Goal: Task Accomplishment & Management: Use online tool/utility

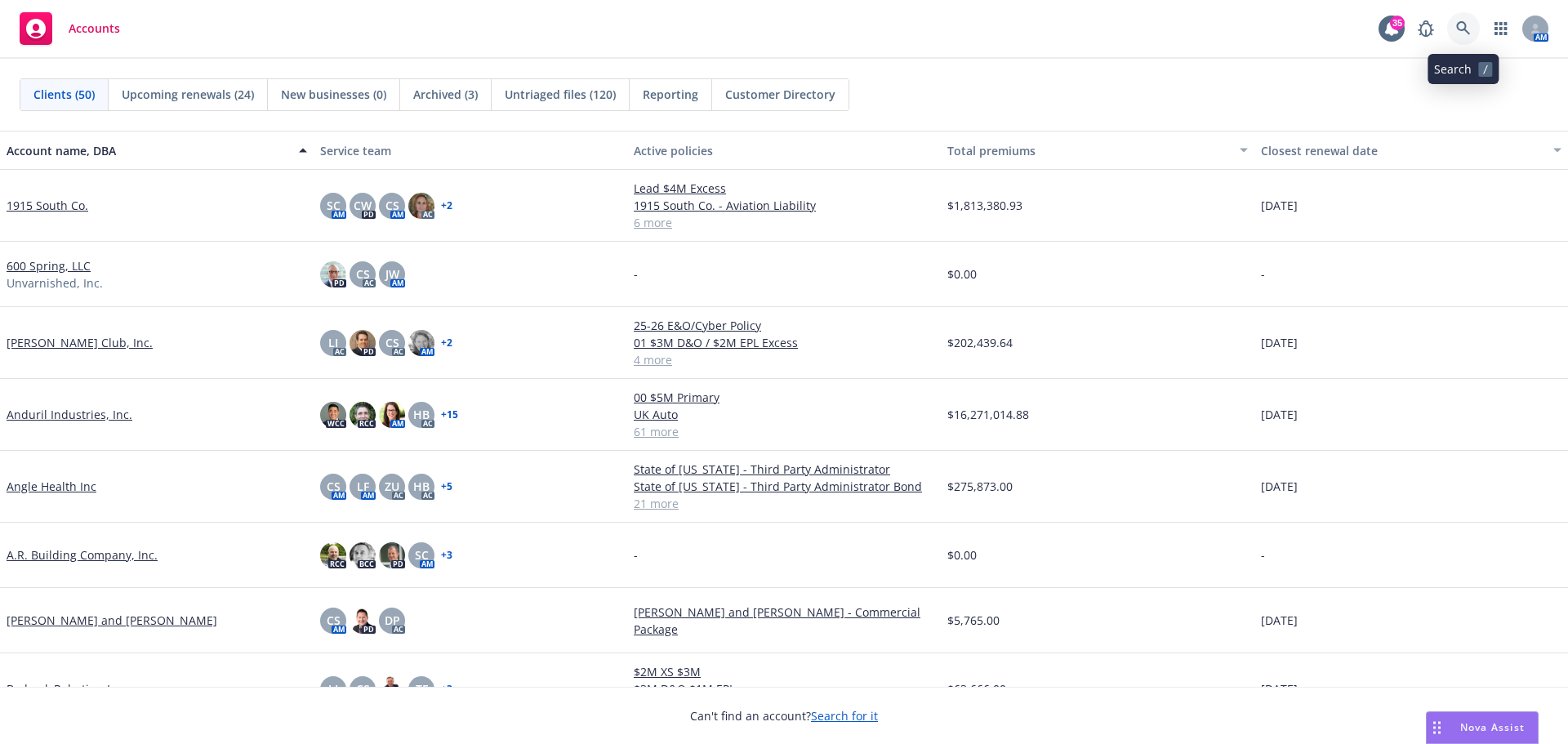
click at [1465, 32] on icon at bounding box center [1463, 29] width 15 height 15
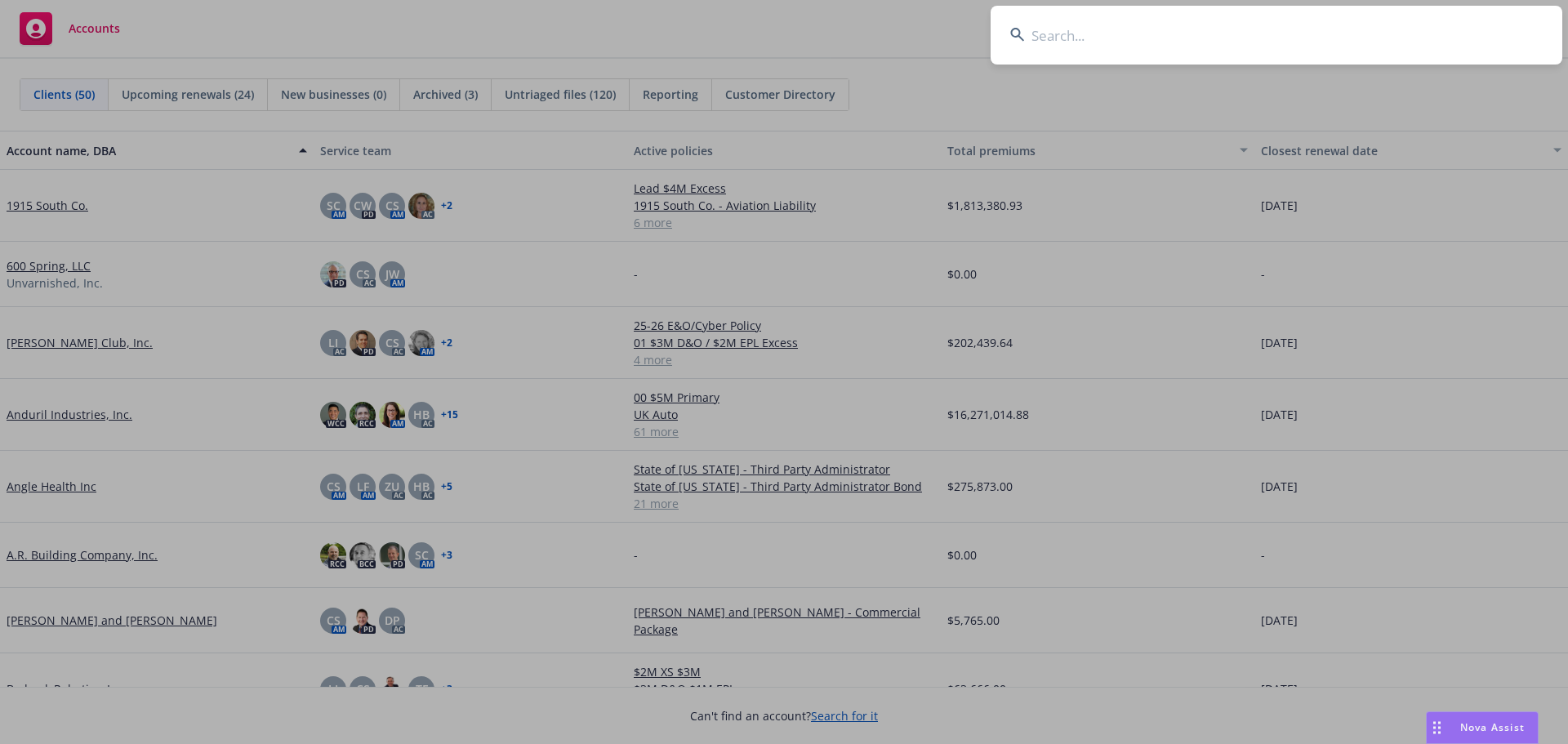
click at [1419, 33] on input at bounding box center [1277, 35] width 572 height 59
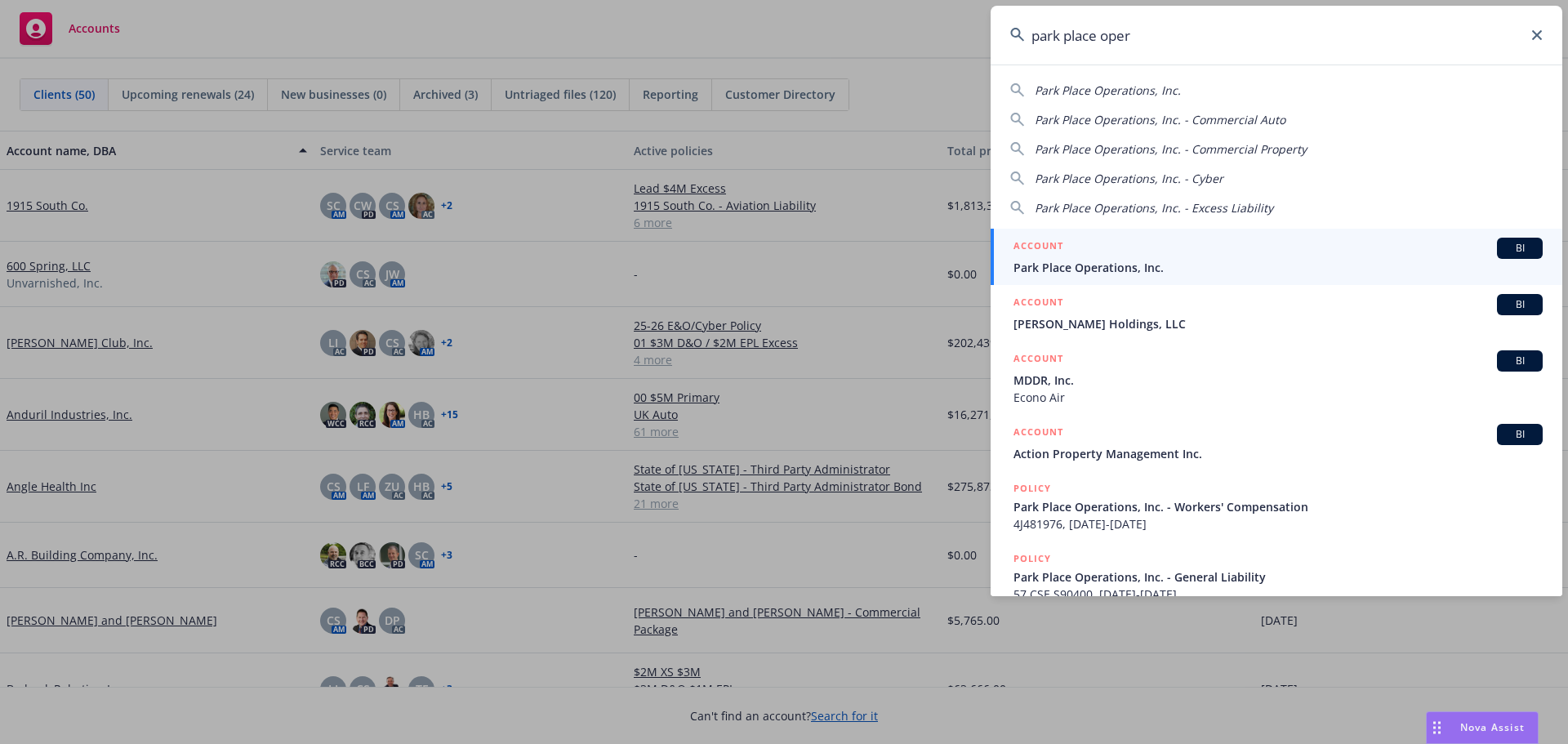
type input "park place oper"
click at [1094, 257] on div "ACCOUNT BI" at bounding box center [1278, 247] width 530 height 21
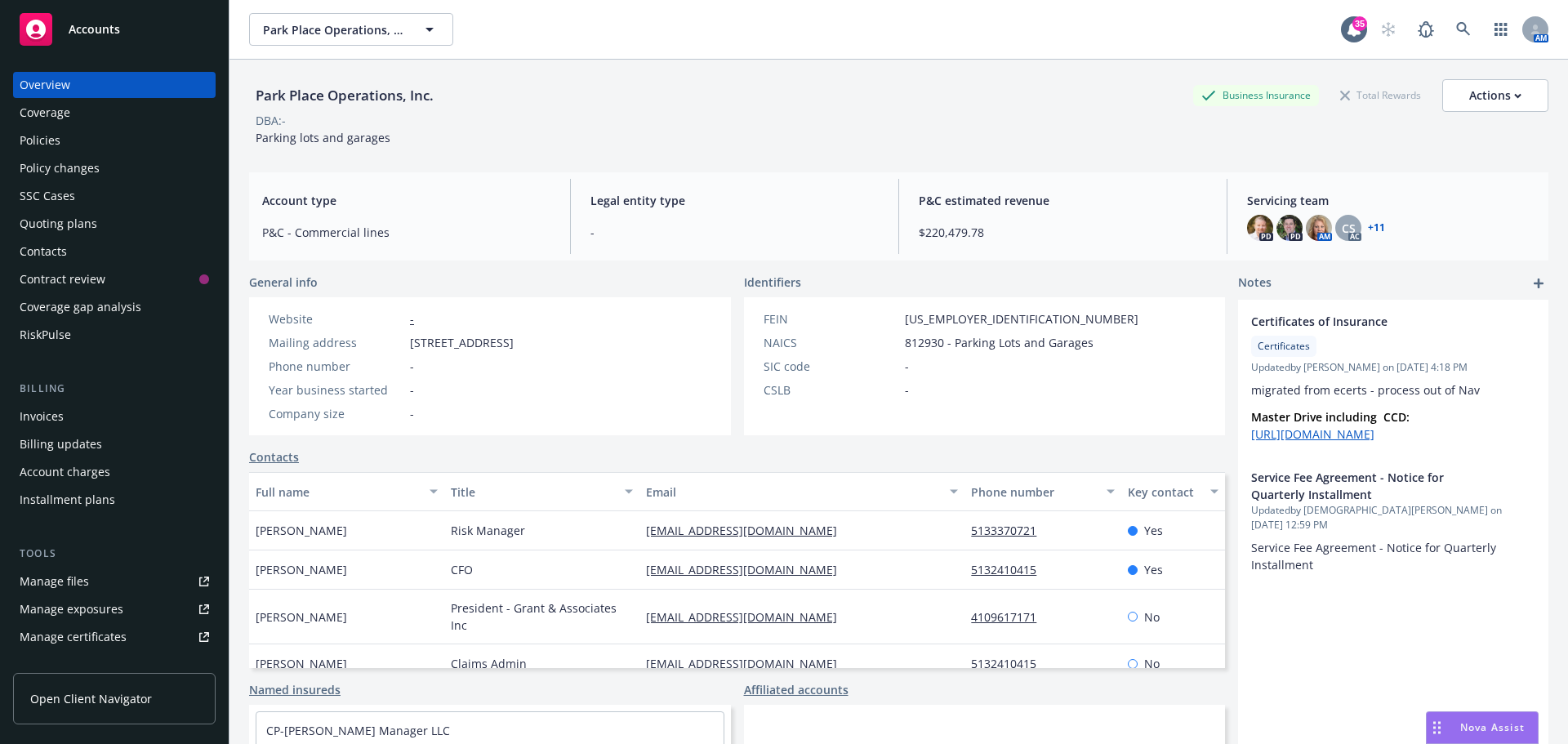
click at [70, 629] on div "Manage certificates" at bounding box center [73, 637] width 107 height 26
click at [1462, 29] on link at bounding box center [1463, 29] width 33 height 33
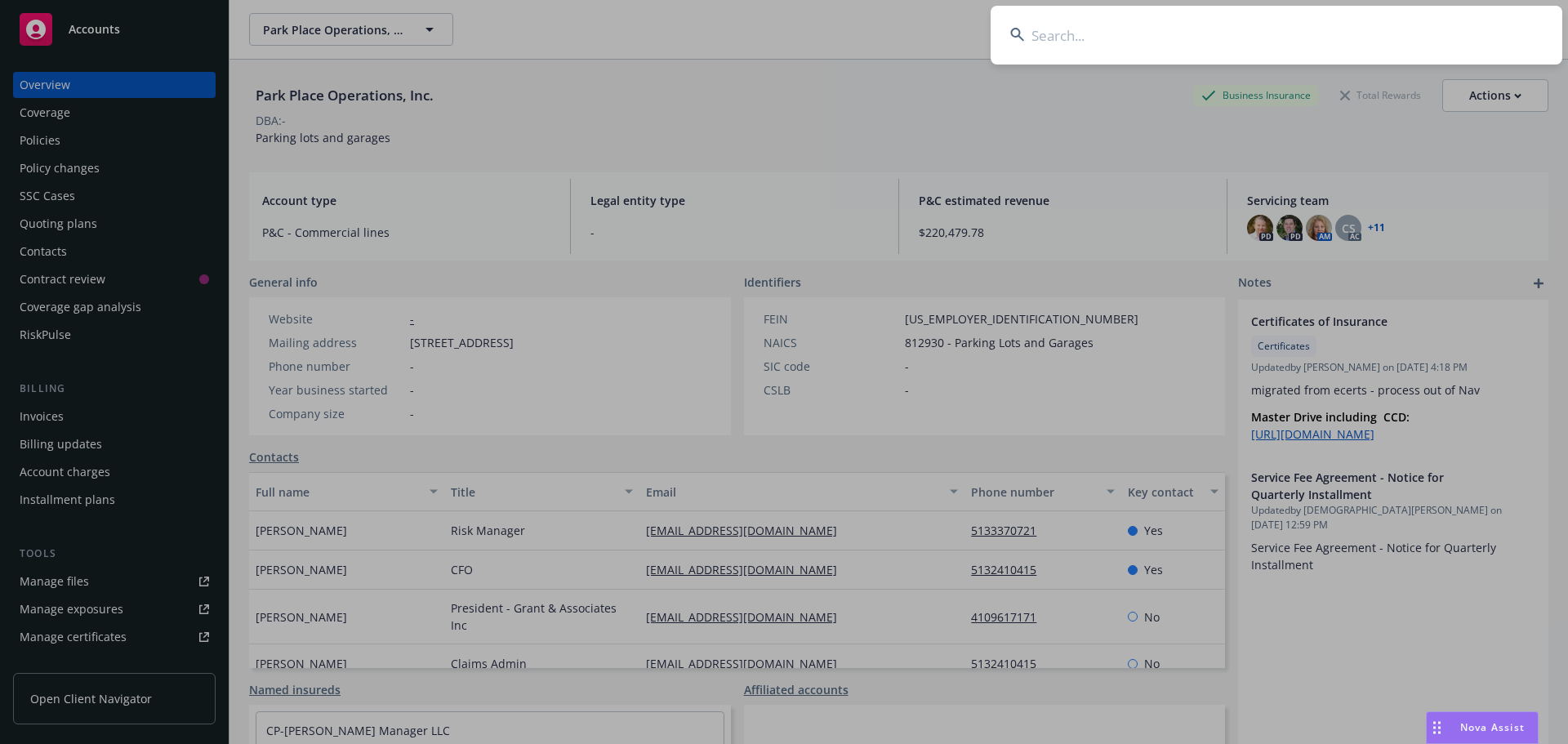
click at [1392, 41] on input at bounding box center [1277, 35] width 572 height 59
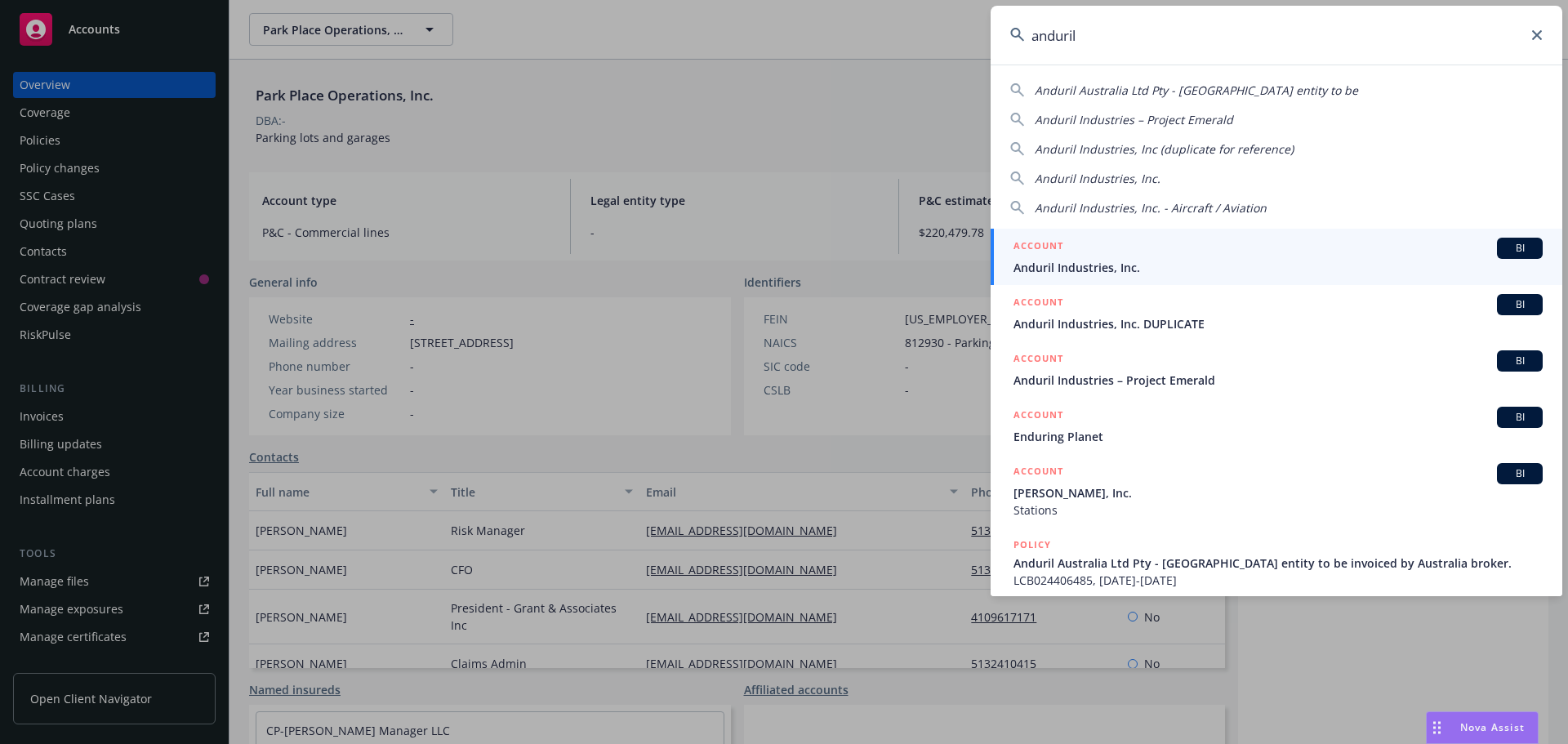
type input "anduril"
click at [1097, 245] on div "ACCOUNT BI" at bounding box center [1278, 247] width 530 height 21
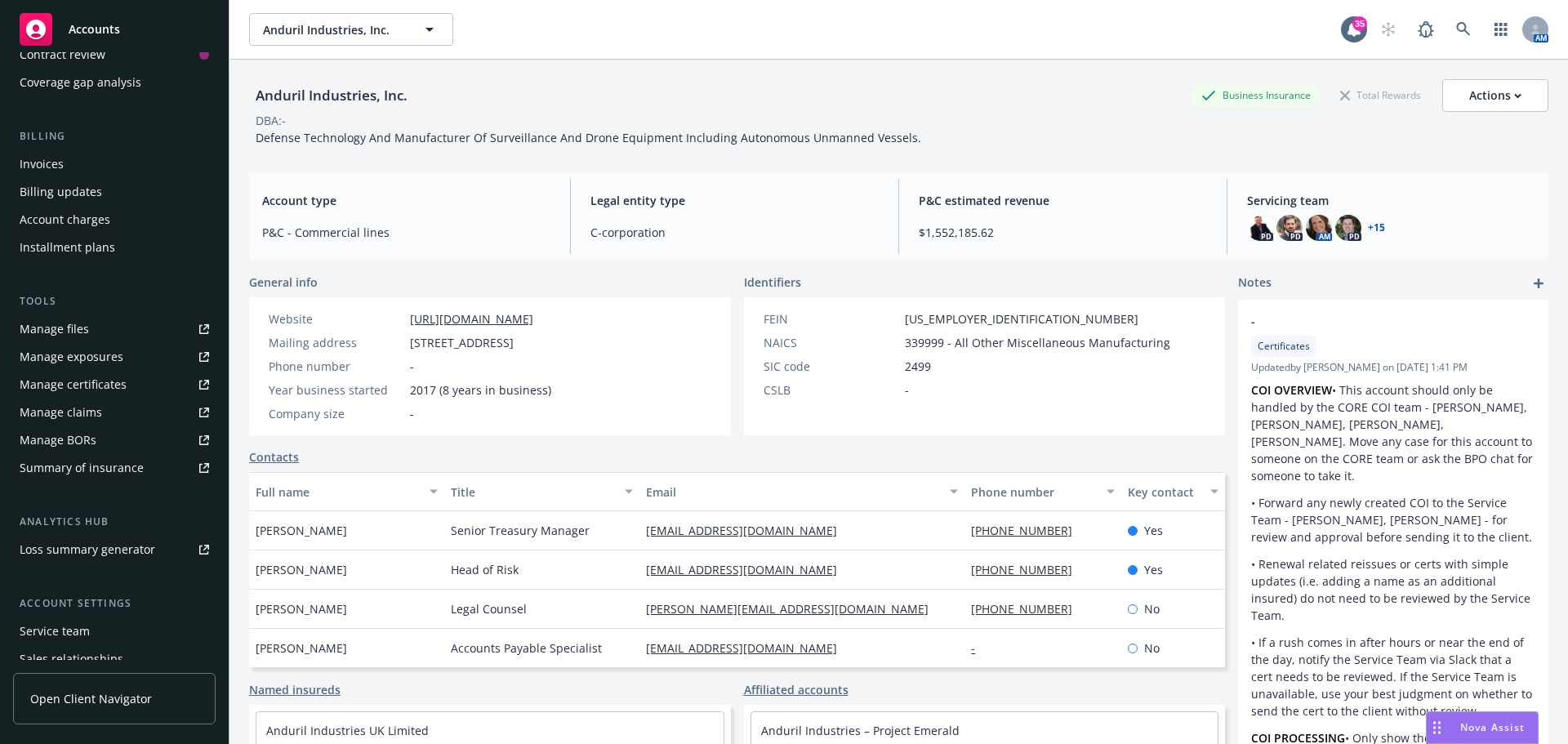
scroll to position [320, 0]
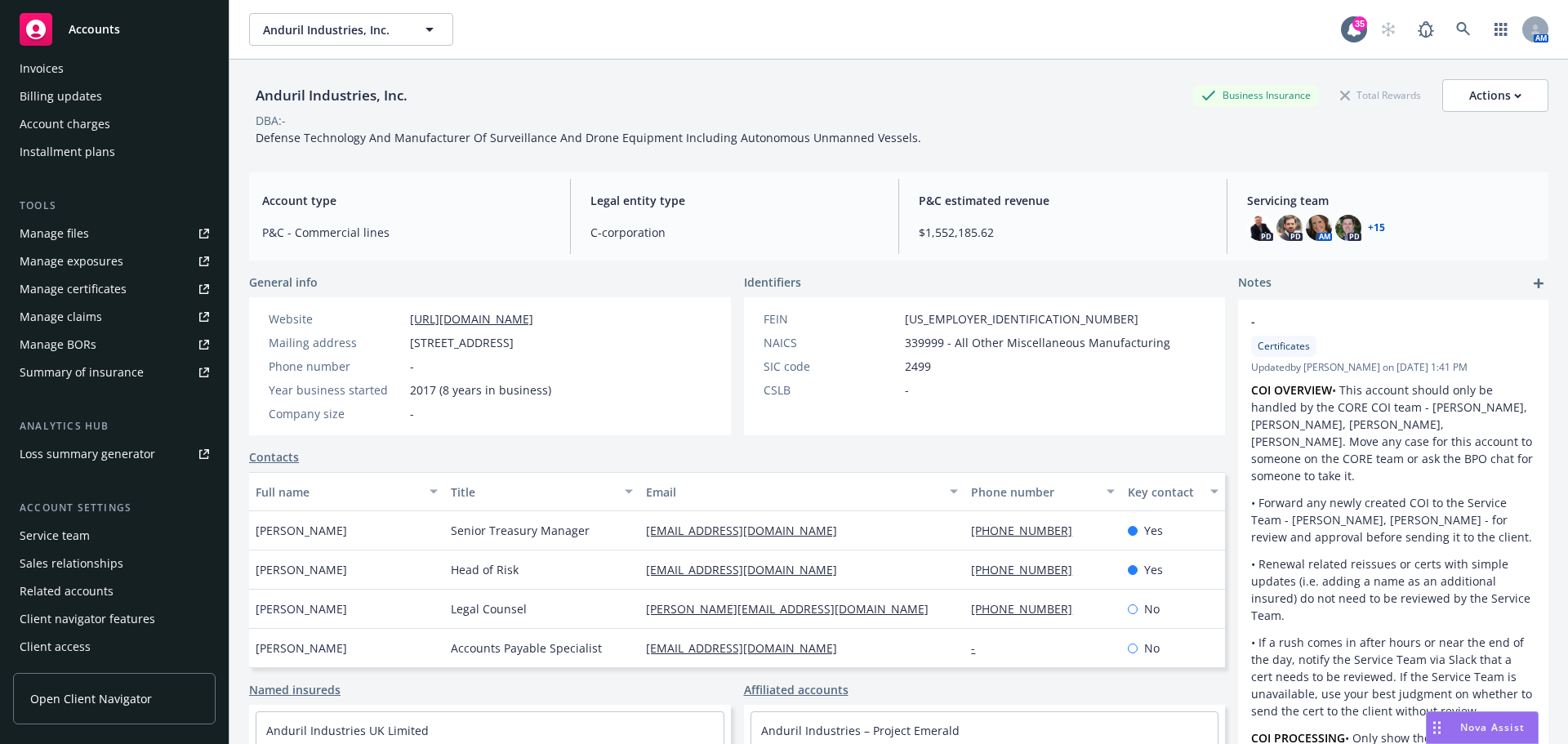
click at [104, 372] on div "Summary of insurance" at bounding box center [81, 372] width 124 height 26
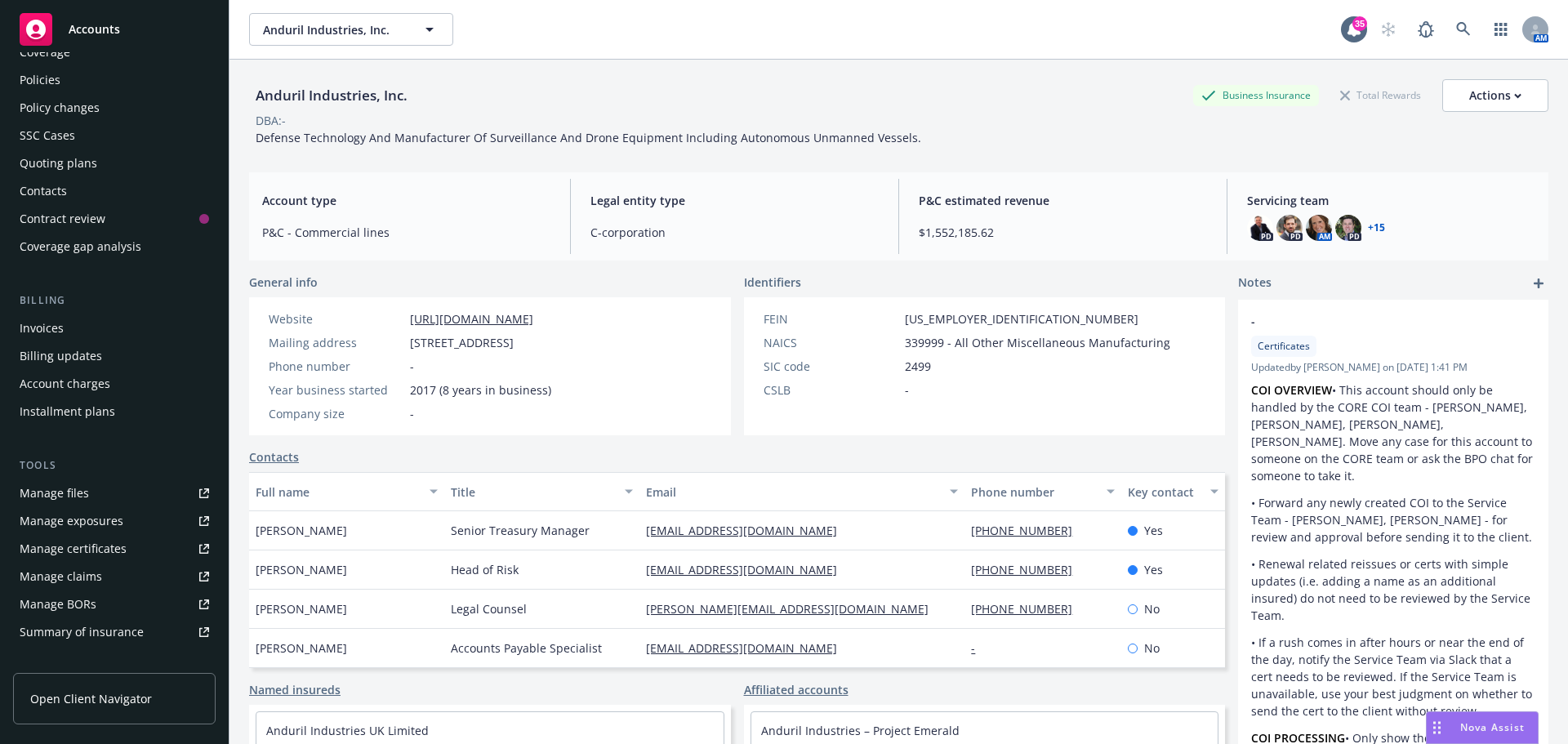
scroll to position [0, 0]
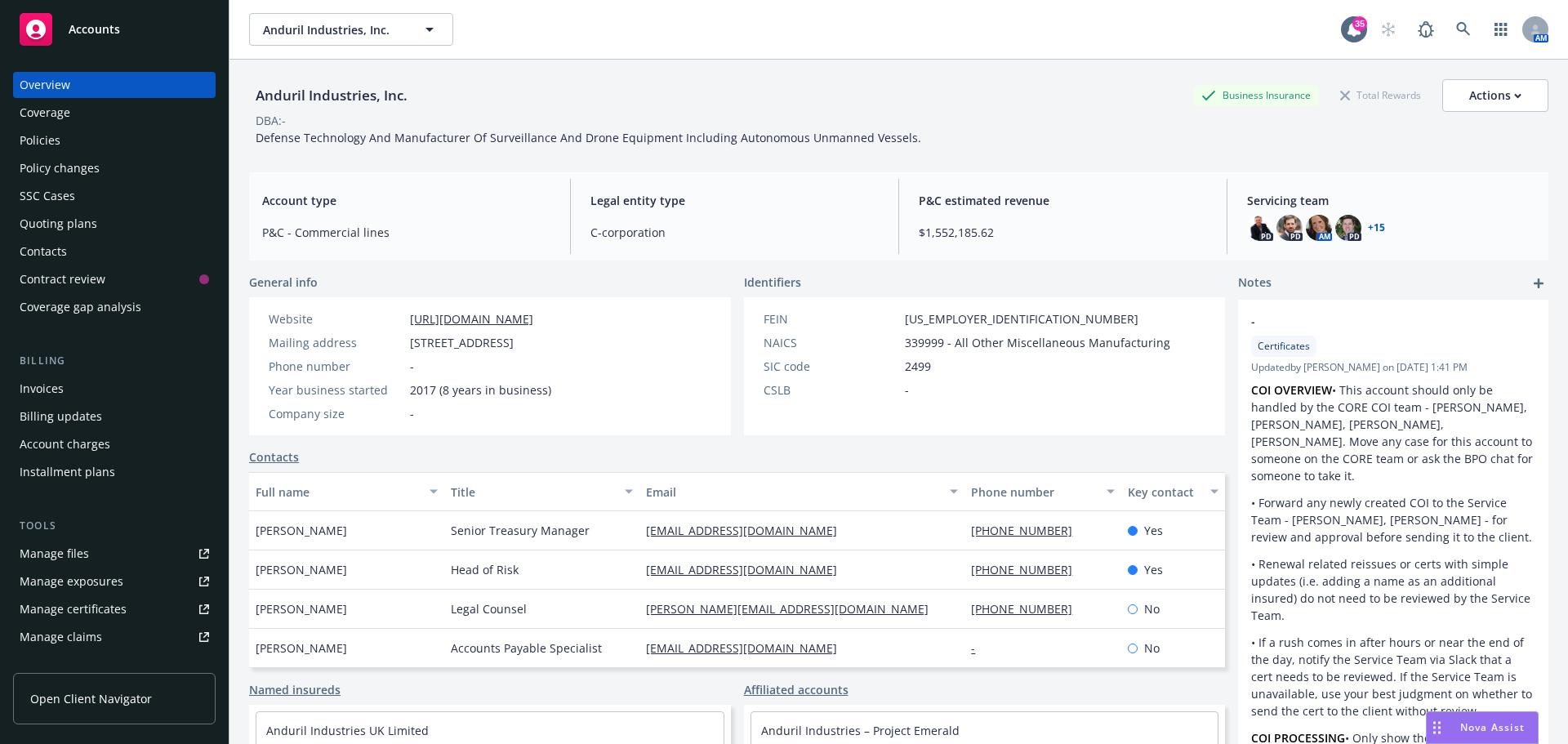
click at [72, 149] on div "Policies" at bounding box center [114, 140] width 190 height 26
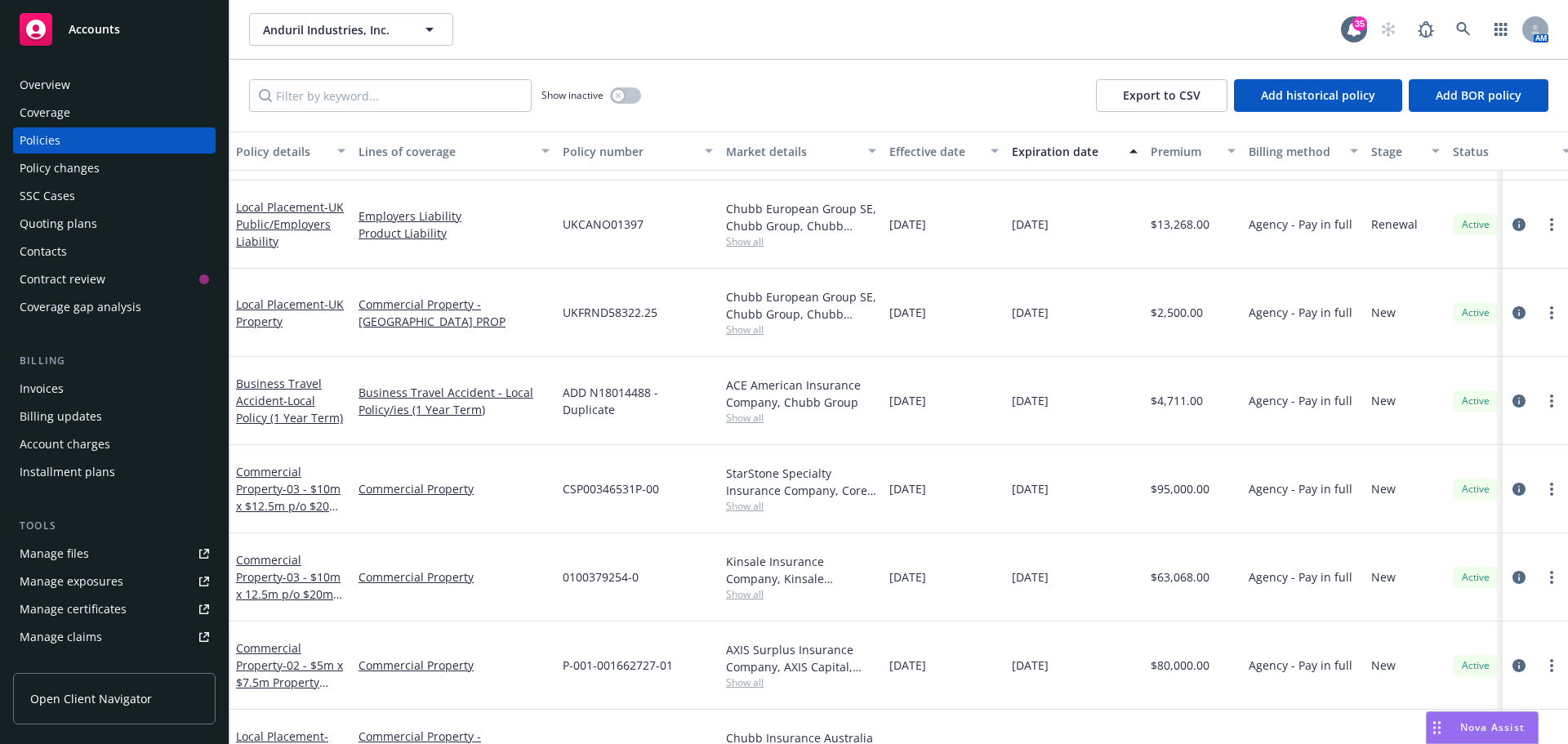
scroll to position [979, 0]
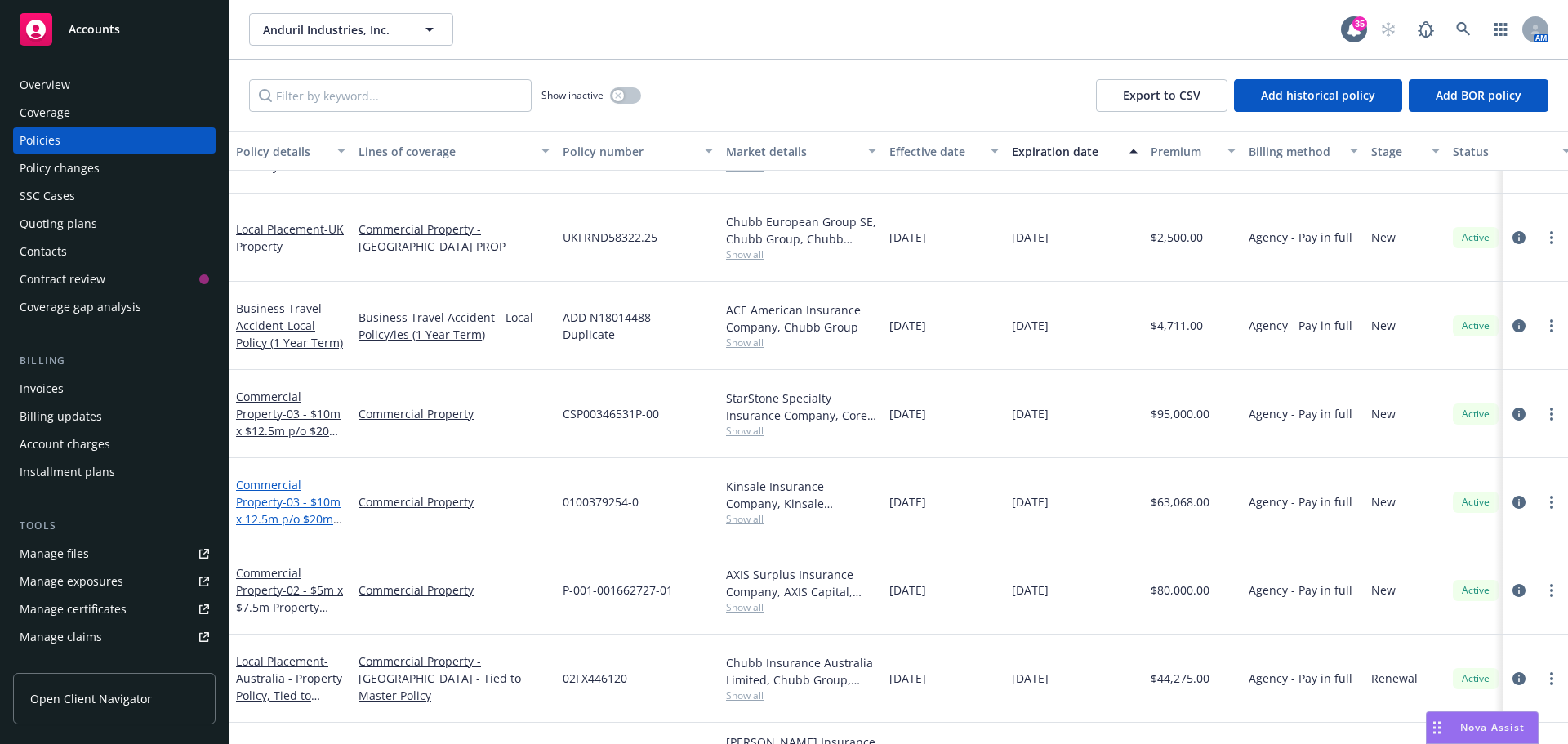
click at [295, 494] on span "- 03 - $10m x 12.5m p/o $20m (Adranos)" at bounding box center [290, 518] width 106 height 49
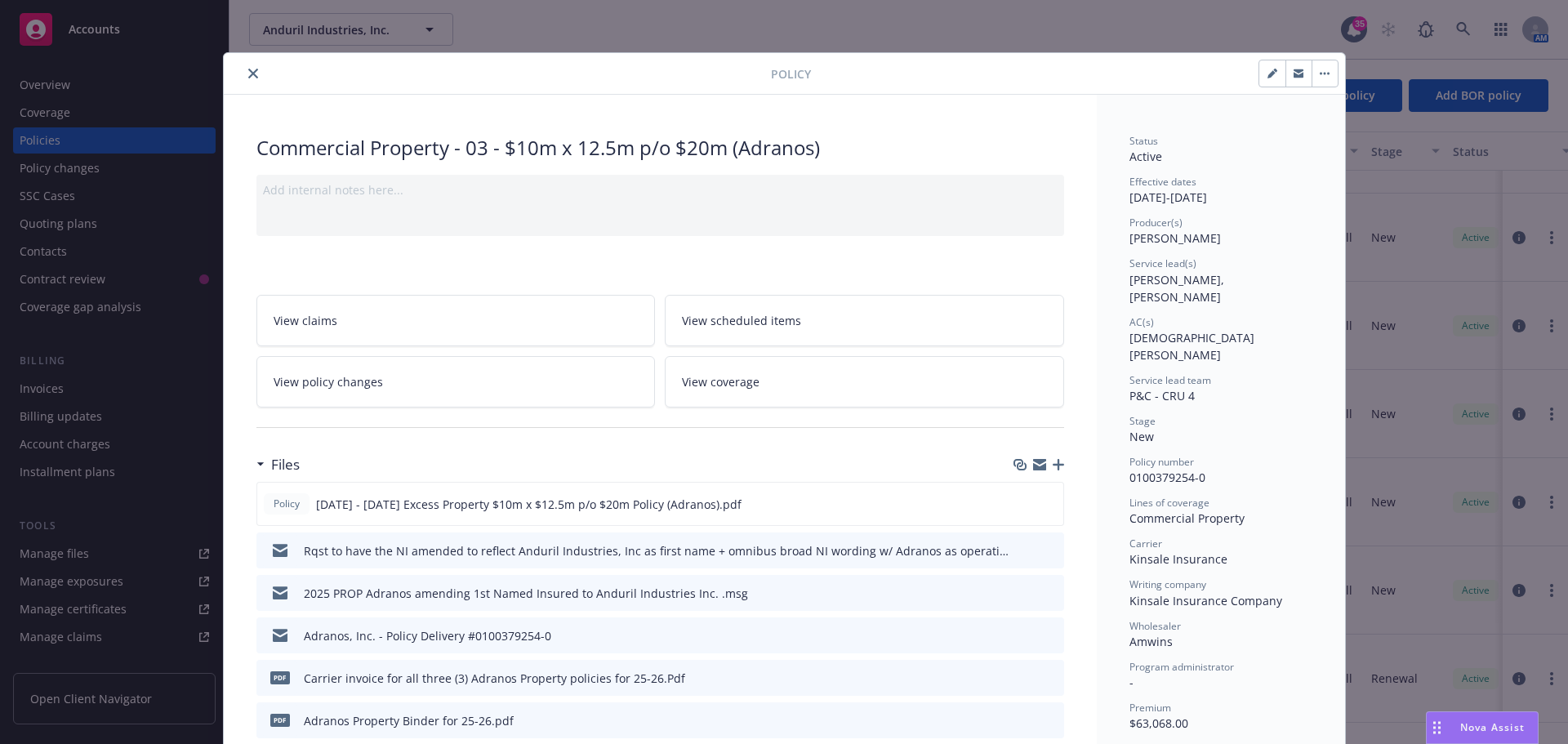
click at [248, 75] on icon "close" at bounding box center [253, 73] width 9 height 9
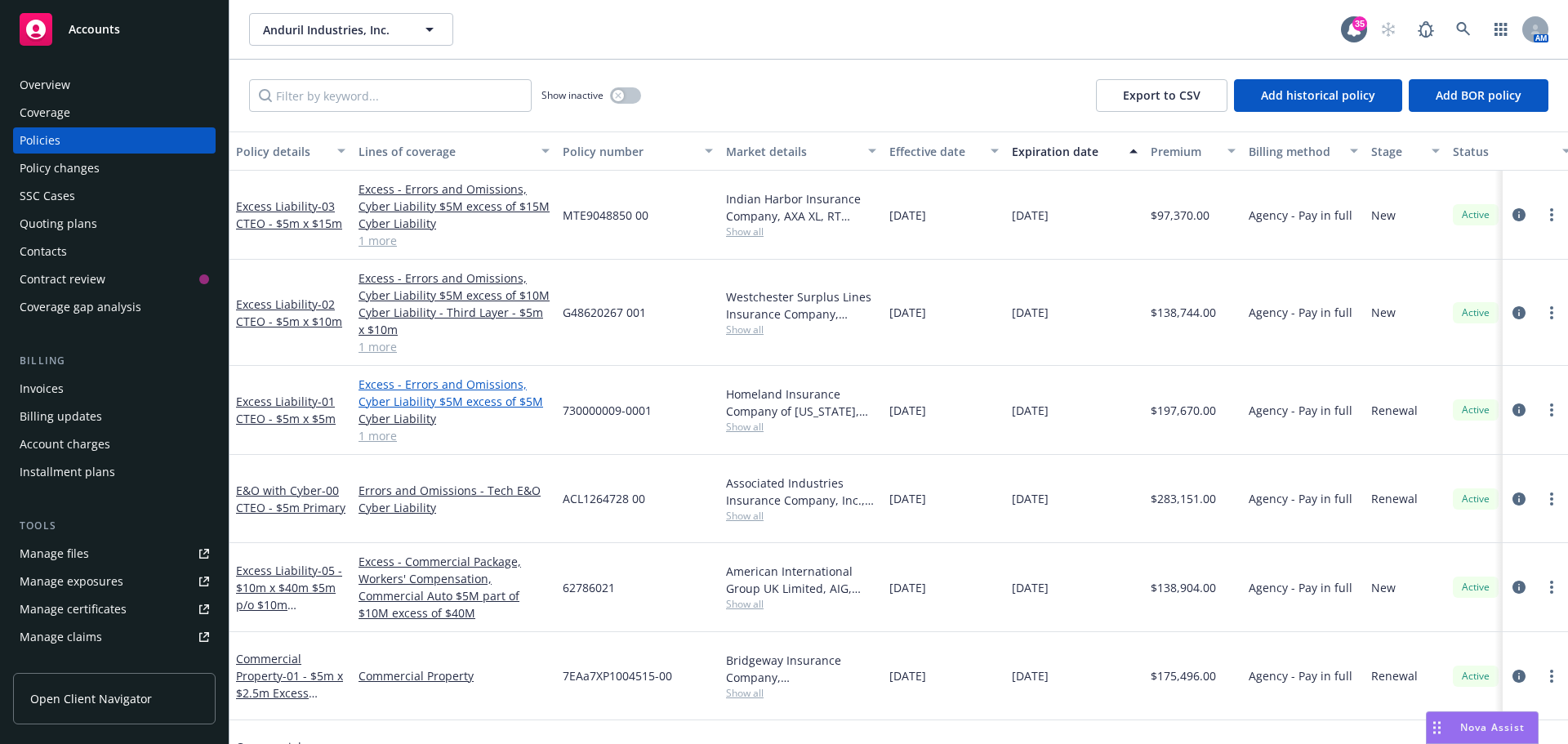
scroll to position [2531, 0]
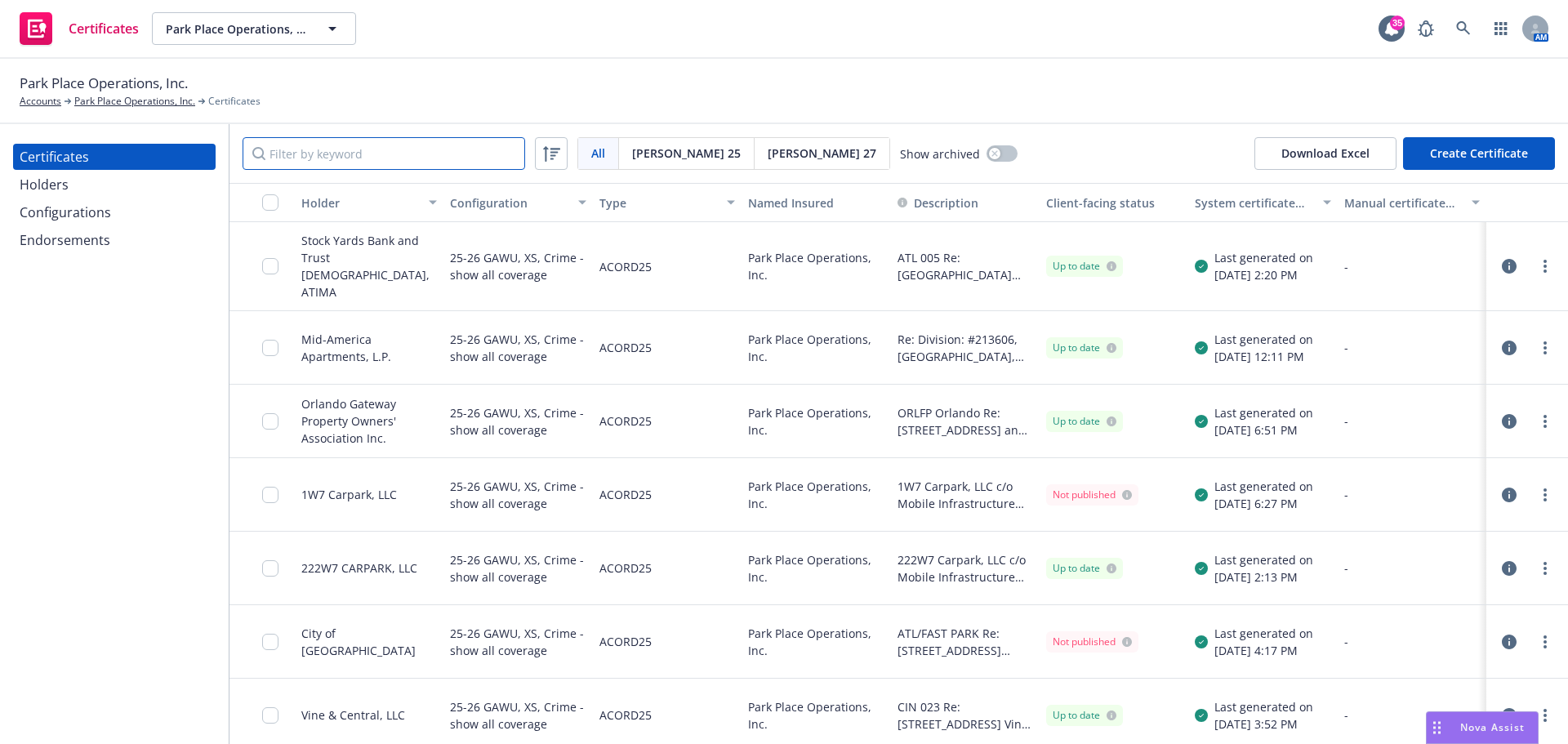
click at [348, 154] on input "Filter by keyword" at bounding box center [384, 153] width 283 height 33
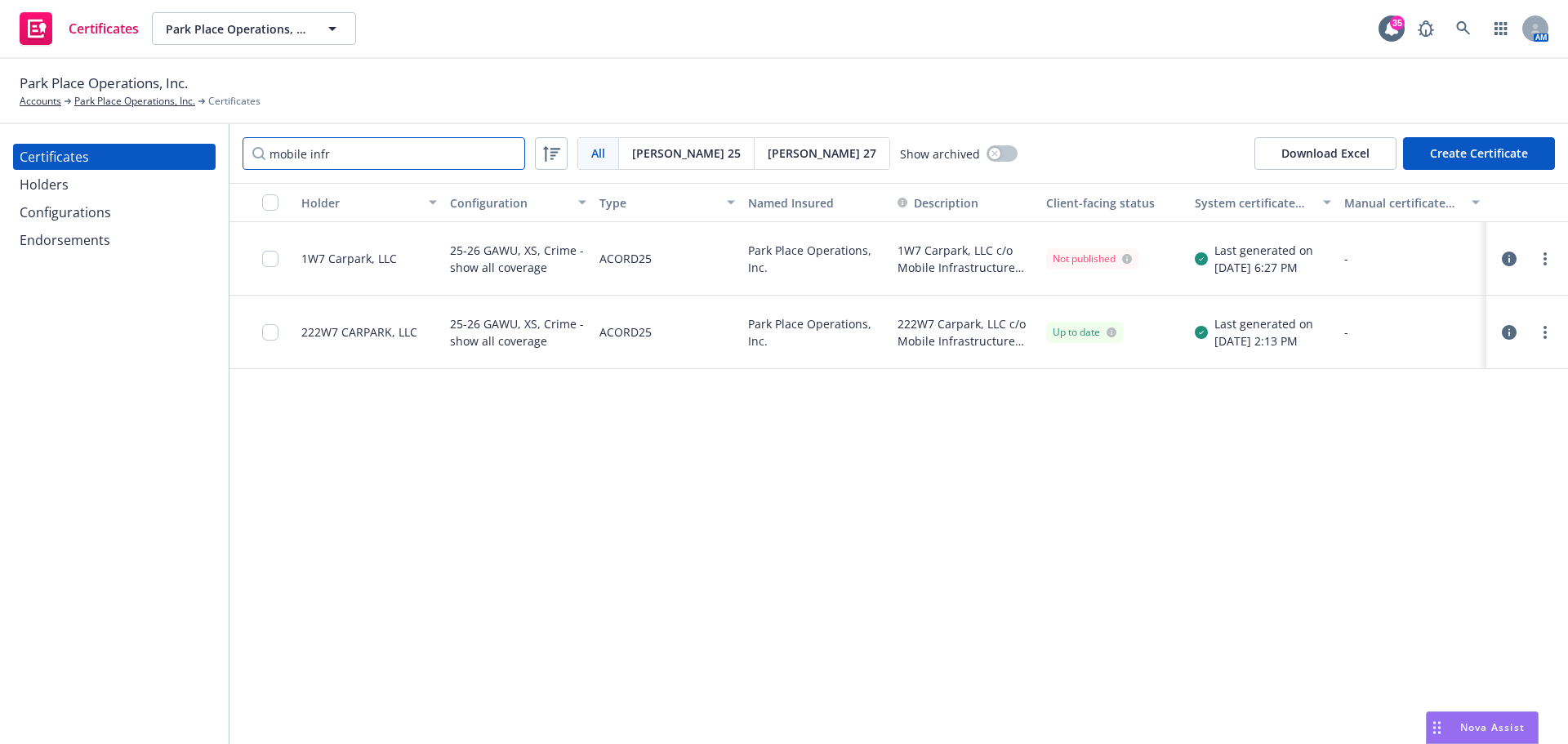
type input "mobile infr"
click at [269, 330] on input "checkbox" at bounding box center [270, 331] width 16 height 16
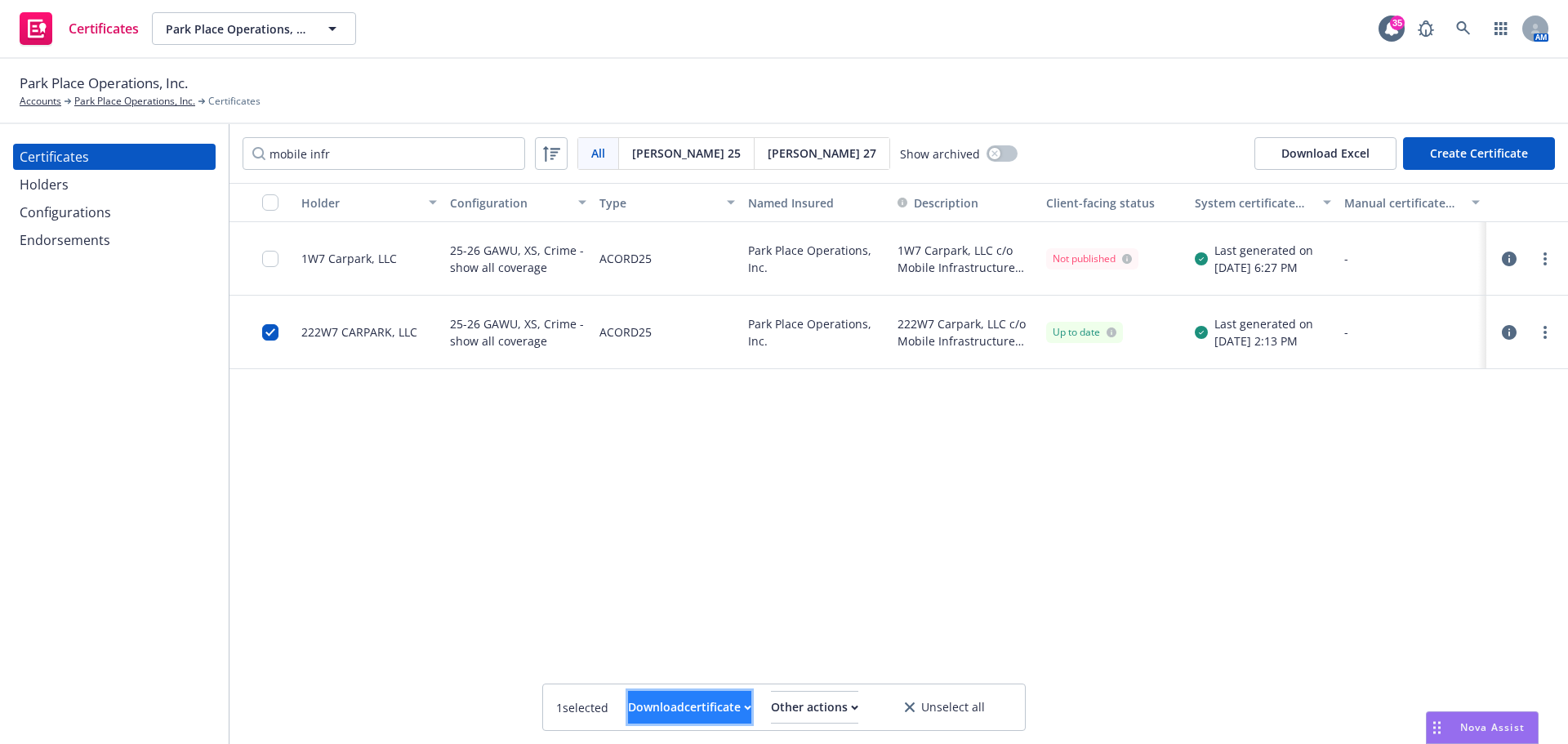
click at [692, 719] on div "Download certificate" at bounding box center [689, 707] width 123 height 31
click at [685, 660] on link "Download uneditable file" at bounding box center [605, 667] width 190 height 33
click at [267, 257] on input "checkbox" at bounding box center [270, 258] width 16 height 16
click at [649, 718] on div "Download certificate" at bounding box center [689, 707] width 123 height 31
click at [634, 672] on link "Download uneditable file" at bounding box center [605, 667] width 190 height 33
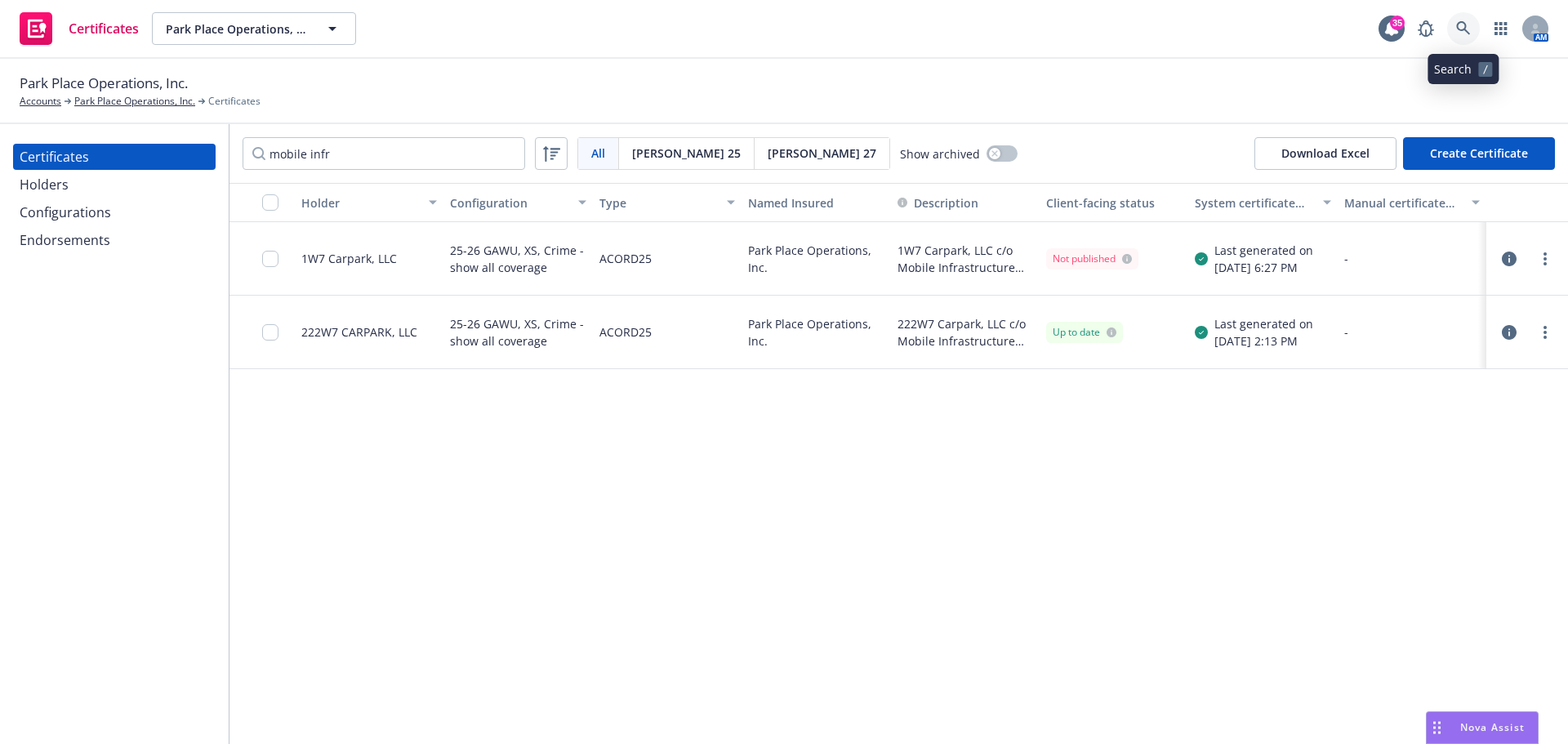
click at [1457, 29] on icon at bounding box center [1463, 29] width 15 height 15
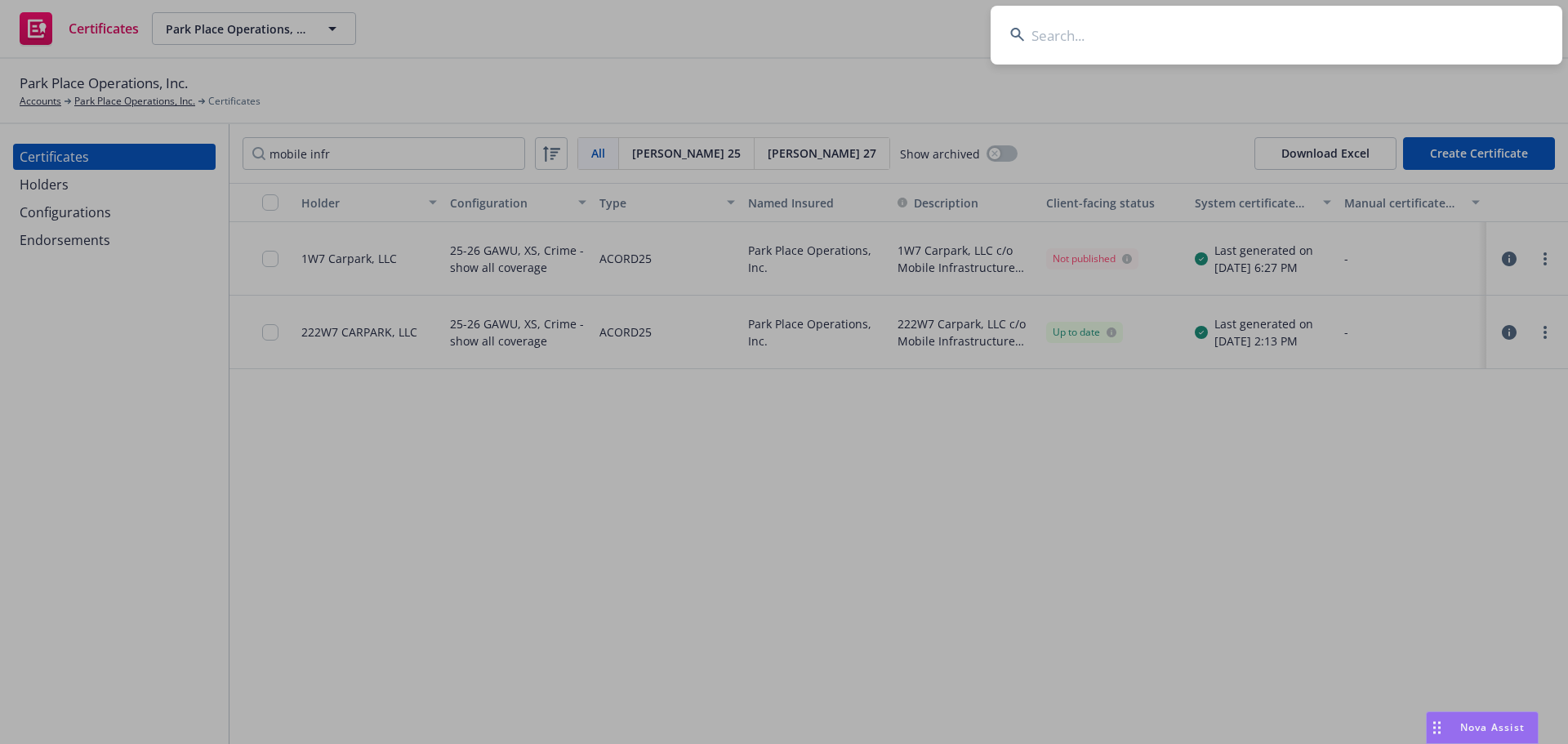
click at [1386, 35] on input at bounding box center [1277, 35] width 572 height 59
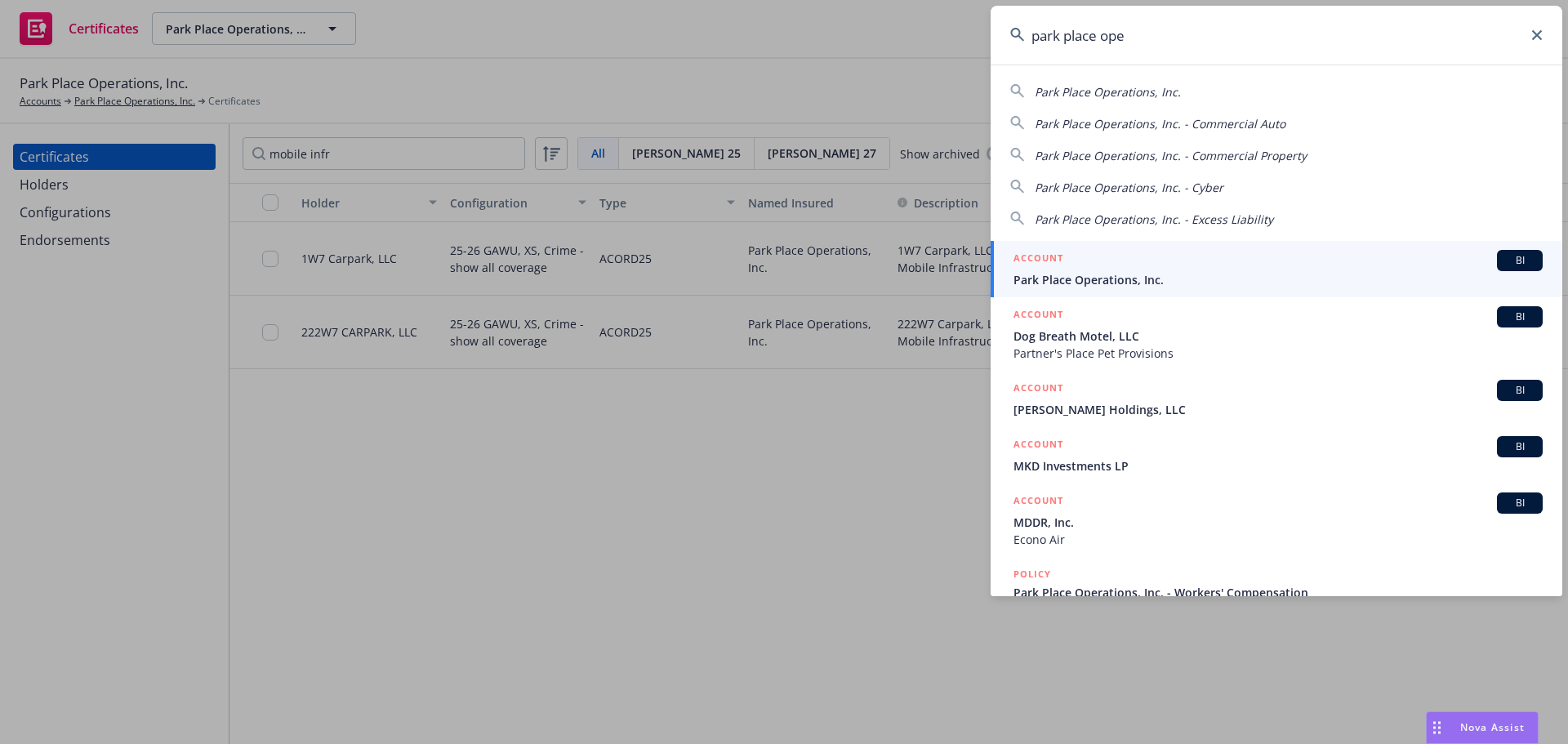
type input "park place ope"
click at [1155, 256] on div "ACCOUNT BI" at bounding box center [1278, 260] width 530 height 21
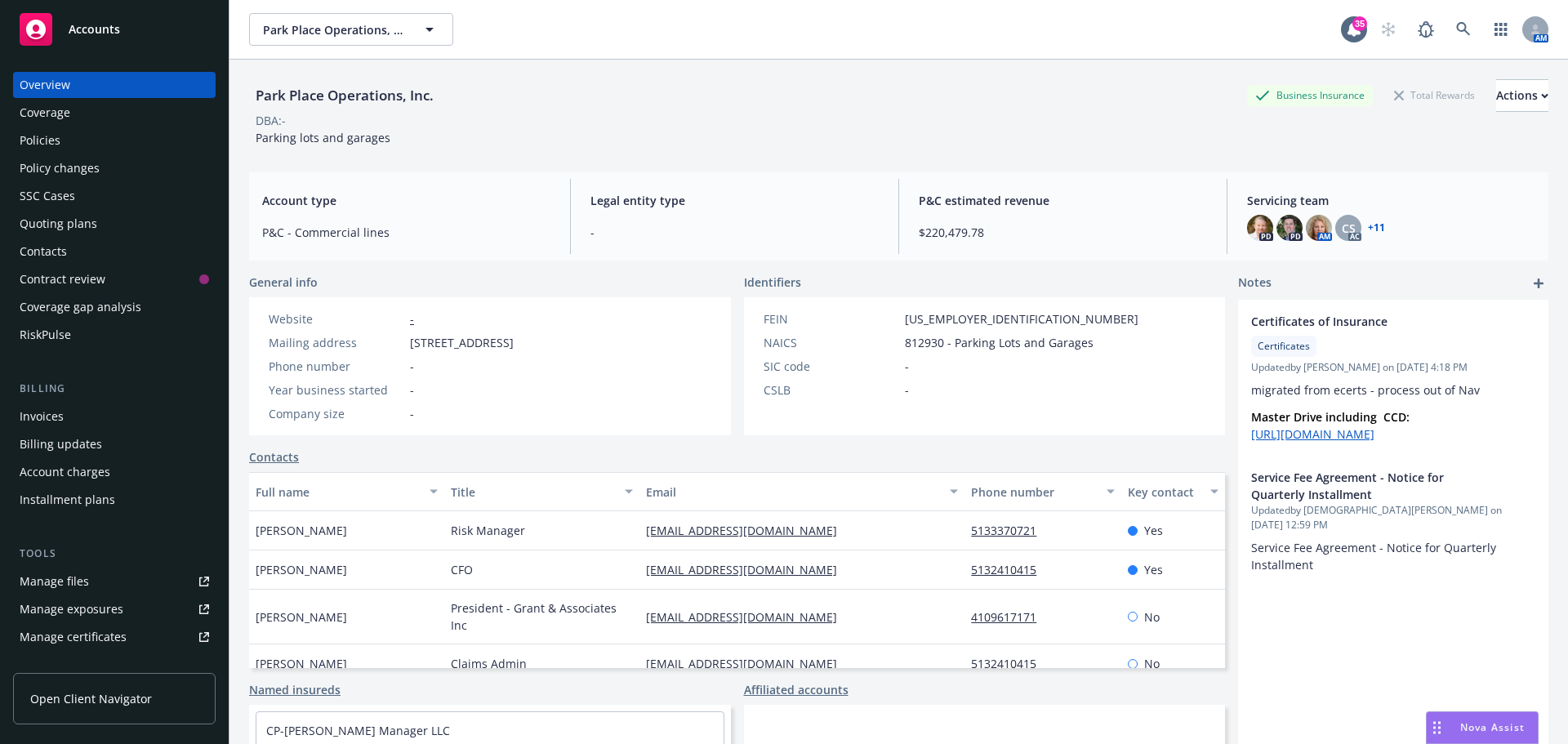
click at [104, 586] on link "Manage files" at bounding box center [114, 582] width 203 height 26
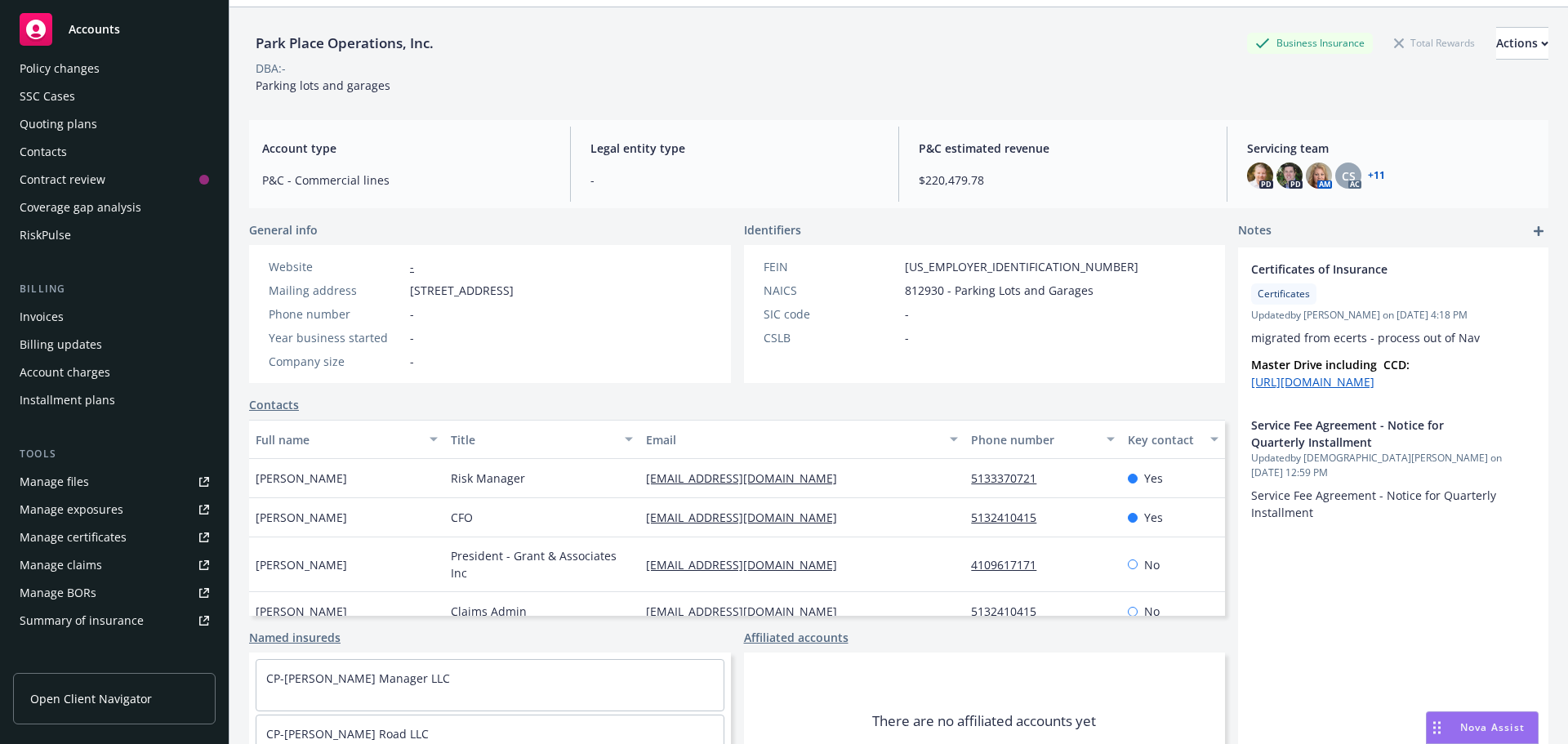
scroll to position [245, 0]
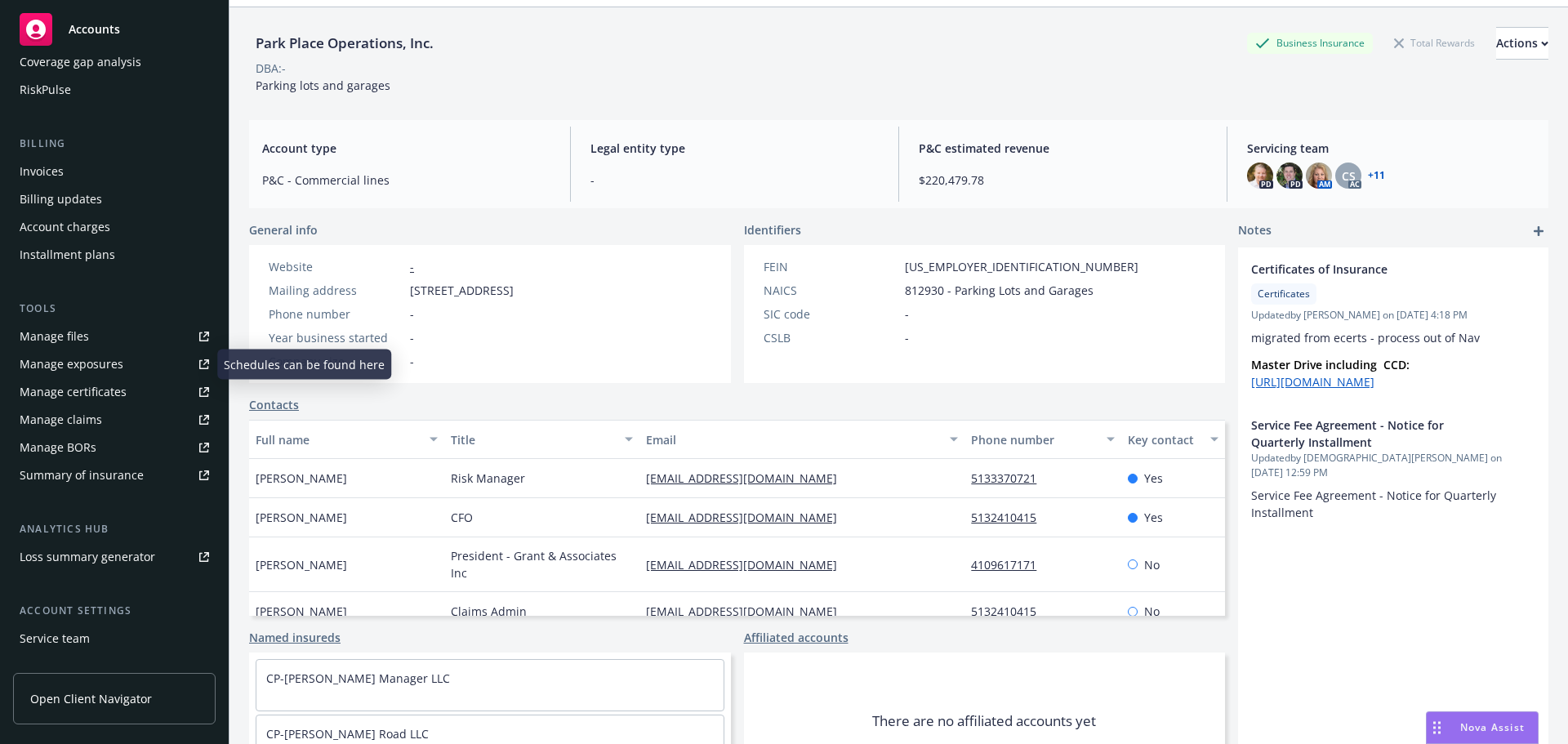
click at [102, 335] on link "Manage files" at bounding box center [114, 336] width 203 height 26
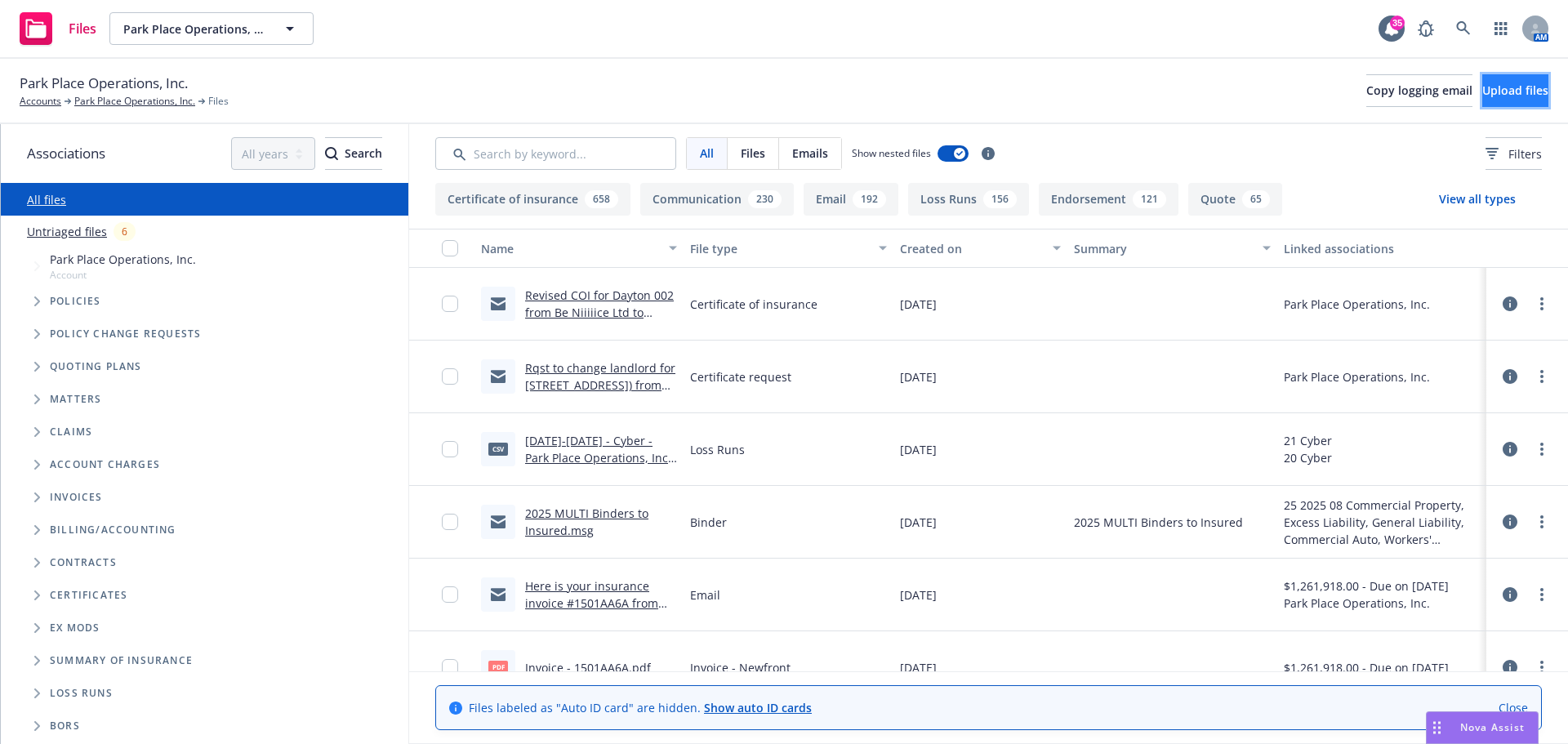
click at [1493, 83] on span "Upload files" at bounding box center [1515, 90] width 66 height 16
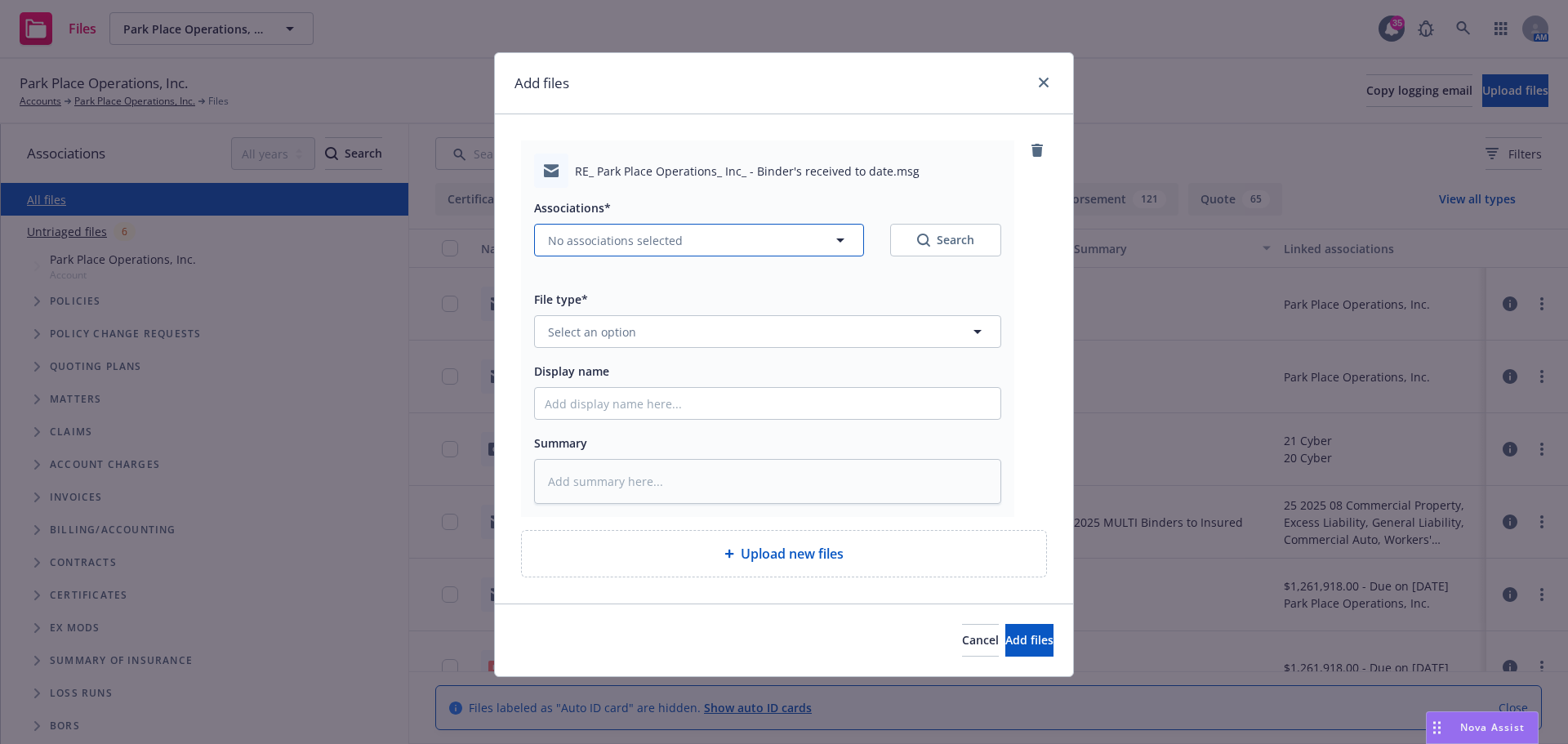
click at [634, 236] on span "No associations selected" at bounding box center [615, 240] width 134 height 17
type textarea "x"
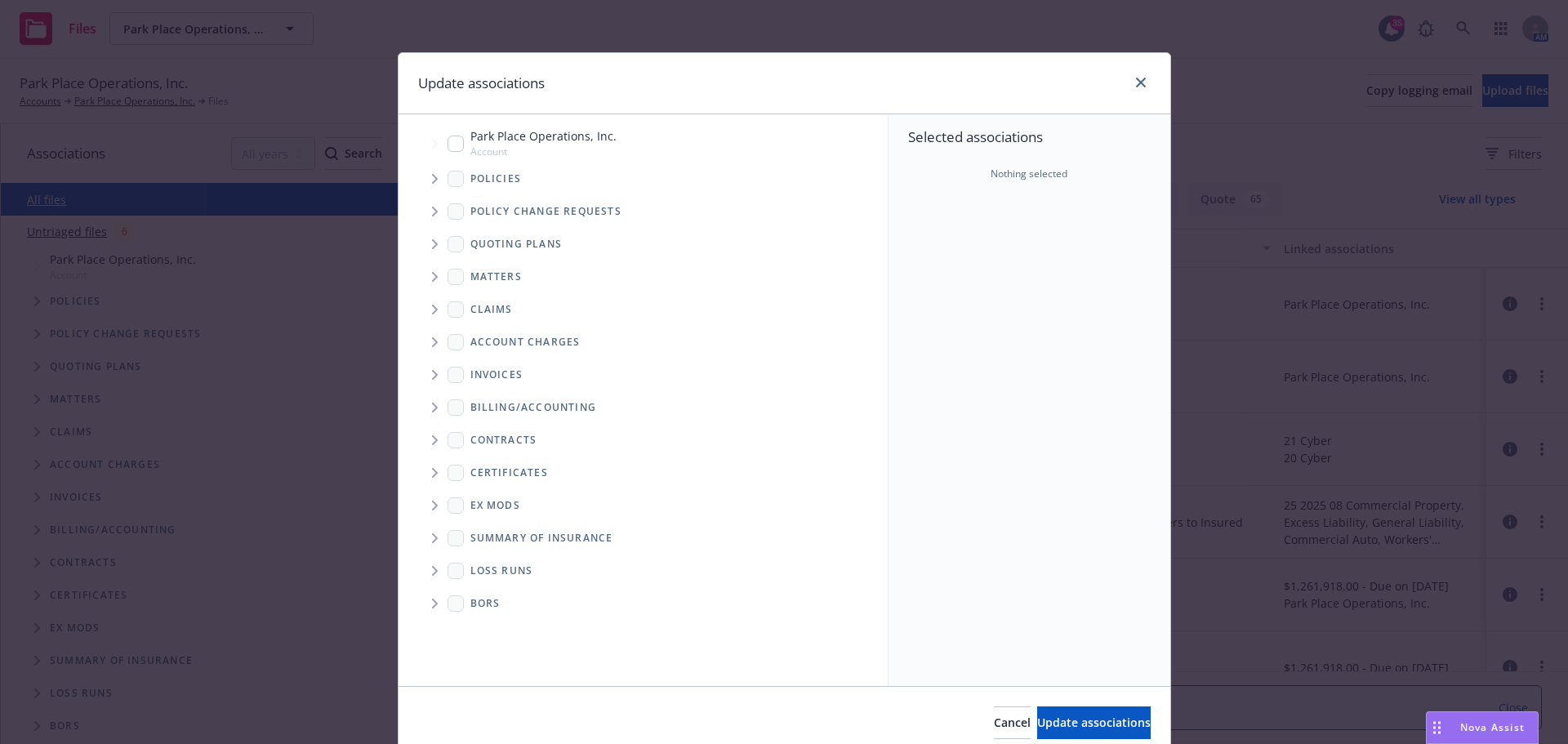
click at [453, 147] on input "Tree Example" at bounding box center [455, 143] width 16 height 16
checkbox input "true"
click at [1088, 722] on span "Update associations" at bounding box center [1095, 722] width 114 height 16
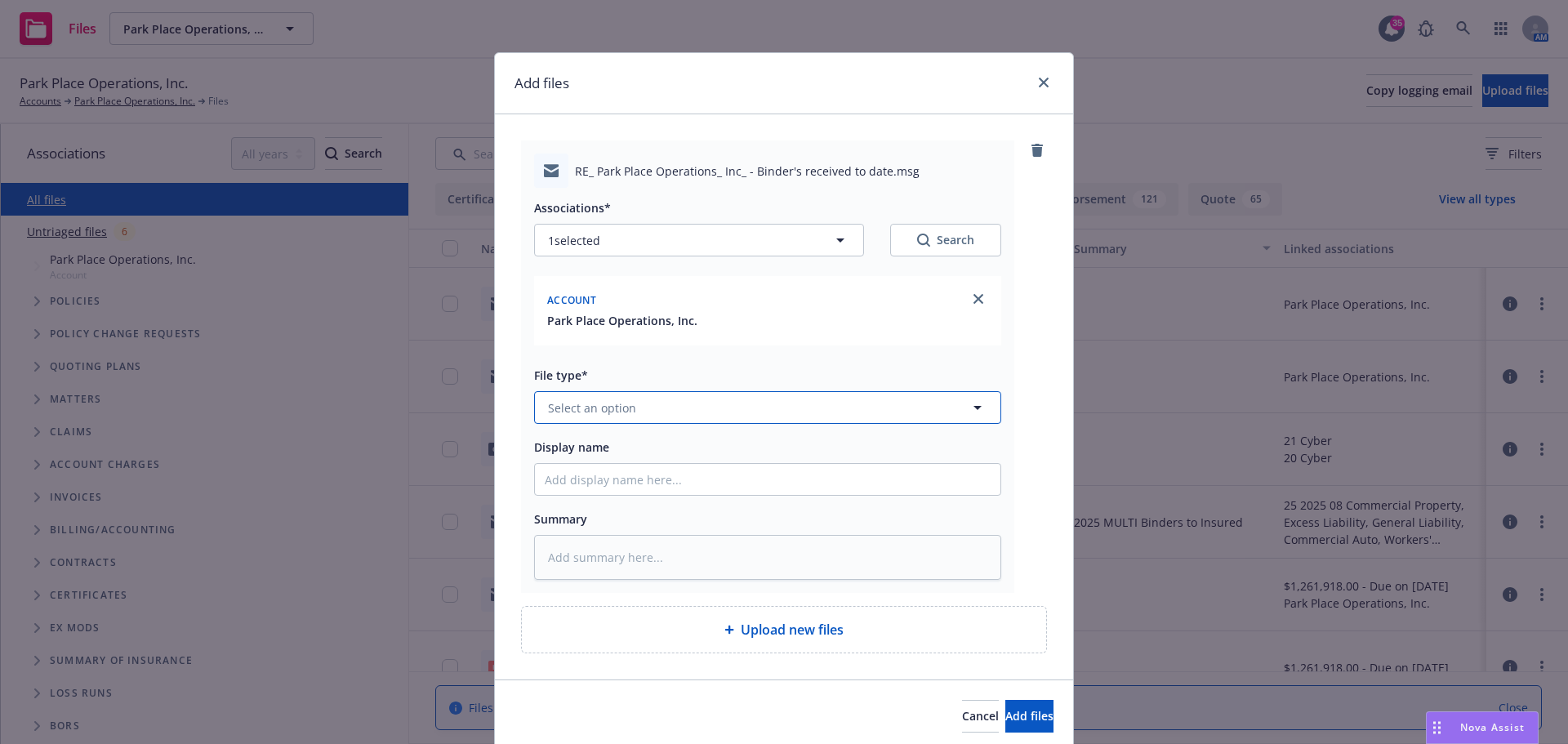
click at [630, 403] on button "Select an option" at bounding box center [768, 407] width 467 height 33
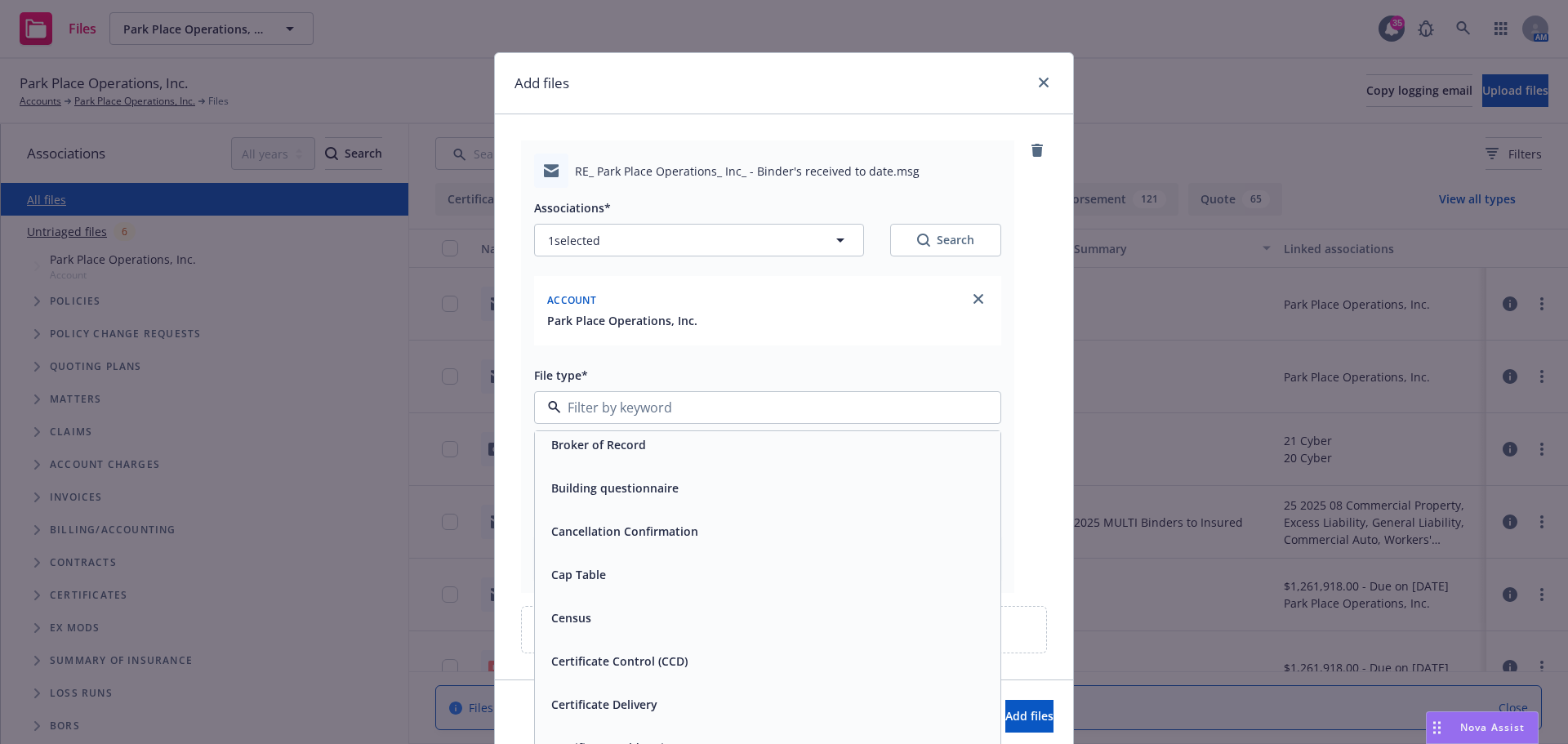
scroll to position [979, 0]
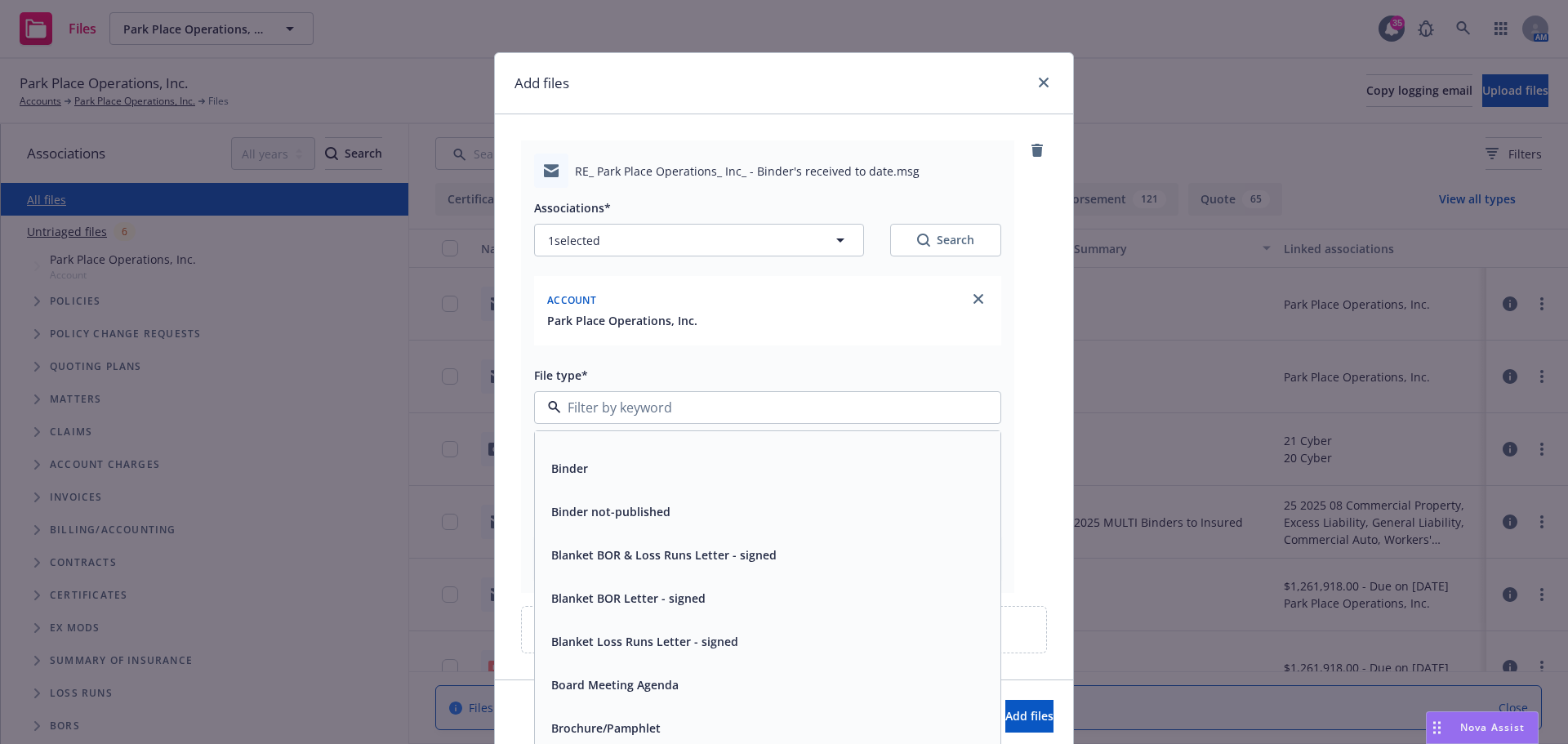
click at [579, 473] on span "Binder" at bounding box center [569, 468] width 36 height 17
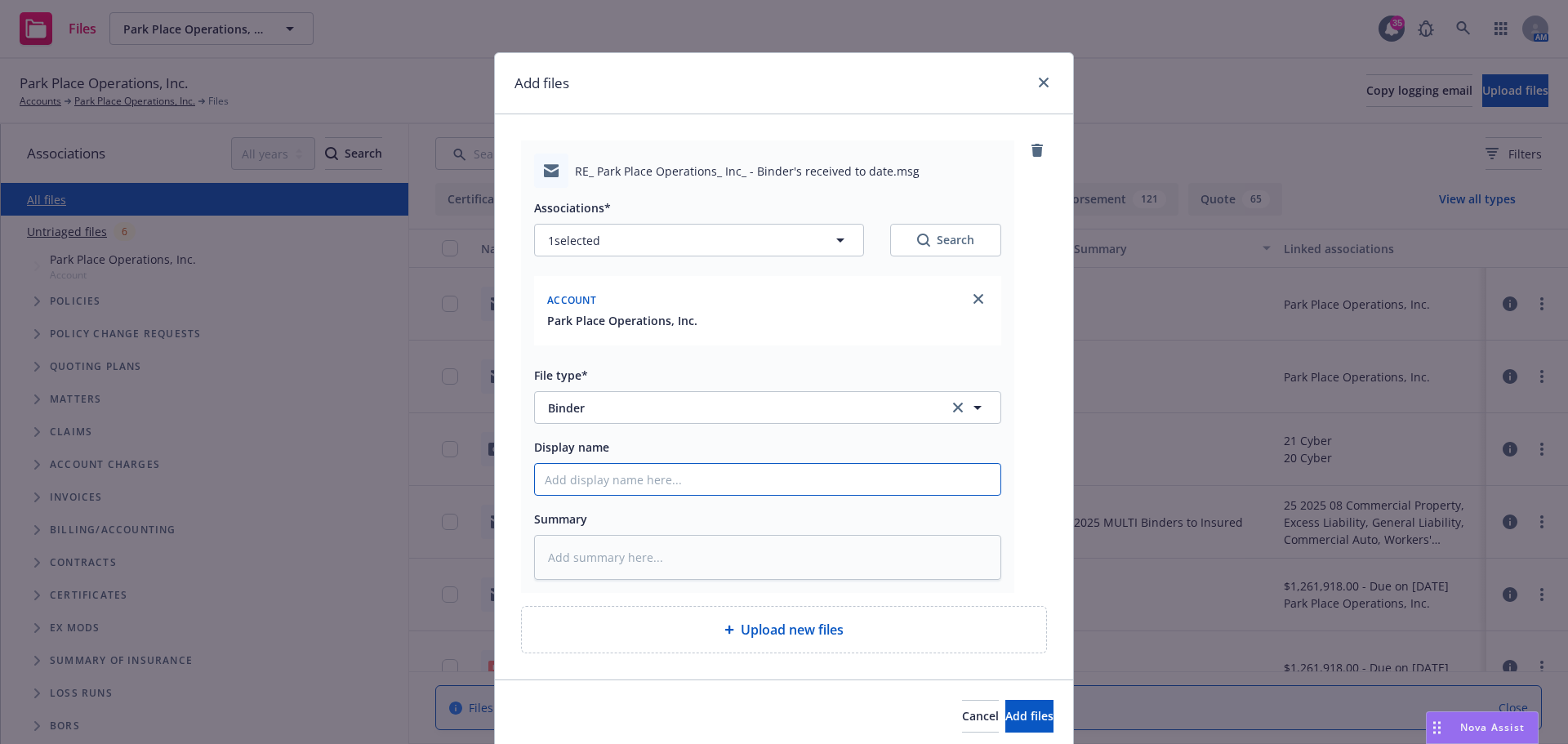
click at [608, 478] on input "Display name" at bounding box center [768, 479] width 465 height 31
type textarea "x"
type input "t"
type textarea "x"
type input "to"
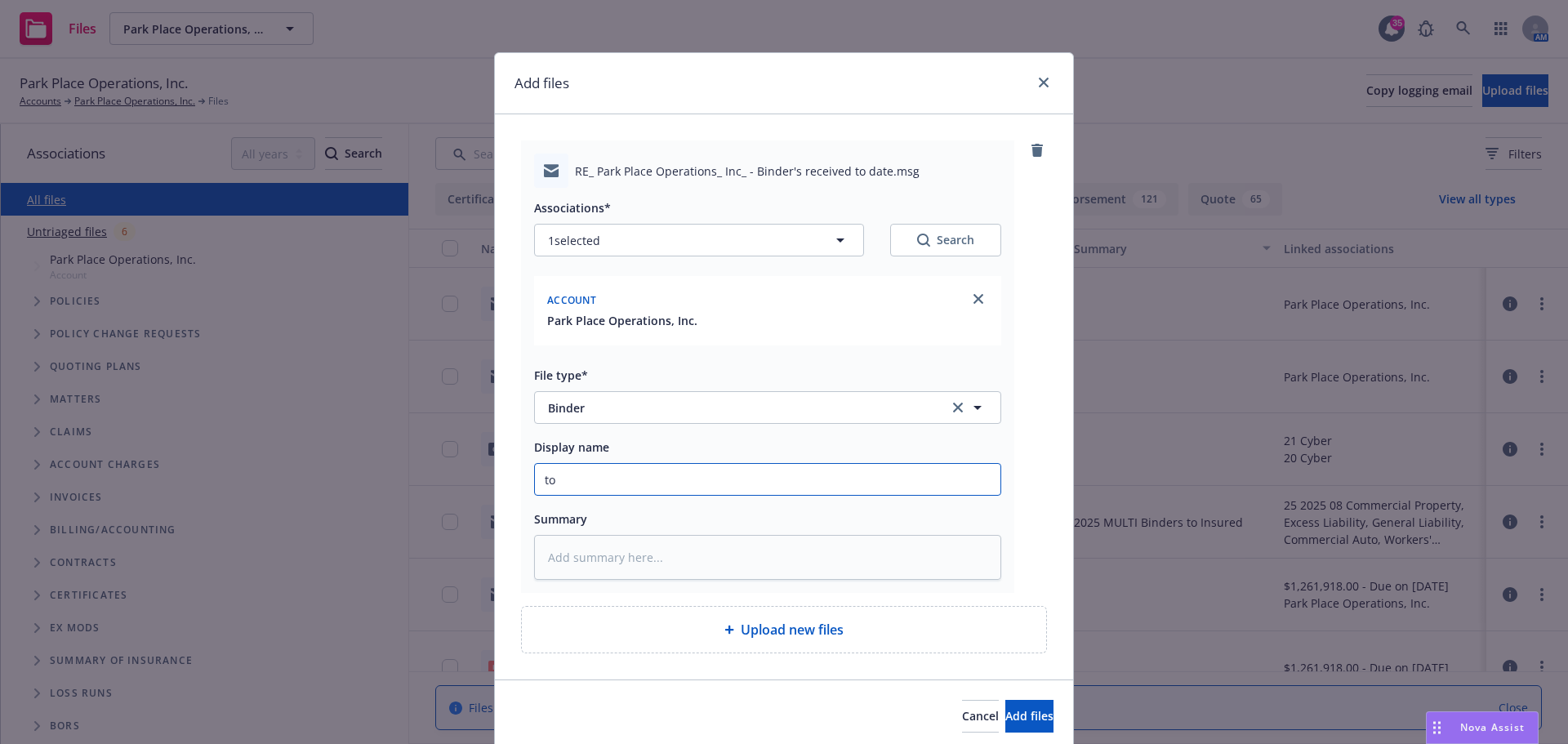
type textarea "x"
type input "to"
type textarea "x"
type input "to i"
type textarea "x"
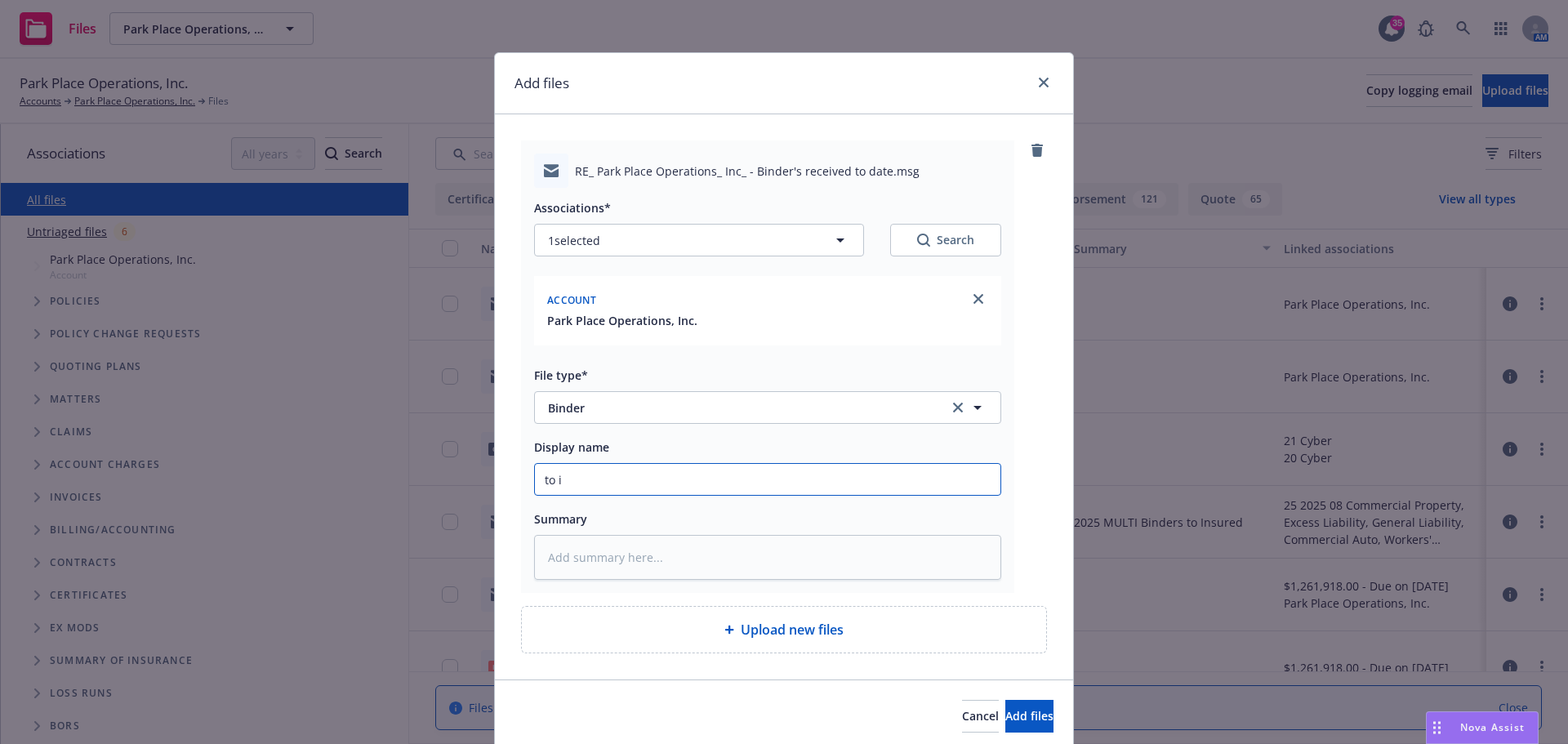
type input "to in"
type textarea "x"
type input "to ins"
type textarea "x"
type input "to insu"
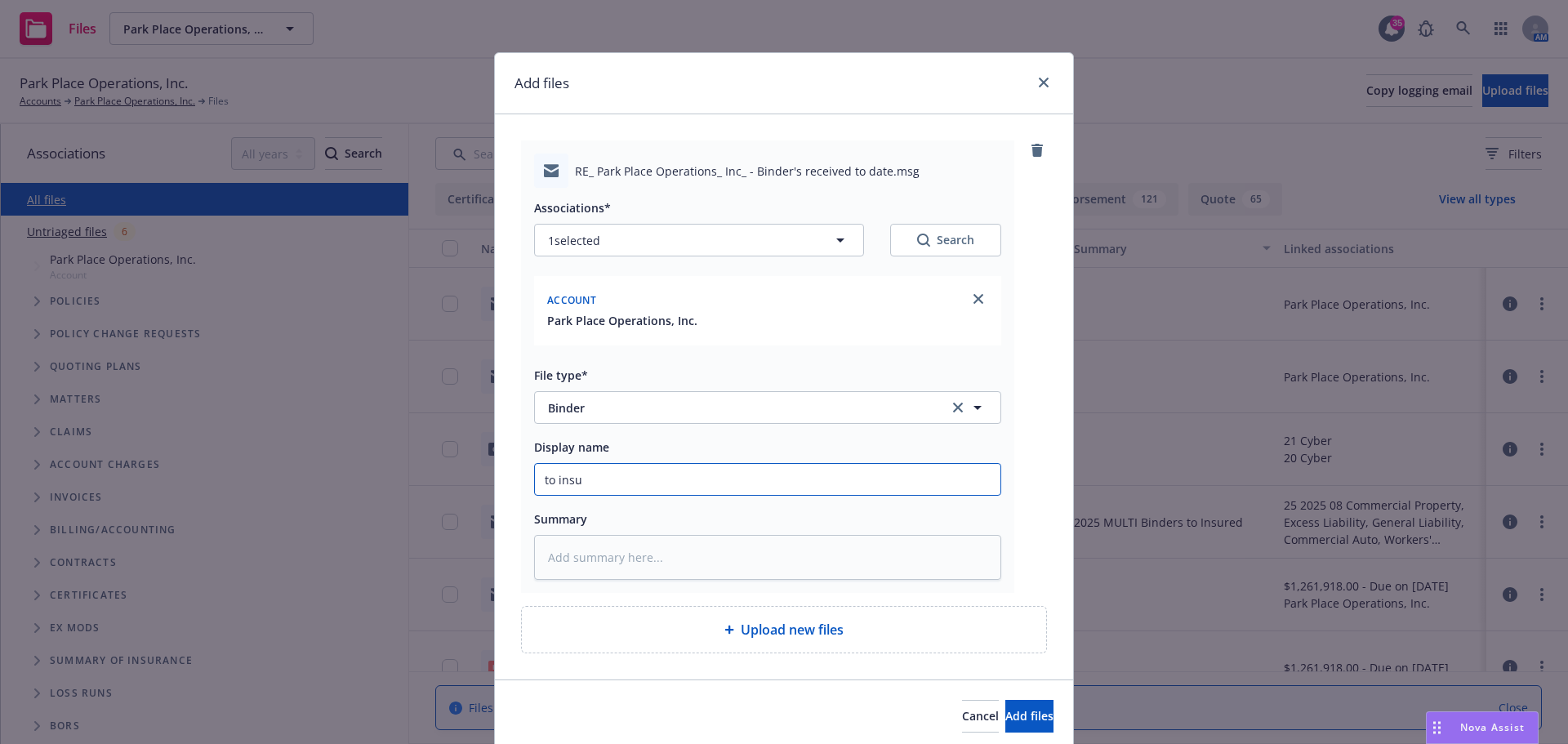
type textarea "x"
type input "to insur"
type textarea "x"
type input "to insure"
type textarea "x"
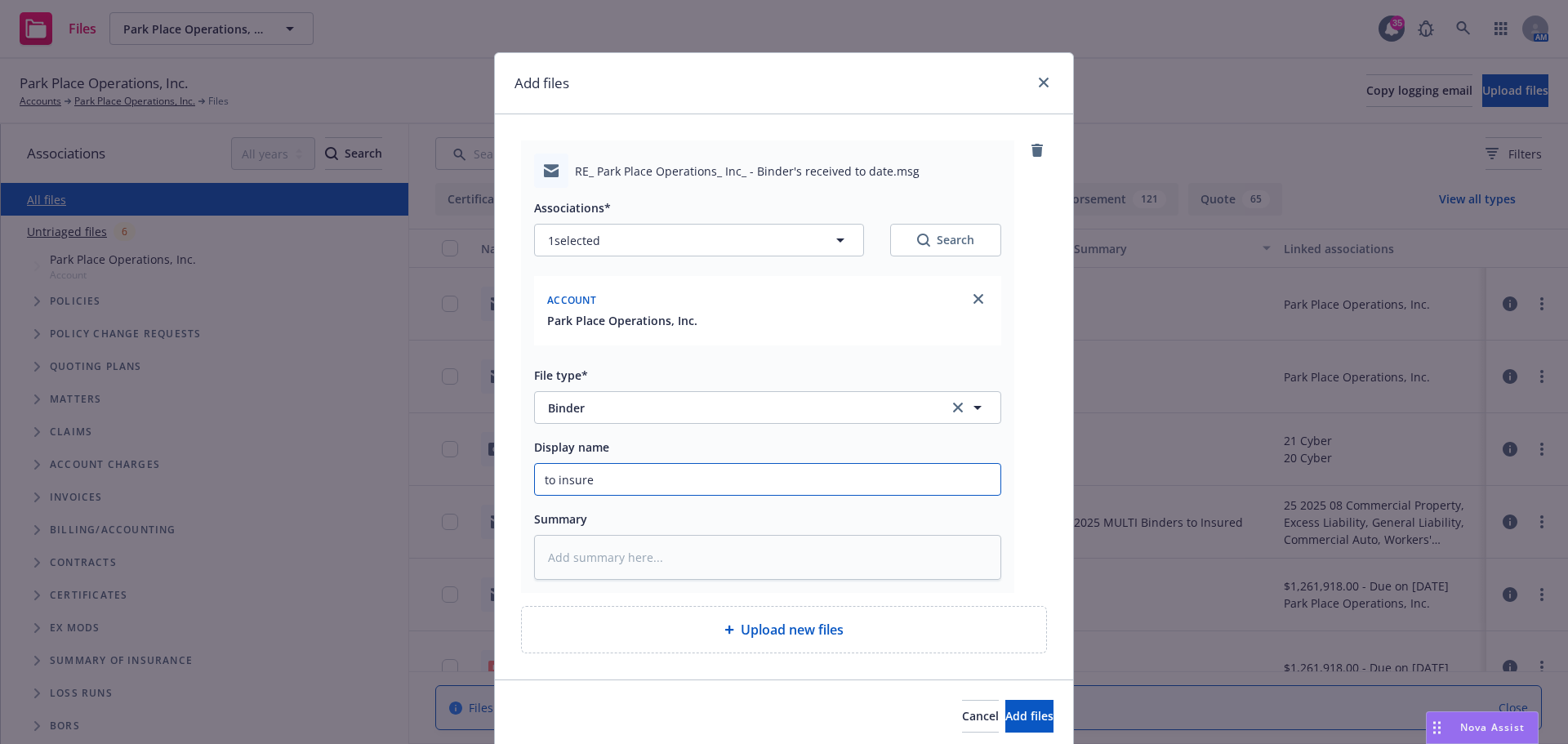
type input "to insured"
type textarea "x"
type input "to insured"
type textarea "x"
type input "to insured &"
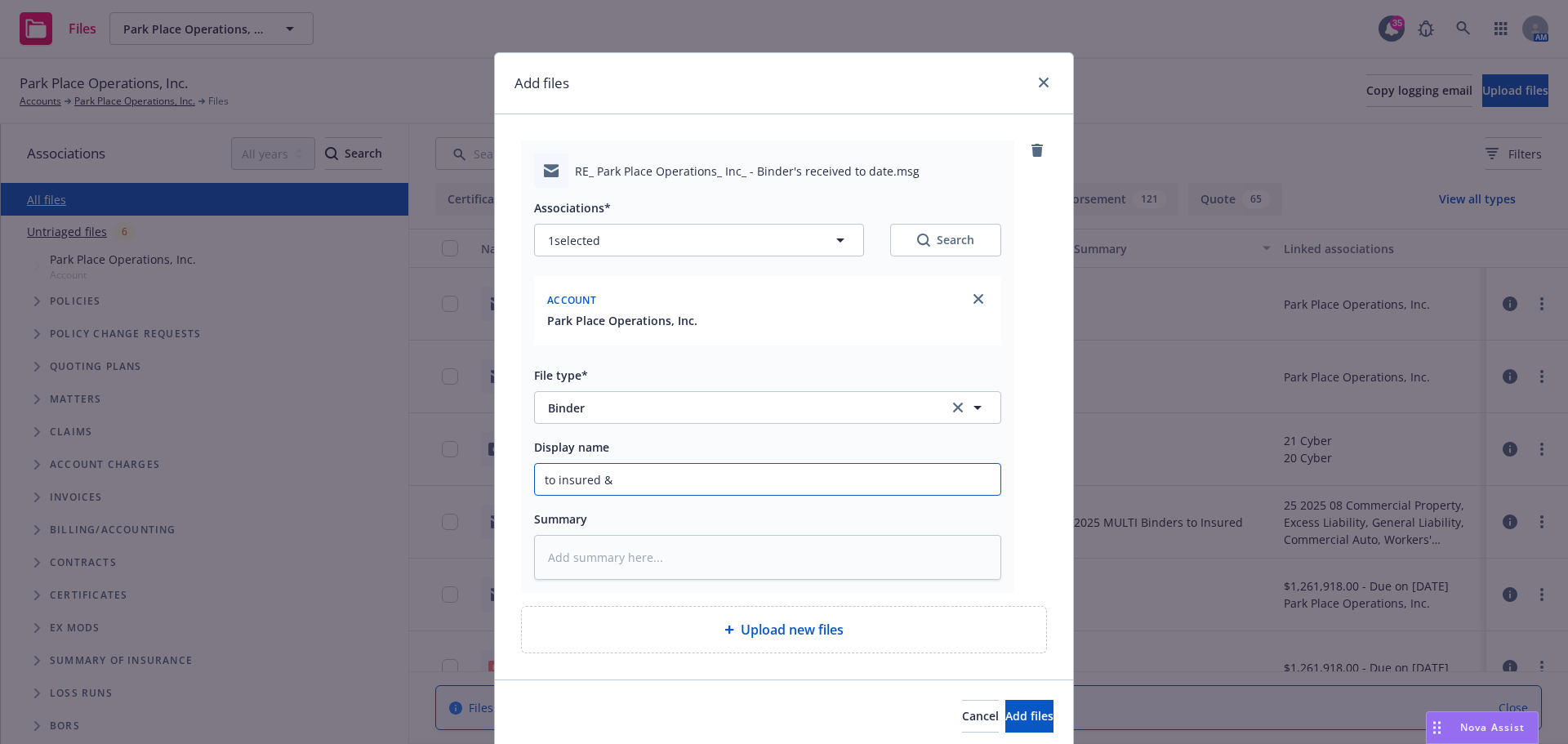
type textarea "x"
type input "to insured &"
type textarea "x"
type input "to insured & v"
type textarea "x"
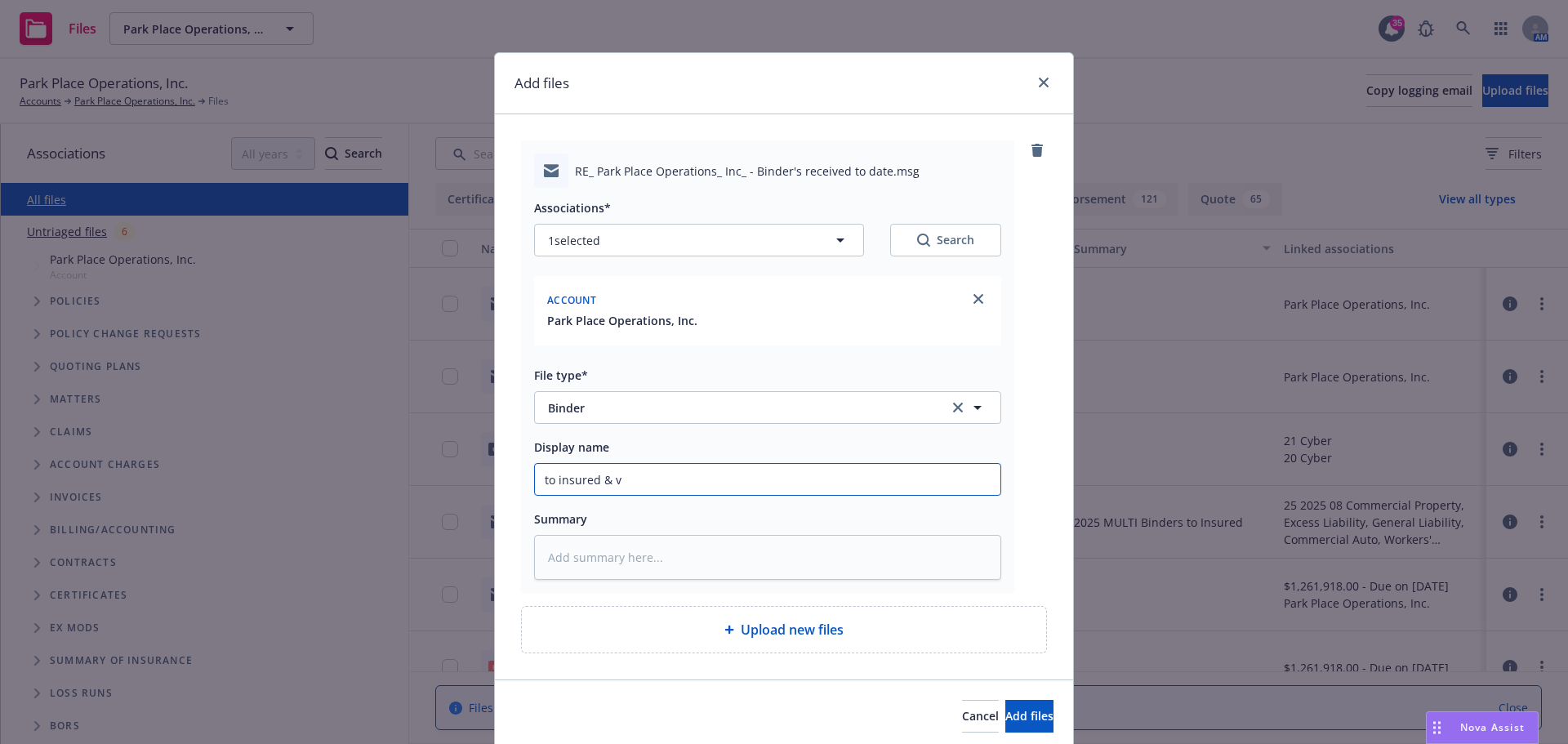
type input "to insured & ve"
type textarea "x"
type input "to insured & veh"
type textarea "x"
type input "to insured & vehi"
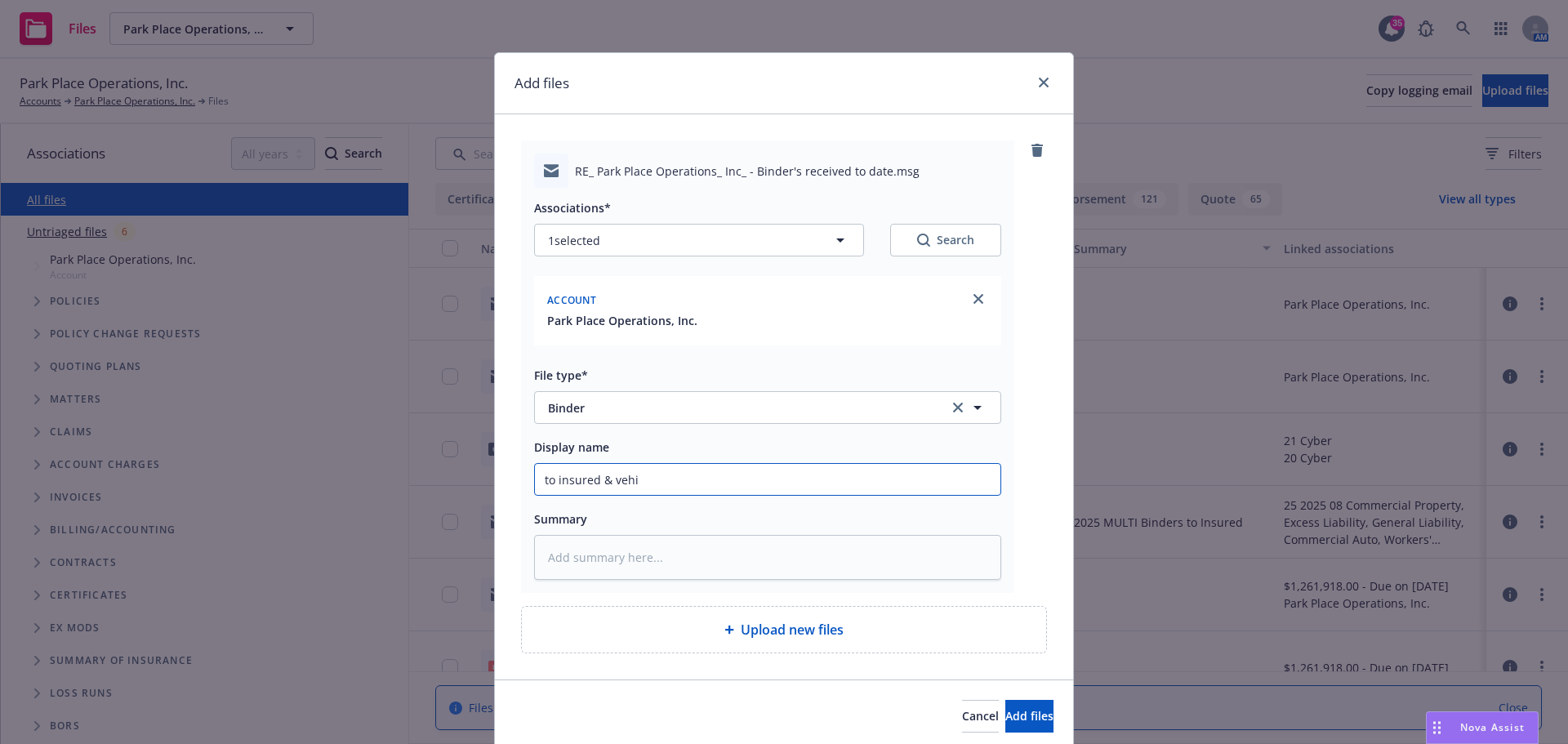
type textarea "x"
type input "to insured & vehic"
type textarea "x"
type input "to insured & vehicl"
type textarea "x"
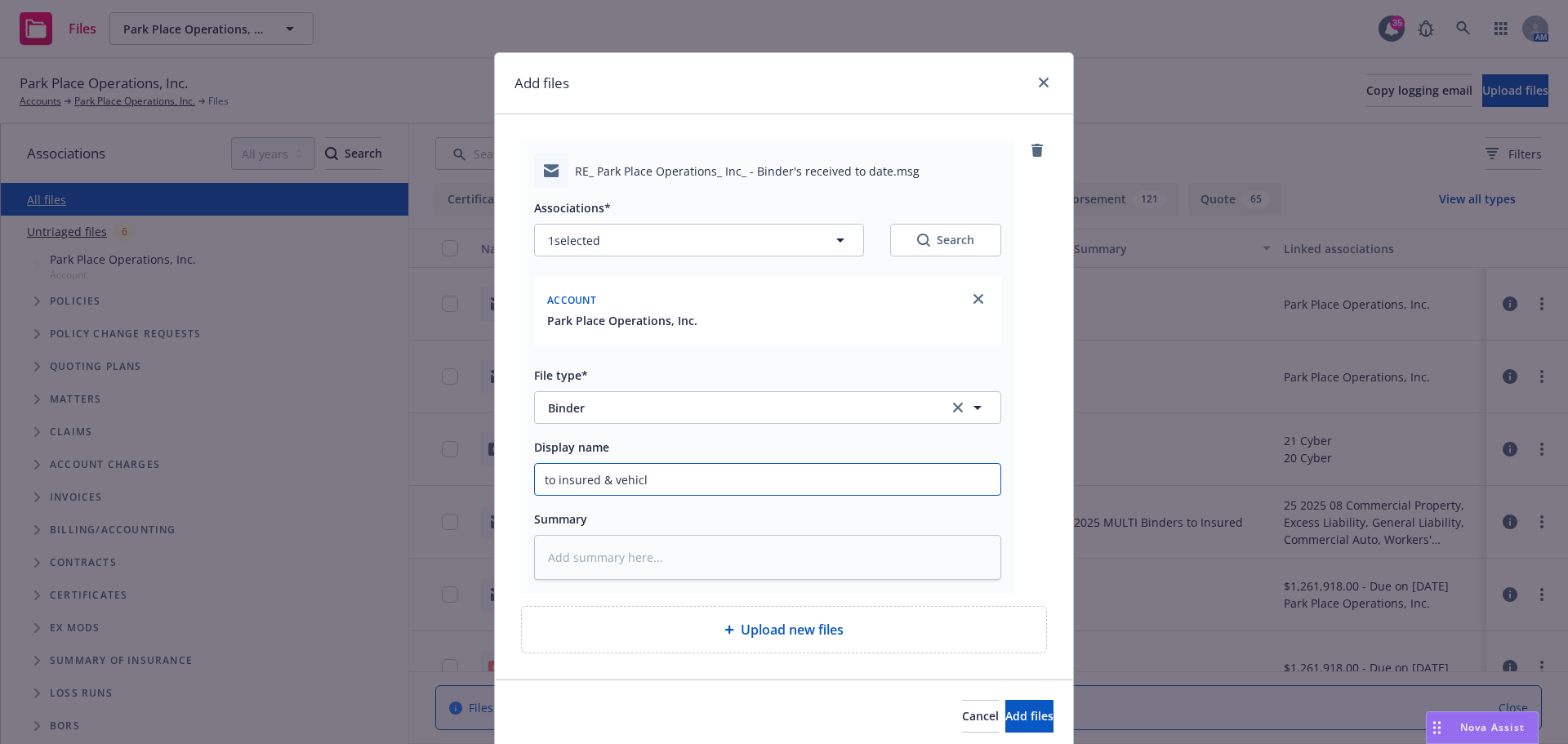
type input "to insured & vehicle"
type textarea "x"
type input "to insured & vehicle"
type textarea "x"
type input "to insured & vehicle b"
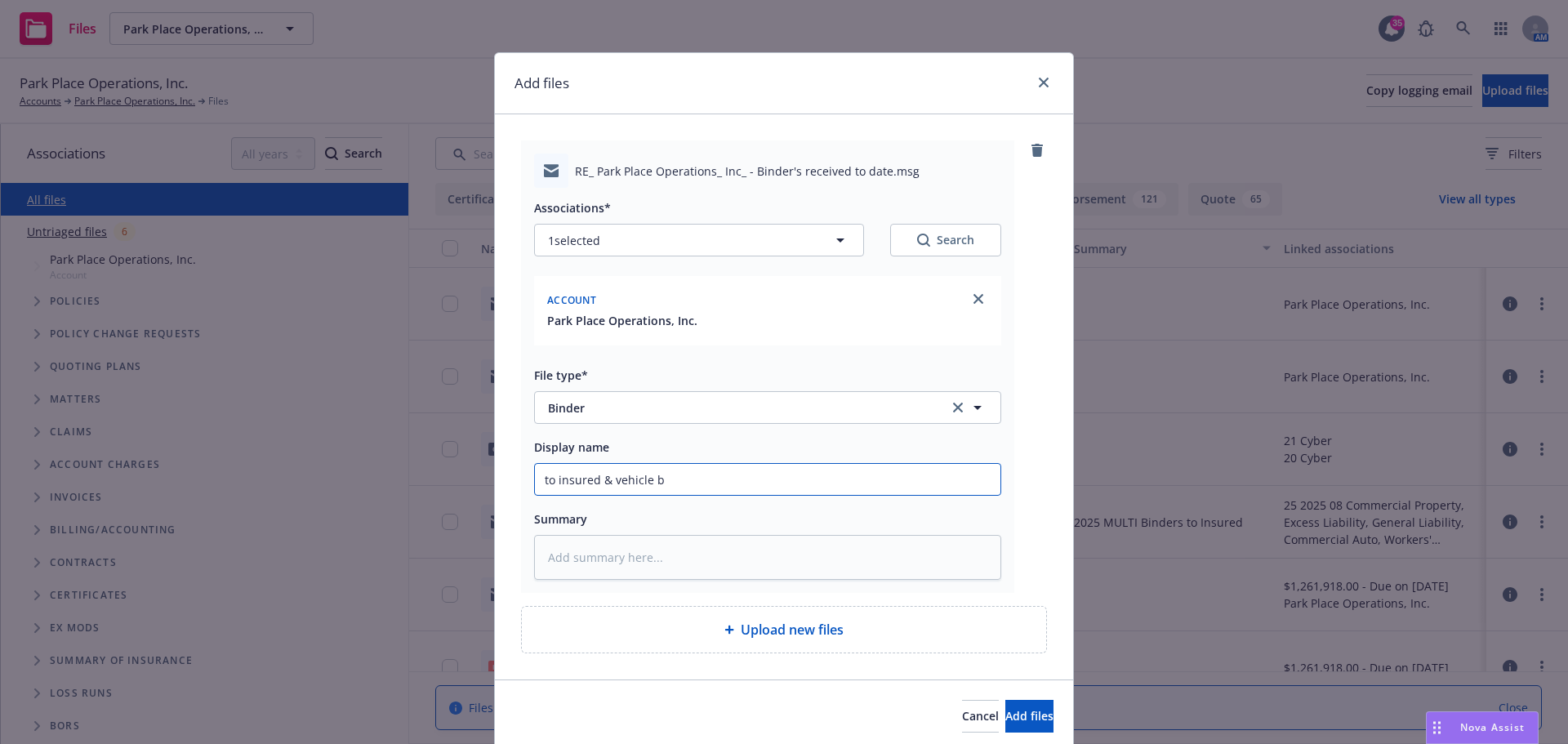
type textarea "x"
type input "to insured & vehicle br"
type textarea "x"
type input "to insured & vehicle bre"
type textarea "x"
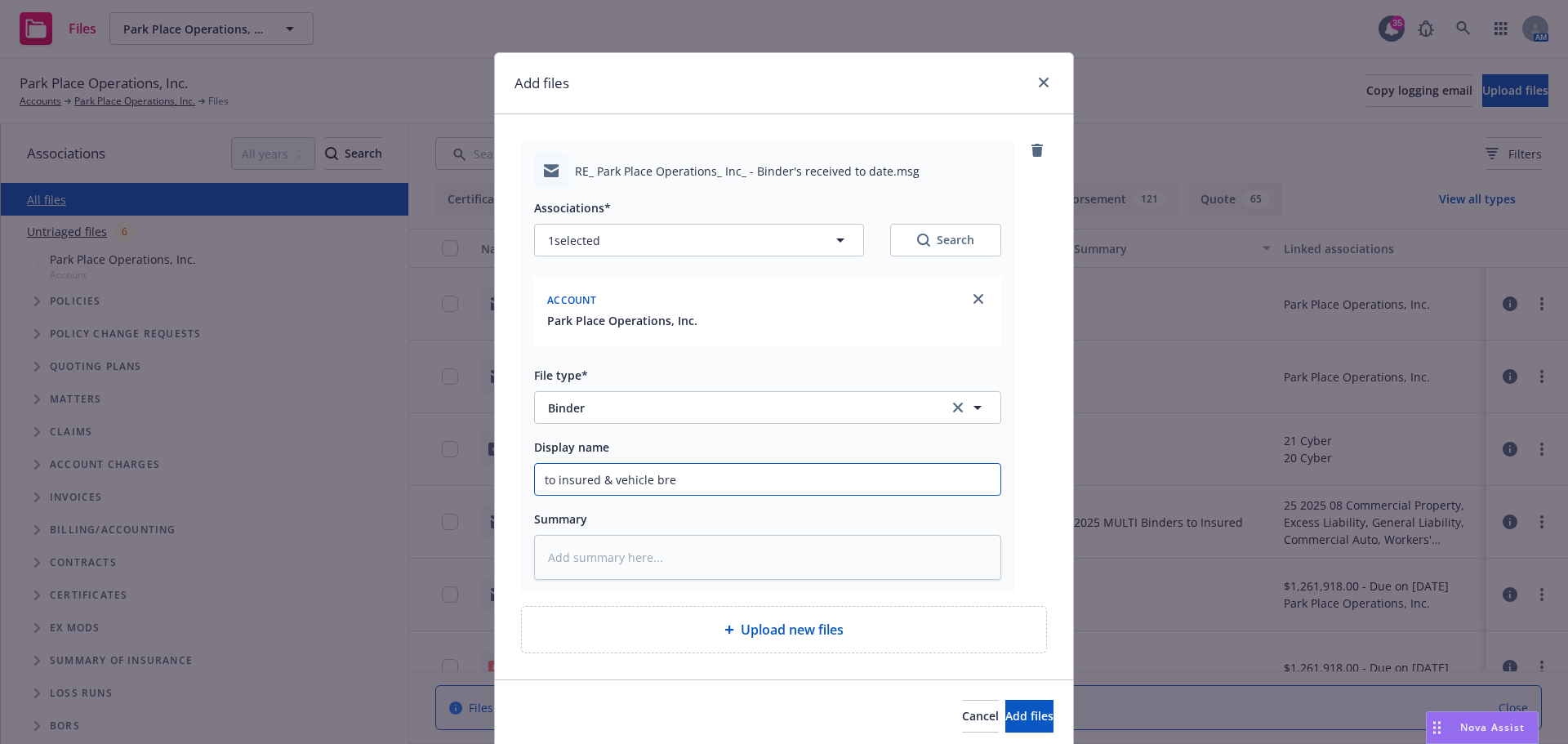
type input "to insured & vehicle brea"
type textarea "x"
type input "to insured & vehicle break"
type textarea "x"
type input "to insured & vehicle breakd"
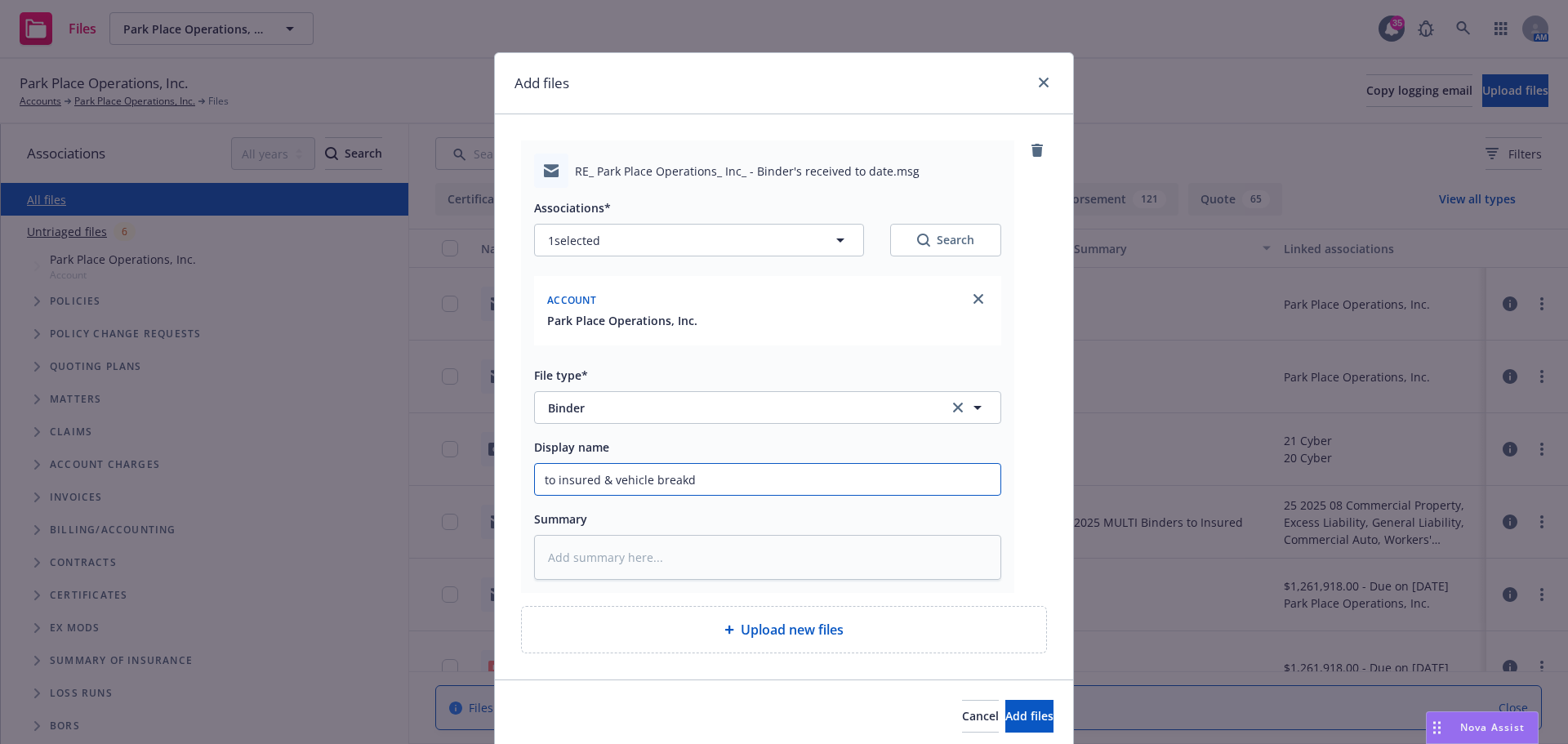
type textarea "x"
type input "to insured & vehicle breakdo"
type textarea "x"
type input "to insured & vehicle breakdow"
type textarea "x"
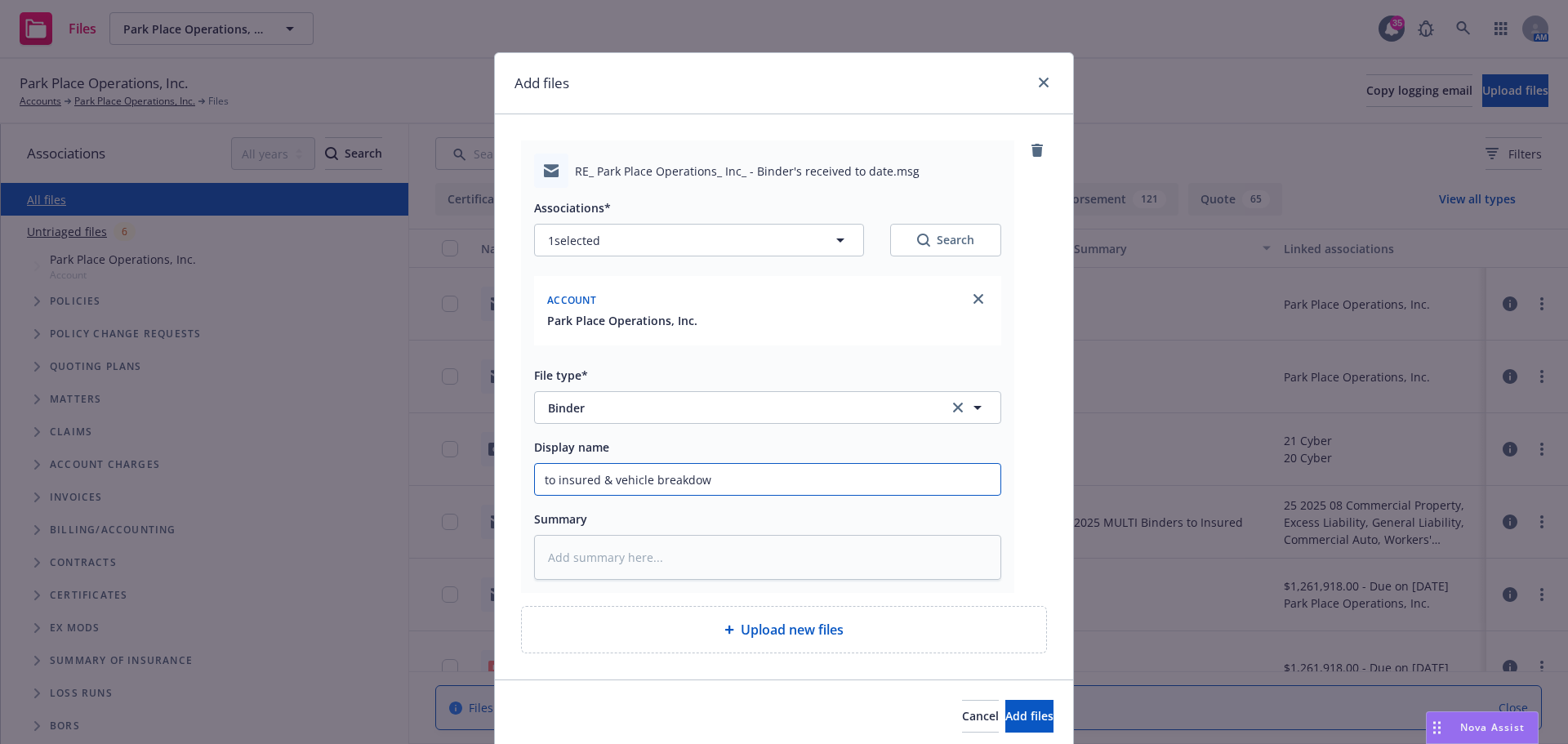
type input "to insured & vehicle breakdown"
type textarea "x"
type input "to insured & vehicle breakdown"
type textarea "x"
type input "to insured & vehicle breakdown ("
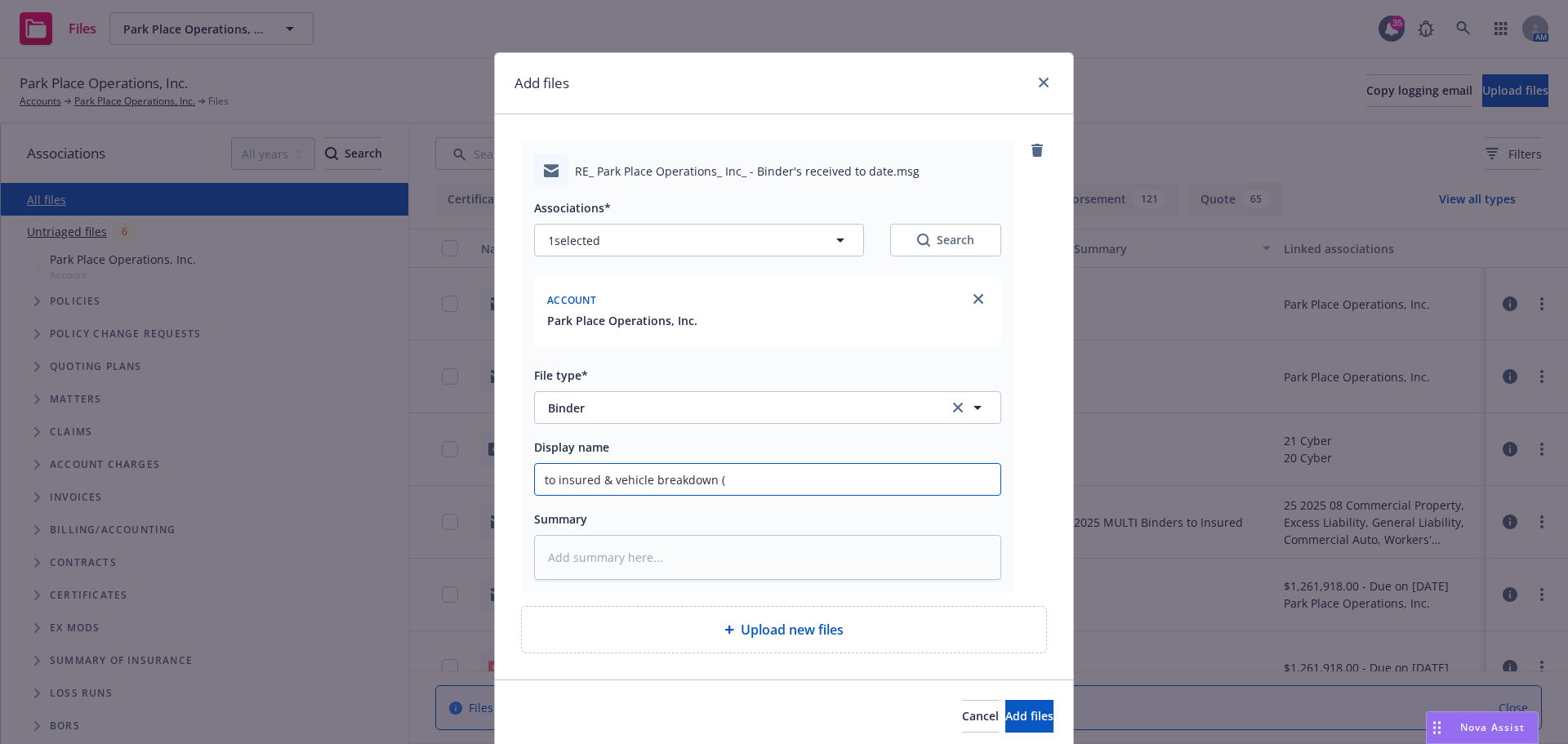
type textarea "x"
type input "to insured & vehicle breakdown (f"
type textarea "x"
type input "to insured & vehicle breakdown (fu"
type textarea "x"
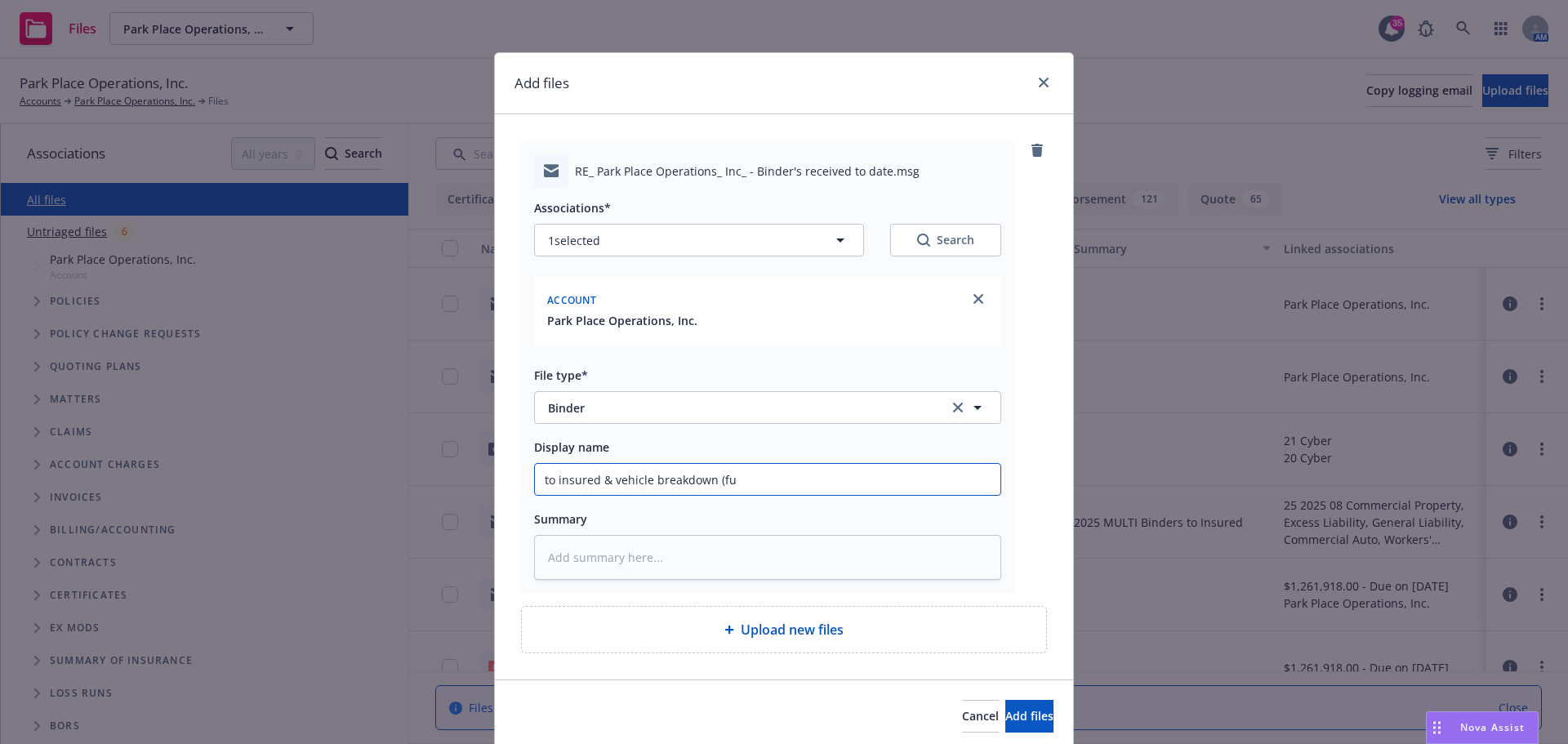
type input "to insured & vehicle breakdown (ful"
type textarea "x"
type input "to insured & vehicle breakdown (full"
type textarea "x"
type input "to insured & vehicle breakdown (full"
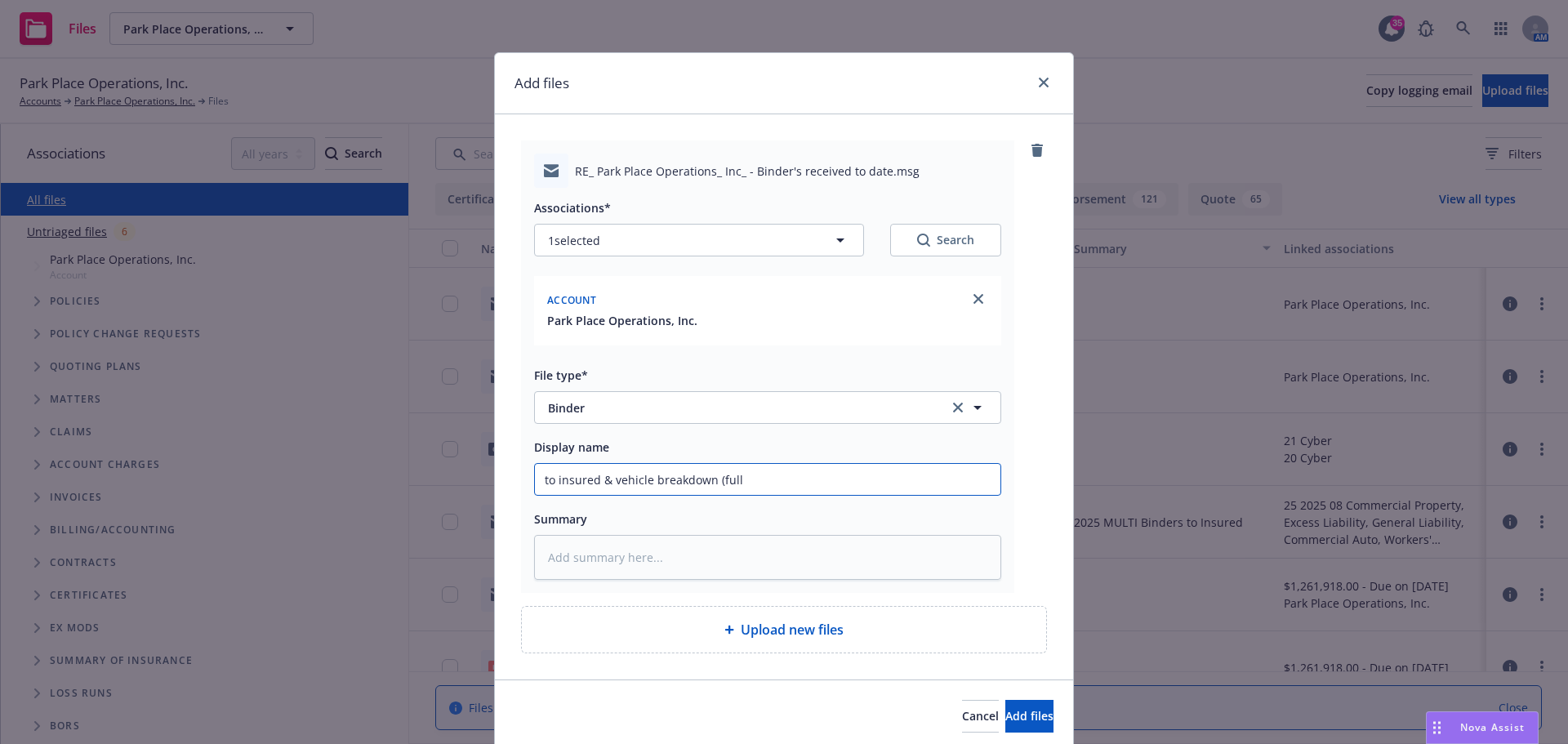
type textarea "x"
type input "to insured & vehicle breakdown (full c"
type textarea "x"
type input "to insured & vehicle breakdown (full co"
type textarea "x"
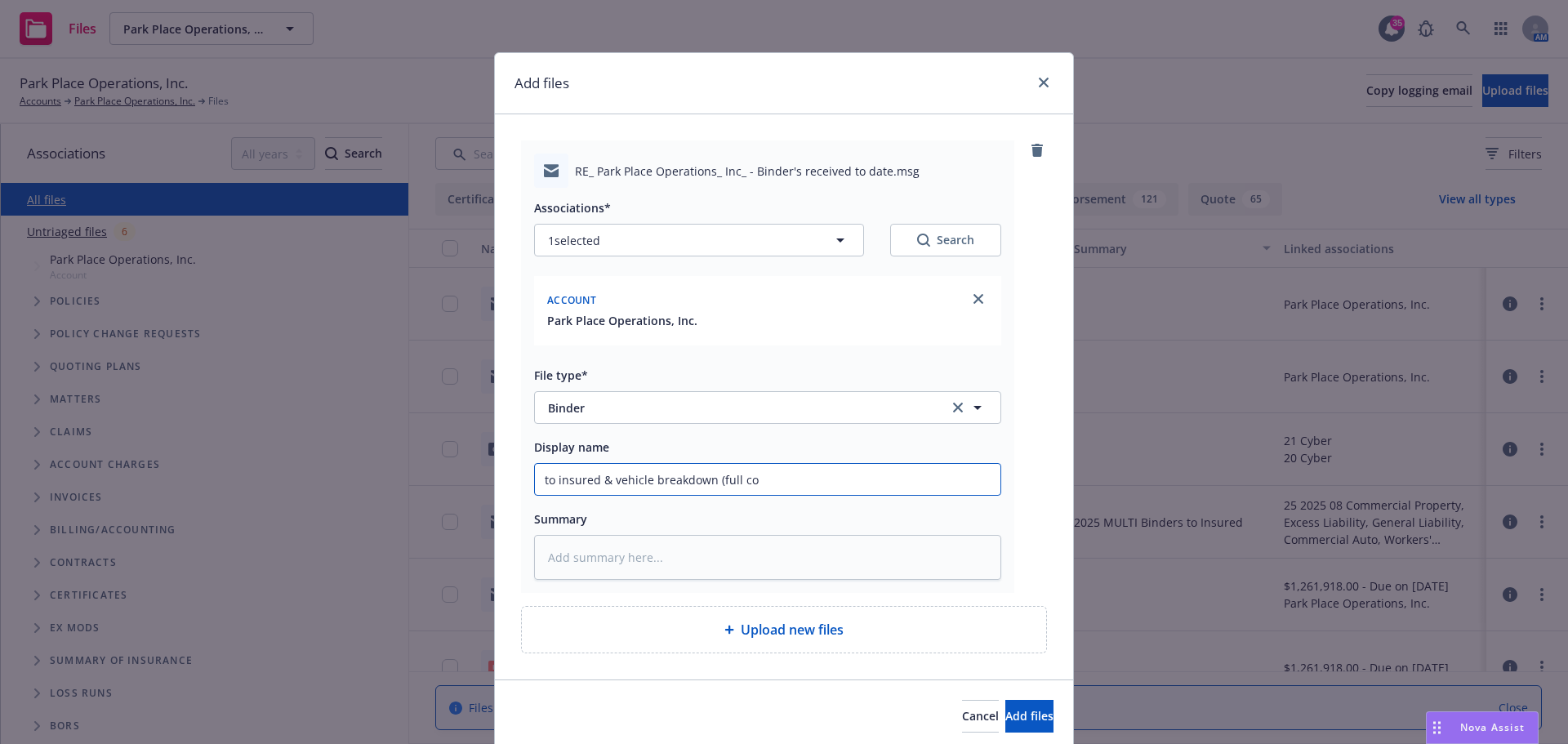
type input "to insured & vehicle breakdown (full cov"
type textarea "x"
type input "to insured & vehicle breakdown (full cove"
type textarea "x"
type input "to insured & vehicle breakdown (full cover"
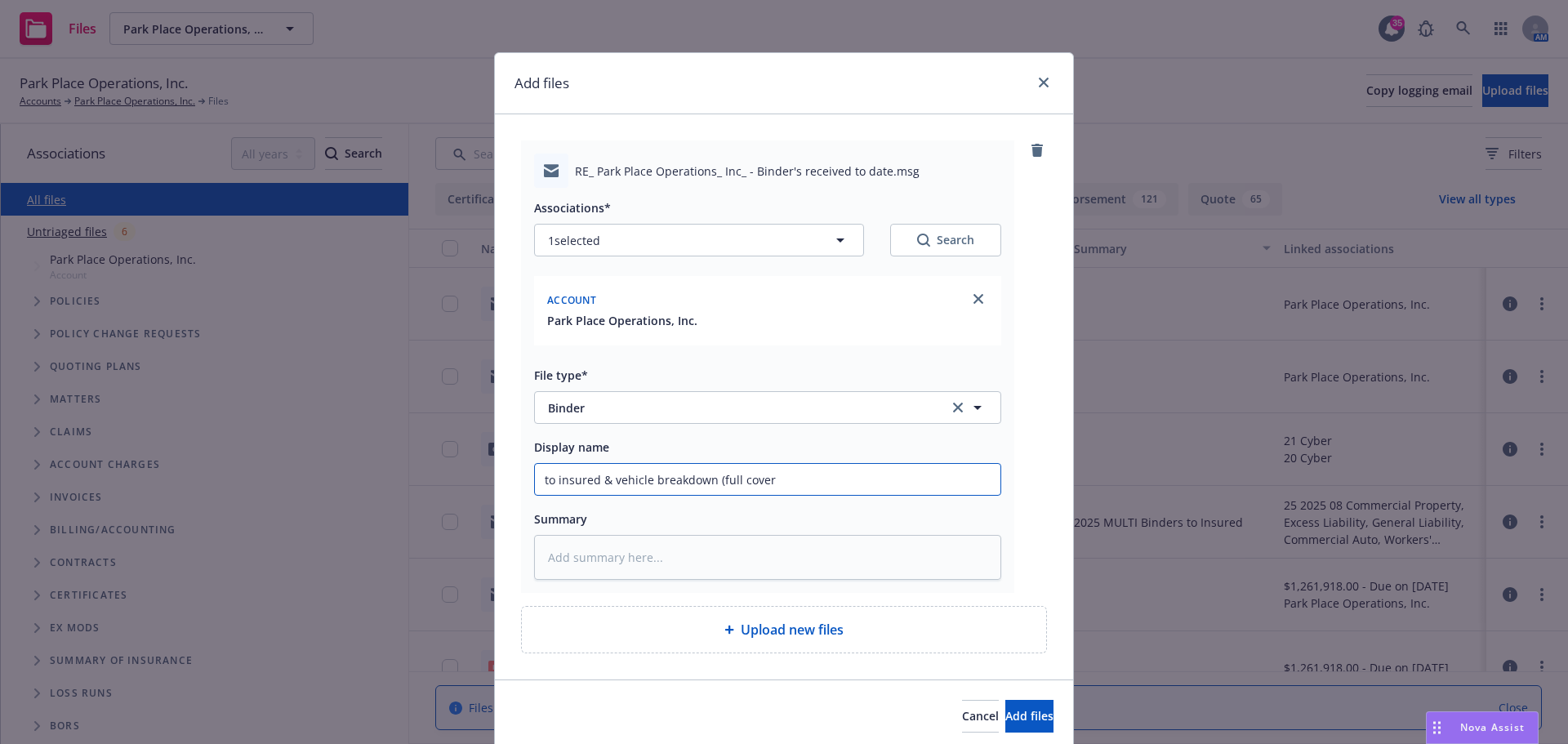
type textarea "x"
type input "to insured & vehicle breakdown (full covera"
type textarea "x"
type input "to insured & vehicle breakdown (full coverag"
type textarea "x"
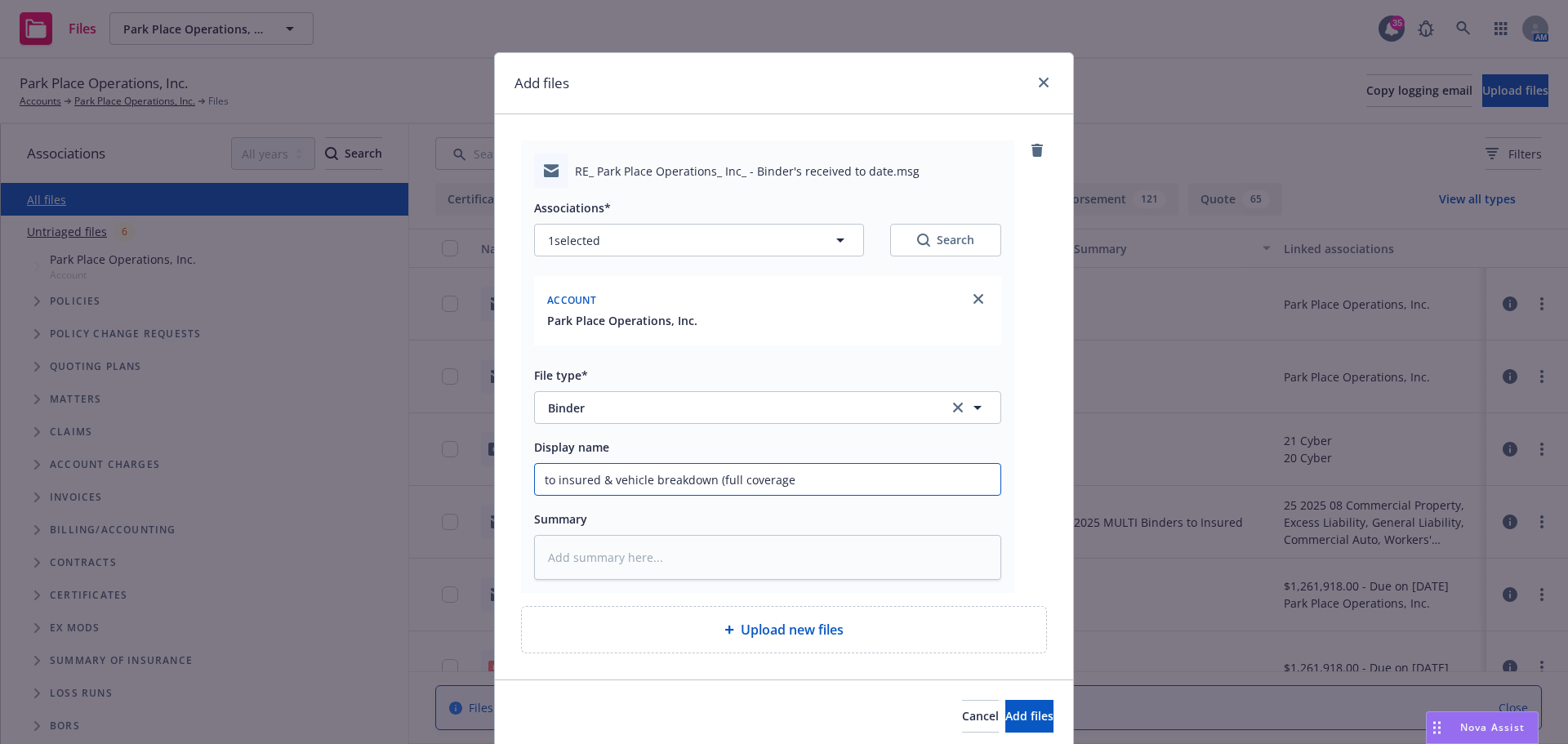
type input "to insured & vehicle breakdown (full coverage"
type textarea "x"
type input "to insured & vehicle breakdown (full coverage v"
type textarea "x"
type input "to insured & vehicle breakdown (full coverage vs"
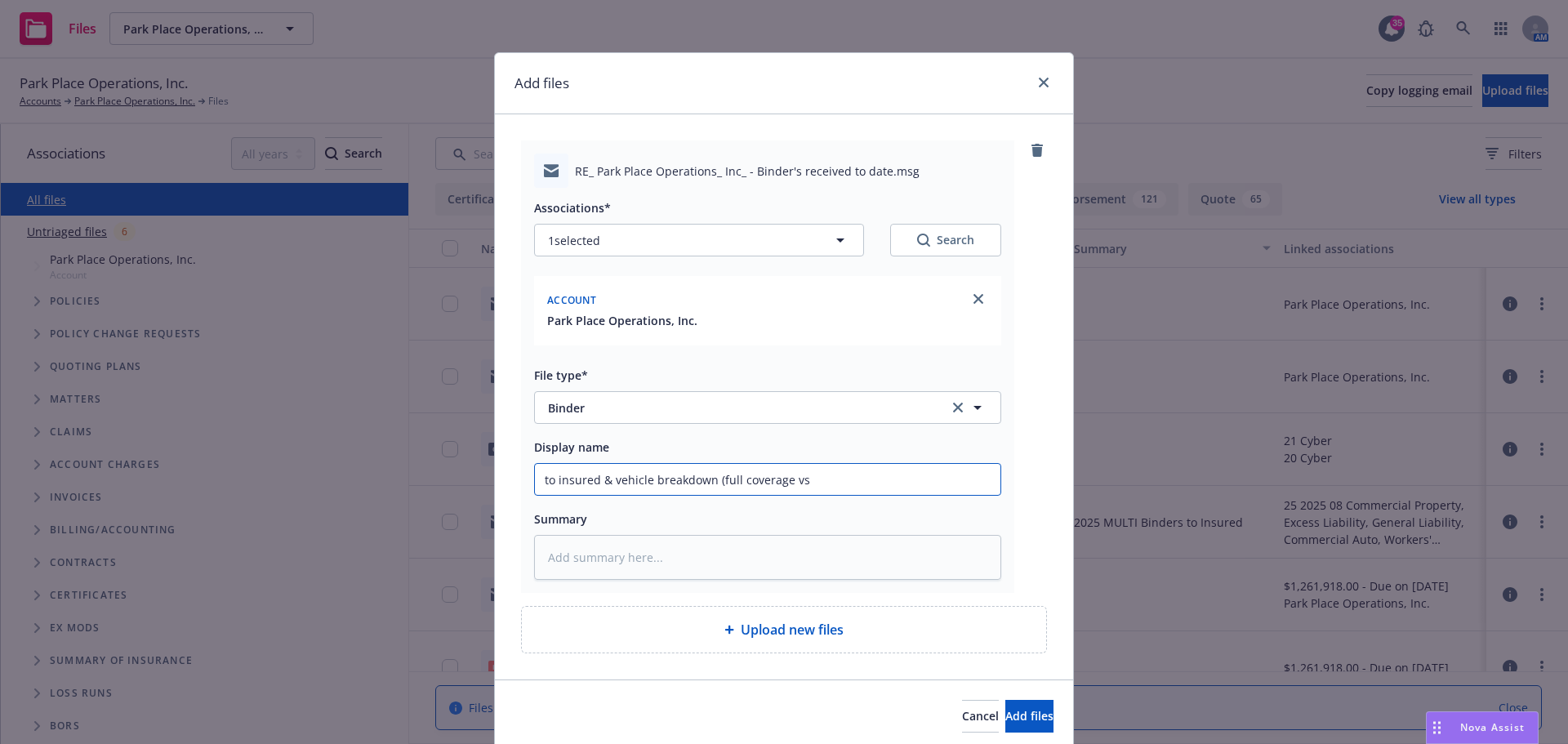
type textarea "x"
type input "to insured & vehicle breakdown (full coverage vs"
type textarea "x"
type input "to insured & vehicle breakdown (full coverage vs l"
type textarea "x"
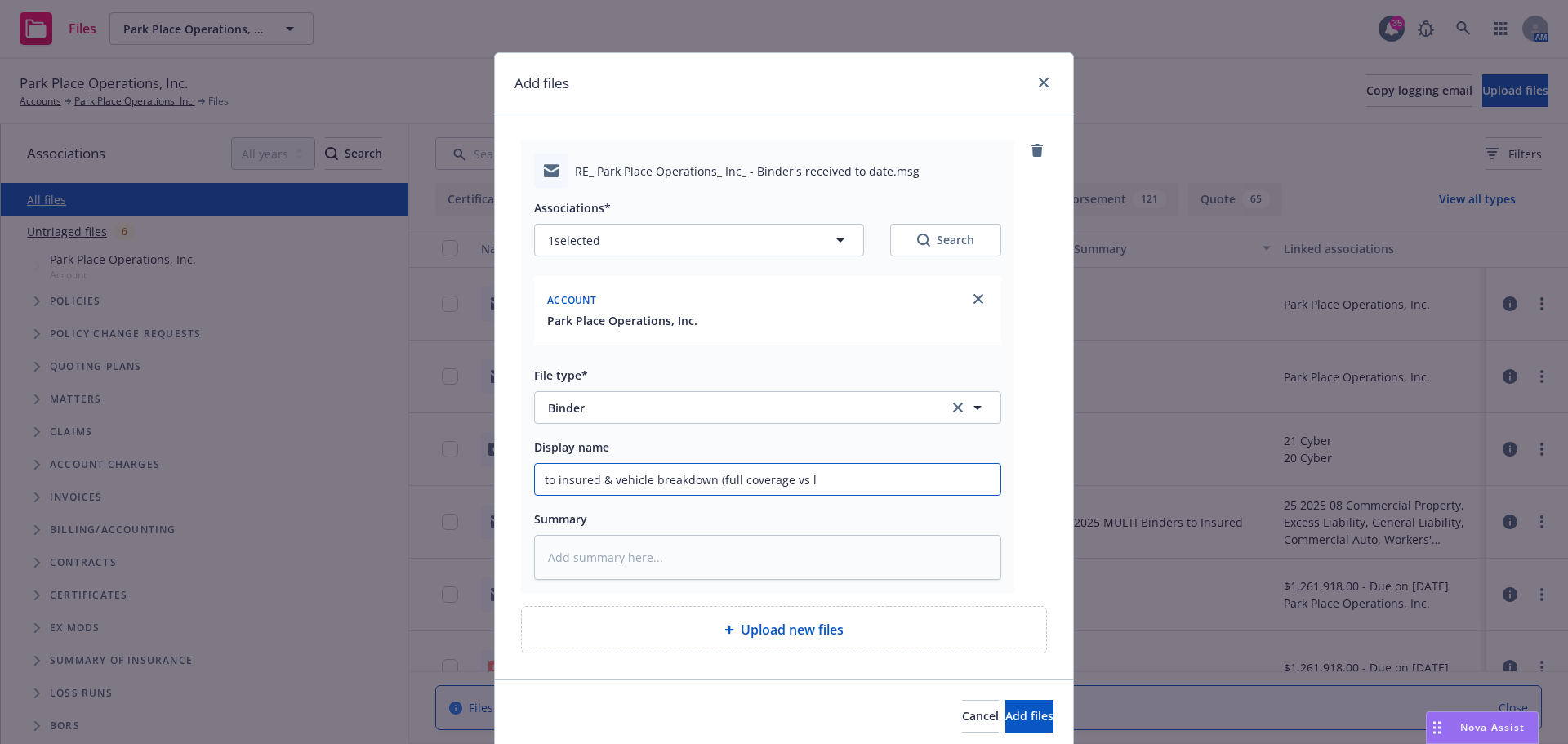
type input "to insured & vehicle breakdown (full coverage vs li"
type textarea "x"
type input "to insured & vehicle breakdown (full coverage vs lia"
type textarea "x"
type input "to insured & vehicle breakdown (full coverage vs liab"
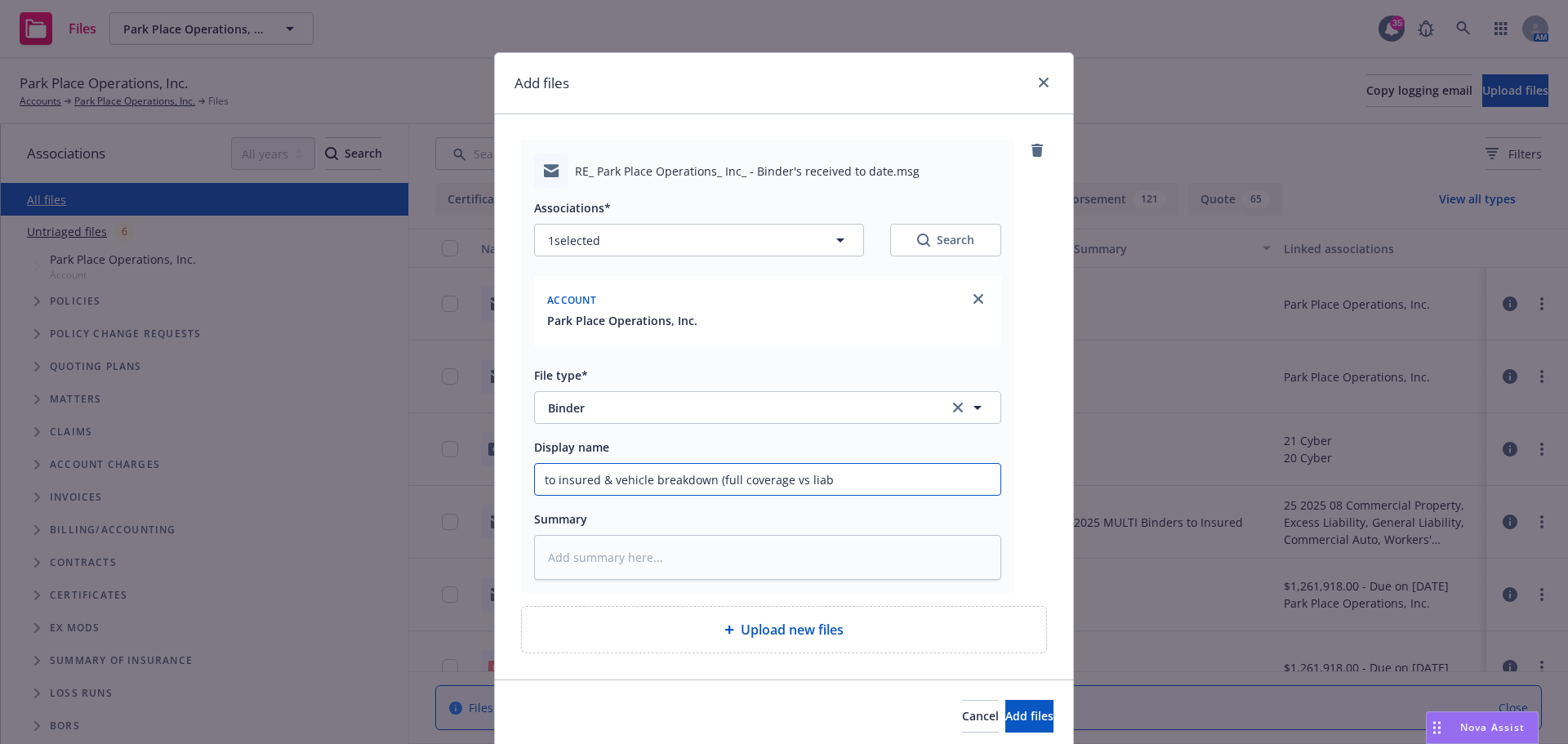
type textarea "x"
type input "to insured & vehicle breakdown (full coverage vs liabi"
type textarea "x"
type input "to insured & vehicle breakdown (full coverage vs liabil"
type textarea "x"
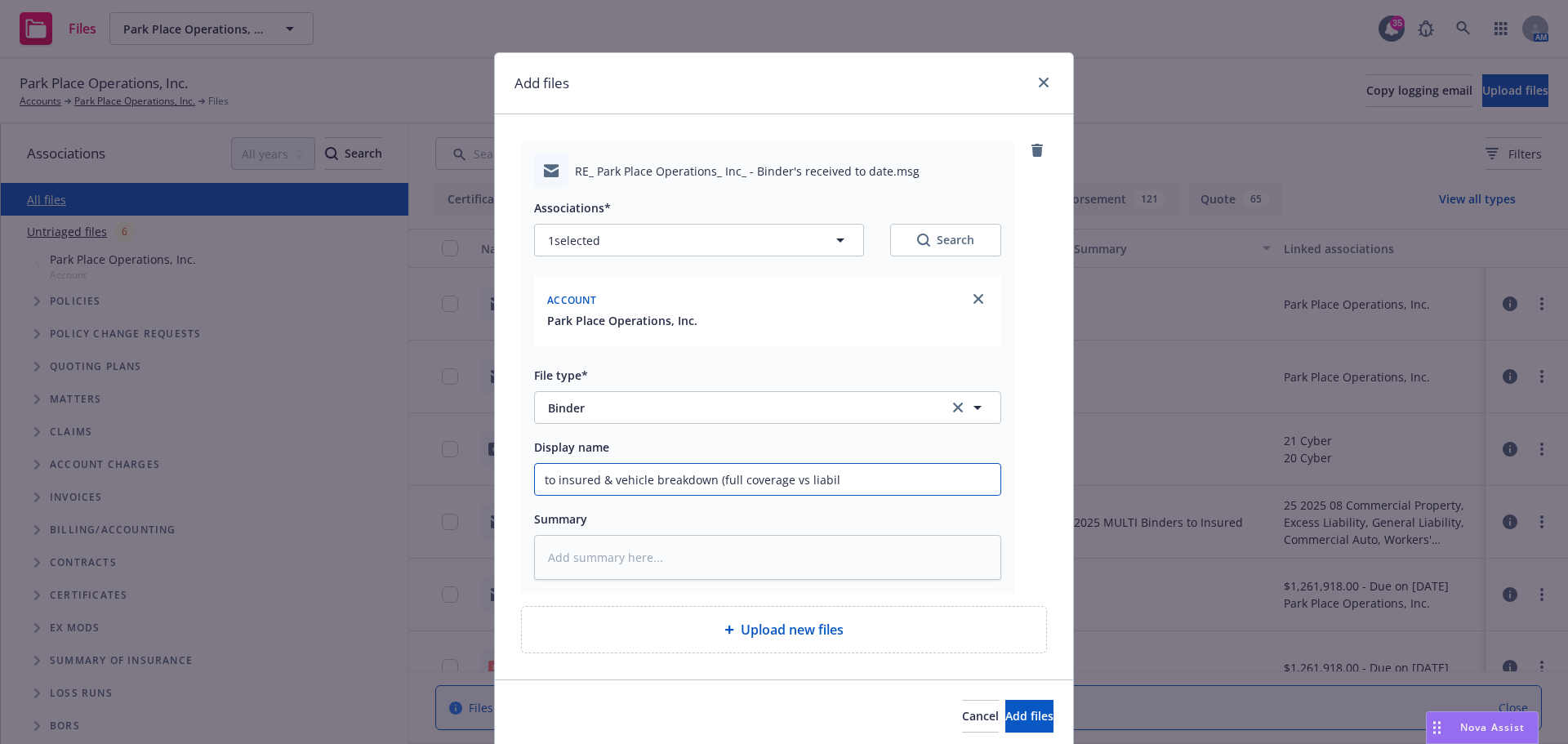
type input "to insured & vehicle breakdown (full coverage vs liabili"
type textarea "x"
type input "to insured & vehicle breakdown (full coverage vs liabilit"
type textarea "x"
type input "to insured & vehicle breakdown (full coverage vs liability"
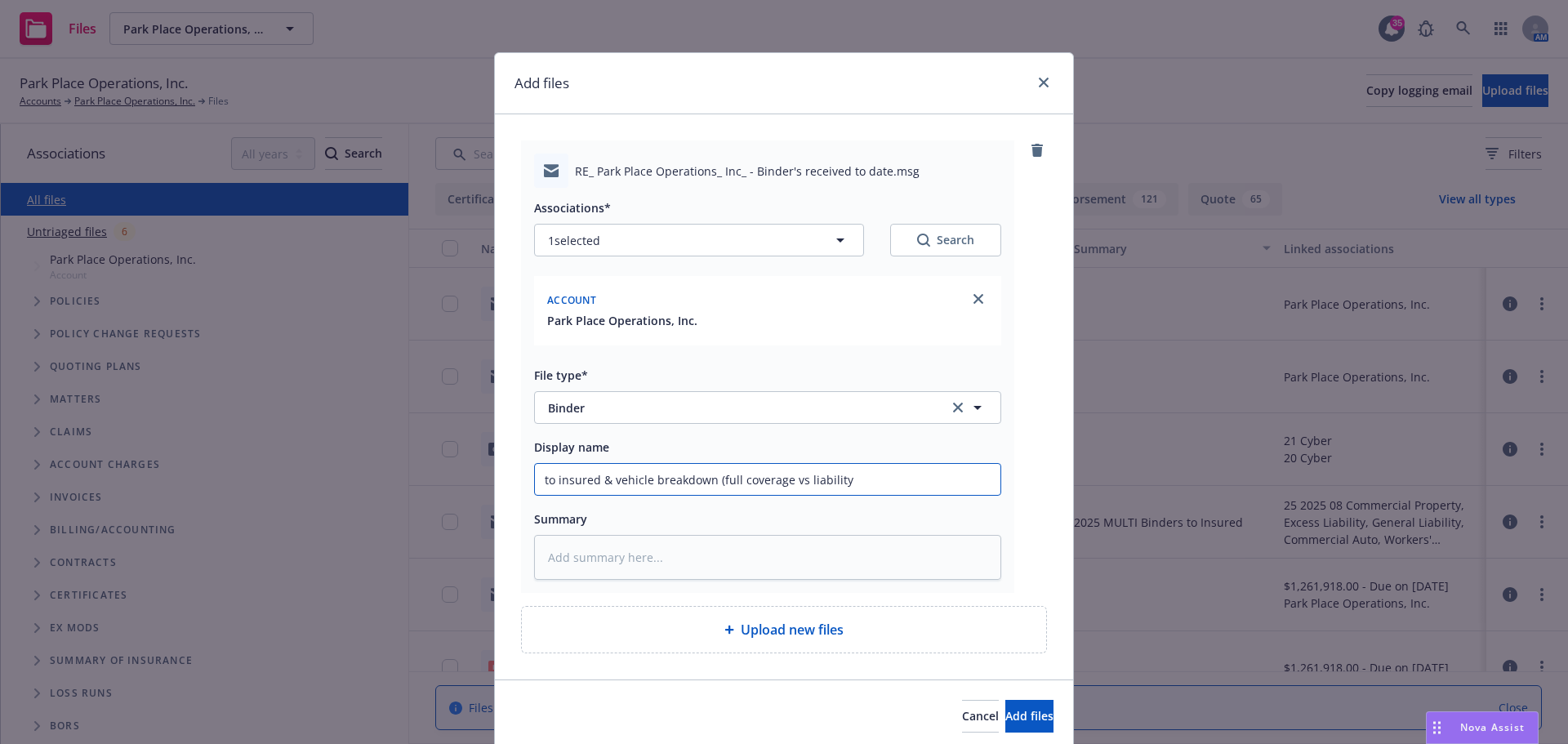
type textarea "x"
type input "to insured & vehicle breakdown (full coverage vs liability"
type textarea "x"
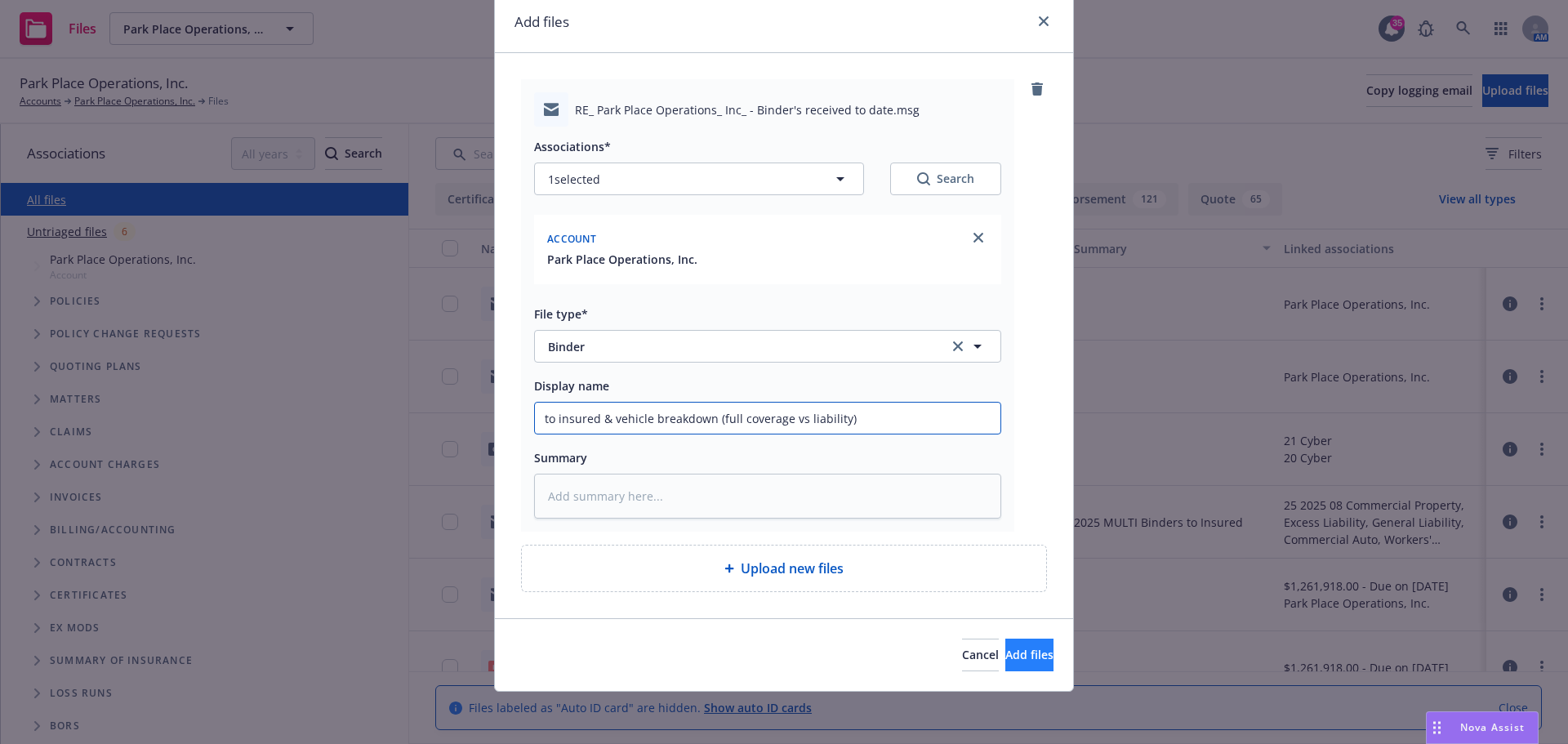
type input "to insured & vehicle breakdown (full coverage vs liability)"
click at [1045, 655] on button "Add files" at bounding box center [1029, 654] width 49 height 33
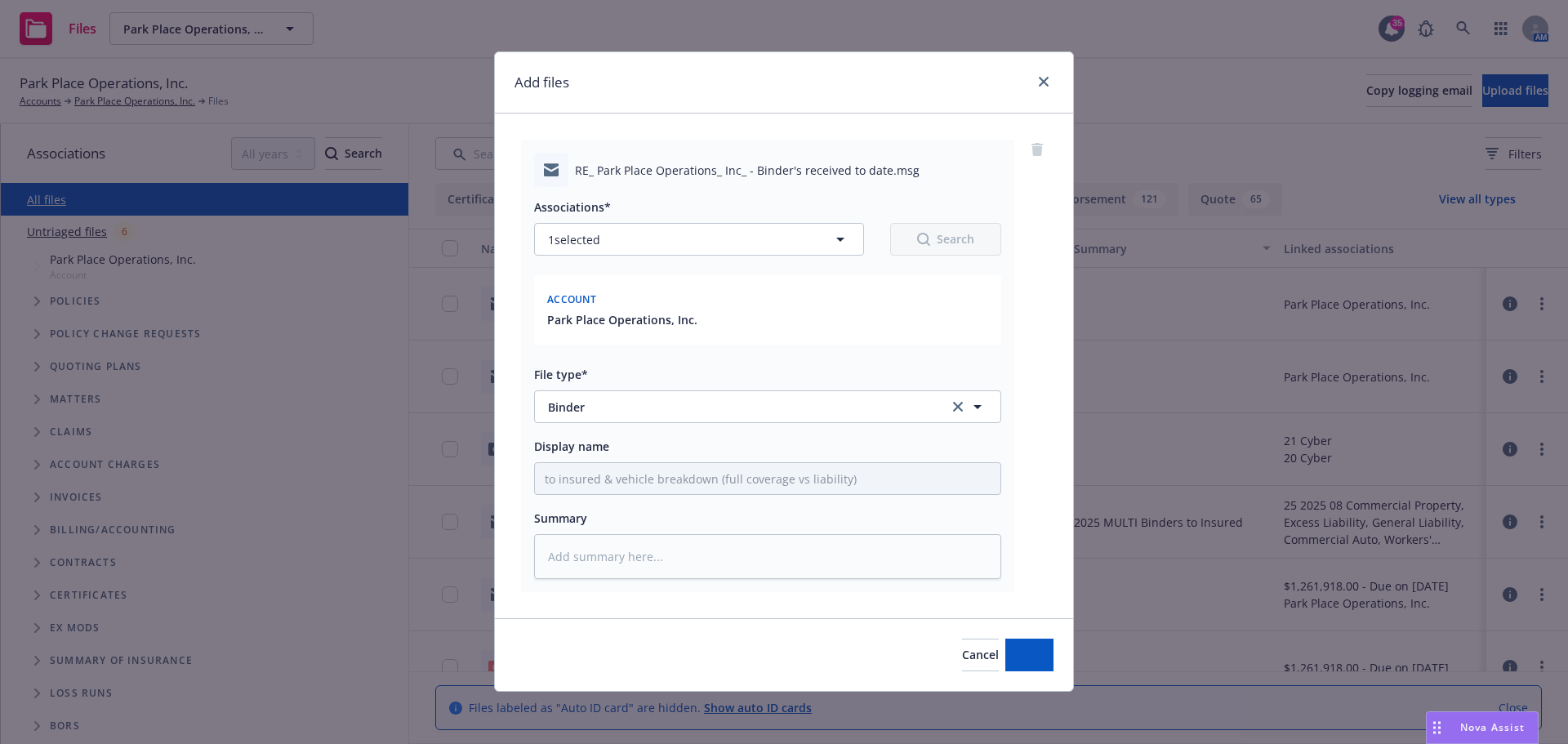
scroll to position [1, 0]
type textarea "x"
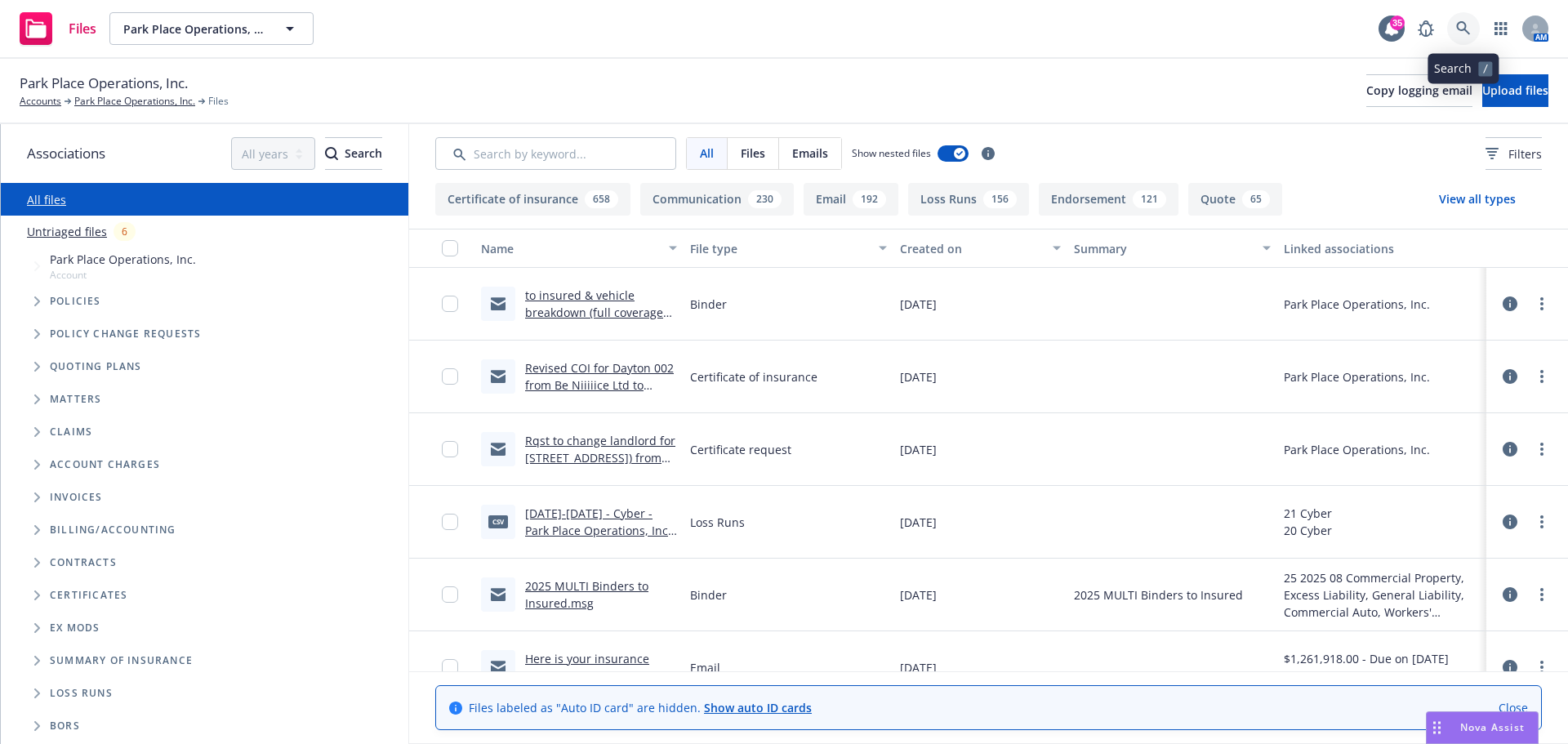
click at [1470, 30] on icon at bounding box center [1463, 29] width 15 height 15
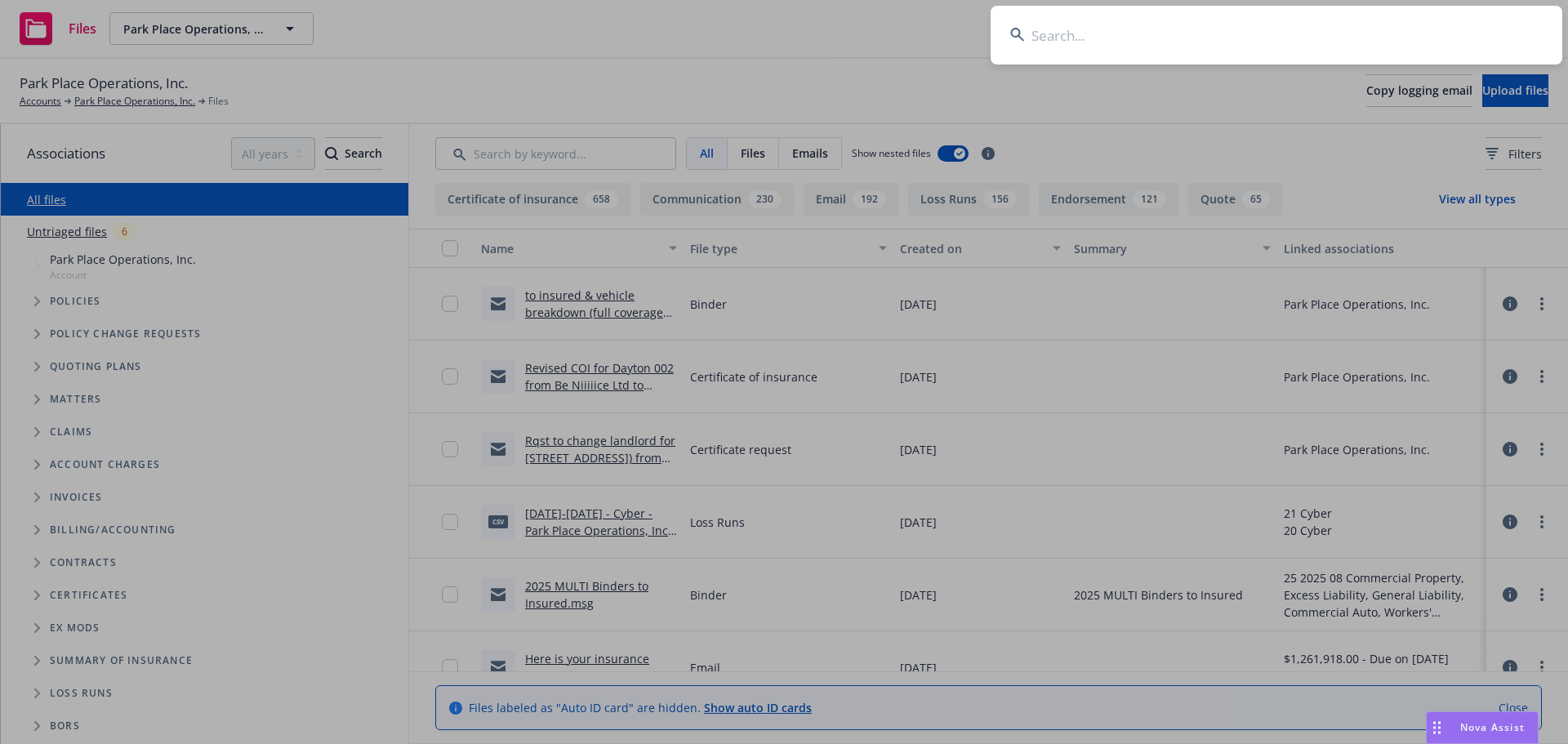
click at [1407, 34] on input at bounding box center [1277, 35] width 572 height 59
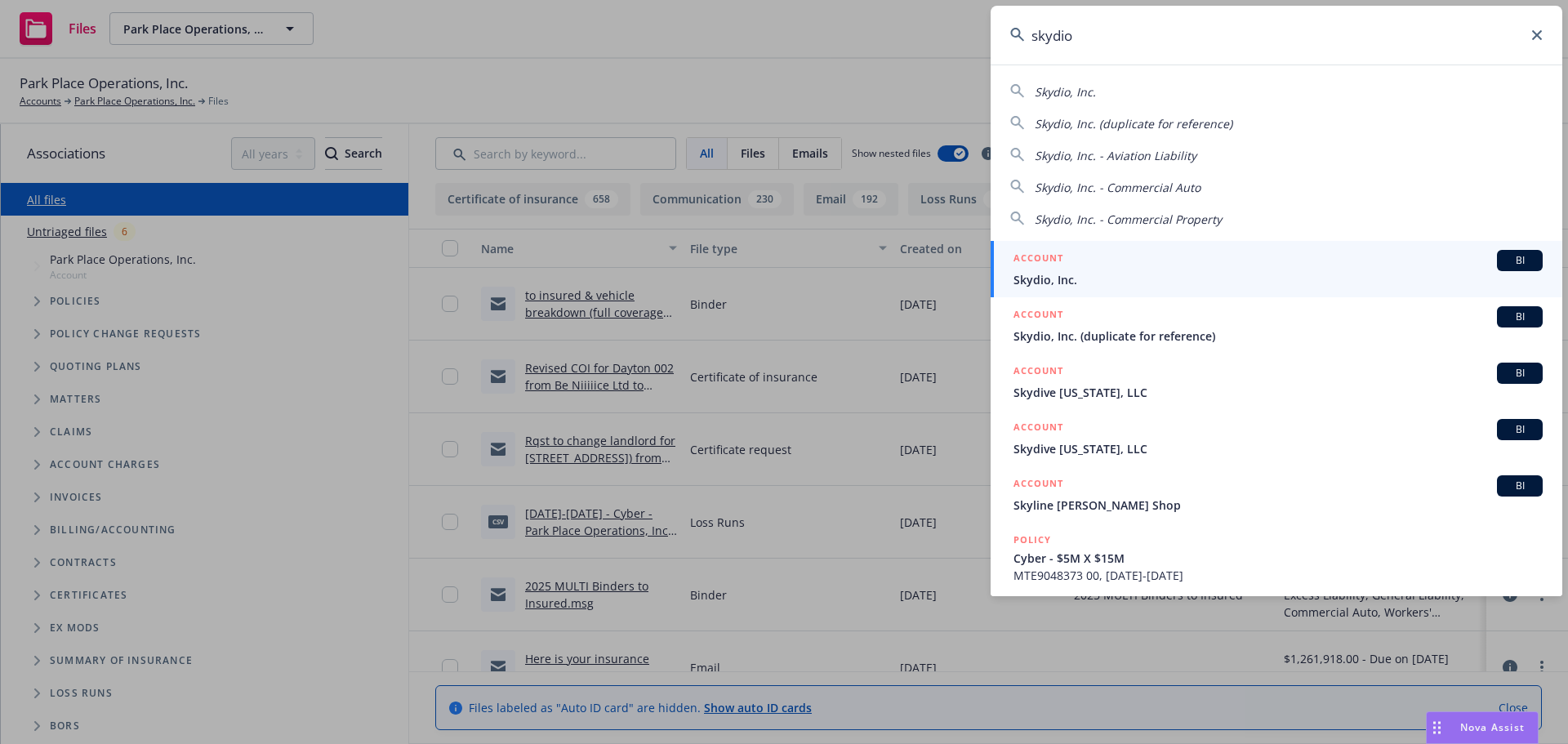
type input "skydio"
click at [1139, 277] on span "Skydio, Inc." at bounding box center [1278, 279] width 530 height 17
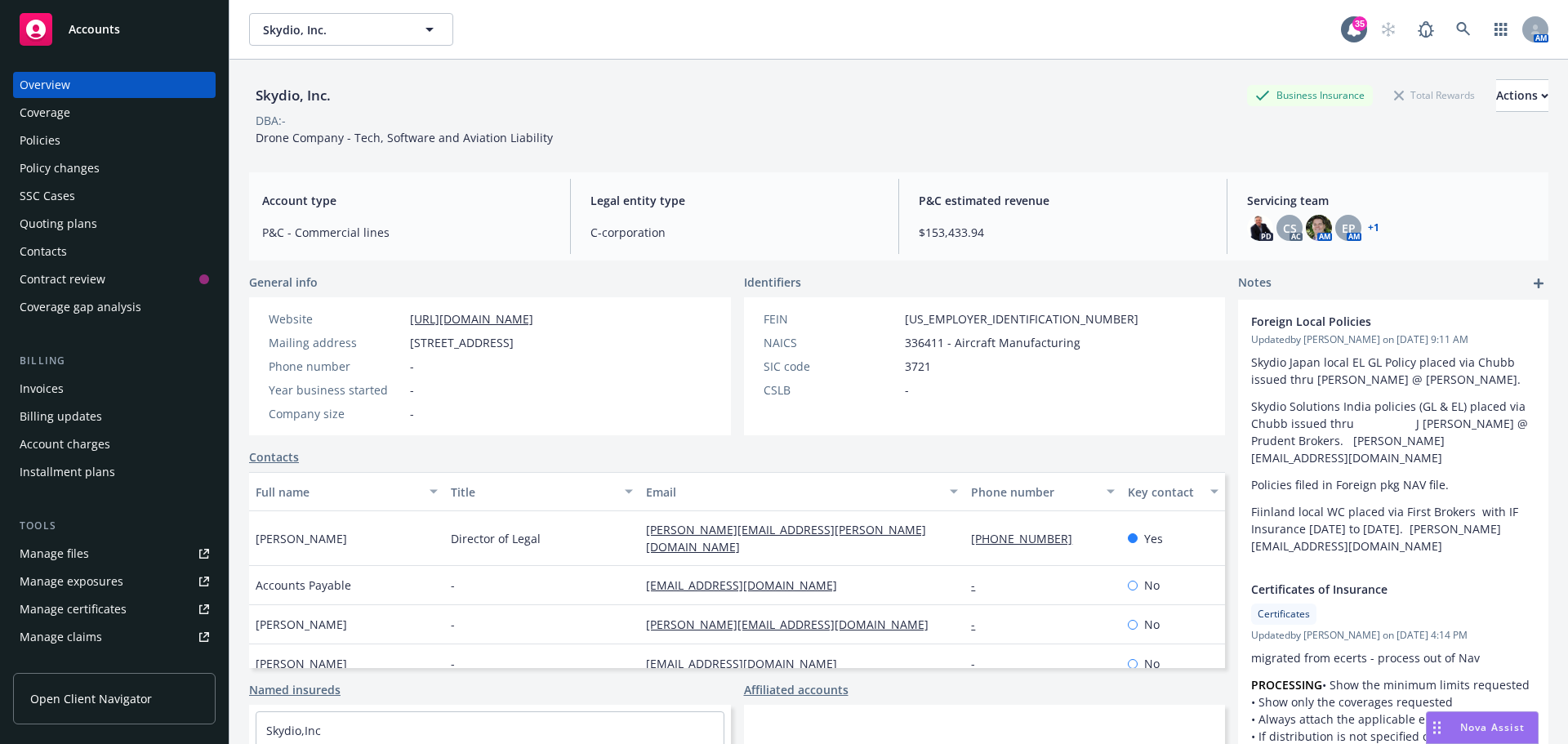
click at [48, 561] on div "Manage files" at bounding box center [54, 554] width 69 height 26
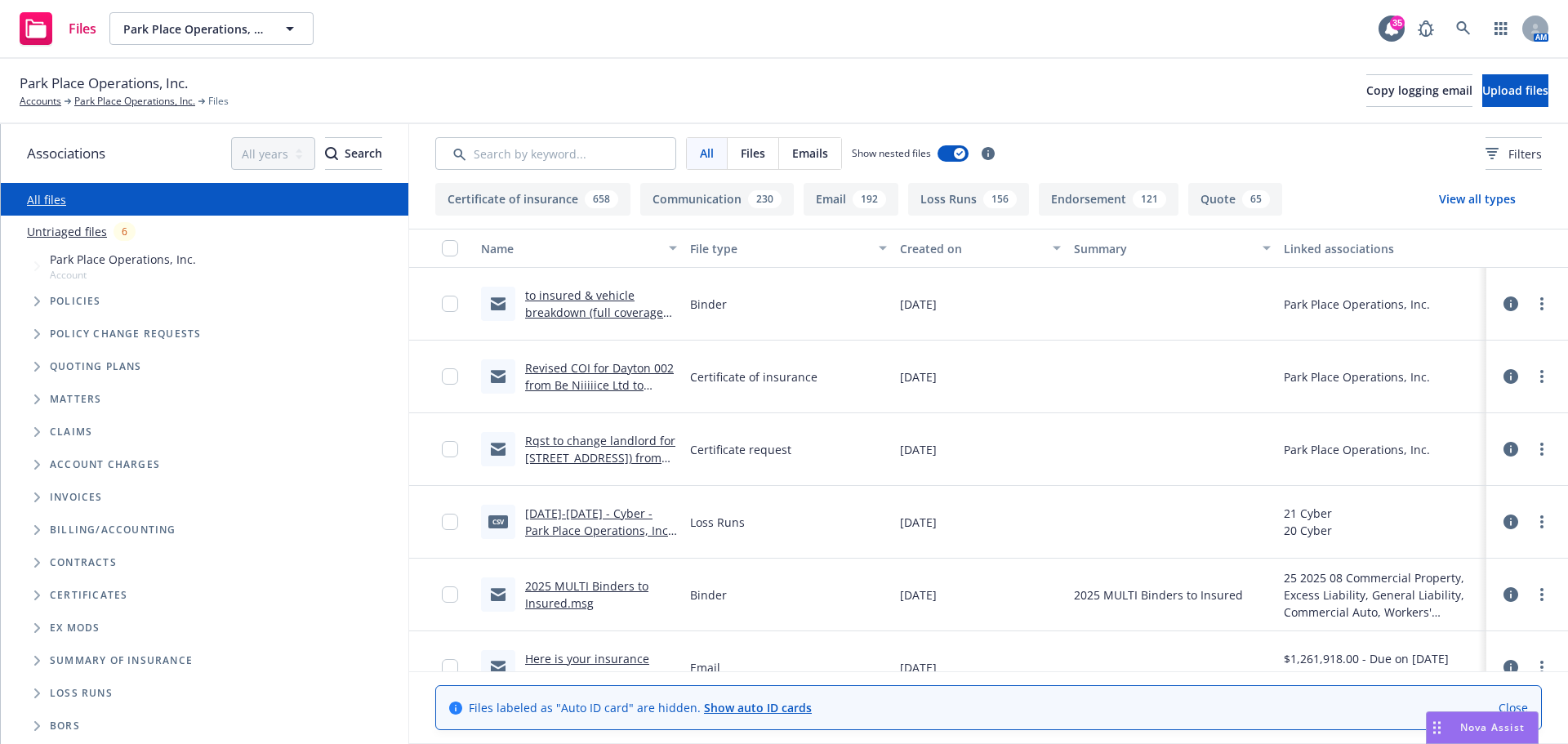
click at [33, 301] on span "Tree Example" at bounding box center [36, 302] width 26 height 26
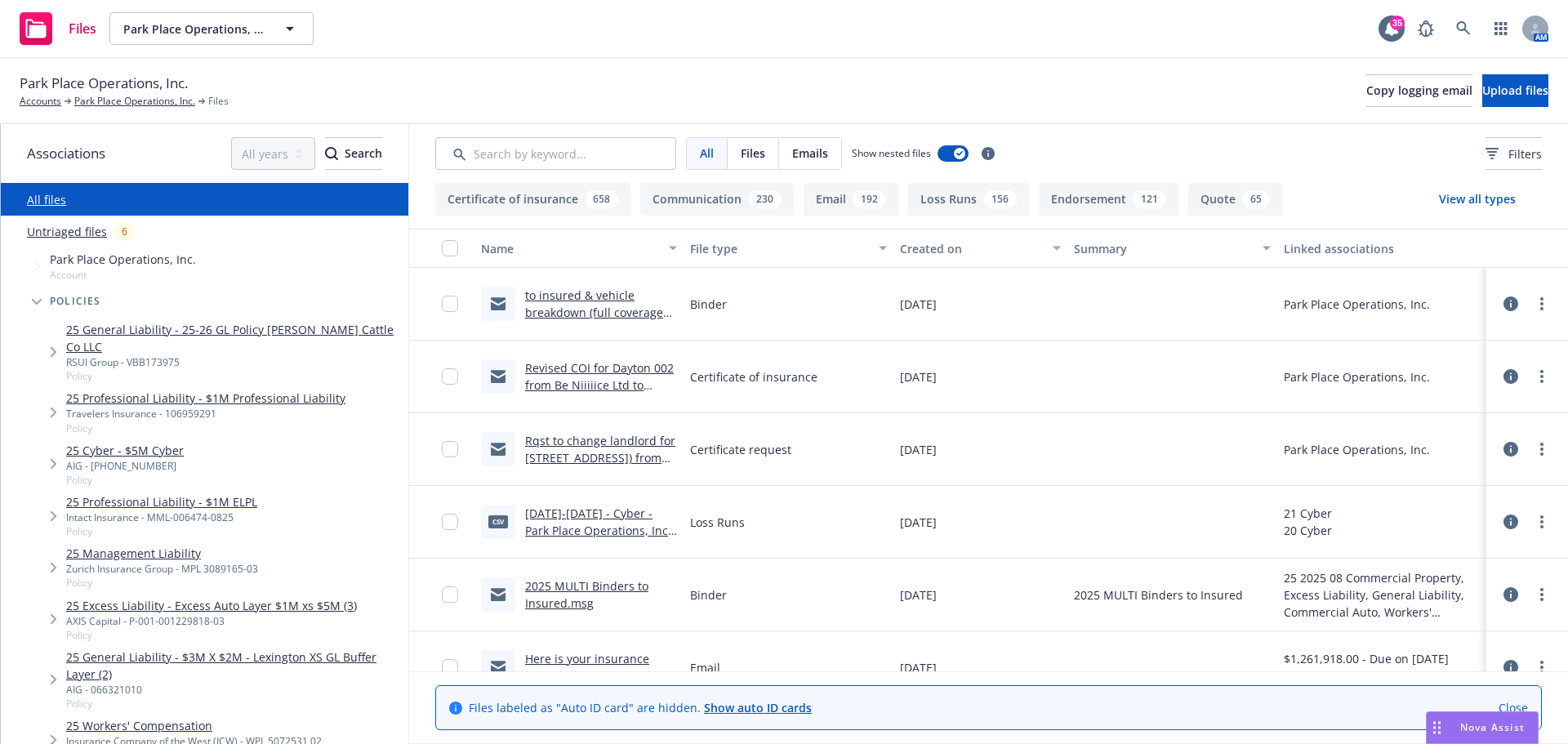
click at [316, 333] on link "25 General Liability - 25-26 GL Policy [PERSON_NAME] Cattle Co LLC" at bounding box center [233, 338] width 335 height 35
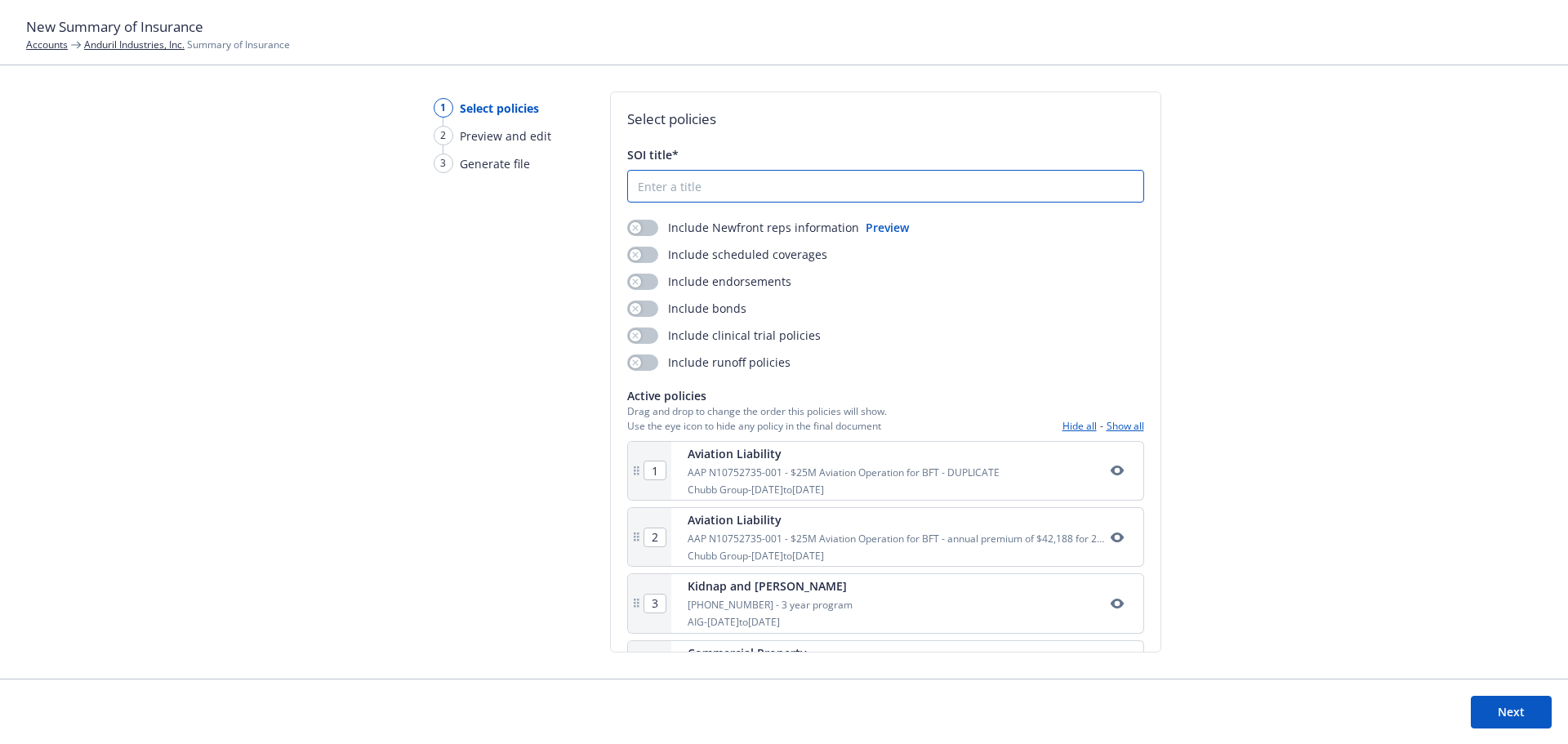
click at [686, 180] on input "SOI title*" at bounding box center [885, 186] width 516 height 31
type input "Anduril - 25-26 SOI"
click at [641, 226] on button "button" at bounding box center [643, 227] width 31 height 16
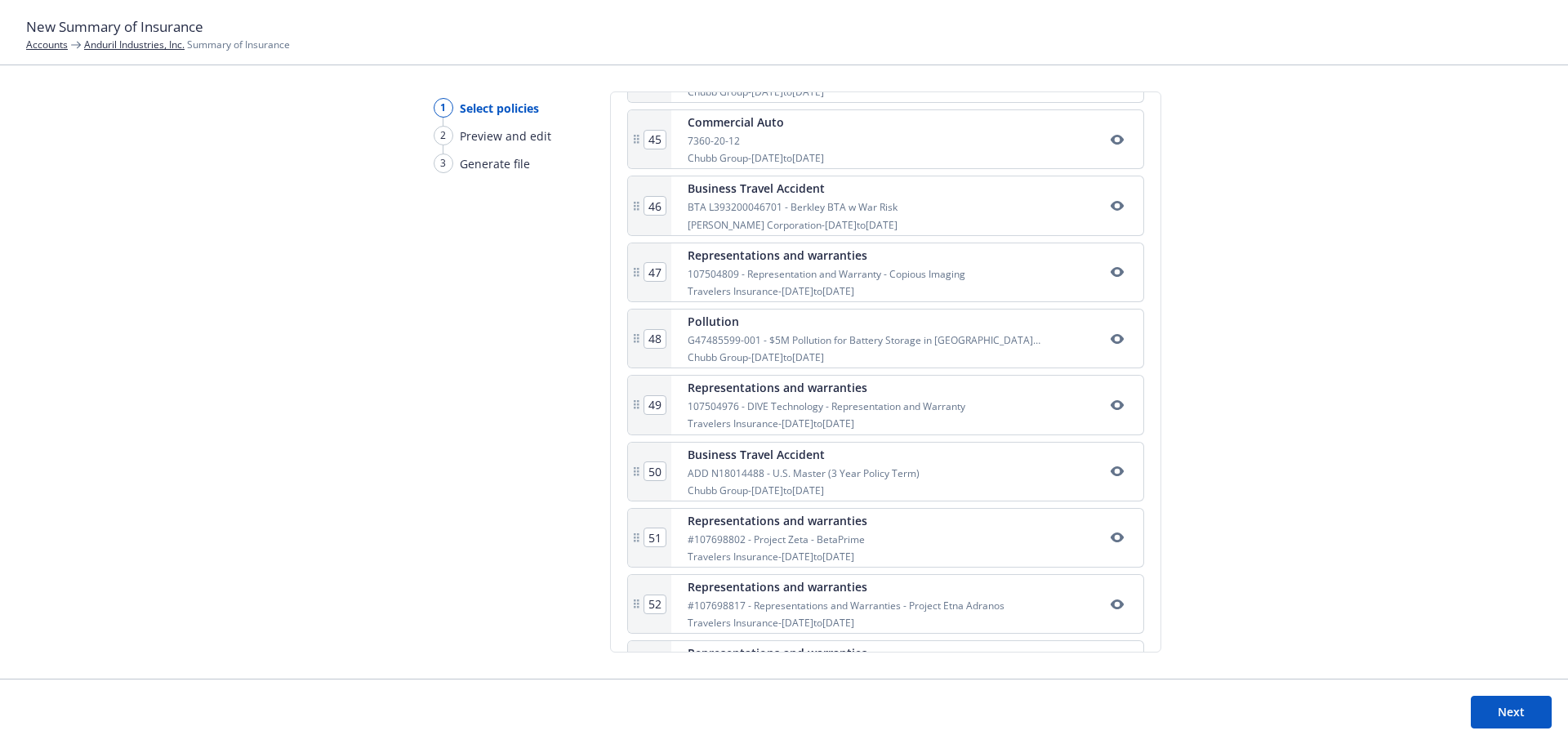
scroll to position [3448, 0]
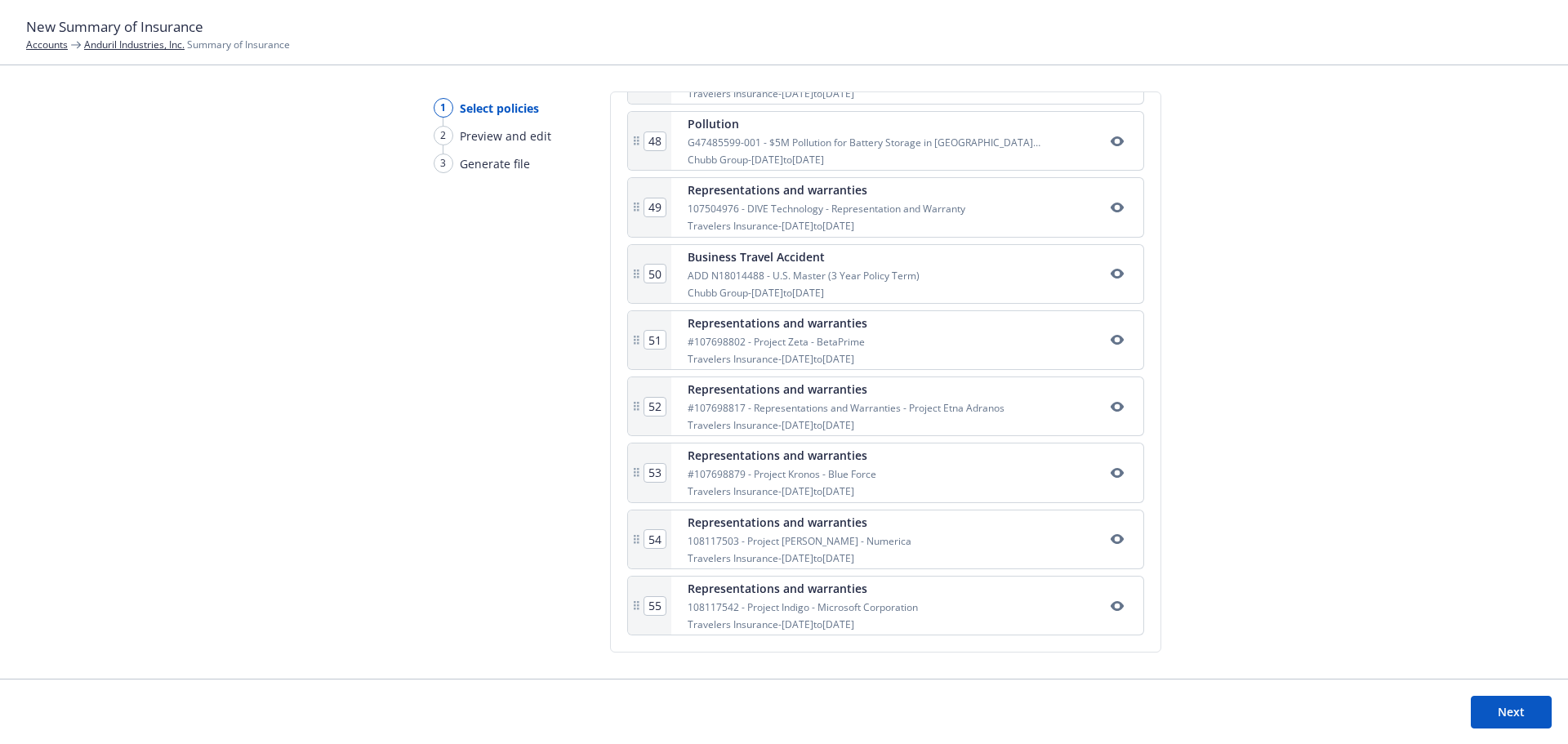
click at [1110, 611] on icon "button" at bounding box center [1117, 606] width 13 height 13
click at [1110, 541] on icon "button" at bounding box center [1117, 539] width 13 height 13
click at [1105, 484] on div "Representations and warranties #107698879 - Project Kronos - Blue Force Travele…" at bounding box center [907, 472] width 472 height 58
click at [1108, 414] on button "button" at bounding box center [1117, 406] width 20 height 20
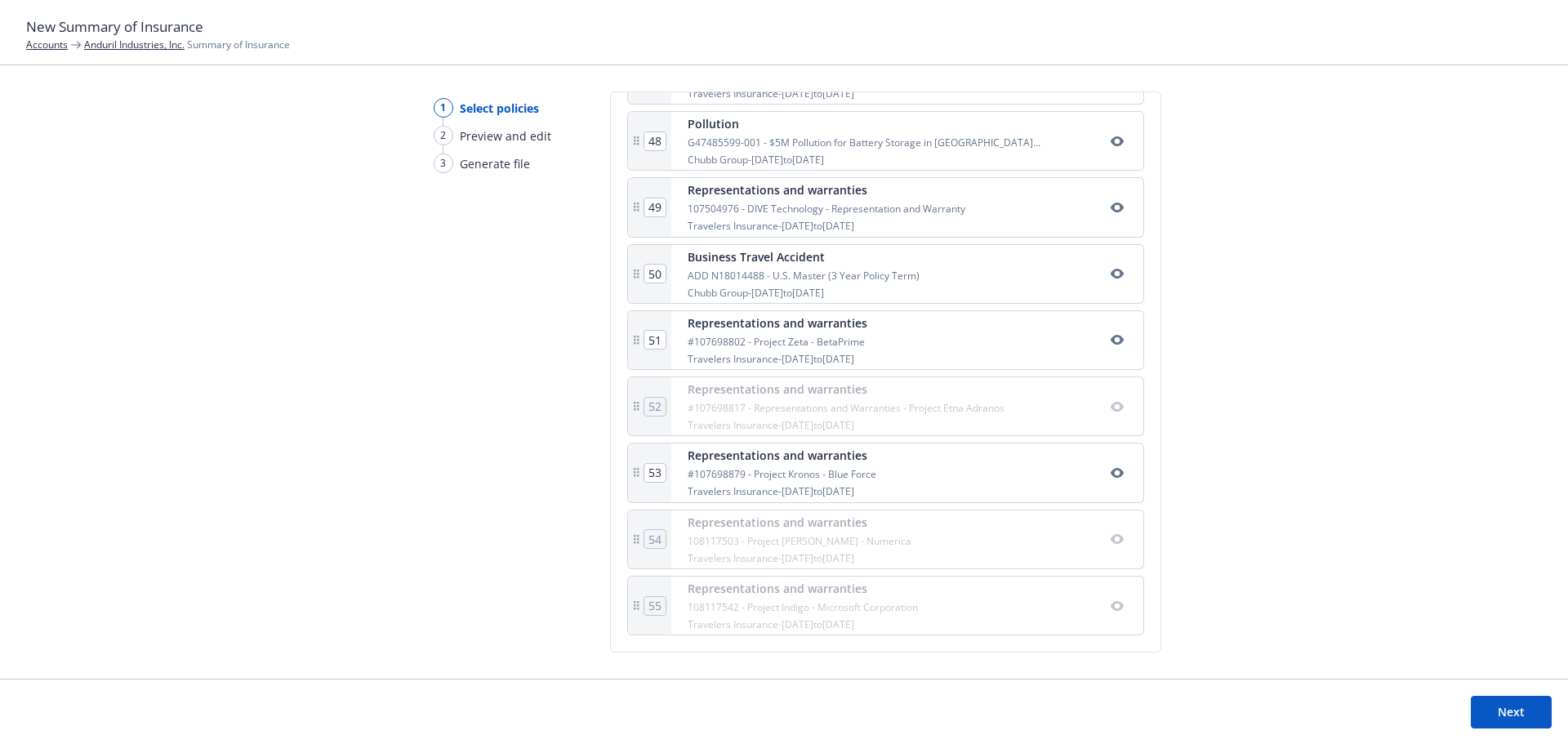
click at [1110, 477] on icon "button" at bounding box center [1117, 472] width 13 height 13
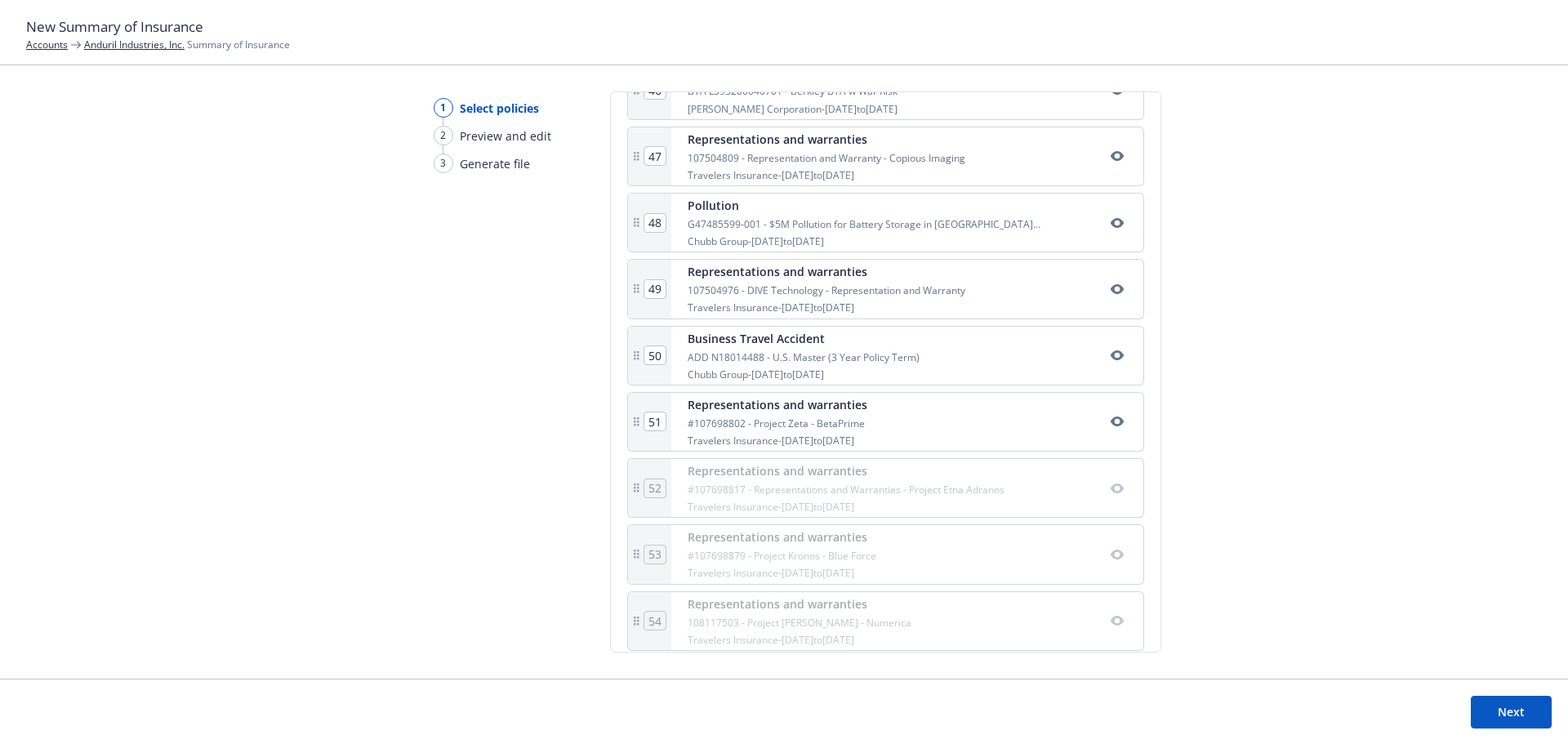
click at [1110, 419] on icon "button" at bounding box center [1117, 421] width 13 height 13
click at [1109, 286] on icon "button" at bounding box center [1116, 288] width 13 height 9
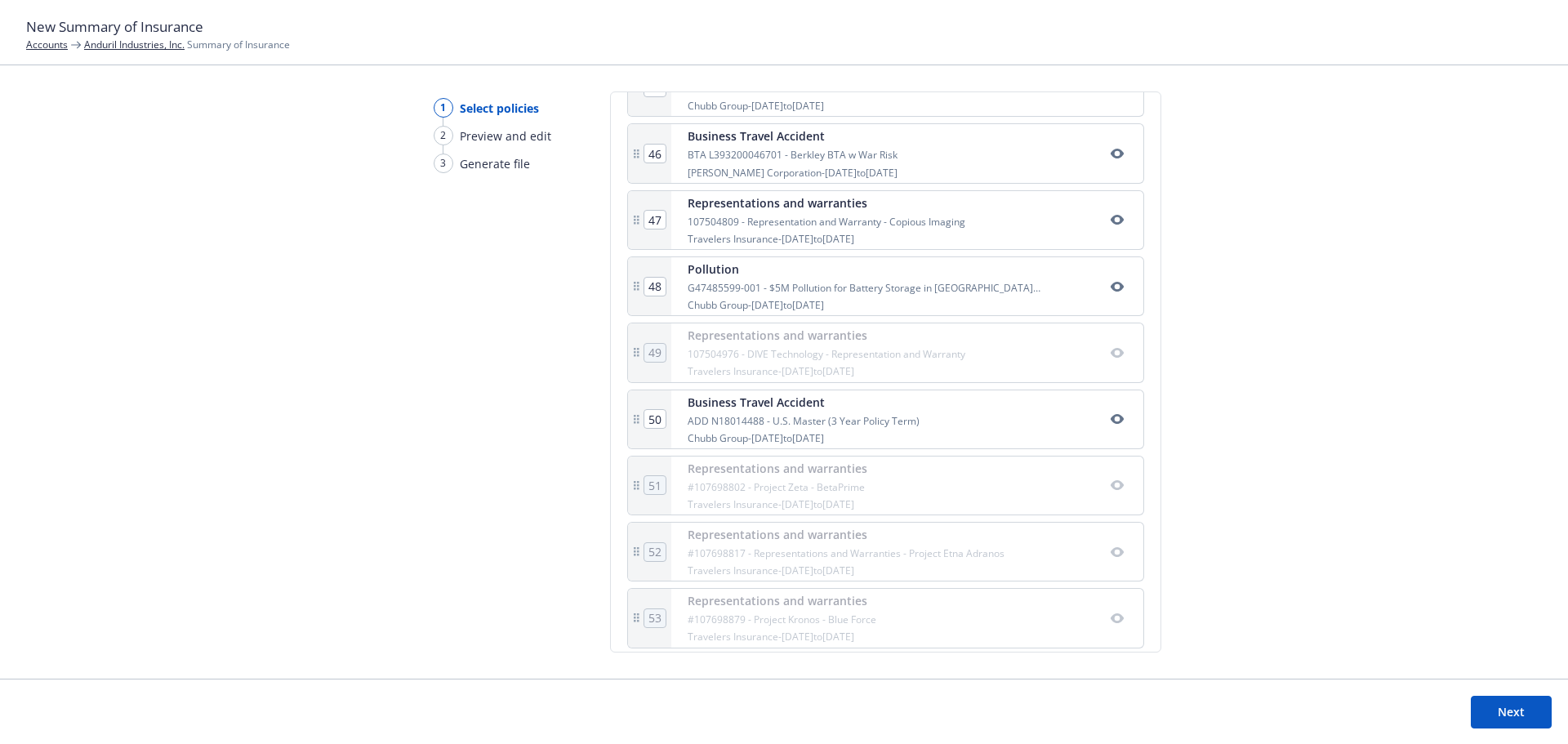
scroll to position [3285, 0]
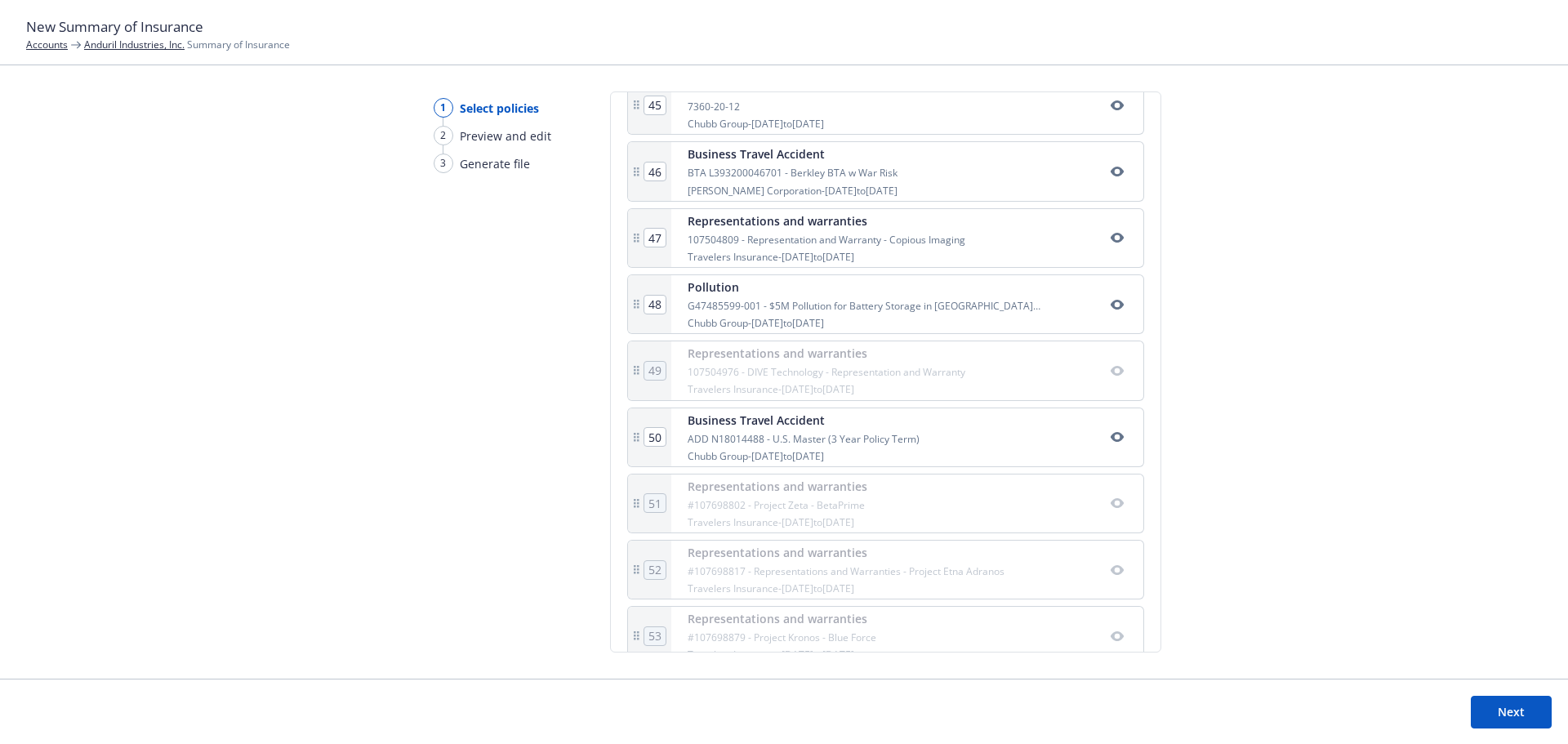
click at [1108, 246] on button "button" at bounding box center [1117, 237] width 20 height 20
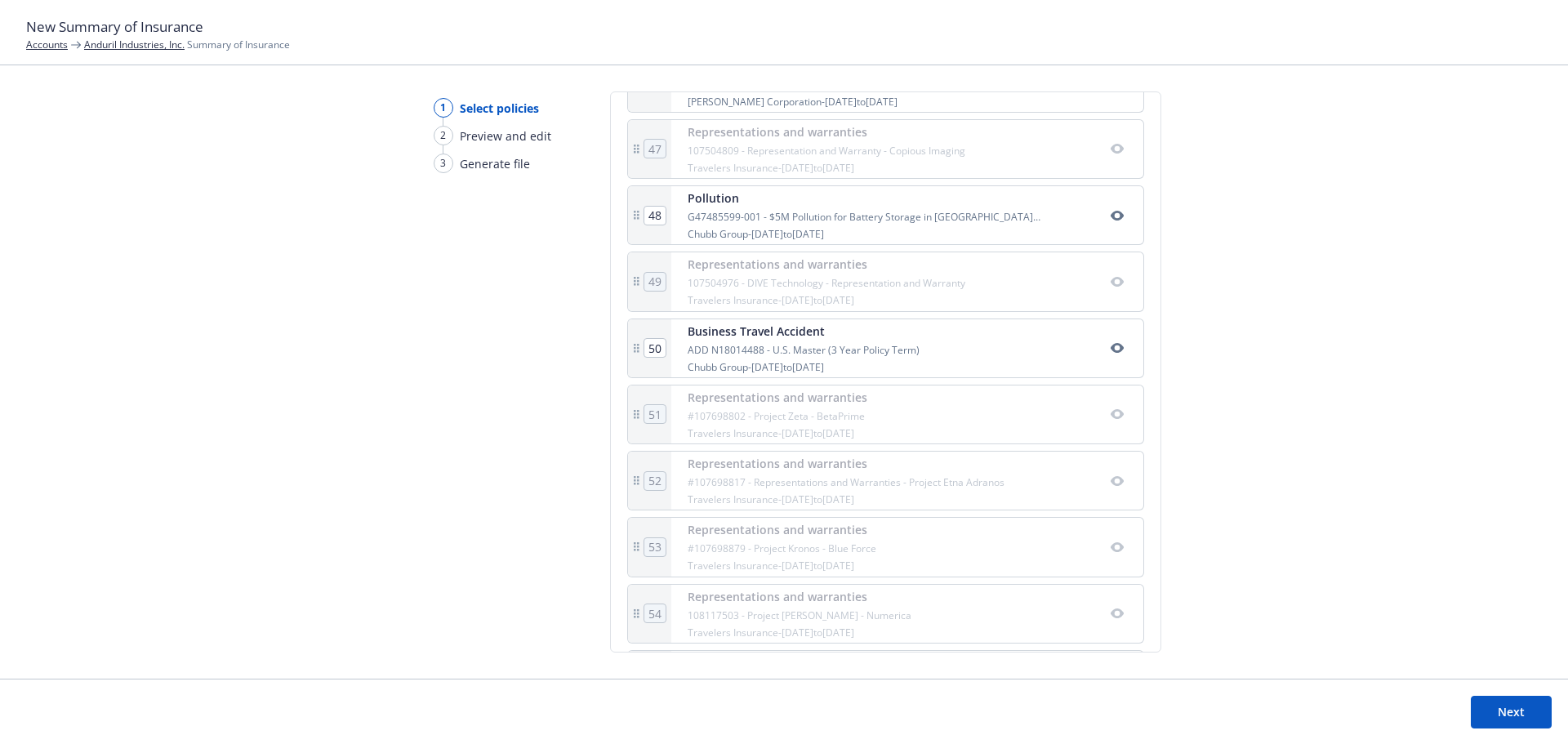
scroll to position [3448, 0]
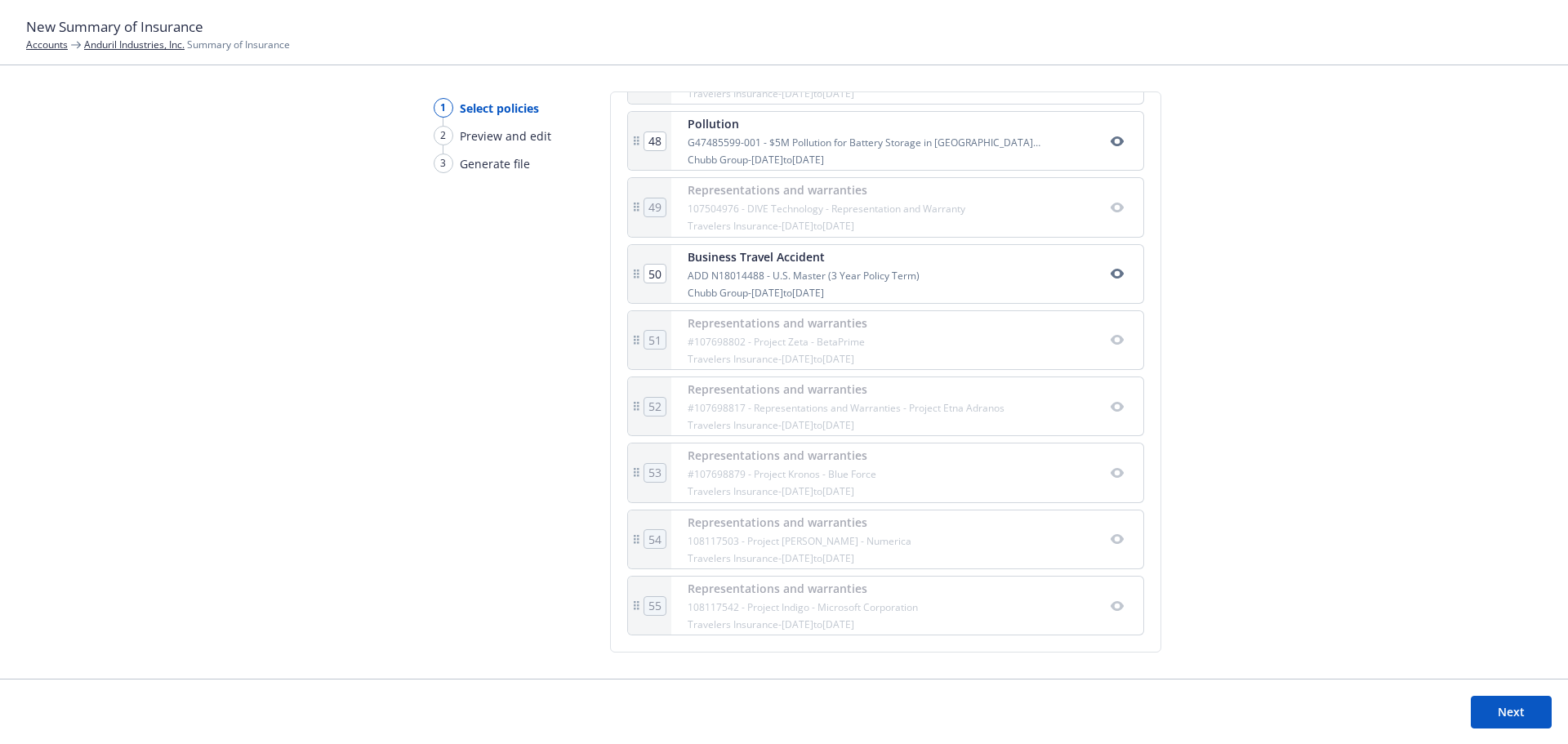
click at [1505, 716] on button "Next" at bounding box center [1511, 711] width 81 height 33
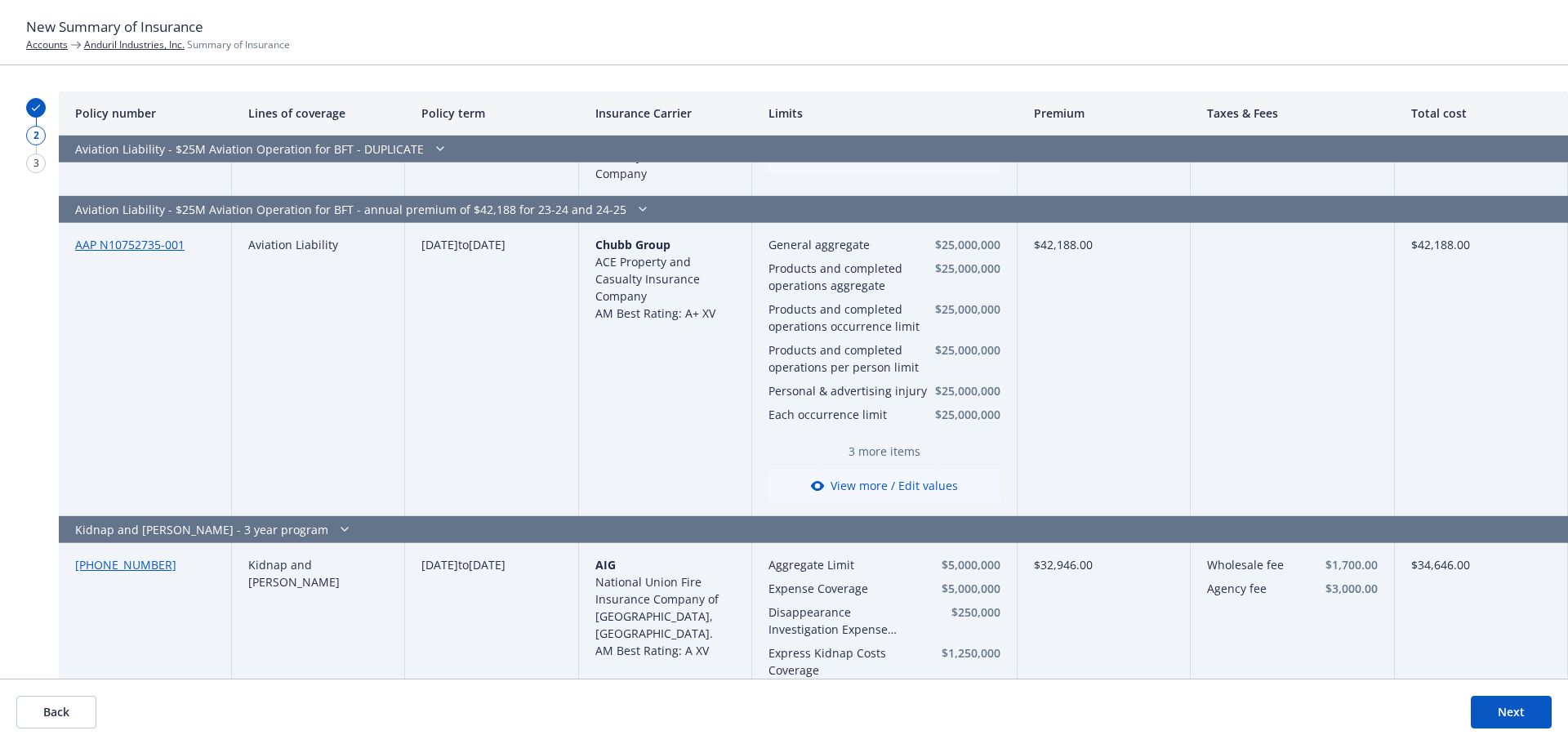
scroll to position [0, 0]
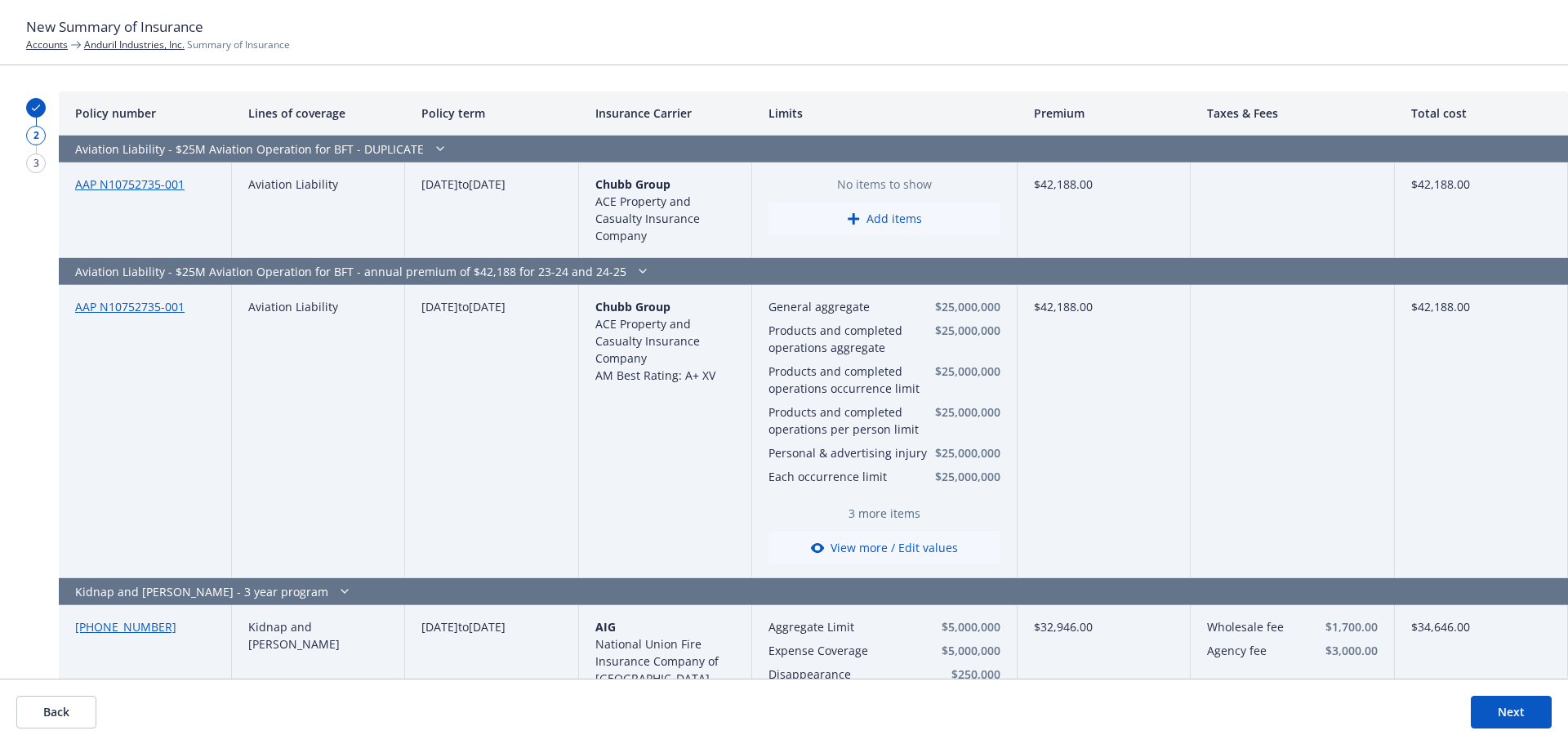
click at [1531, 705] on button "Next" at bounding box center [1511, 711] width 81 height 33
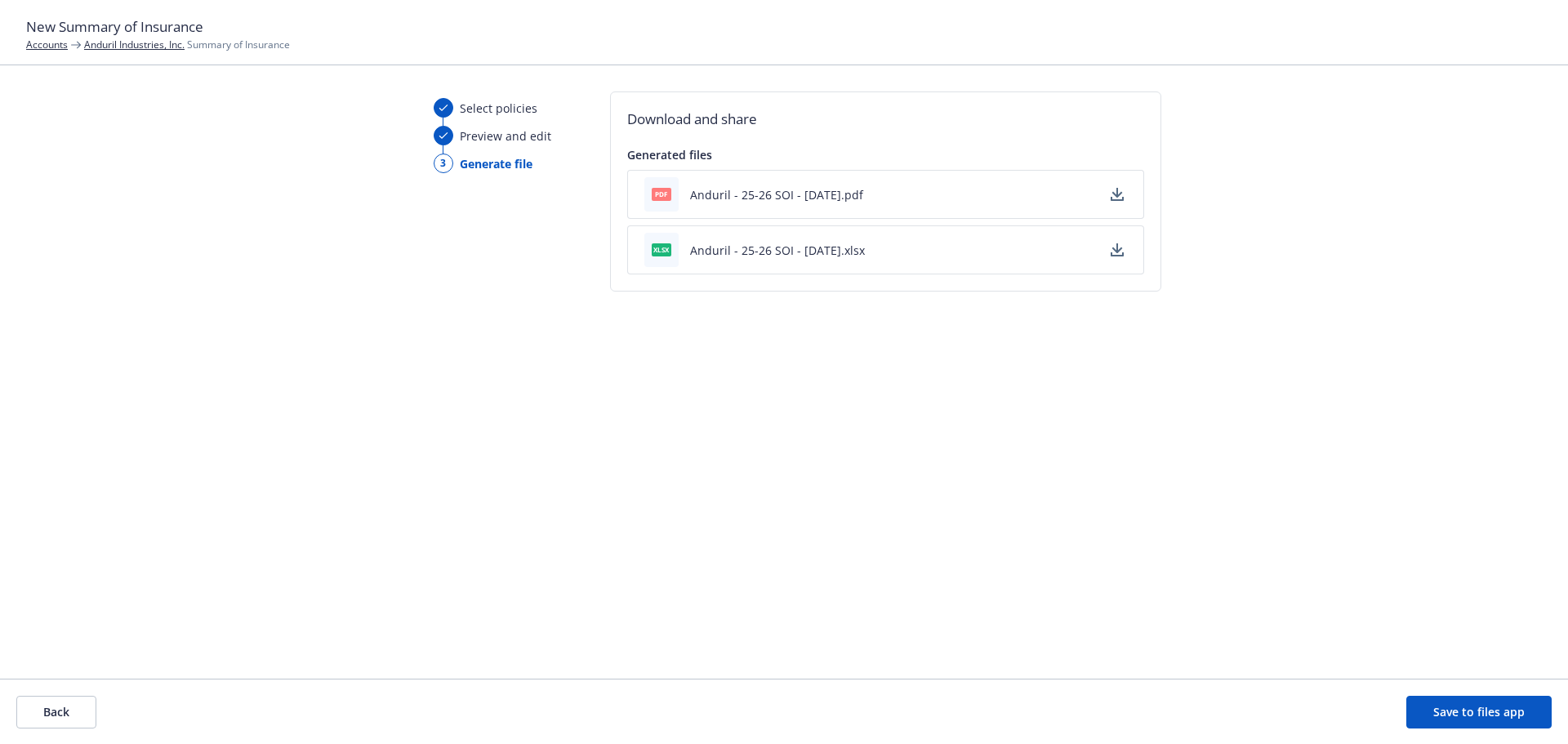
click at [1116, 249] on icon "button" at bounding box center [1116, 248] width 10 height 9
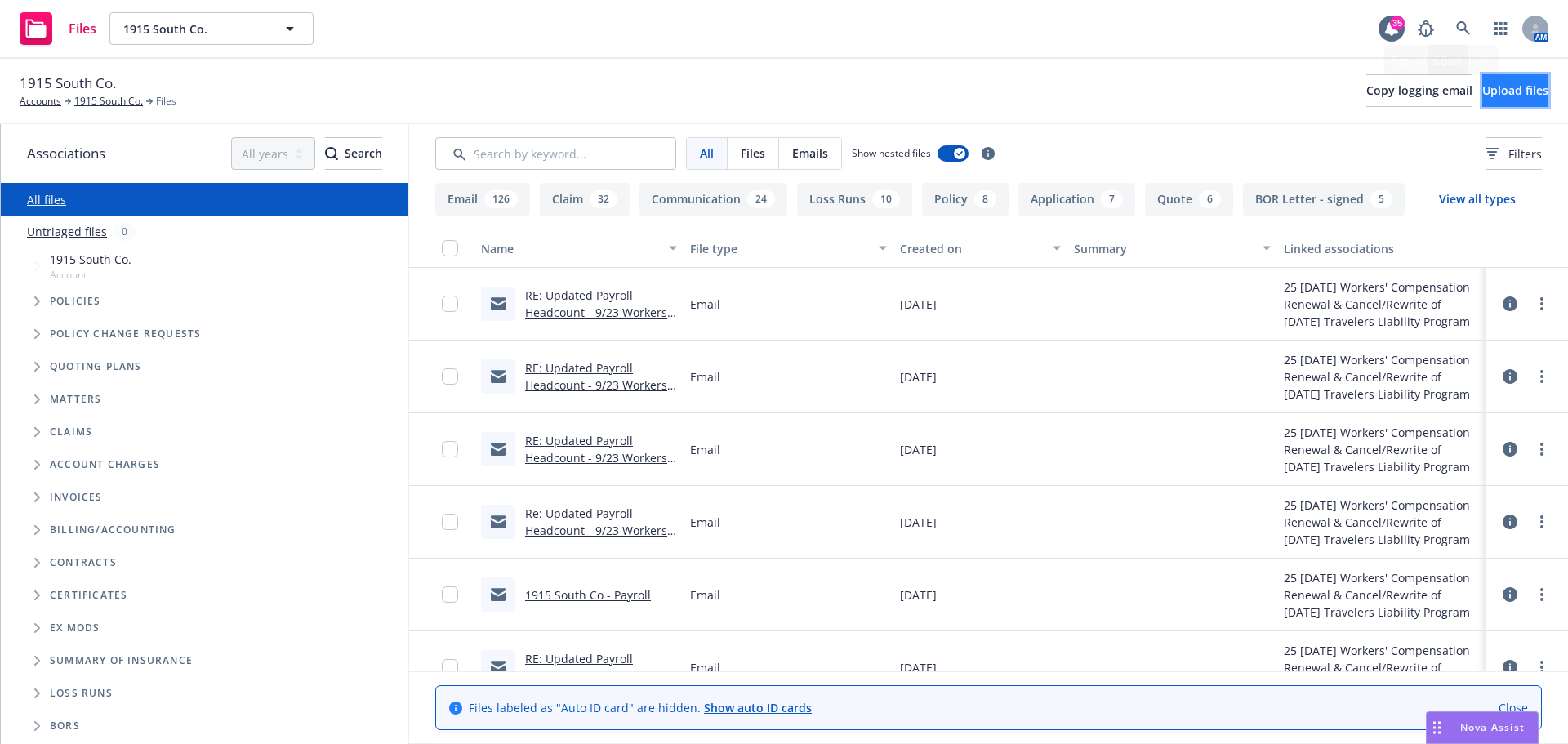
click at [1519, 85] on span "Upload files" at bounding box center [1515, 90] width 66 height 16
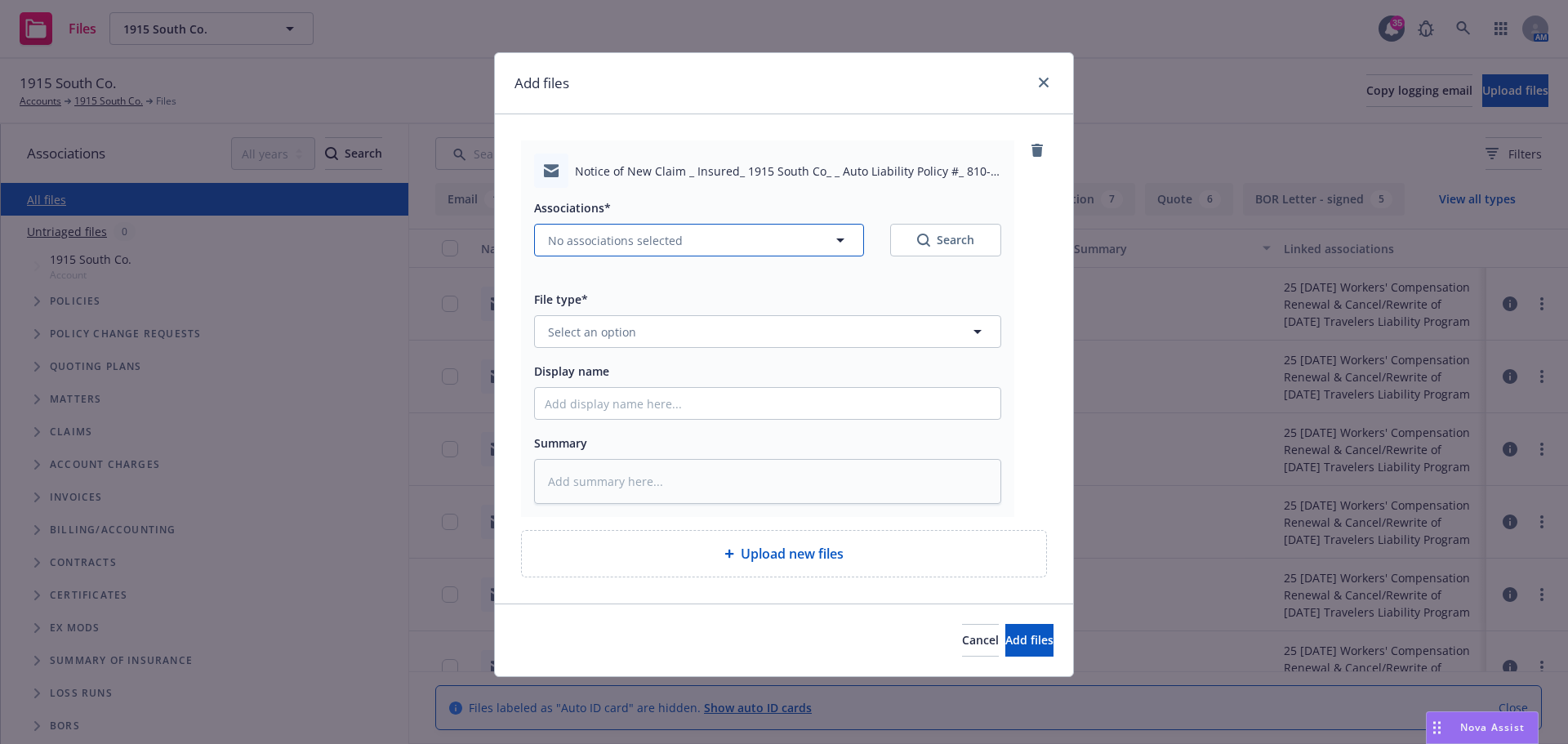
click at [601, 232] on span "No associations selected" at bounding box center [615, 240] width 134 height 17
type textarea "x"
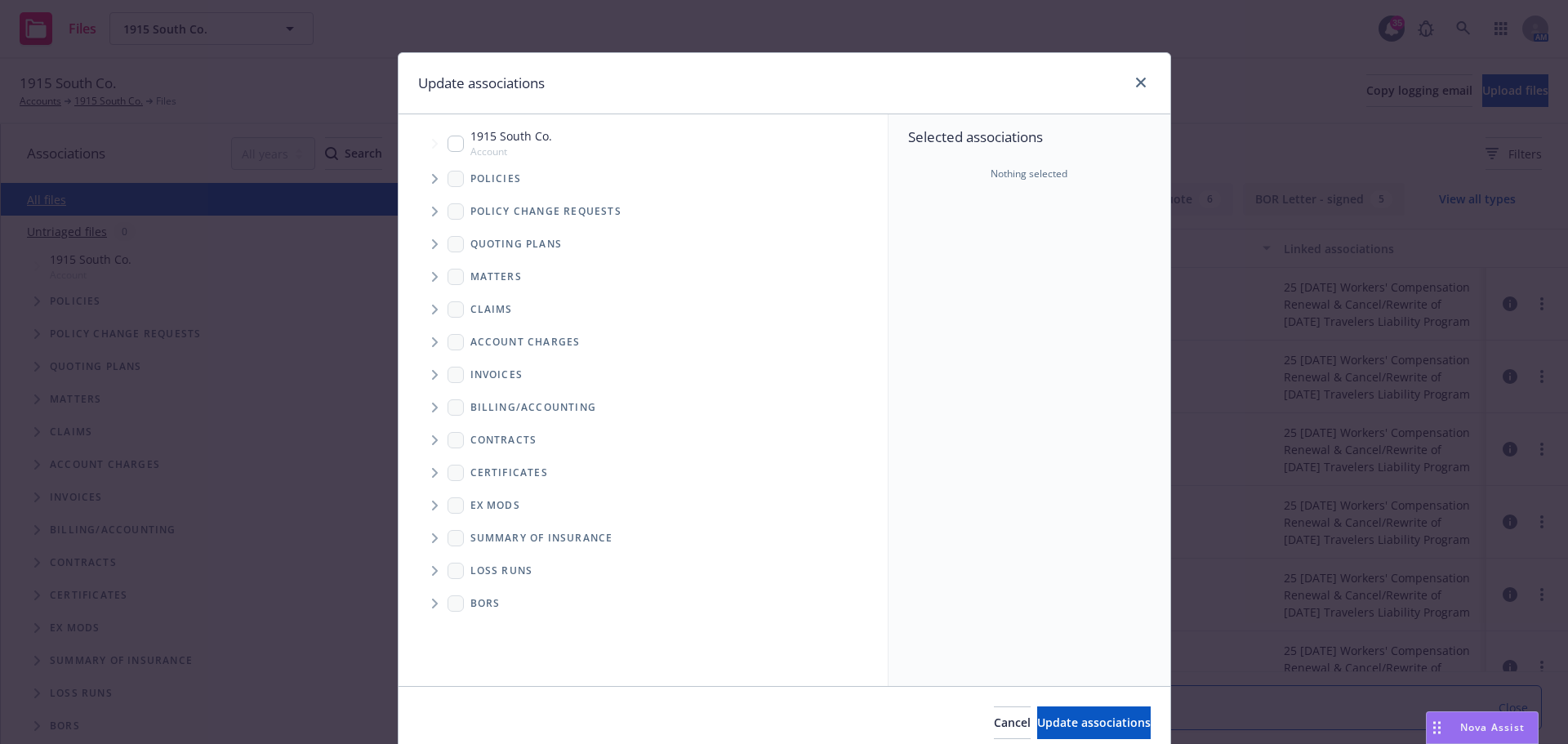
click at [447, 138] on input "Tree Example" at bounding box center [455, 143] width 16 height 16
checkbox input "true"
click at [1081, 717] on span "Update associations" at bounding box center [1095, 722] width 114 height 16
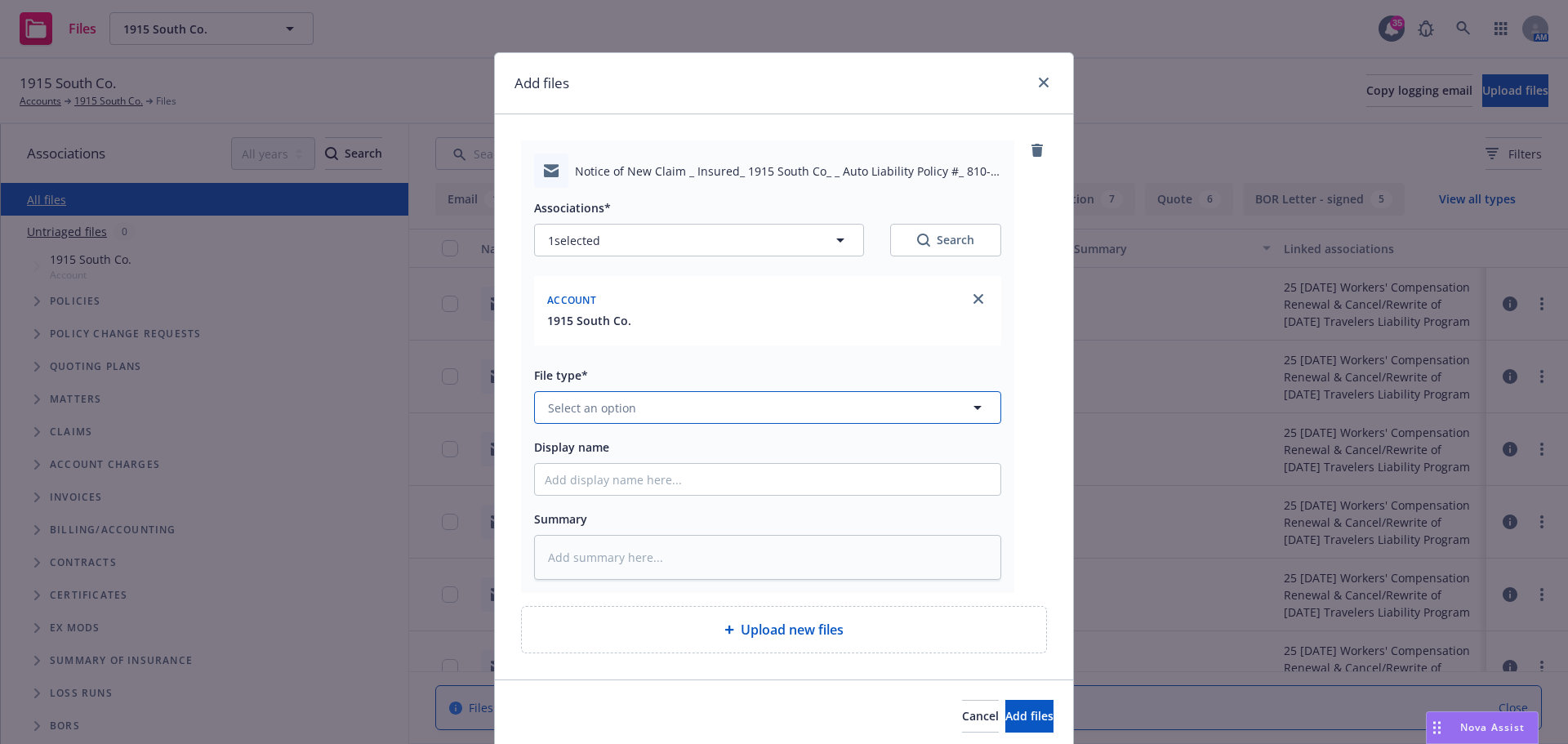
click at [622, 402] on span "Select an option" at bounding box center [592, 408] width 88 height 17
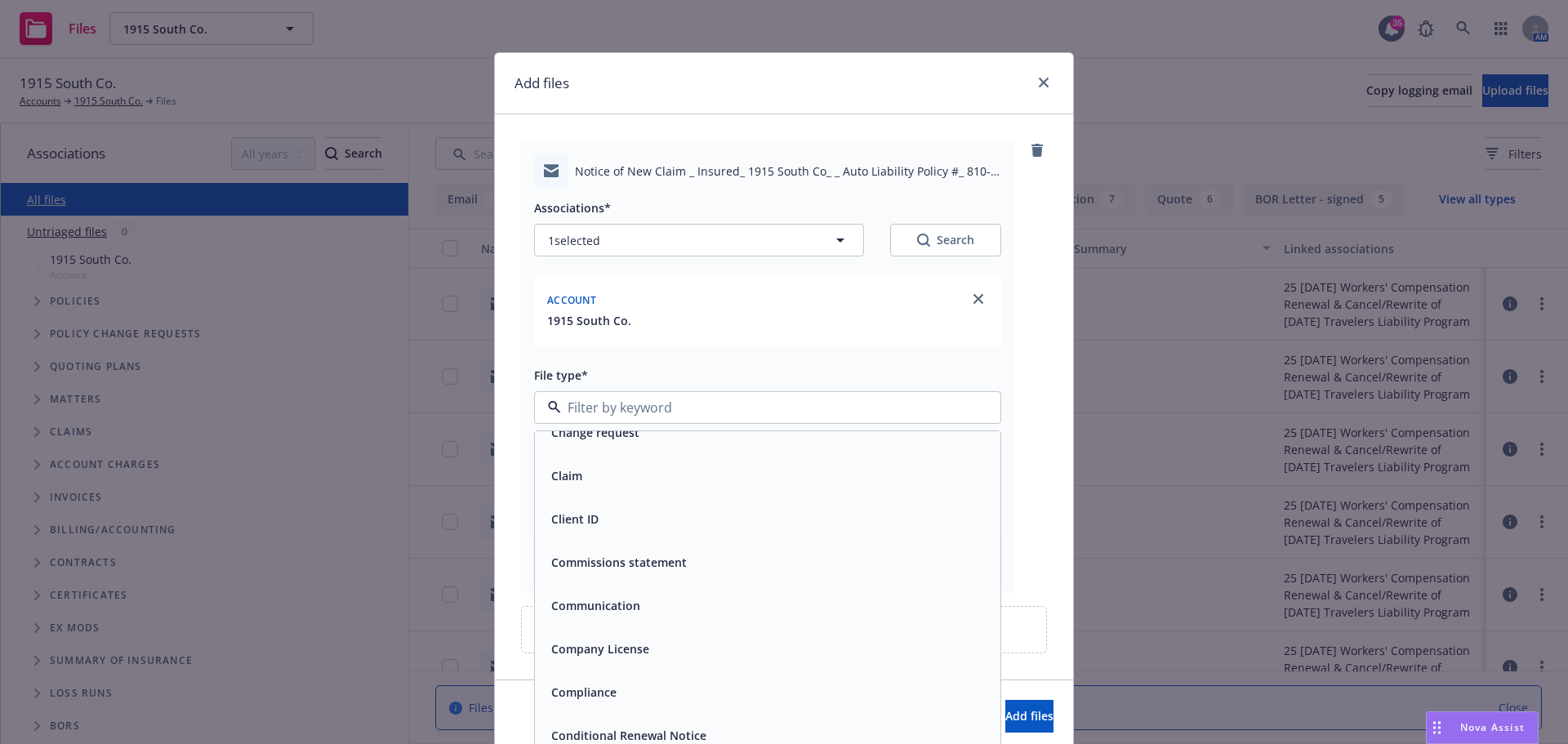
scroll to position [1796, 0]
click at [590, 471] on div "Claim" at bounding box center [767, 473] width 445 height 23
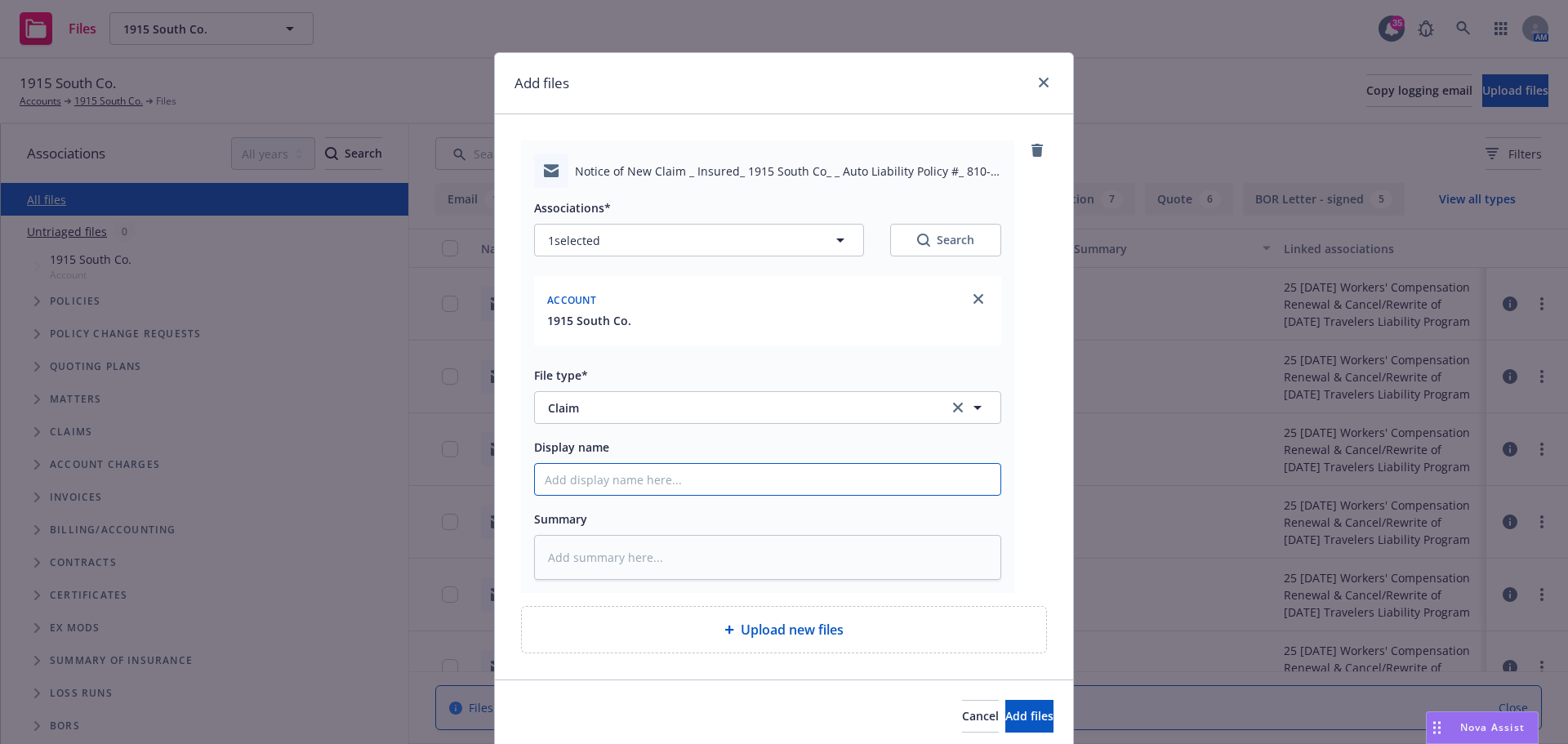
click at [615, 489] on input "Display name" at bounding box center [768, 479] width 465 height 31
type textarea "x"
type input "N"
type textarea "x"
type input "No"
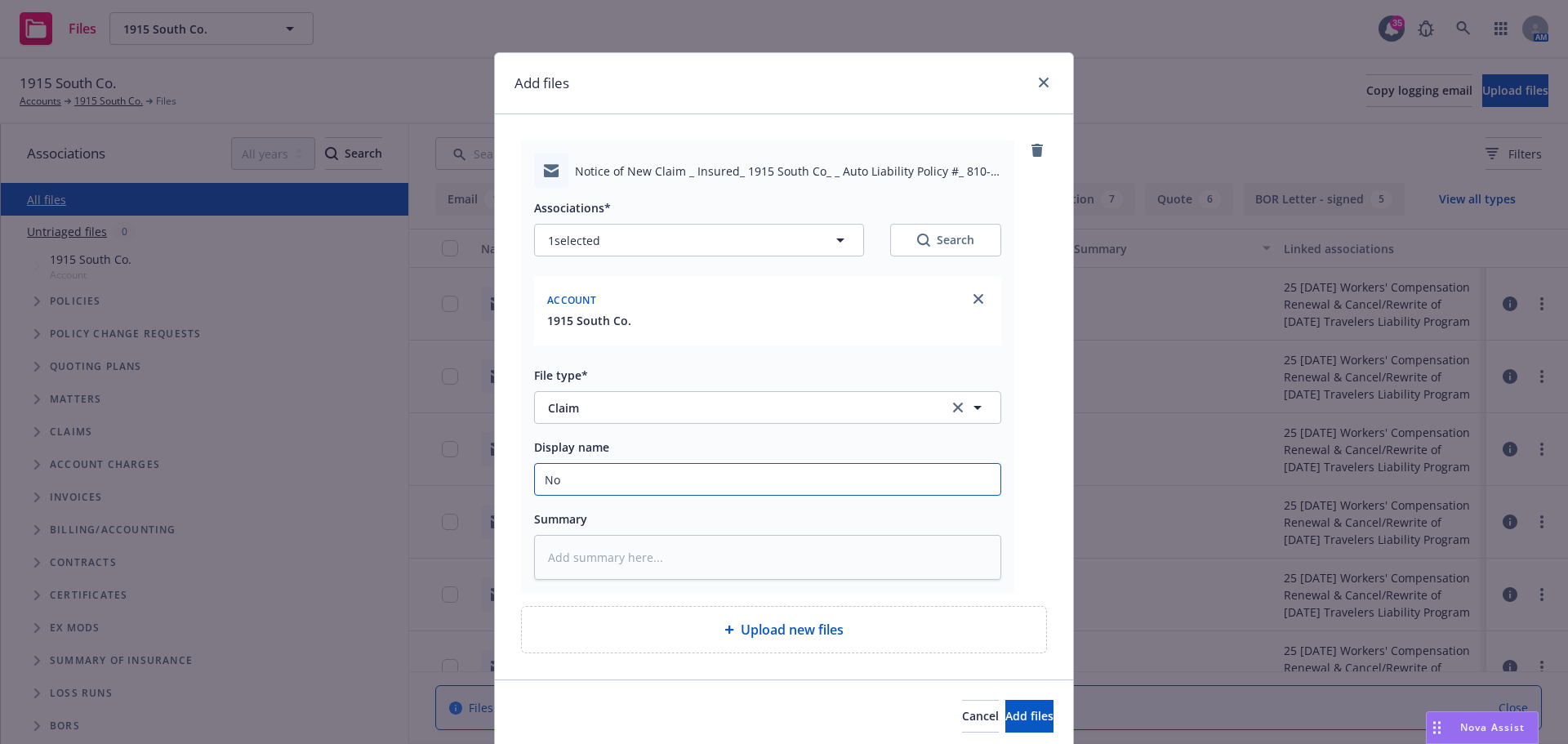
type textarea "x"
type input "Not"
type textarea "x"
type input "Noti"
type textarea "x"
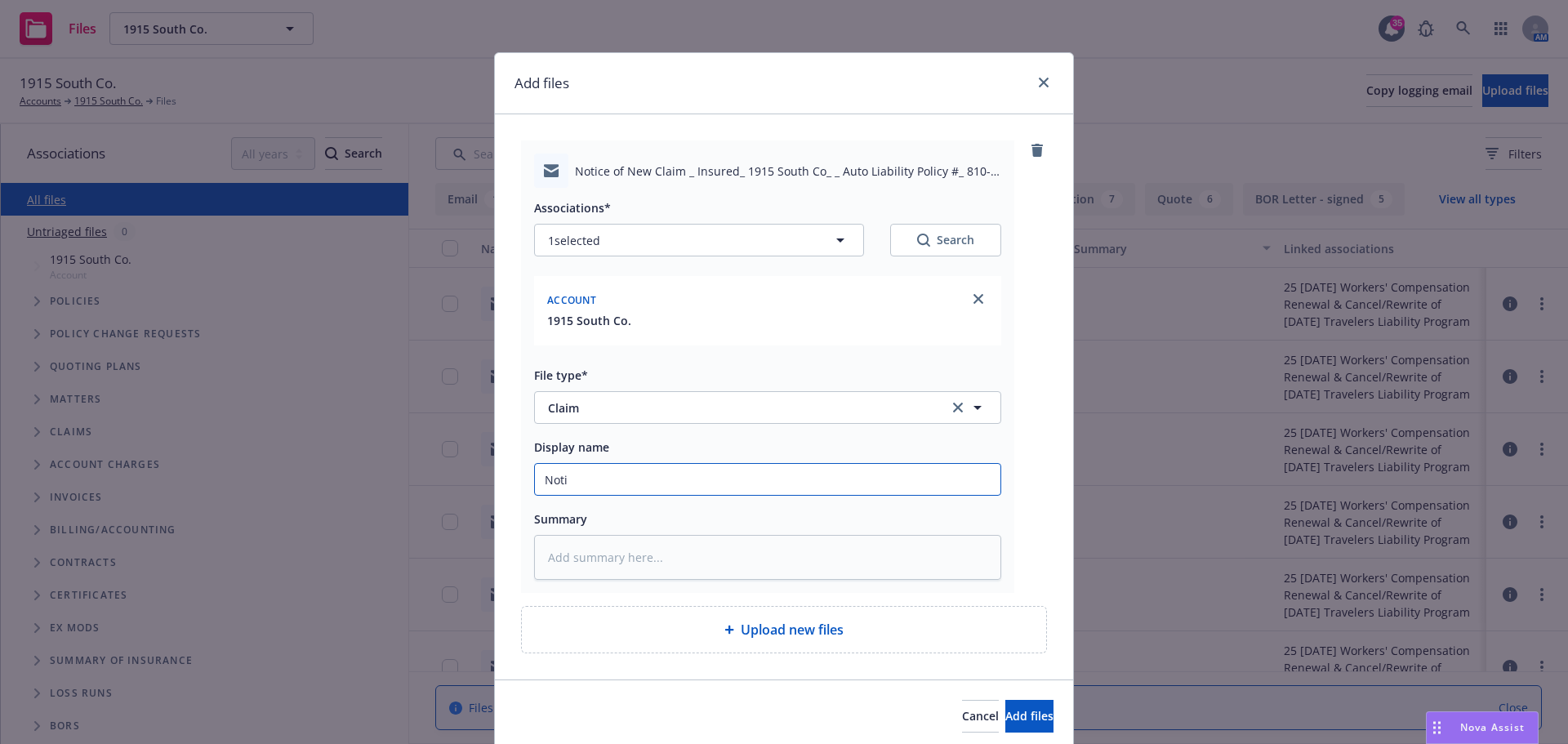
type input "Notic"
type textarea "x"
type input "Notice"
type textarea "x"
type input "Notice"
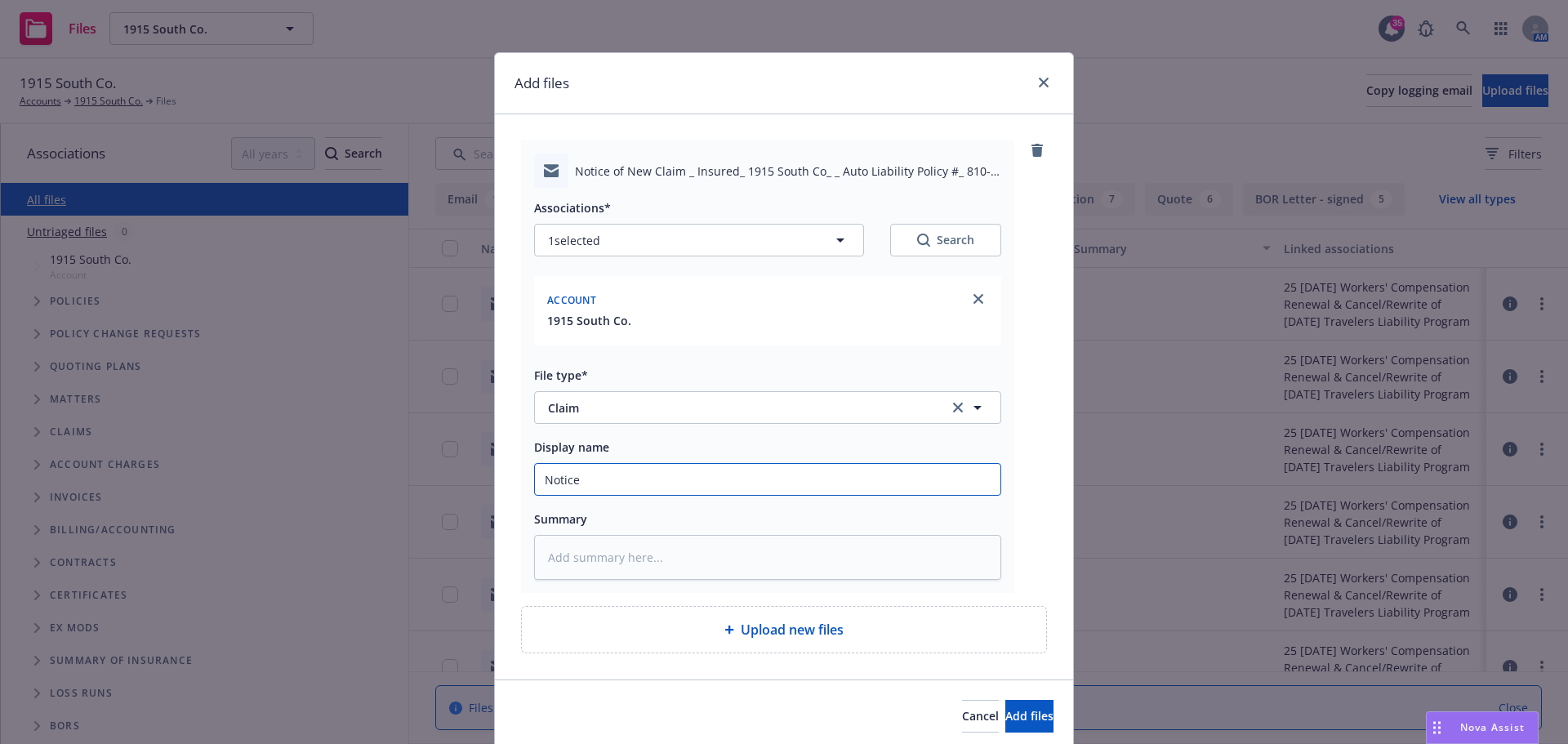
type textarea "x"
type input "Notice o"
type textarea "x"
type input "Notice of"
type textarea "x"
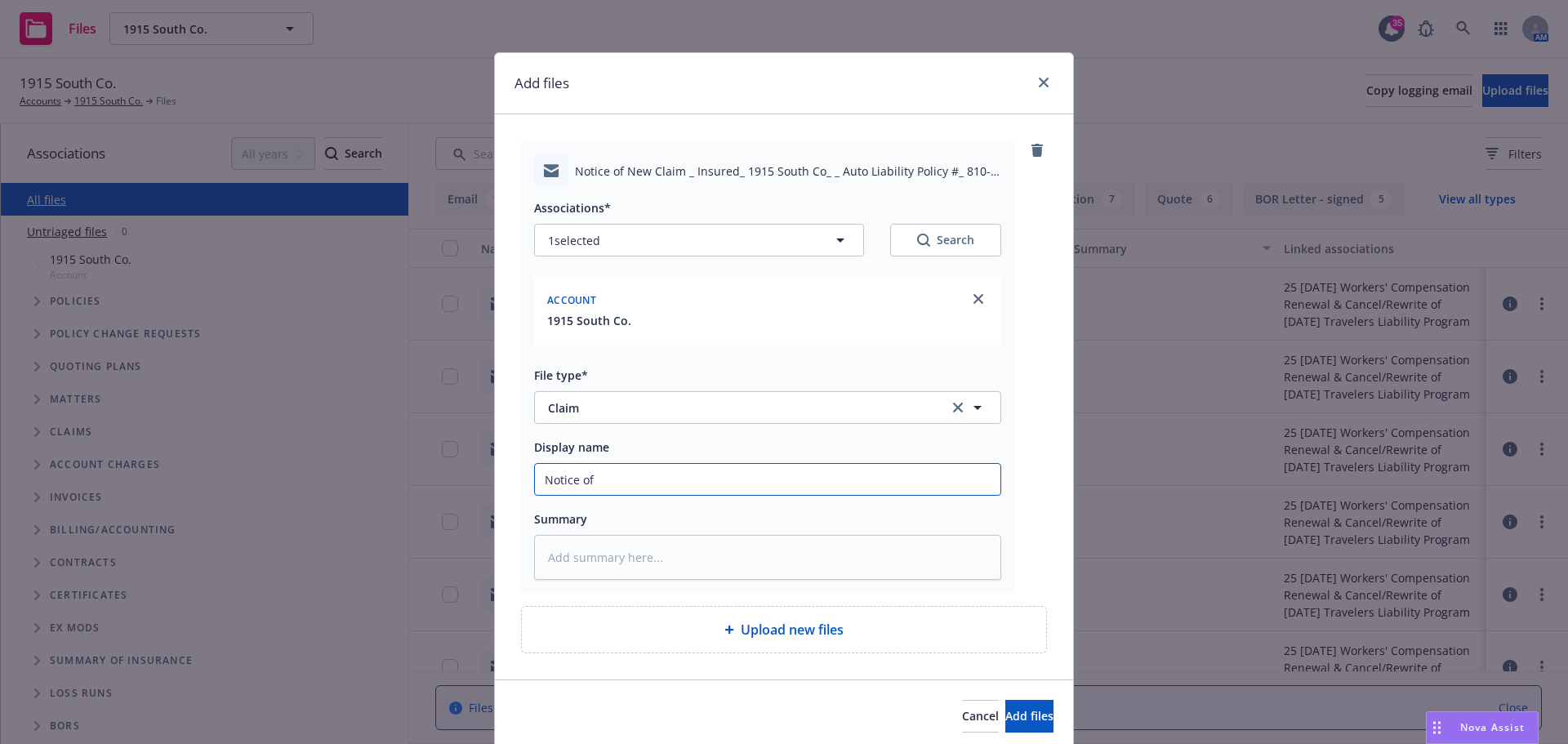
type input "Notice of"
type textarea "x"
type input "Notice of C"
type textarea "x"
type input "Notice of Cl"
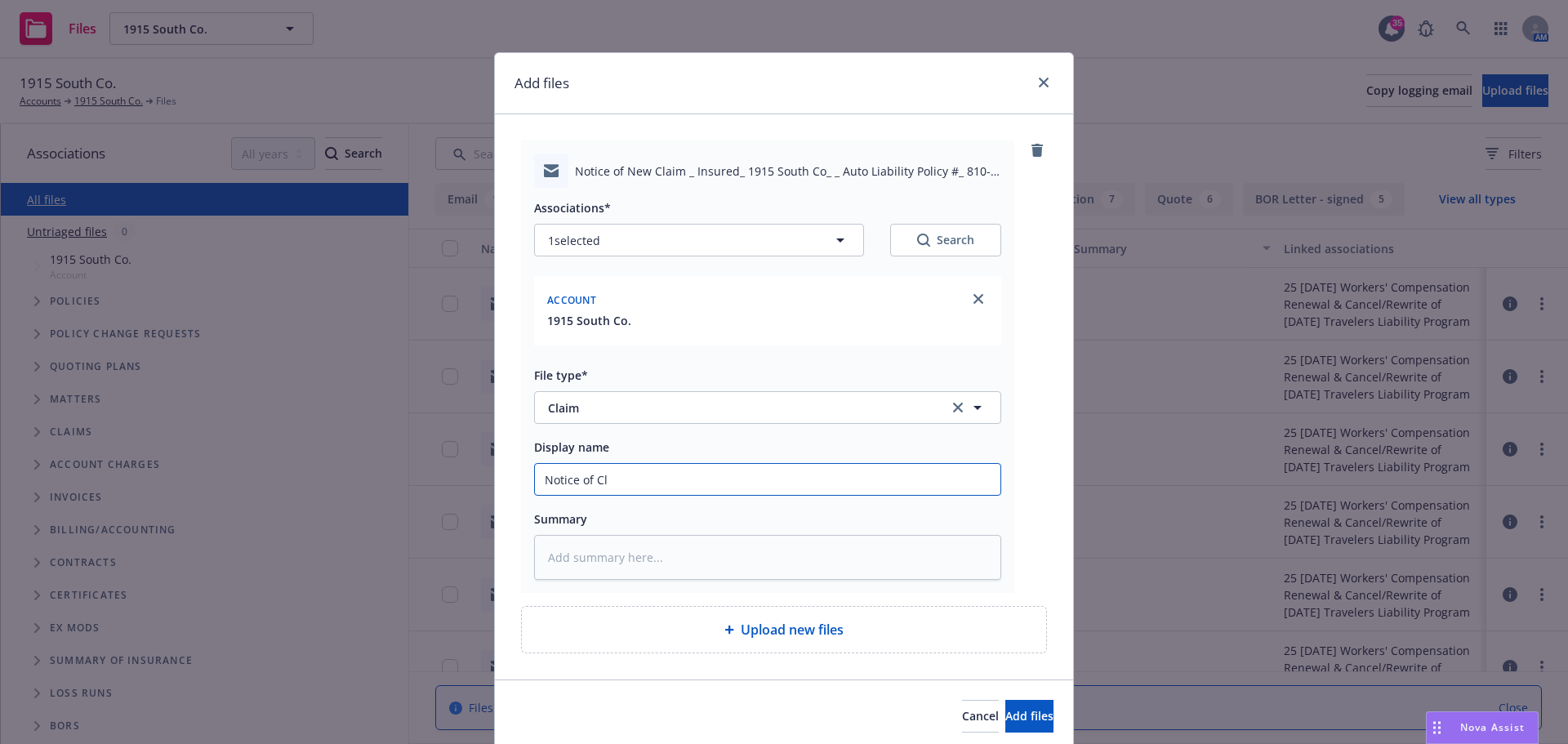
type textarea "x"
type input "Notice of Cla"
type textarea "x"
type input "Notice of Clai"
type textarea "x"
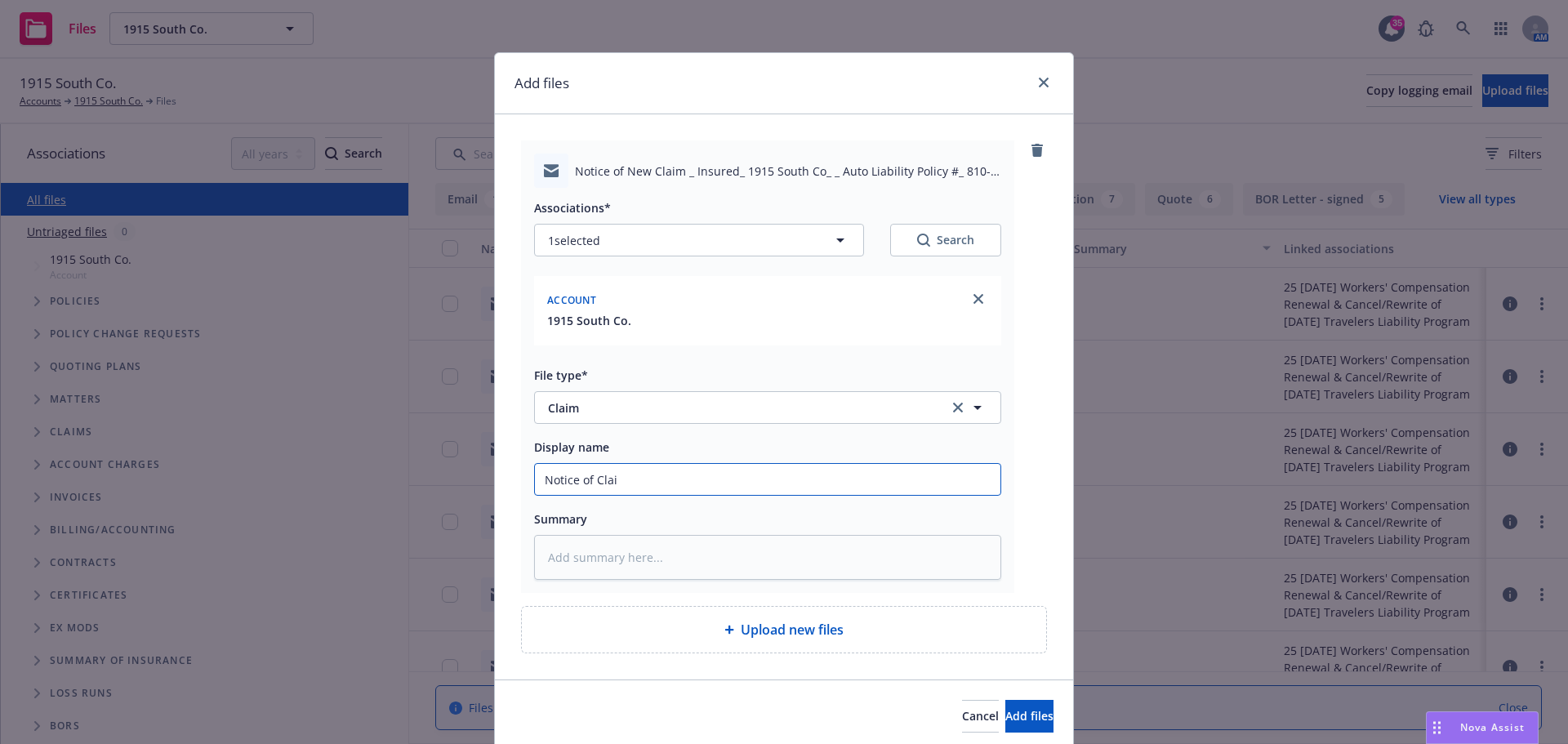
type input "Notice of Claim"
type textarea "x"
type input "Notice of Claim"
type textarea "x"
type input "Notice of Claim r"
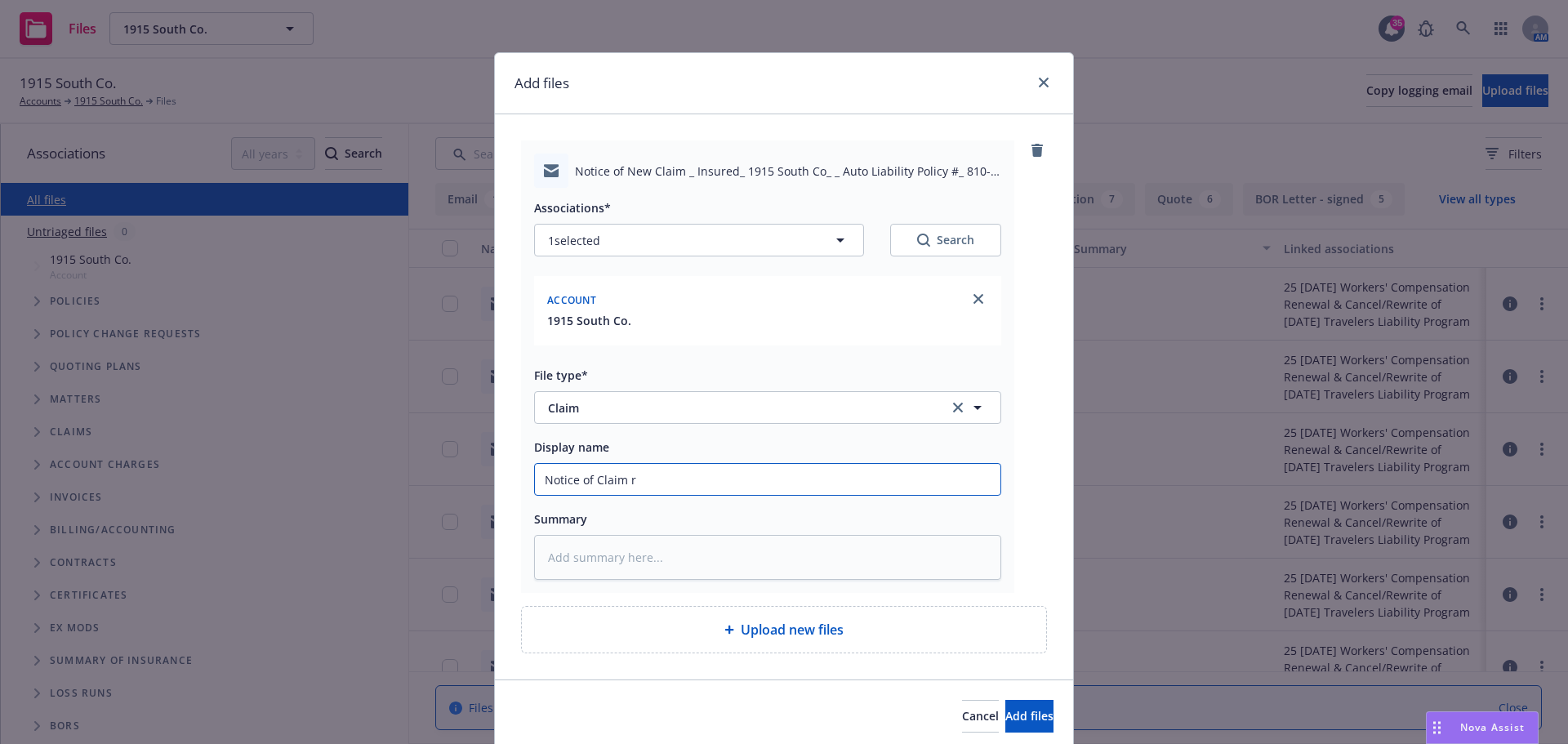
type textarea "x"
type input "Notice of Claim re"
type textarea "x"
type input "Notice of Claim reg"
type textarea "x"
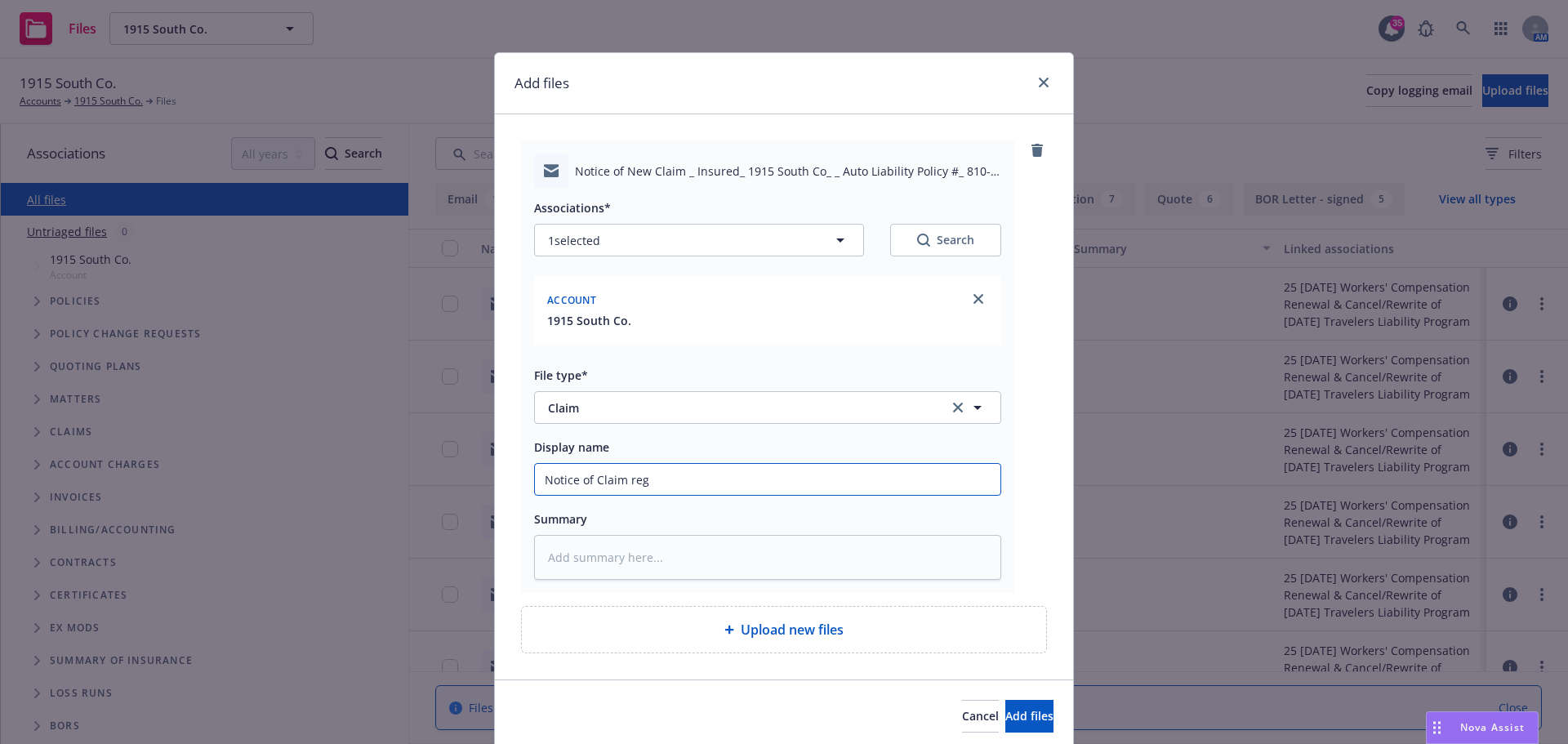
type input "Notice of Claim rega"
type textarea "x"
type input "Notice of Claim regar"
type textarea "x"
type input "Notice of Claim regard"
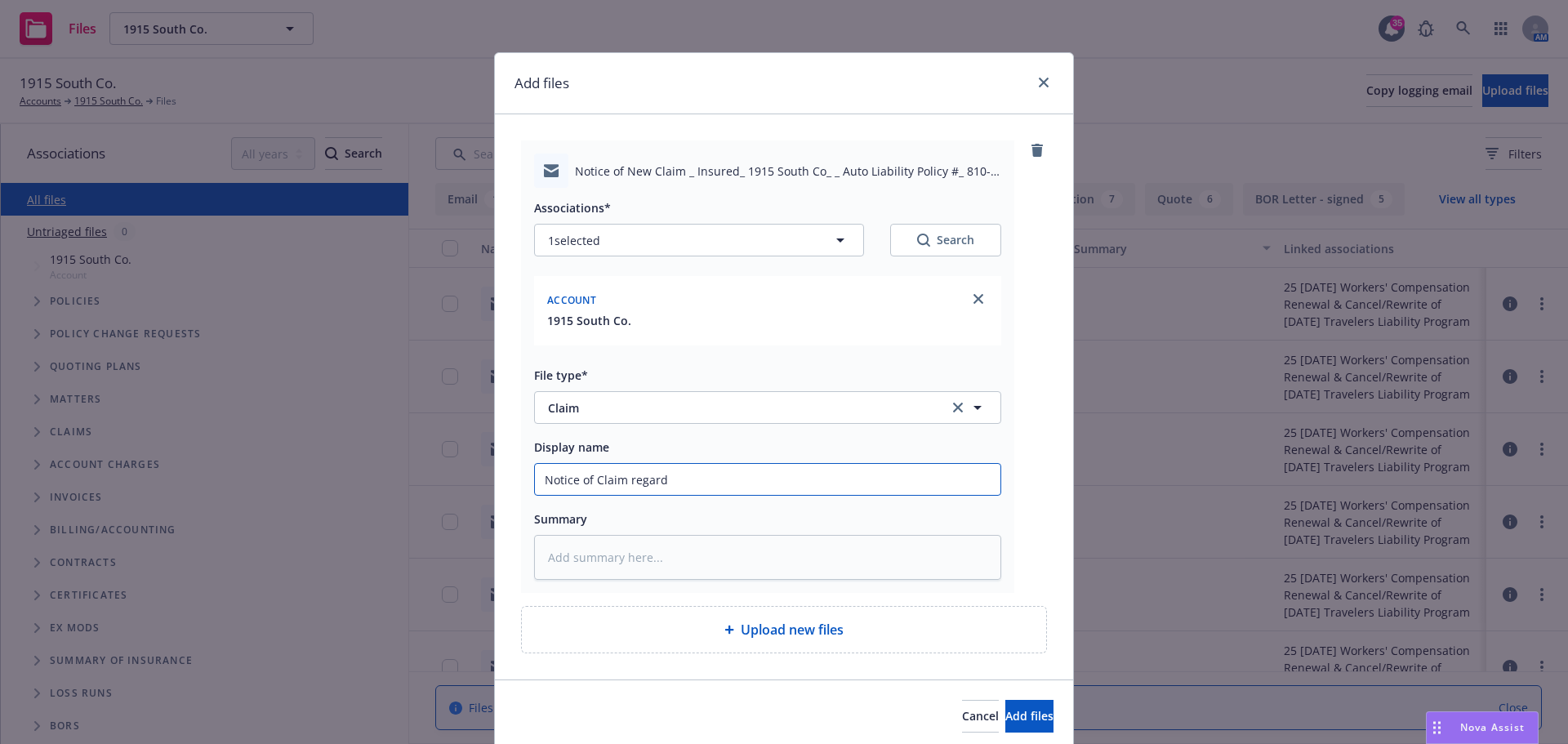
type textarea "x"
type input "Notice of Claim regardi"
type textarea "x"
type input "Notice of Claim regardin"
type textarea "x"
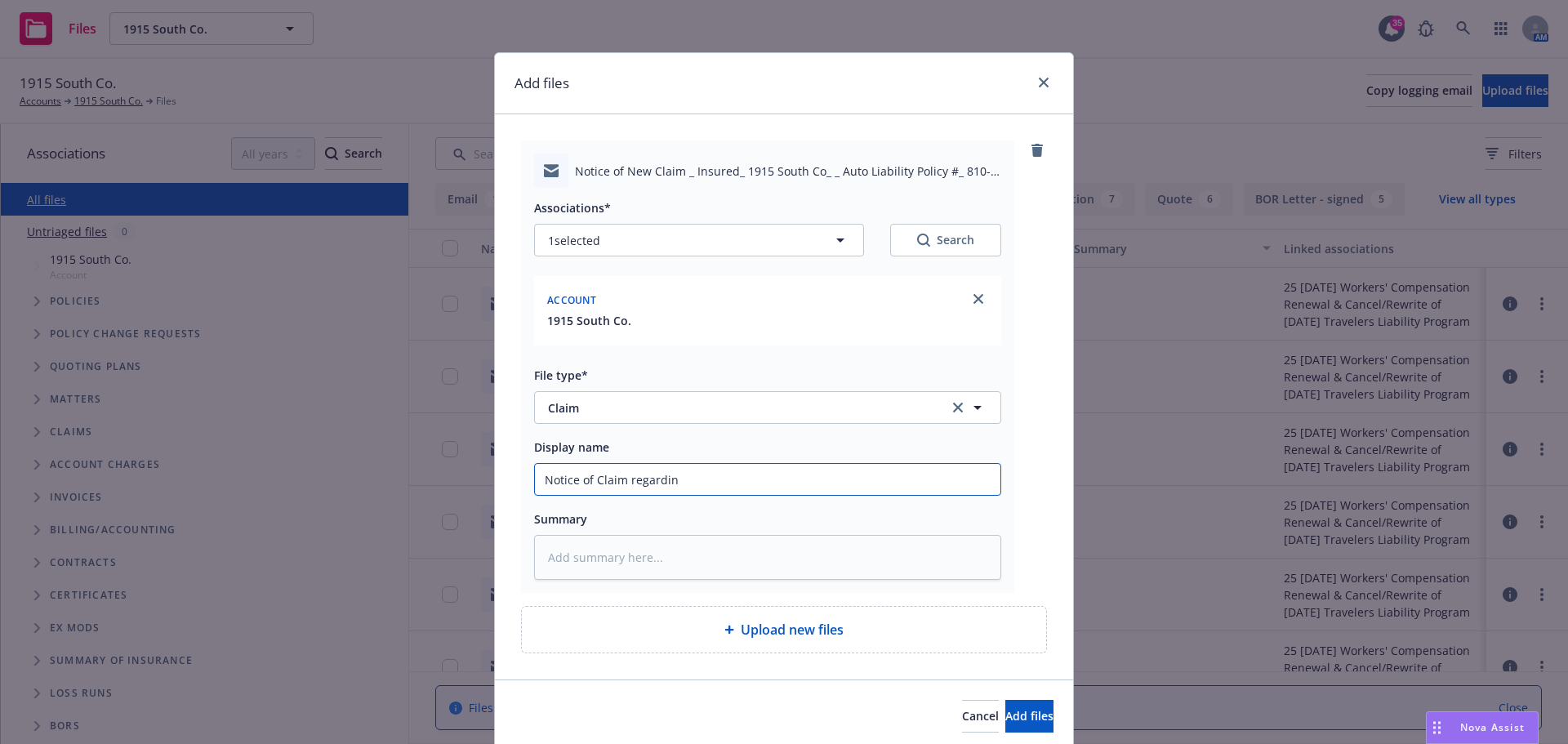
type input "Notice of Claim regarding"
type textarea "x"
type input "Notice of Claim regarding"
type textarea "x"
type input "Notice of Claim regarding T"
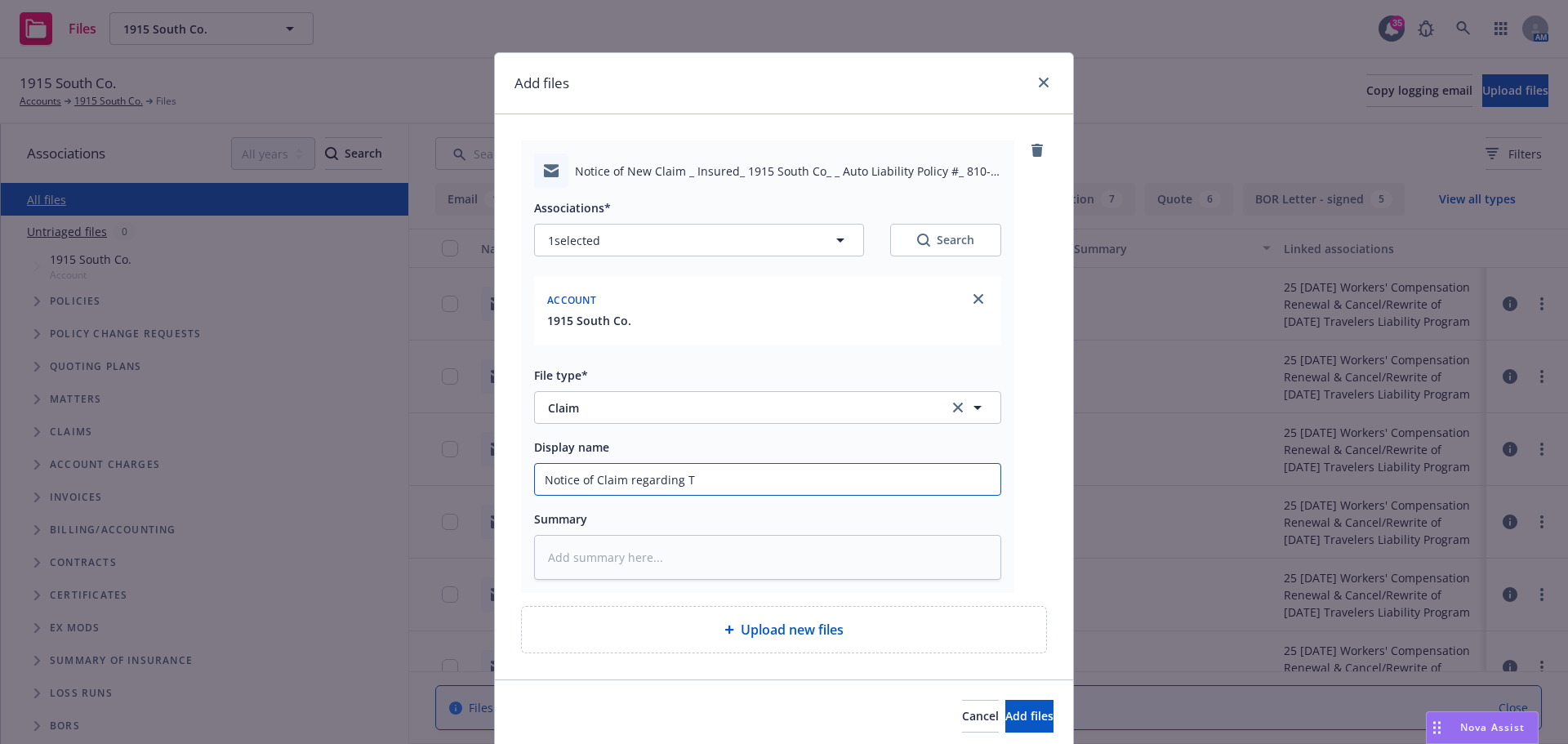
type textarea "x"
type input "Notice of Claim regarding Th"
type textarea "x"
type input "Notice of Claim regarding Tho"
type textarea "x"
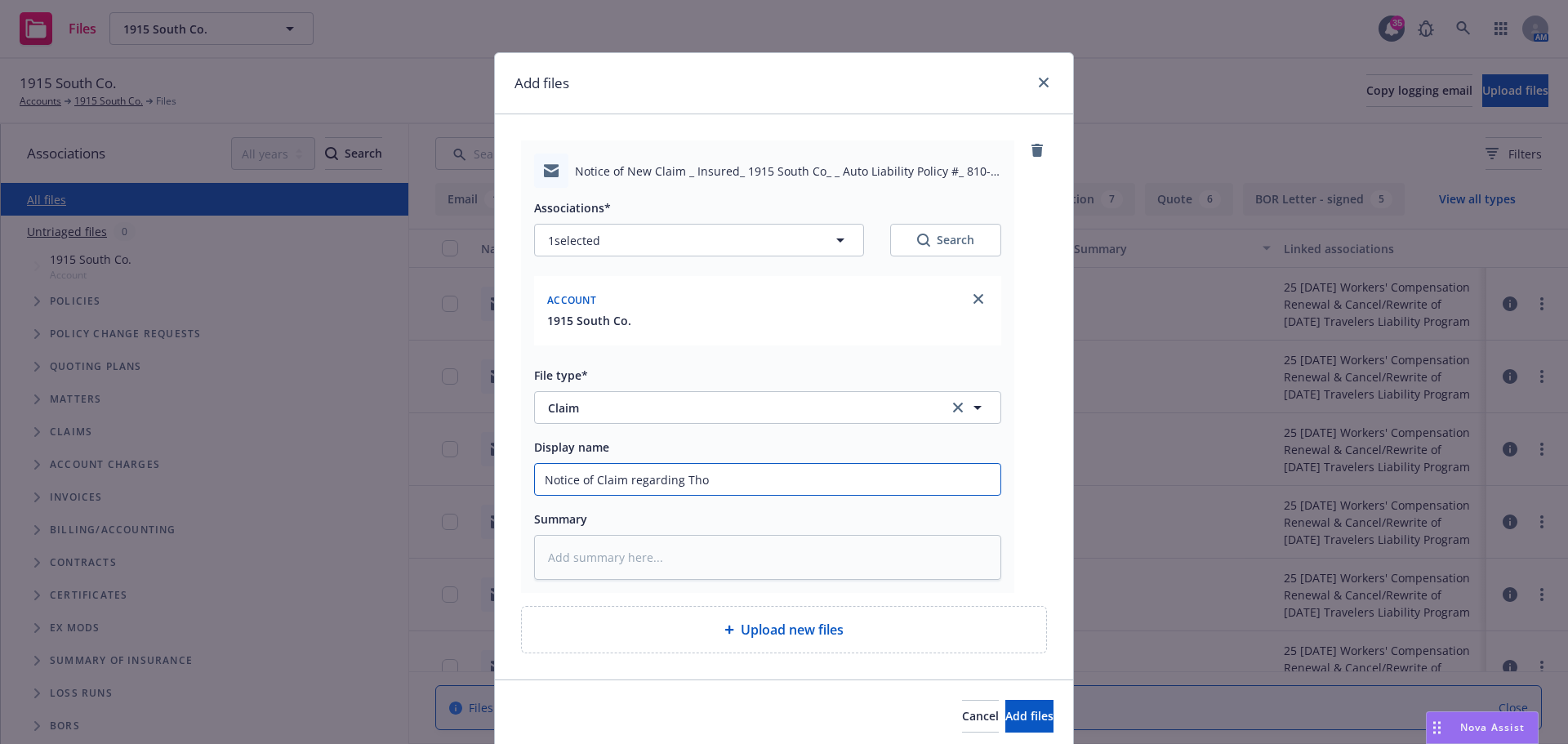
type input "Notice of Claim regarding Thom"
type textarea "x"
type input "Notice of Claim regarding Thoma"
type textarea "x"
type input "Notice of Claim regarding Thomas"
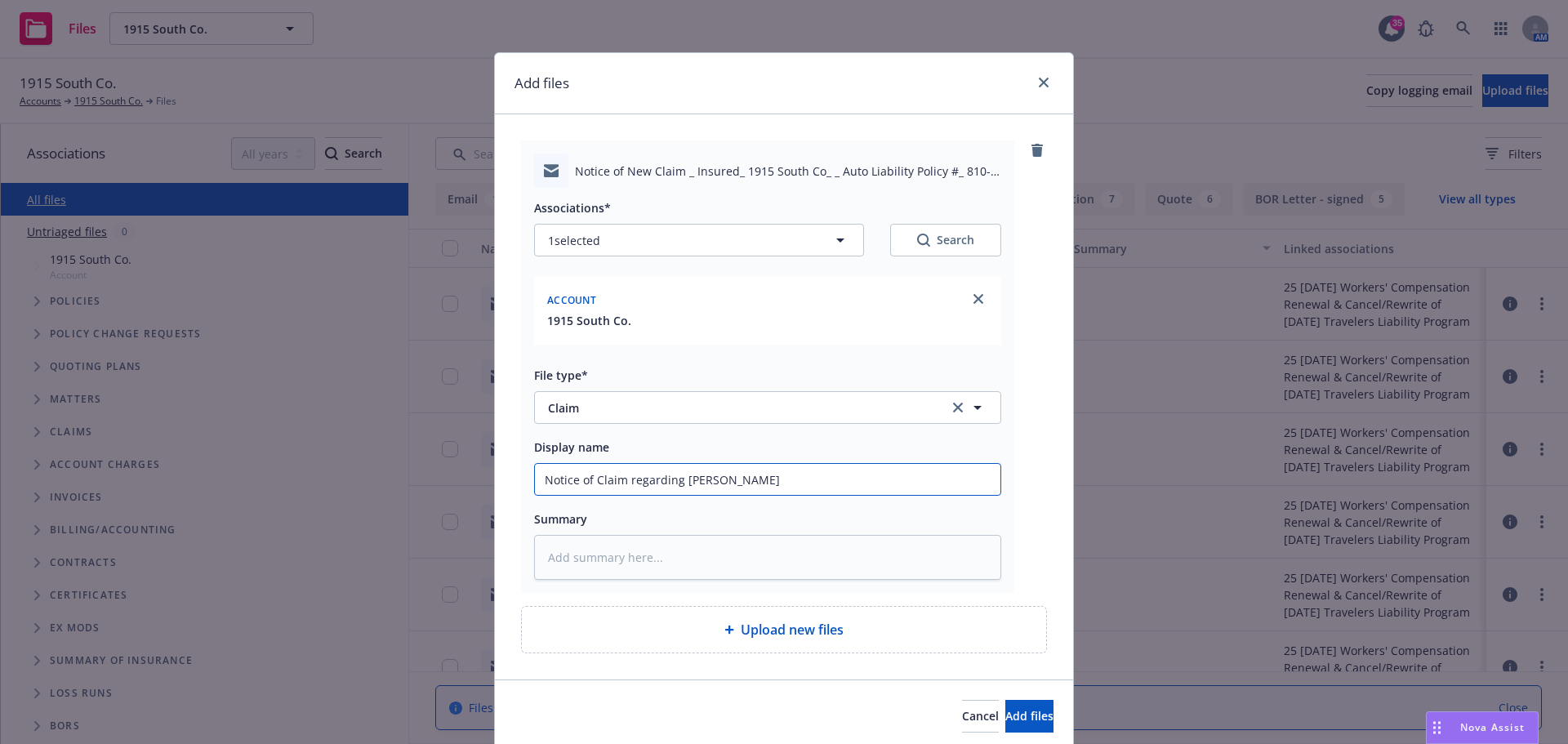
type textarea "x"
type input "Notice of Claim regarding Thomas"
type textarea "x"
type input "Notice of Claim regarding Thomas H"
type textarea "x"
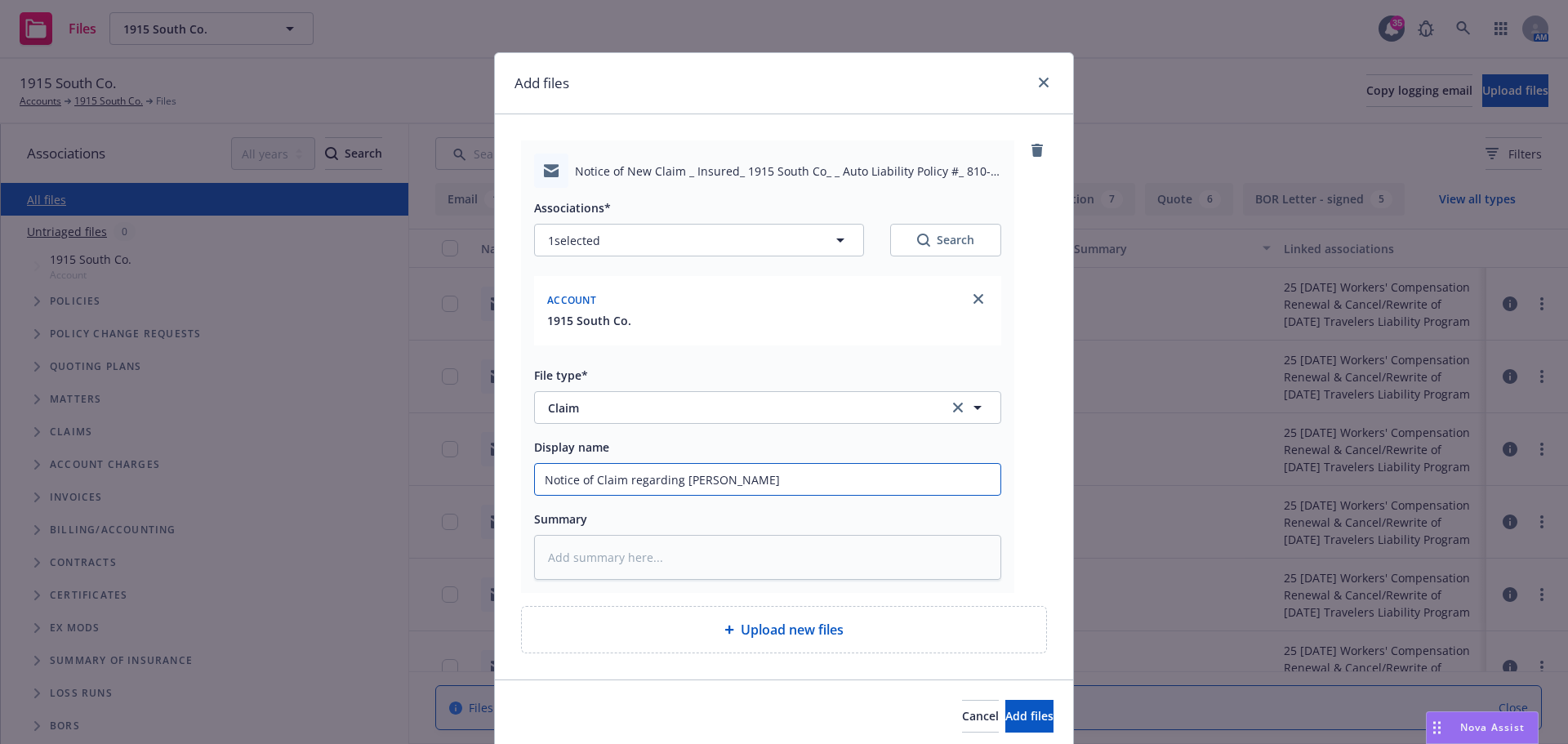
type input "Notice of Claim regarding Thomas Ho"
type textarea "x"
type input "Notice of Claim regarding Thomas Hoo"
type textarea "x"
type input "Notice of Claim regarding Thomas Hoove"
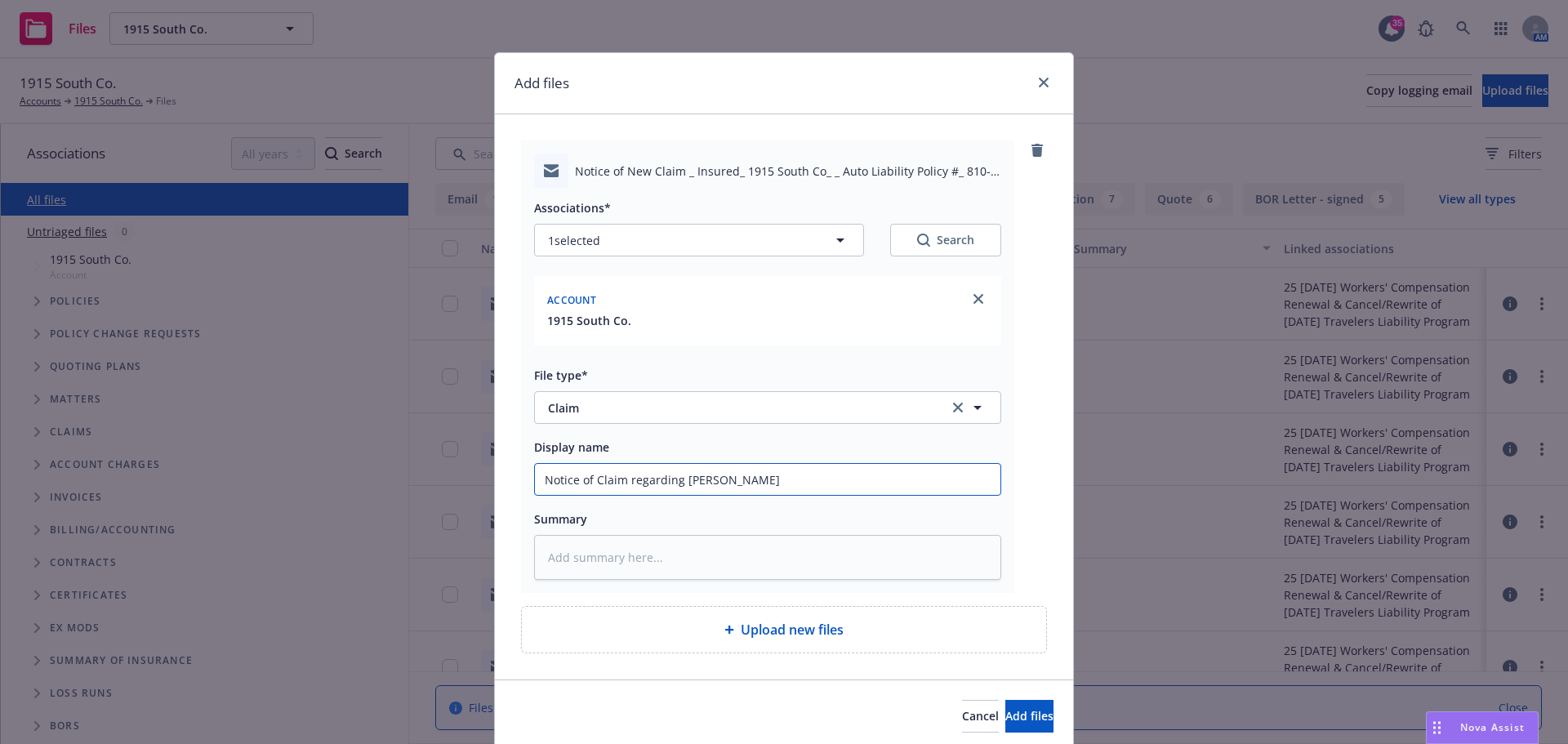
type textarea "x"
type input "Notice of Claim regarding Thomas Hoover"
type textarea "x"
type input "Notice of Claim regarding Thomas Hoover"
click at [1012, 719] on span "Add files" at bounding box center [1029, 715] width 49 height 16
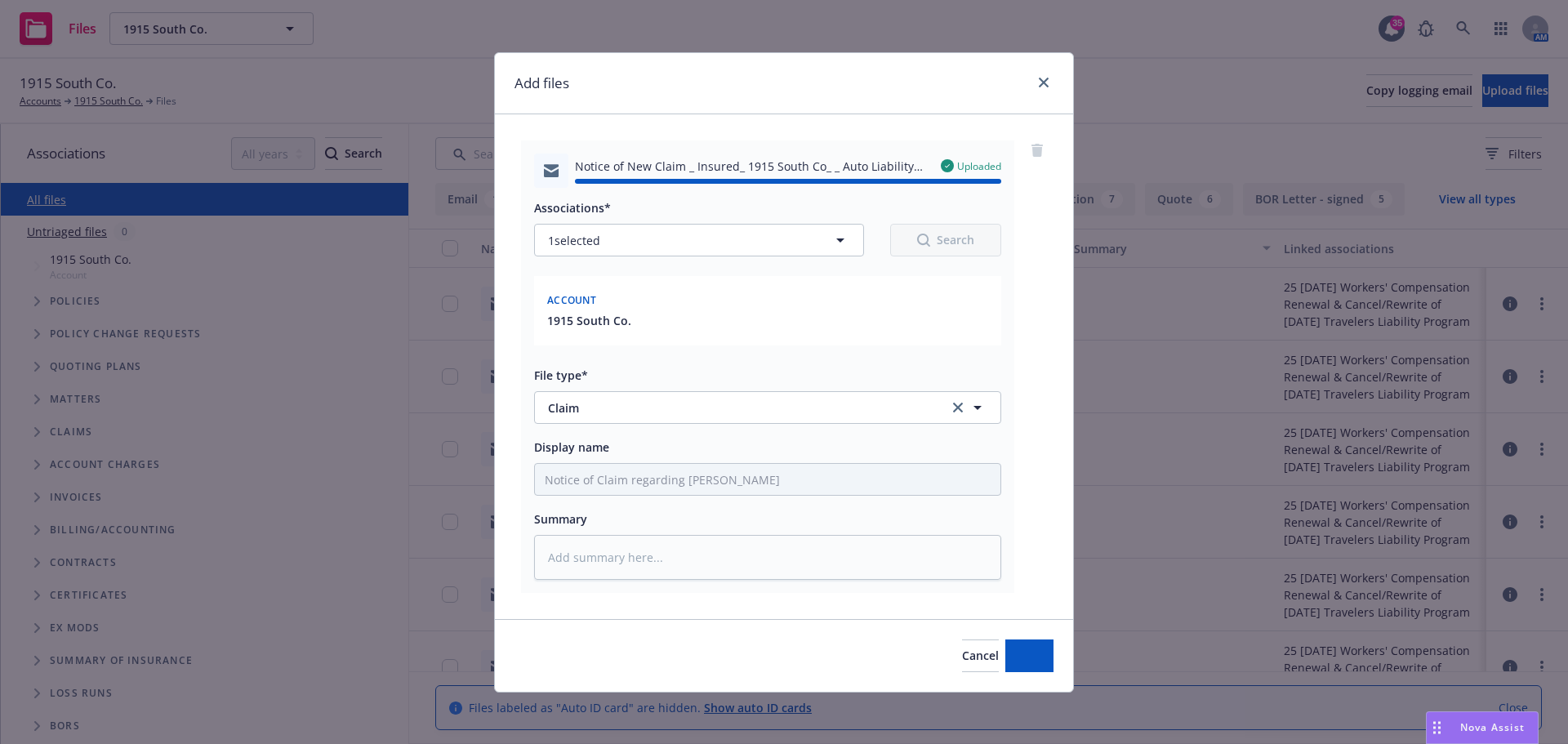
type textarea "x"
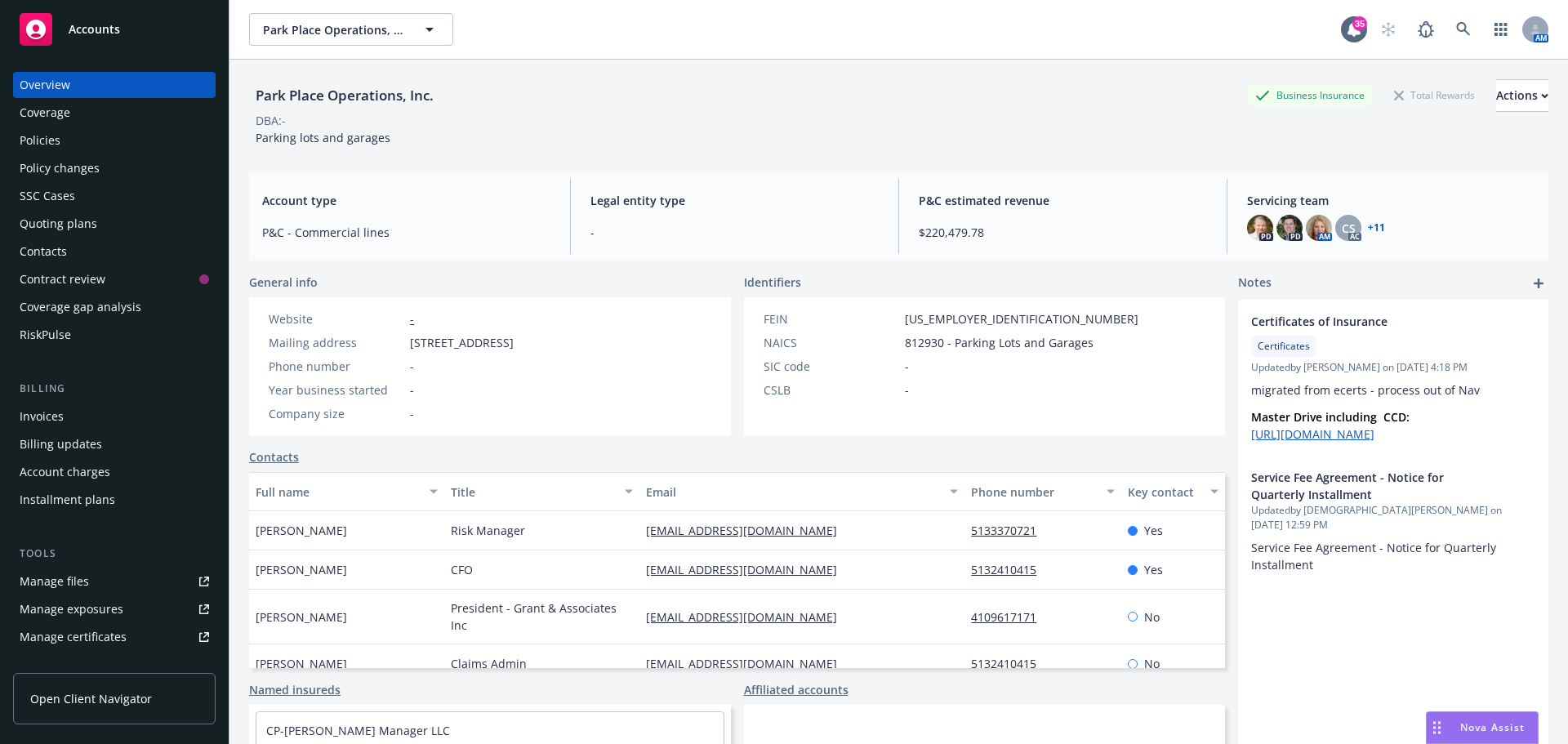
scroll to position [52, 0]
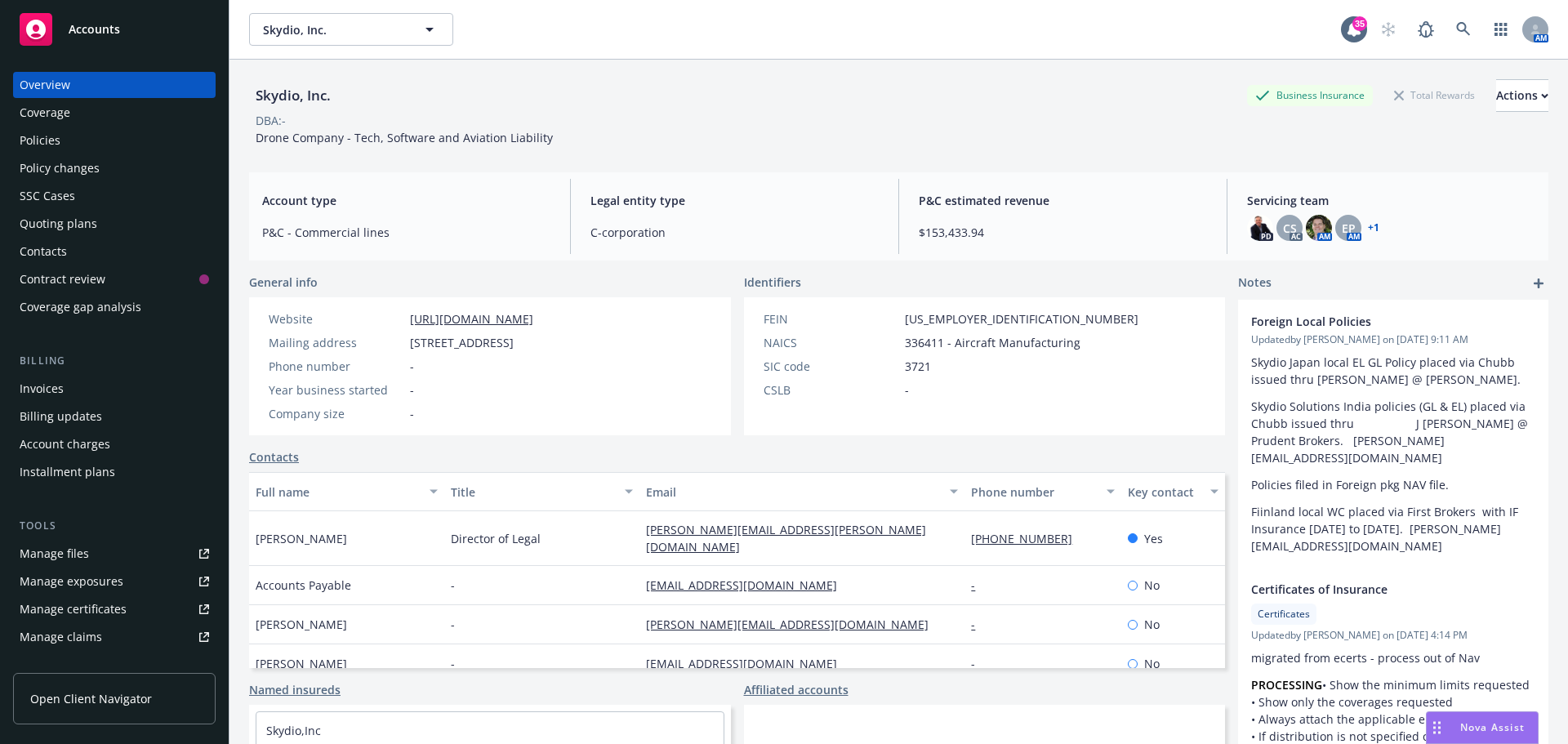
click at [95, 556] on link "Manage files" at bounding box center [114, 554] width 203 height 26
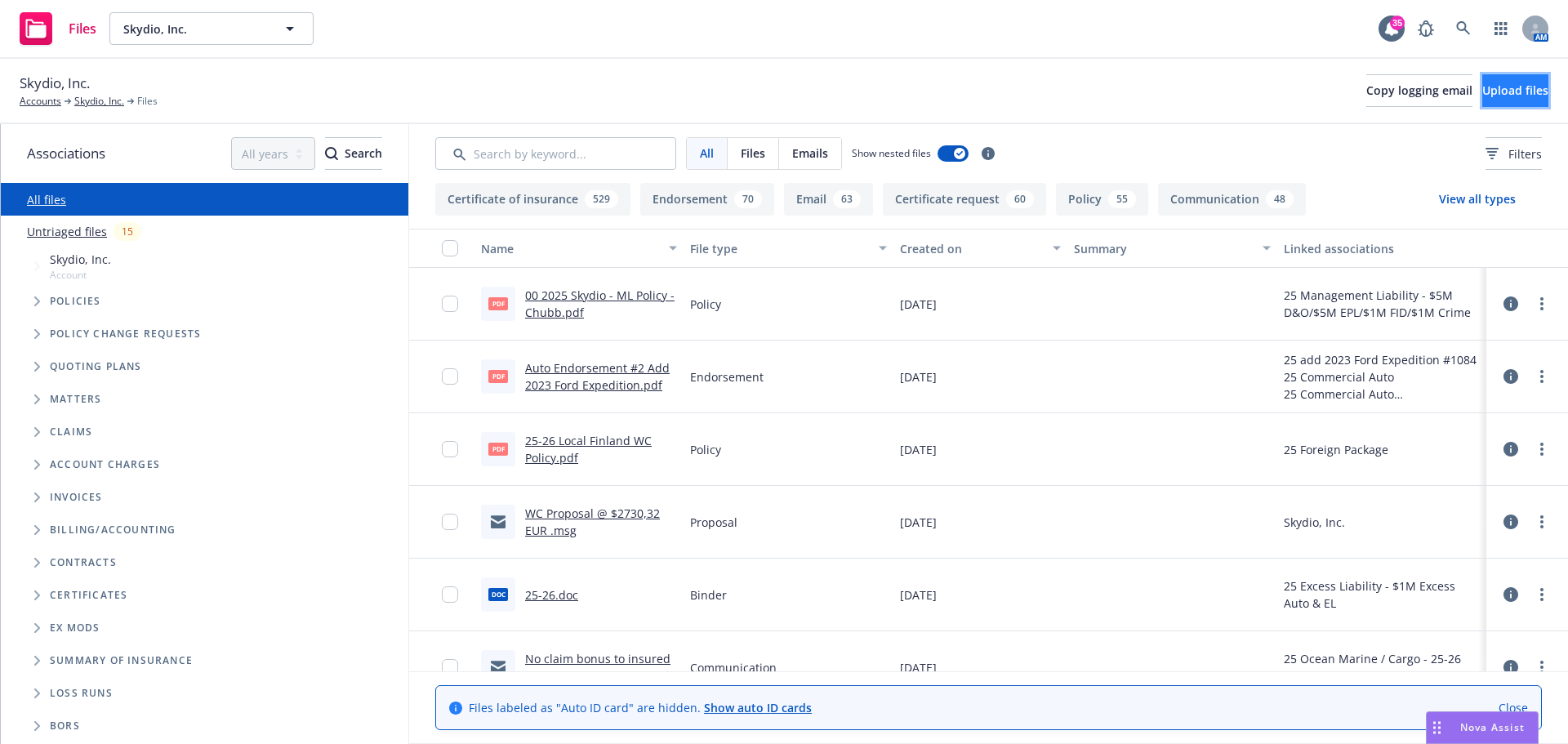
click at [1490, 103] on button "Upload files" at bounding box center [1515, 91] width 66 height 33
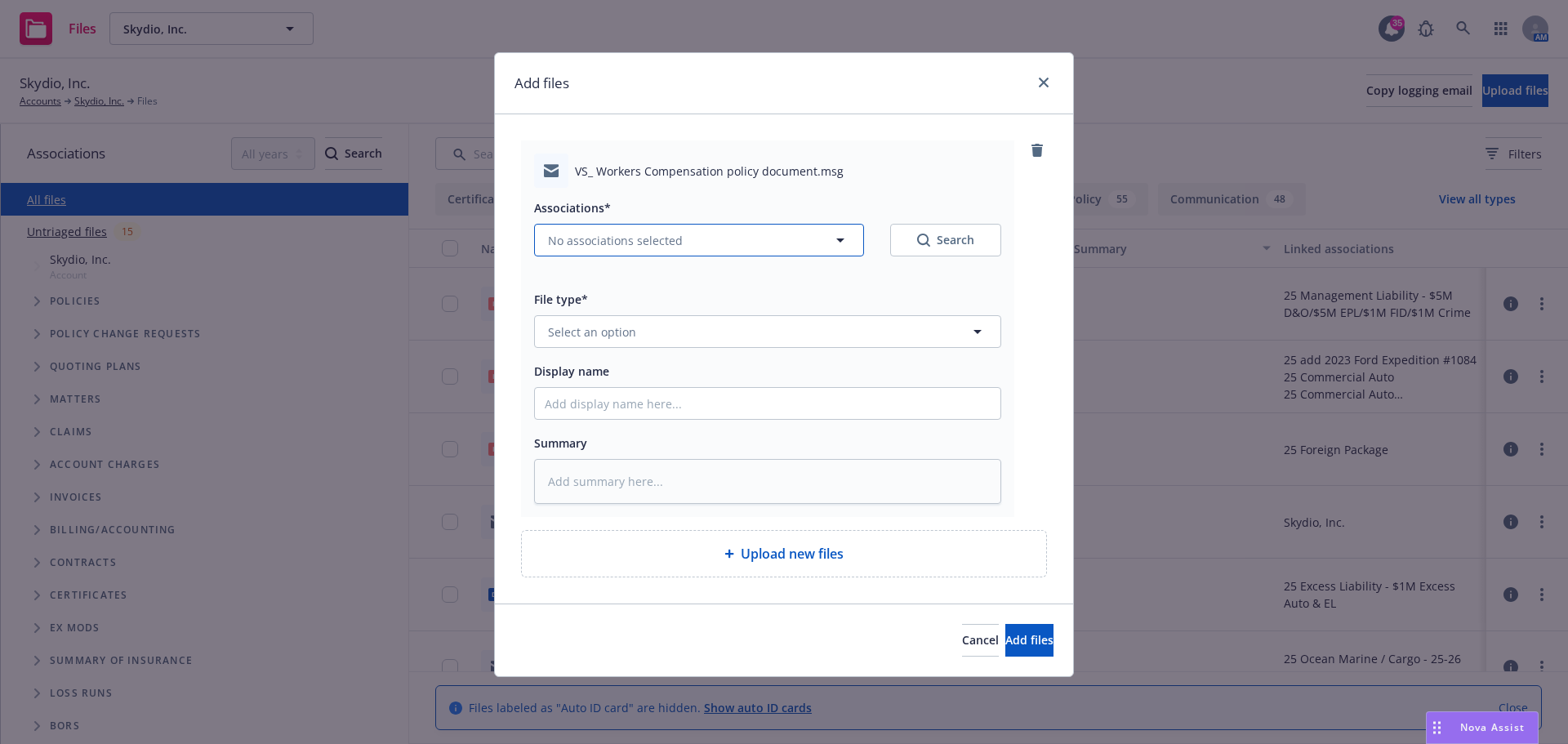
click at [656, 232] on span "No associations selected" at bounding box center [615, 240] width 134 height 17
type textarea "x"
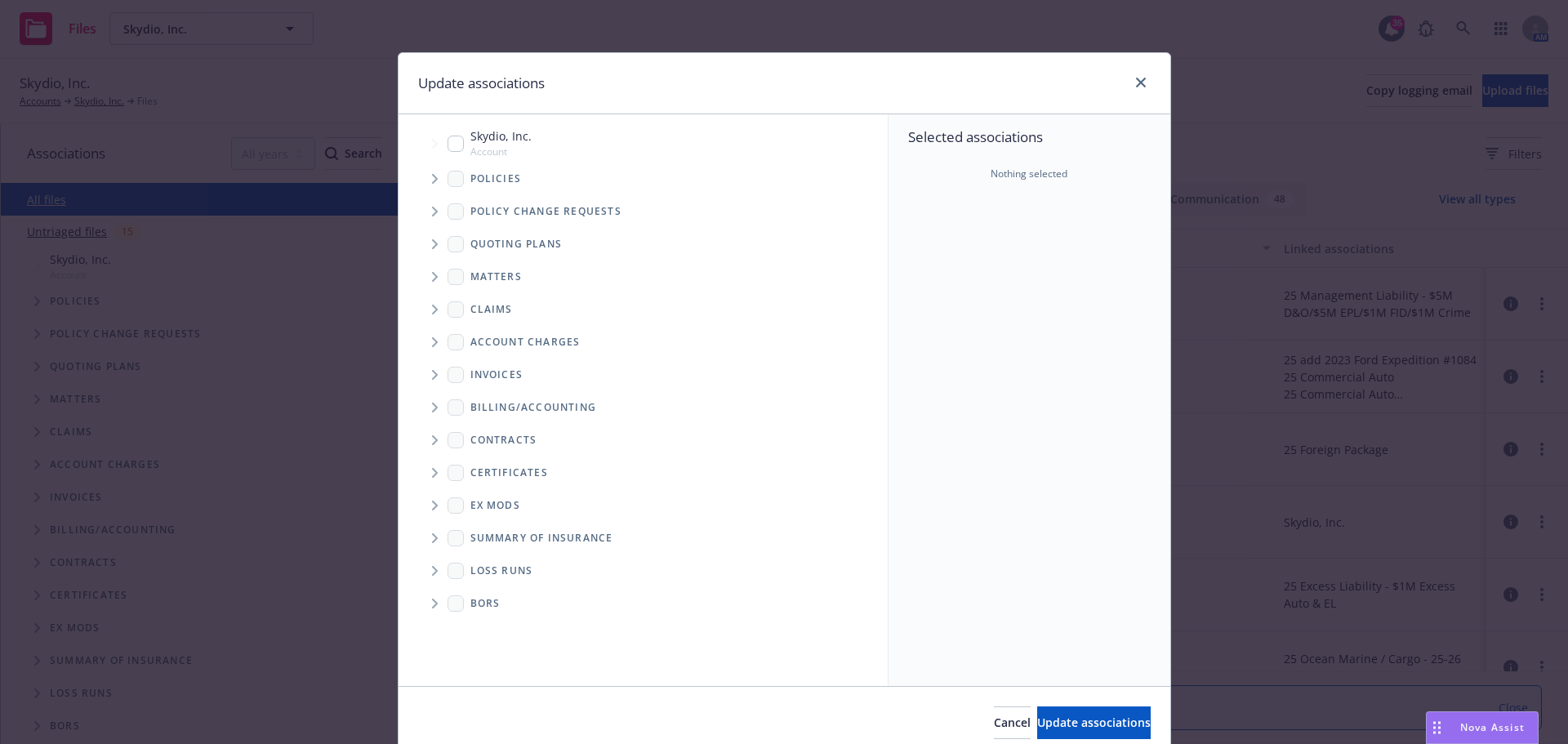
click at [427, 173] on span "Tree Example" at bounding box center [434, 179] width 26 height 26
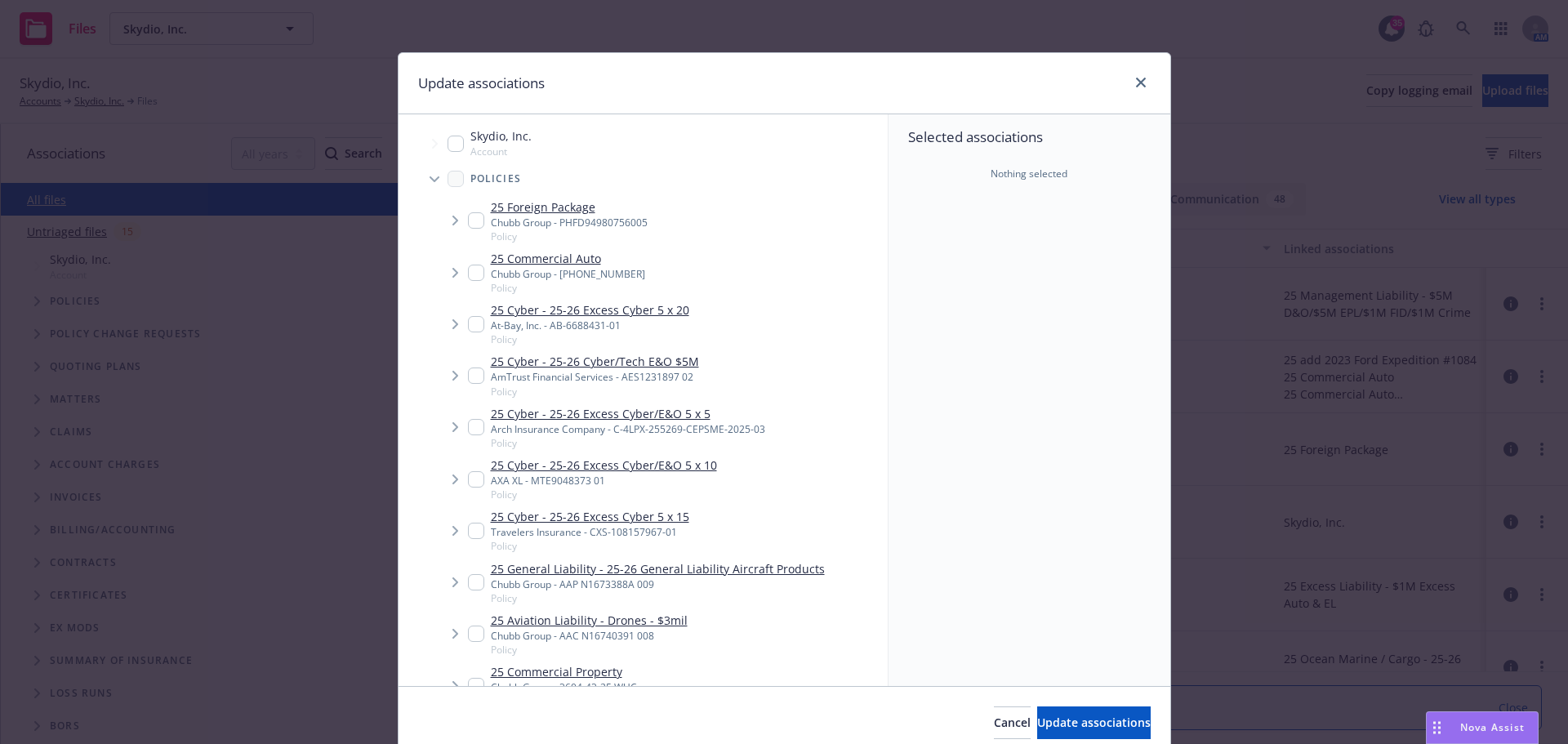
click at [556, 207] on link "25 Foreign Package" at bounding box center [570, 207] width 157 height 17
checkbox input "true"
click at [1073, 714] on span "Update associations" at bounding box center [1095, 722] width 114 height 16
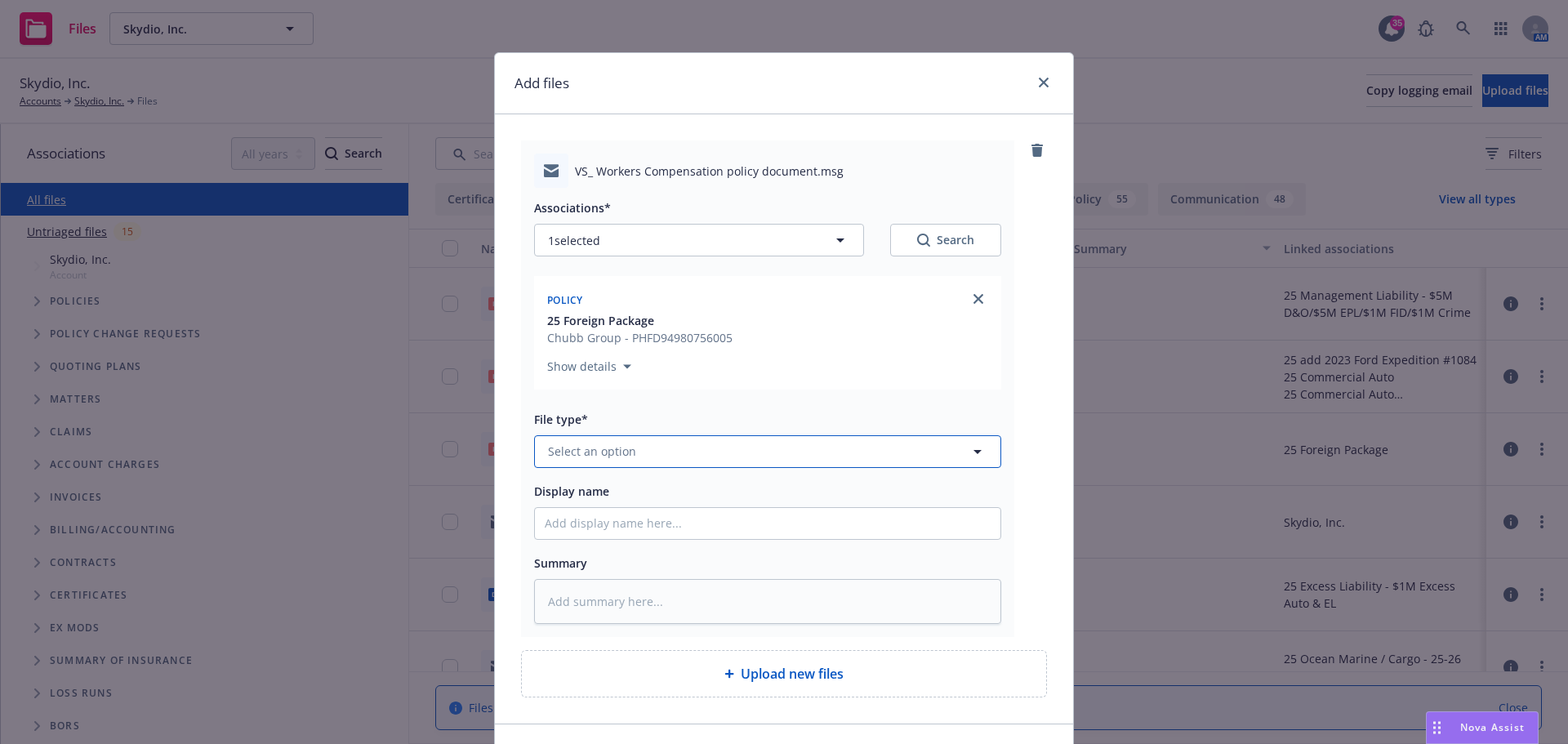
click at [602, 452] on span "Select an option" at bounding box center [592, 451] width 88 height 17
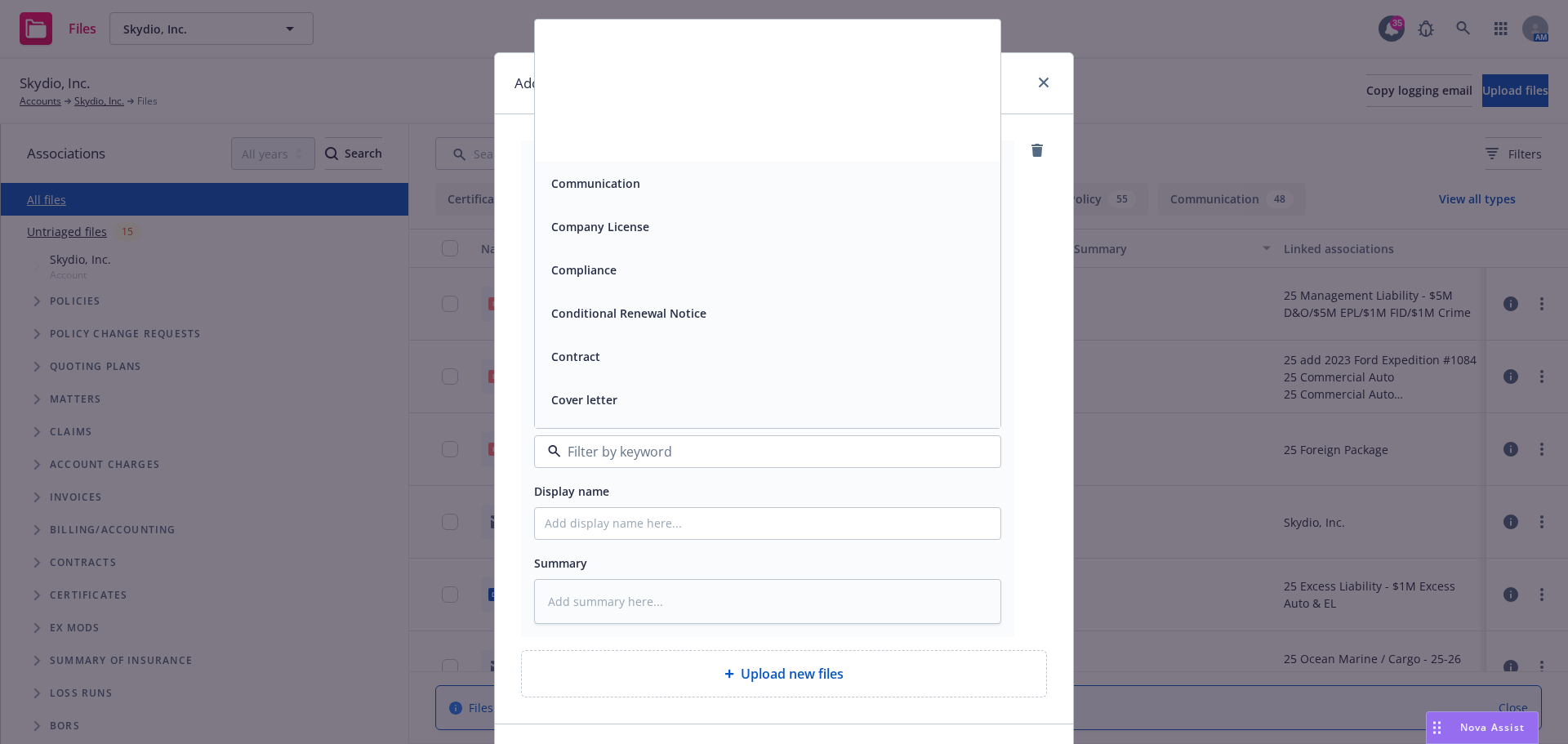
scroll to position [1796, 0]
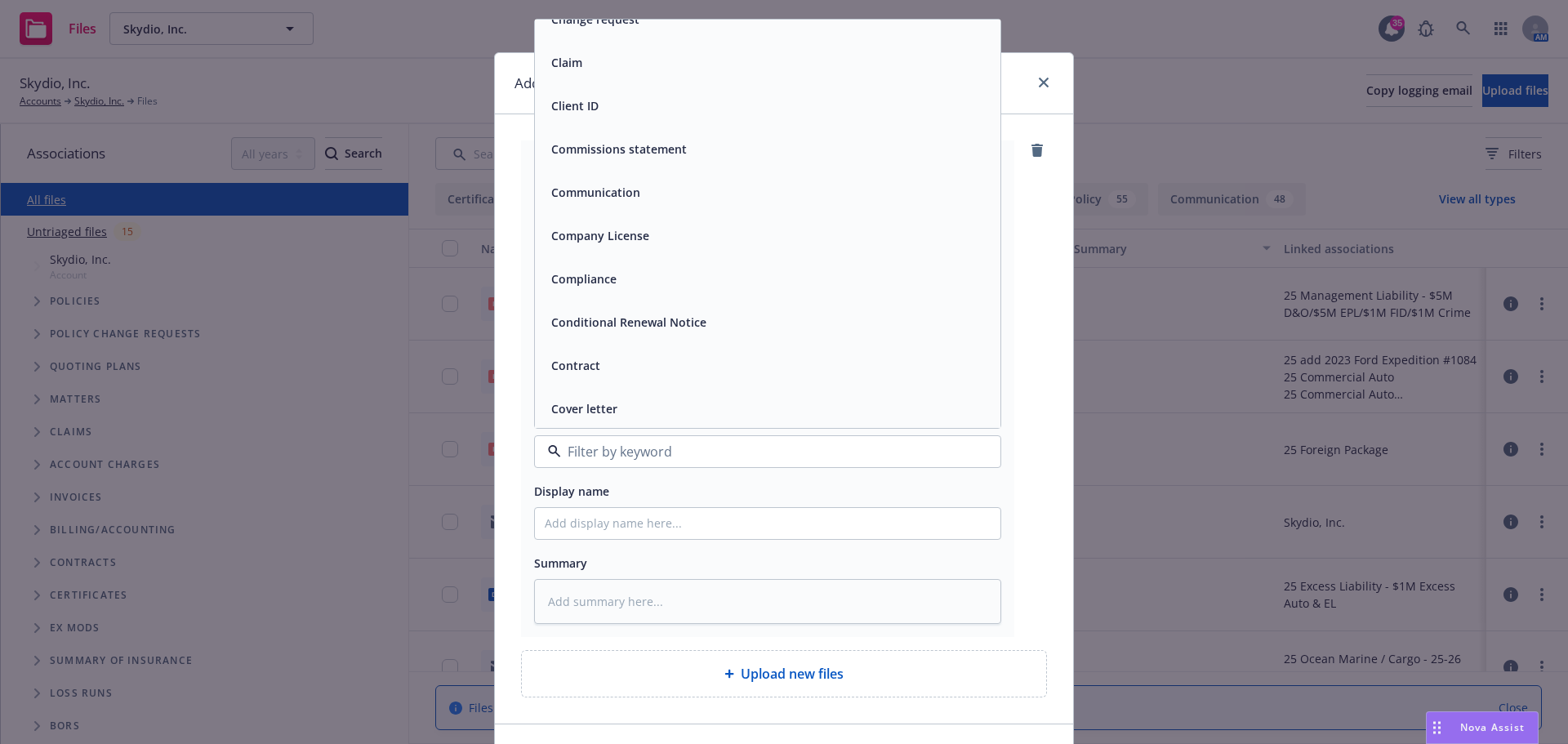
click at [596, 186] on span "Communication" at bounding box center [595, 192] width 89 height 17
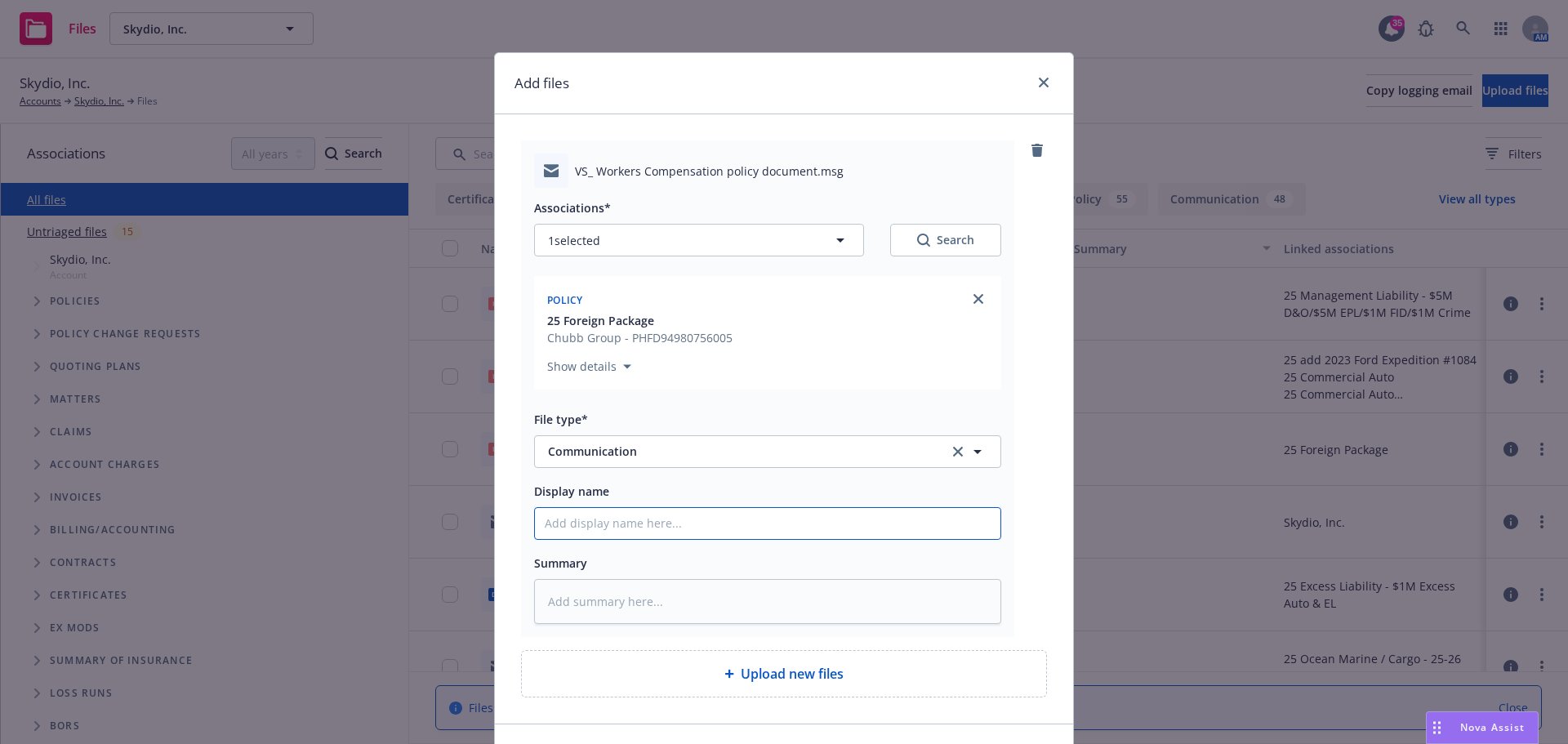
click at [676, 517] on input "Display name" at bounding box center [768, 523] width 465 height 31
type textarea "x"
type input "W"
type textarea "x"
type input "WC"
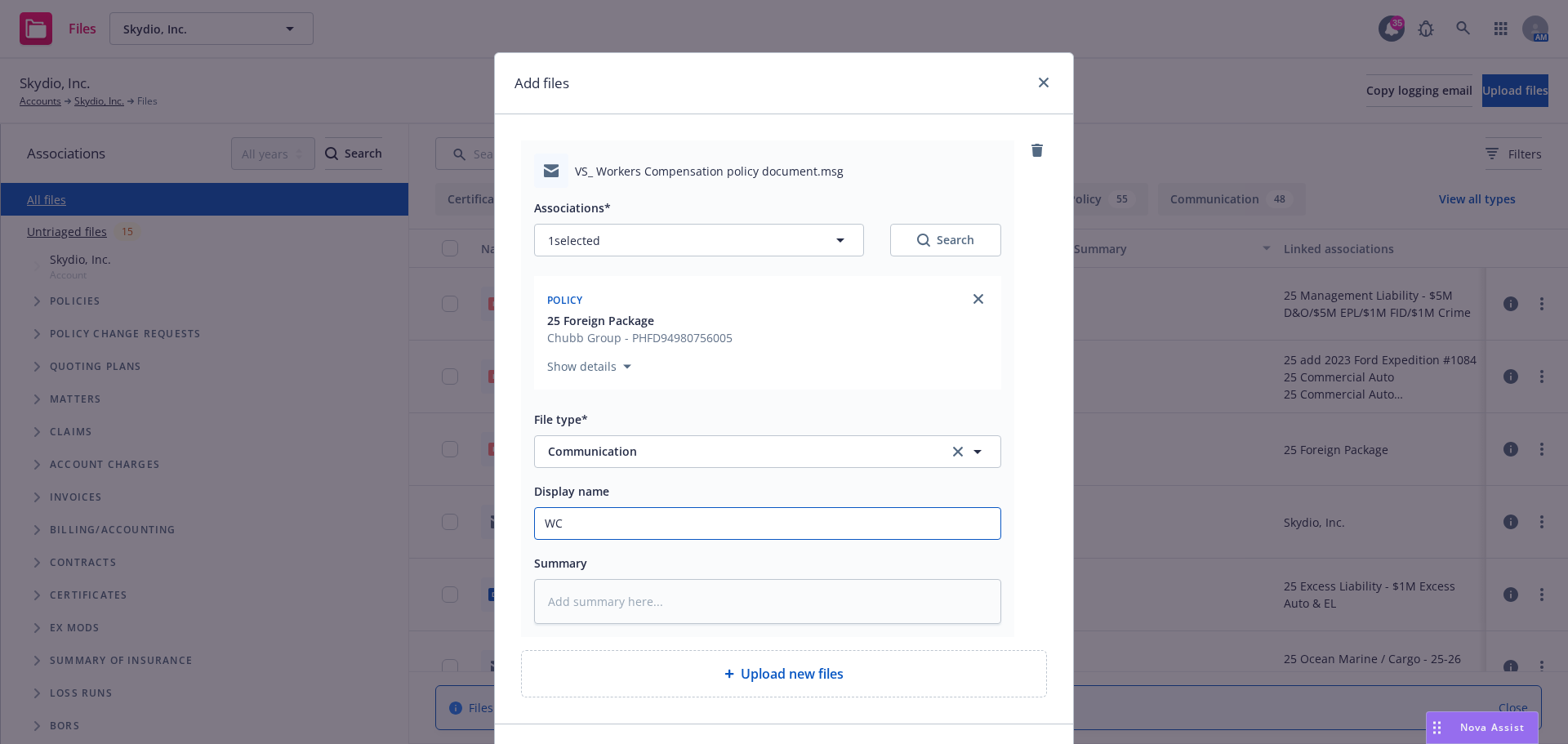
type textarea "x"
type input "WC"
type textarea "x"
type input "WC F"
type textarea "x"
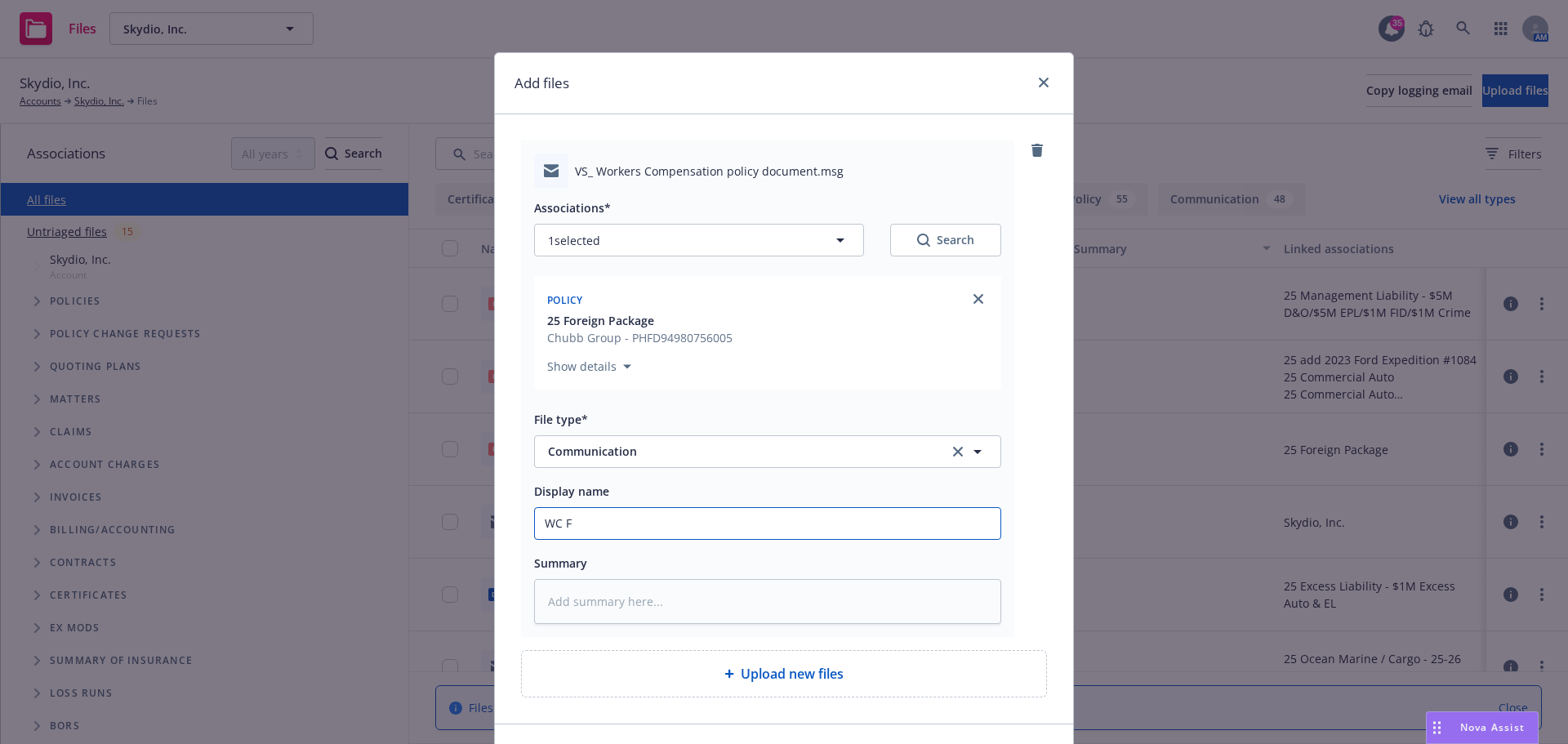
type input "WC Fo"
type textarea "x"
type input "WC For"
type textarea "x"
type input "WC Fore"
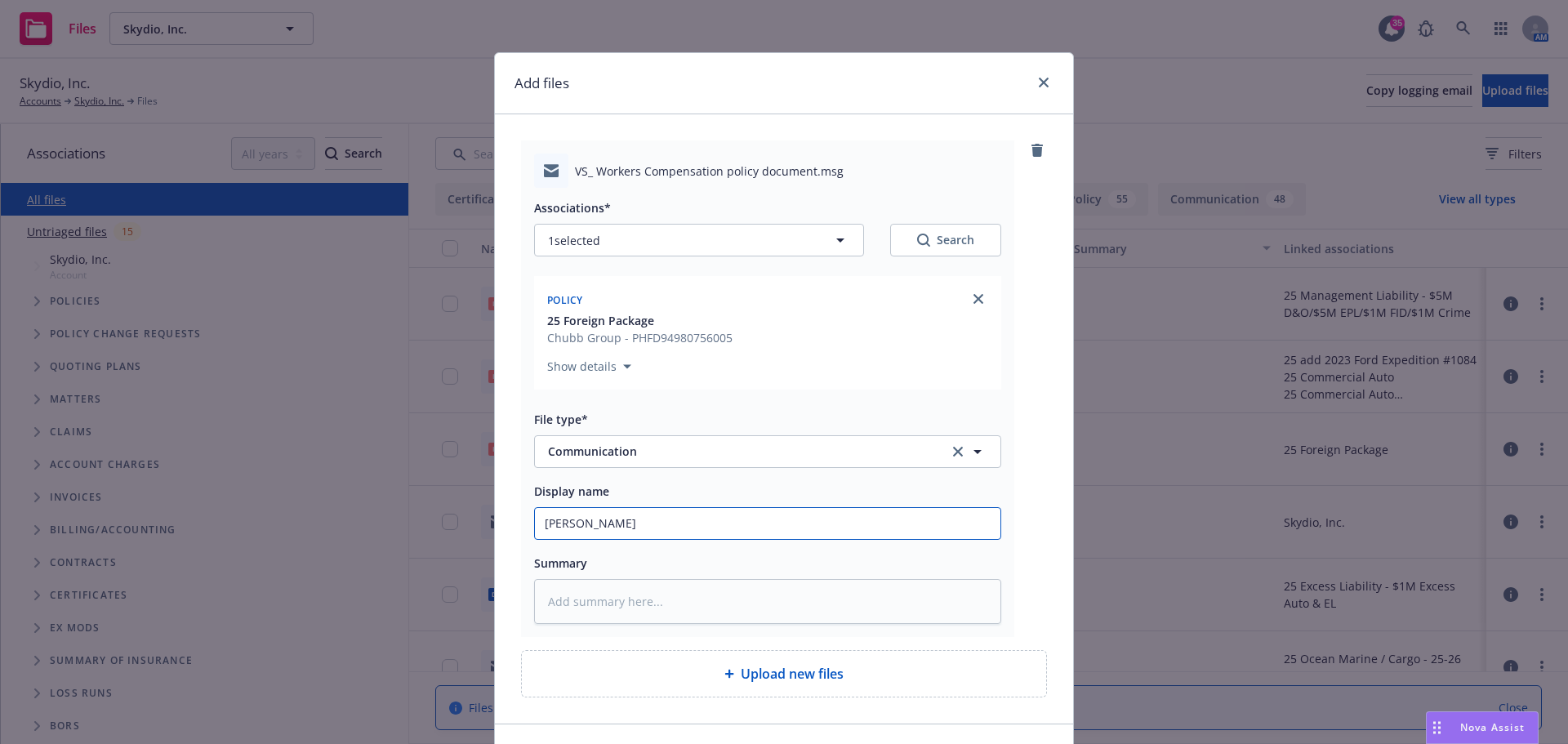
type textarea "x"
type input "WC Forei"
type textarea "x"
type input "WC Foreing"
type textarea "x"
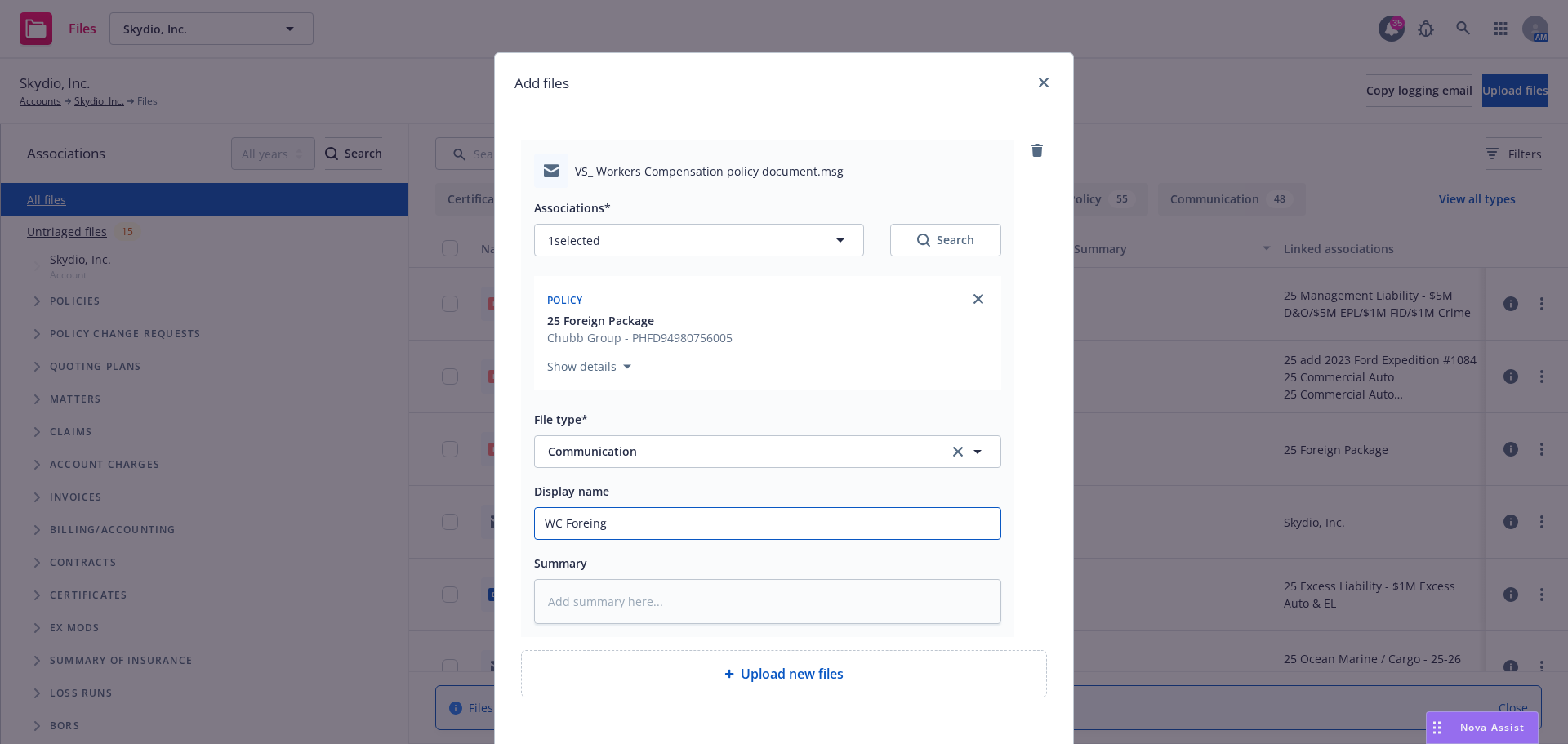
type input "WC Foreing"
type textarea "x"
type input "WC Foreing"
type textarea "x"
type input "WC Forein"
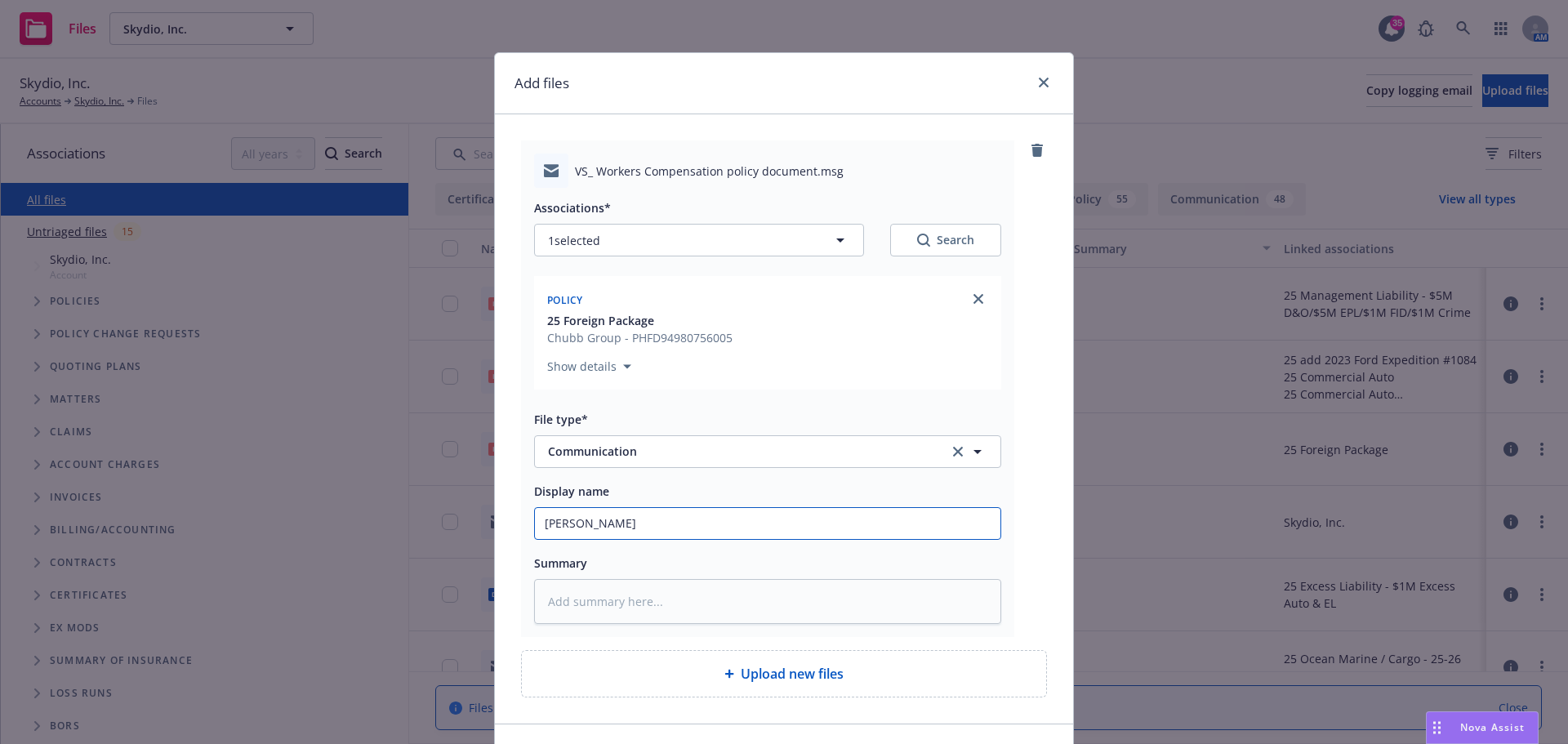
type textarea "x"
type input "WC Forei"
type textarea "x"
type input "WC Fore"
type textarea "x"
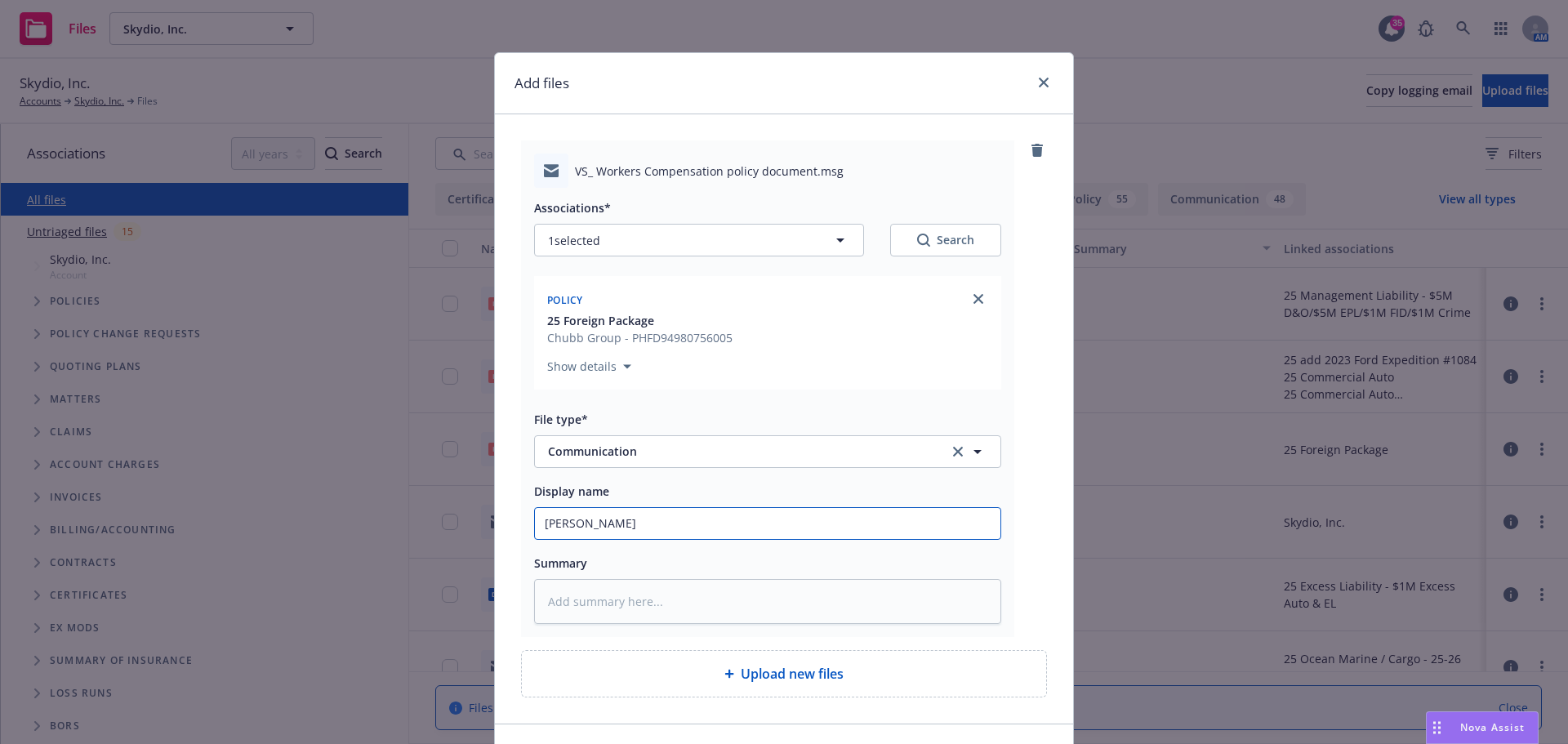
type input "WC For"
type textarea "x"
type input "WC Fore"
type textarea "x"
type input "WC Forei"
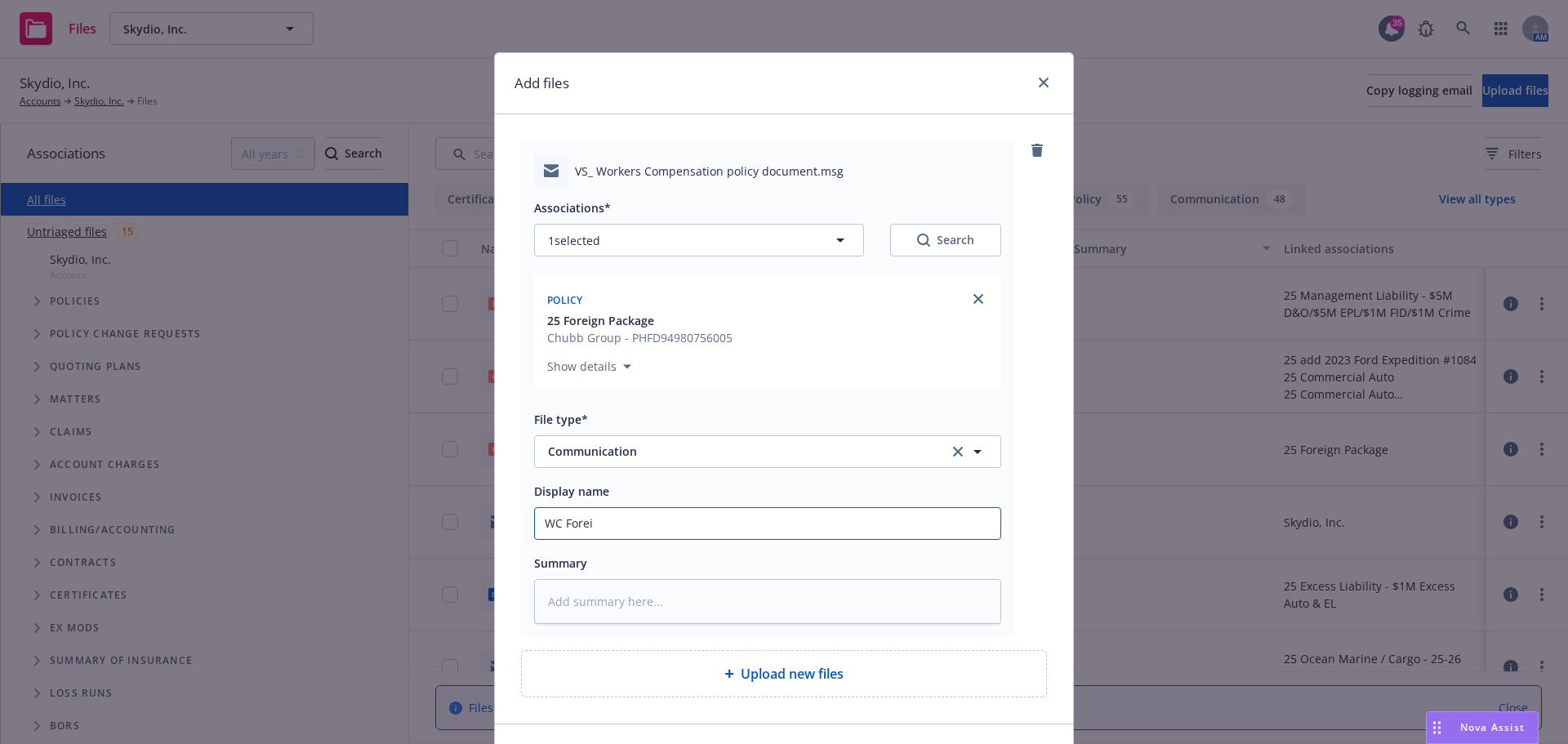
type textarea "x"
type input "WC Foreig"
type textarea "x"
type input "WC Foreign"
type textarea "x"
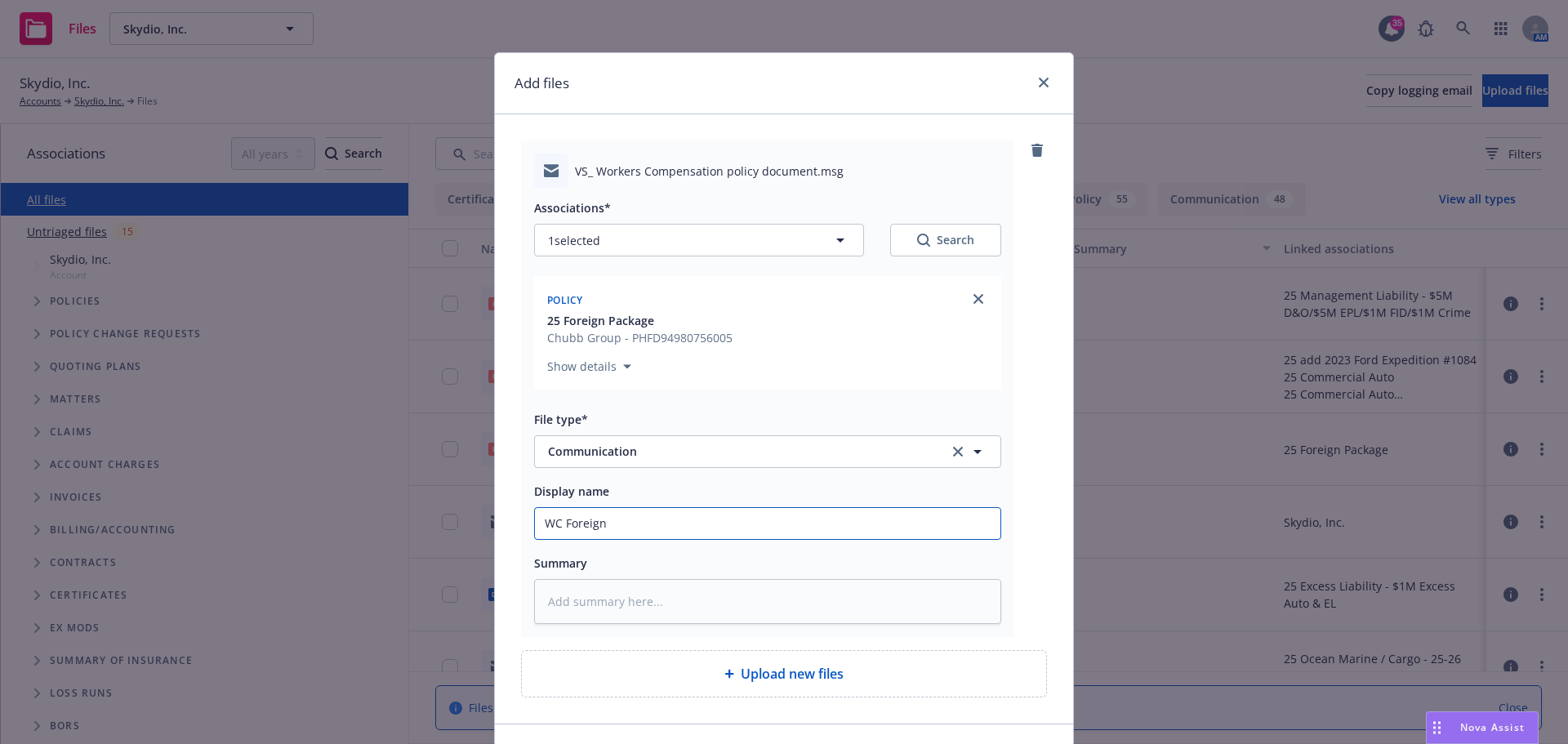
type input "WC Foreign"
type textarea "x"
type input "WC Foreign"
type textarea "x"
type input "WC Foreig"
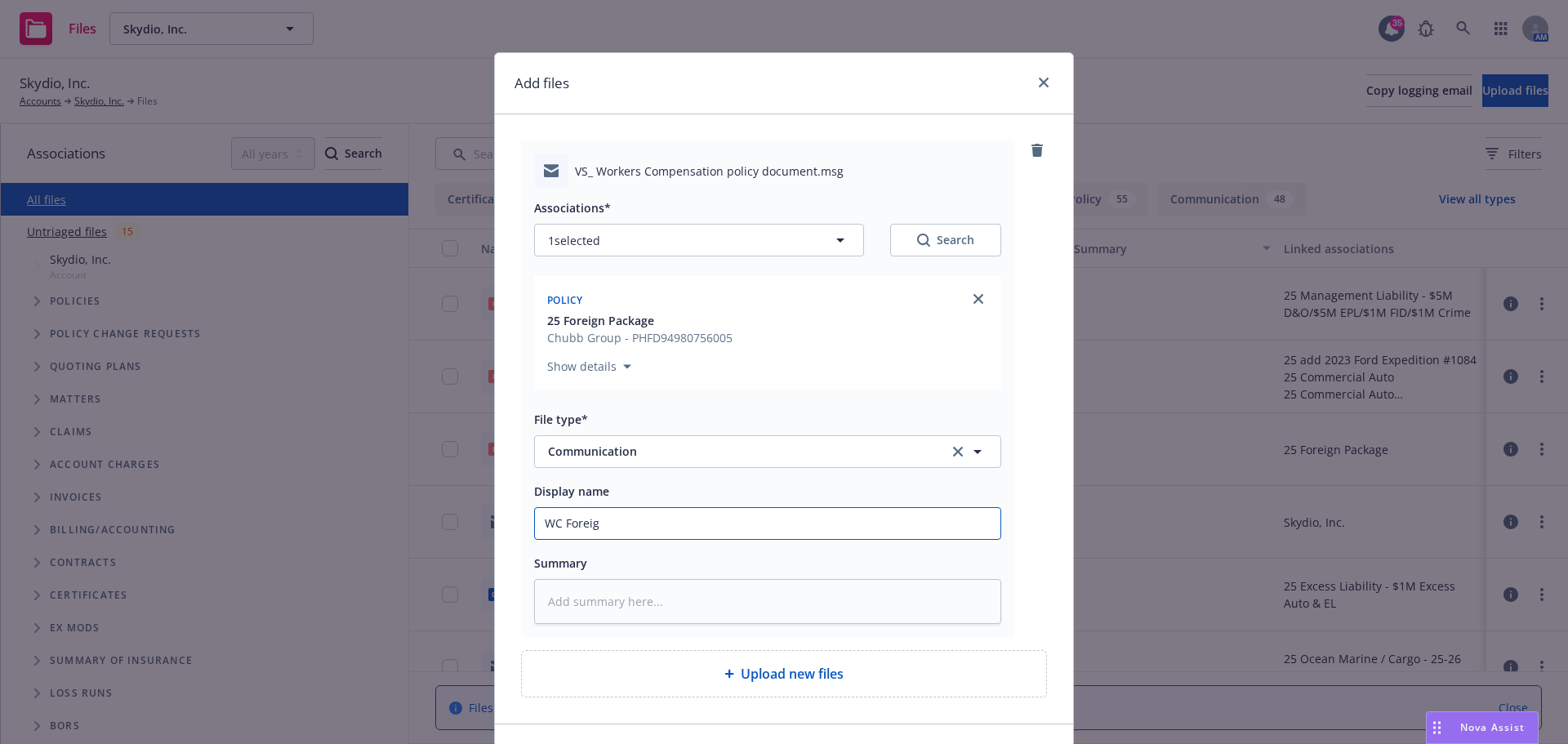
type textarea "x"
type input "WC Forei"
type textarea "x"
type input "WC Fore"
type textarea "x"
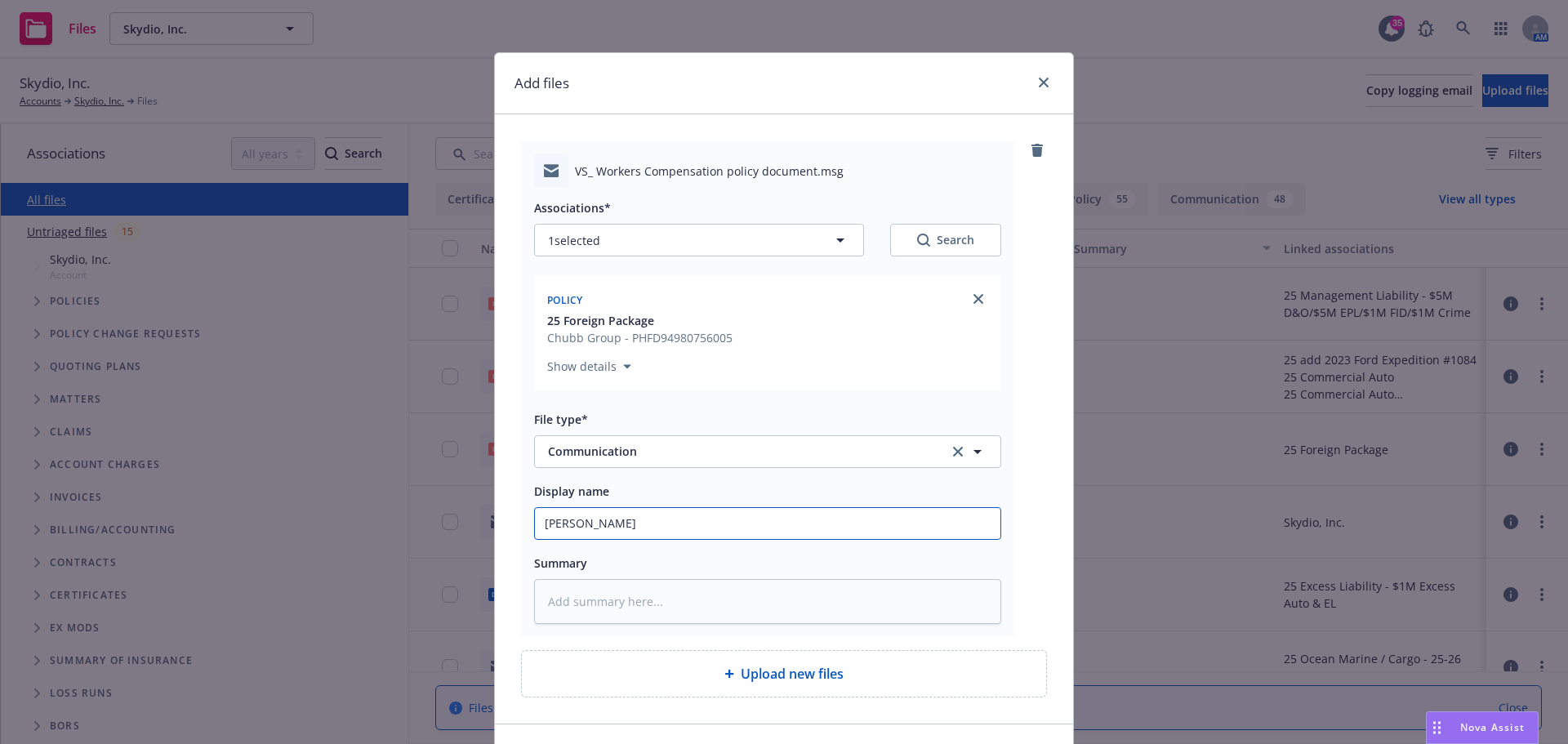
type input "WC For"
type textarea "x"
type input "WC Fo"
type textarea "x"
type input "WC F"
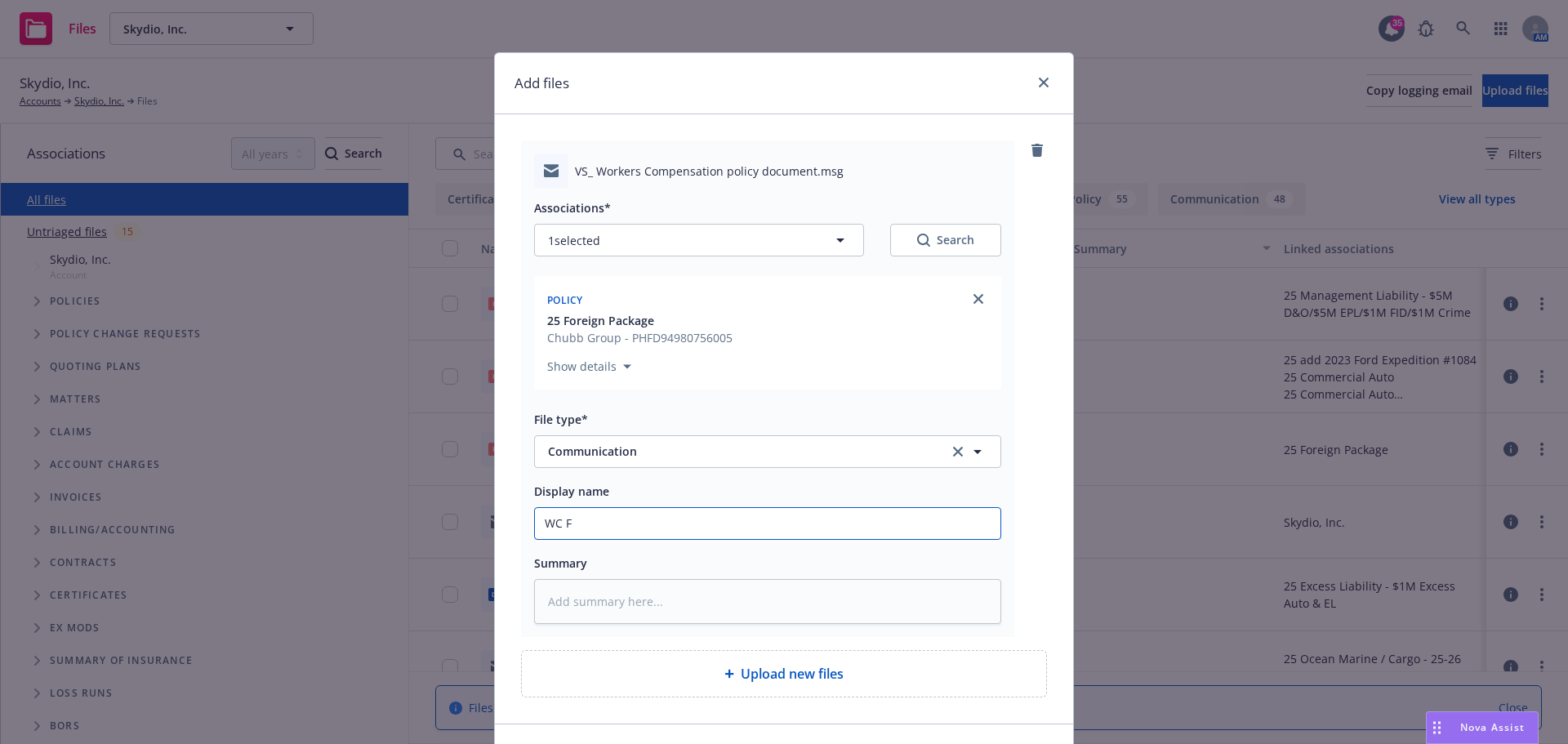
type textarea "x"
type input "WC"
type textarea "x"
type input "WC v"
type textarea "x"
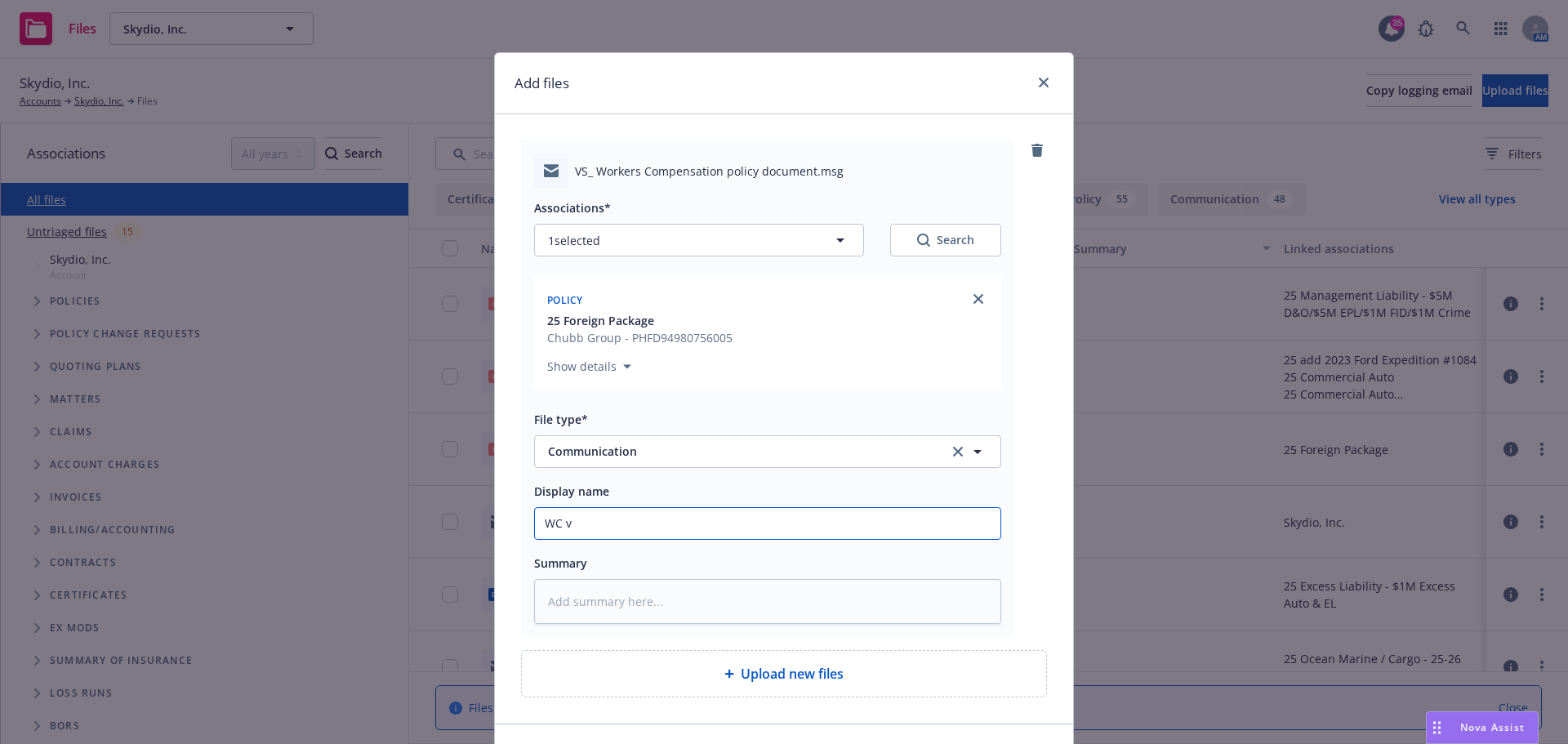
type input "WC vi"
type textarea "x"
type input "WC via"
type textarea "x"
type input "WC via"
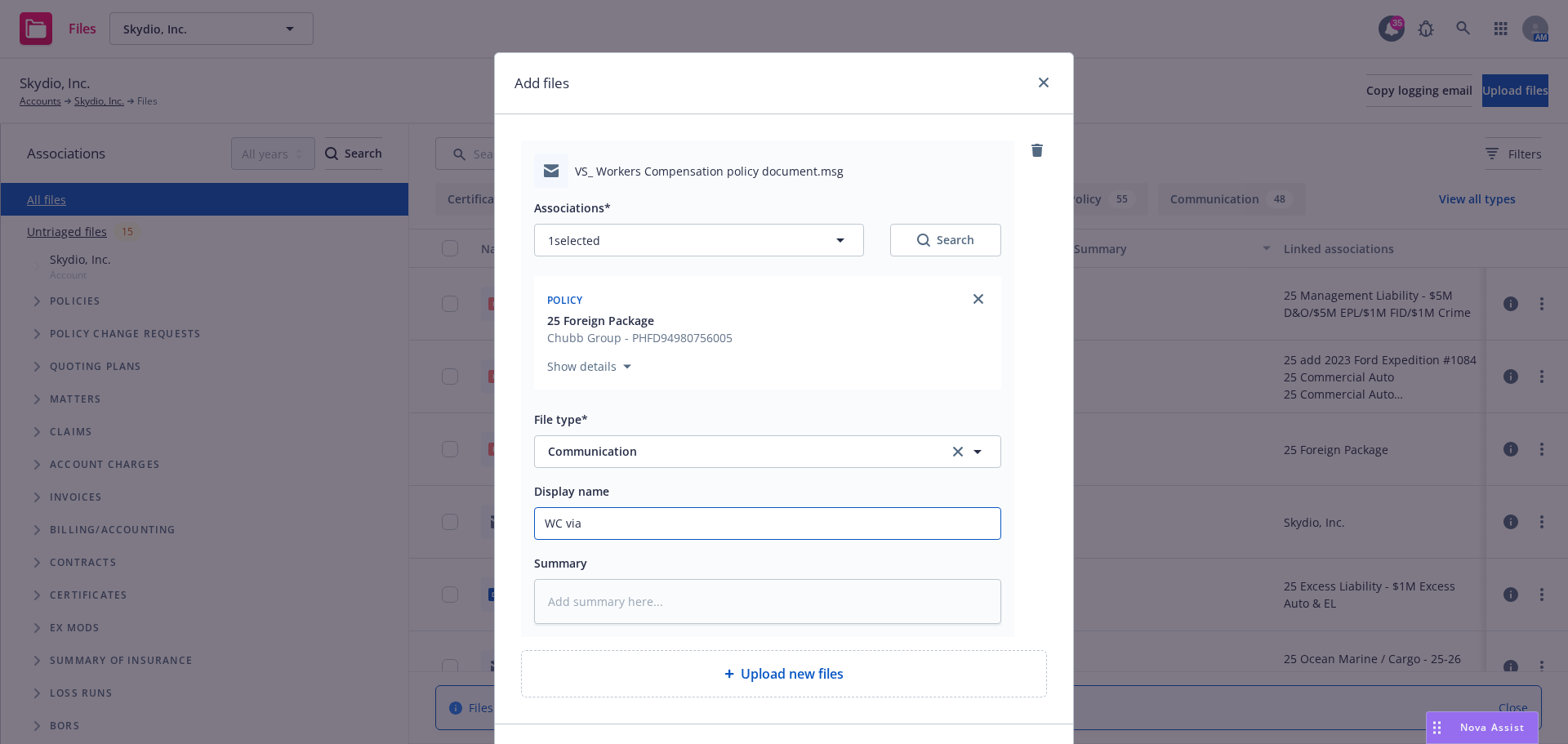
type textarea "x"
type input "WC via F"
type textarea "x"
type input "WC via Fi"
type textarea "x"
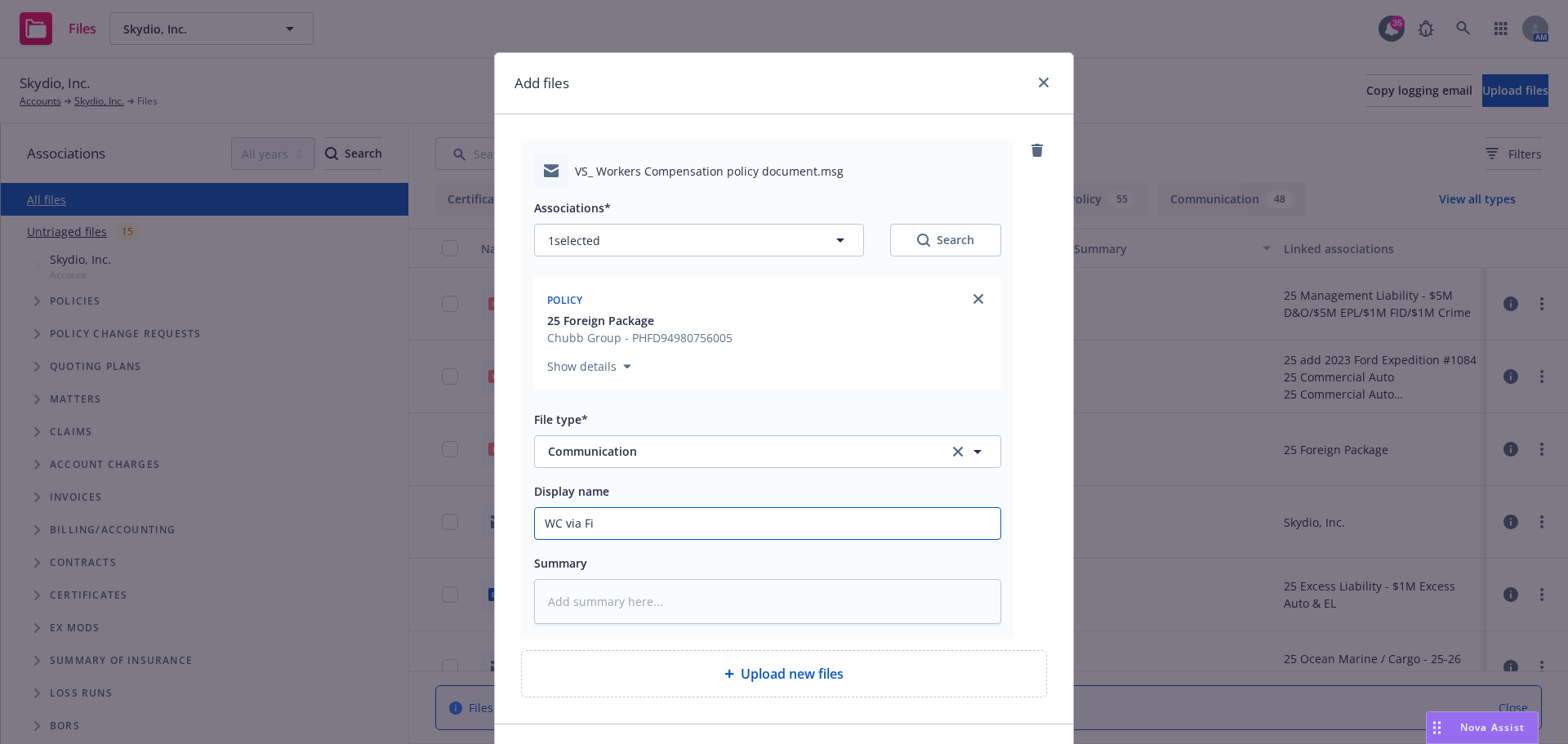
type input "WC via Fir"
type textarea "x"
type input "WC via Firs"
type textarea "x"
type input "WC via First"
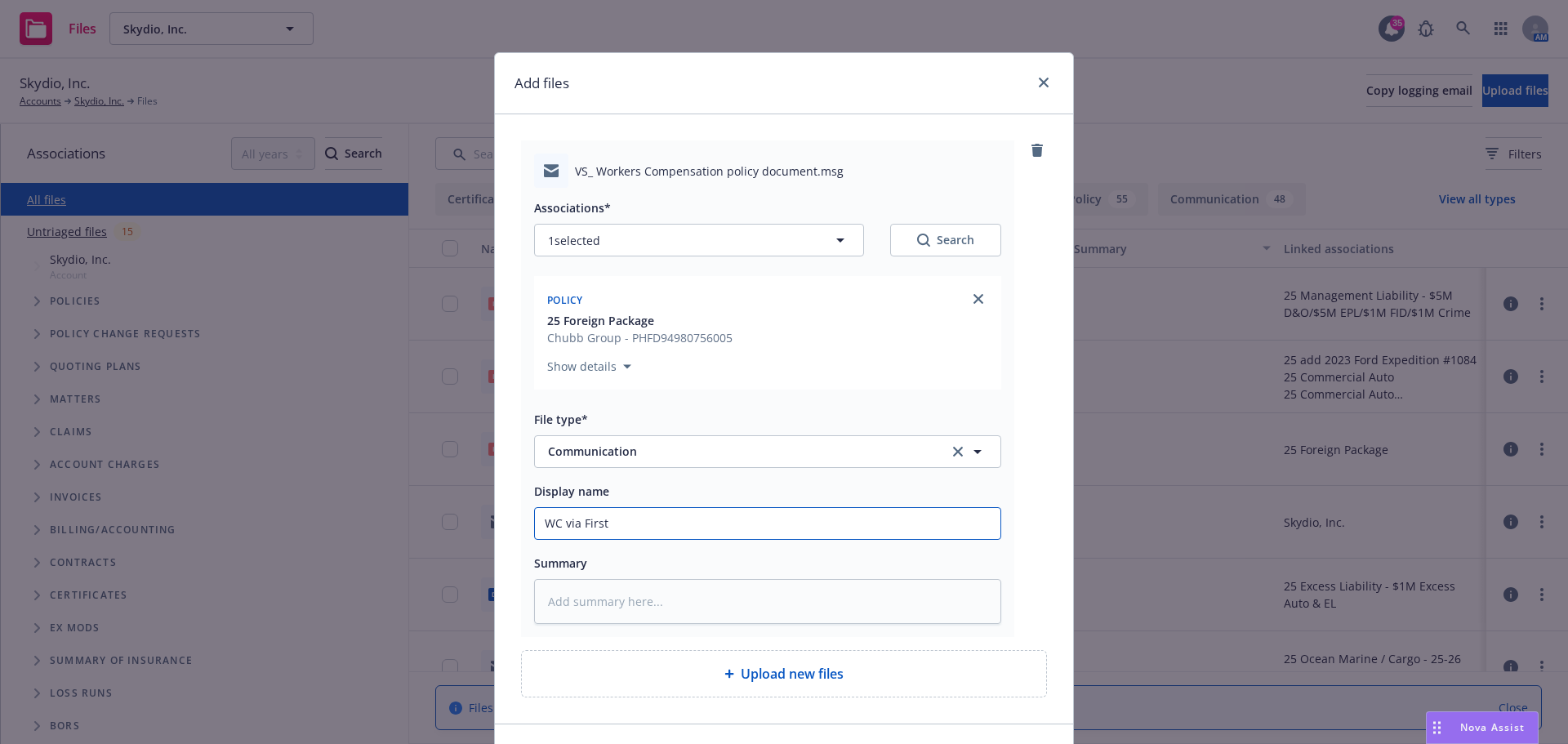
type textarea "x"
type input "WC via Firstb"
type textarea "x"
type input "WC via Firstbr"
type textarea "x"
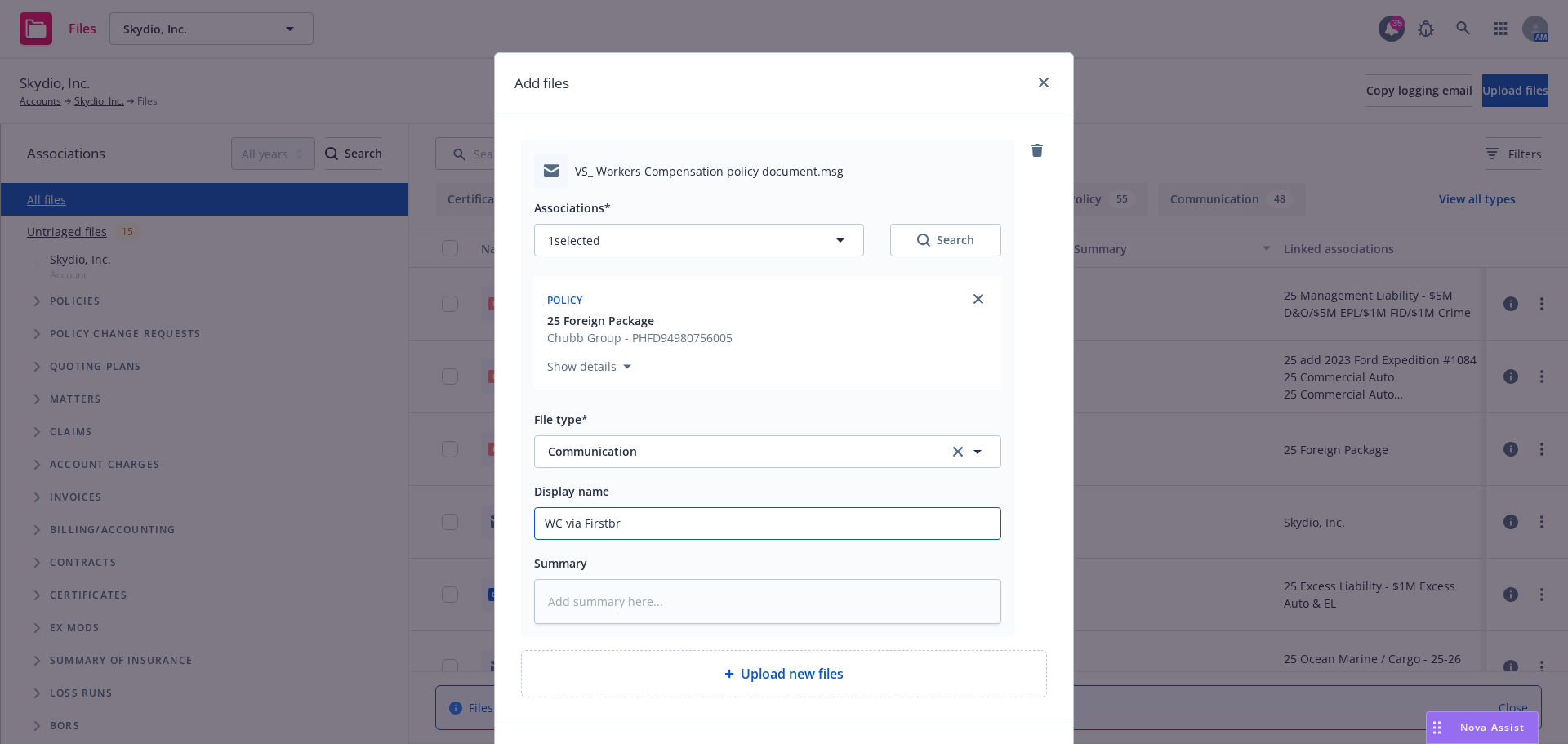
type input "WC via Firstbro"
type textarea "x"
type input "WC via Firstbrok"
type textarea "x"
type input "WC via Firstbroke"
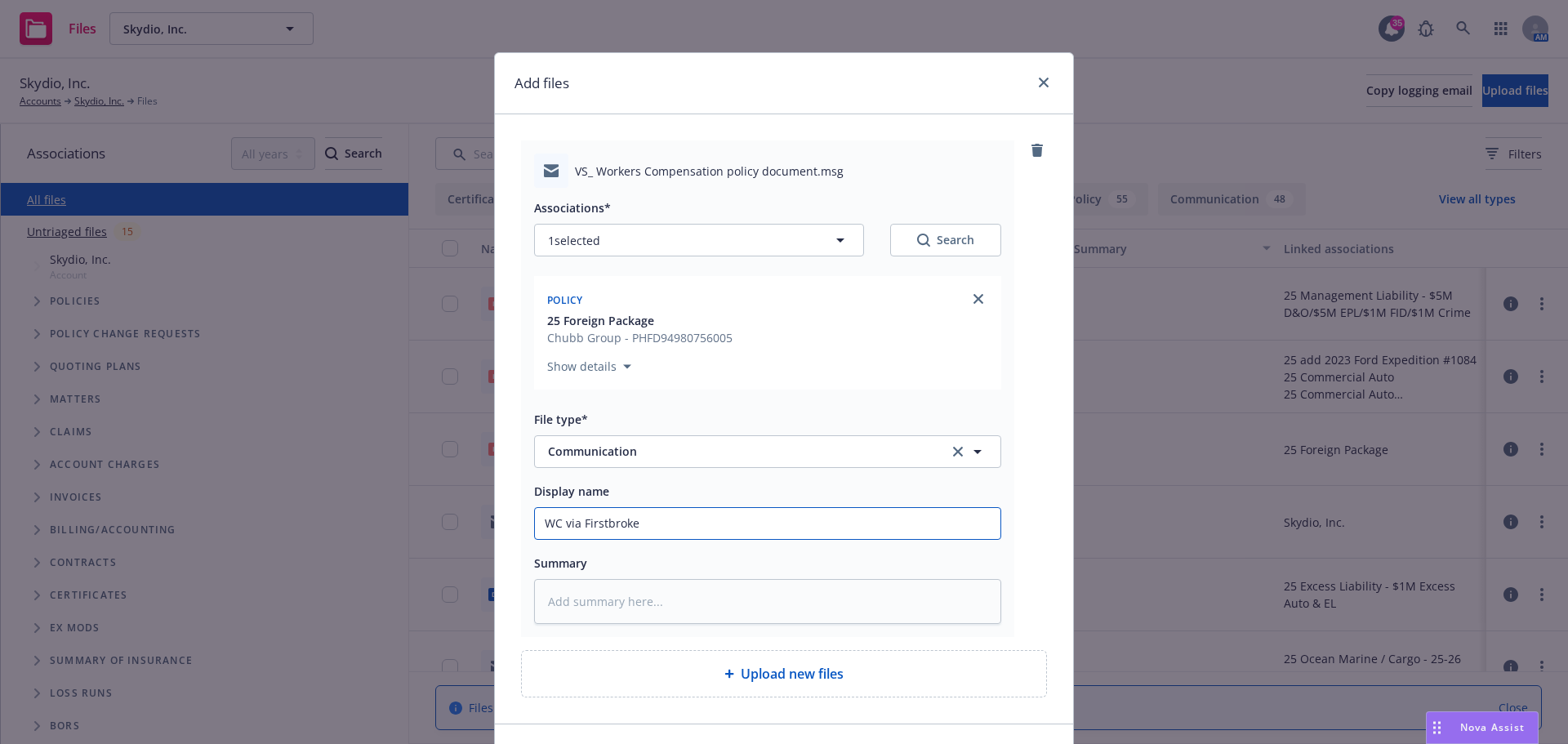
type textarea "x"
type input "WC via Firstbroker"
type textarea "x"
type input "WC via Firstbrokers"
type textarea "x"
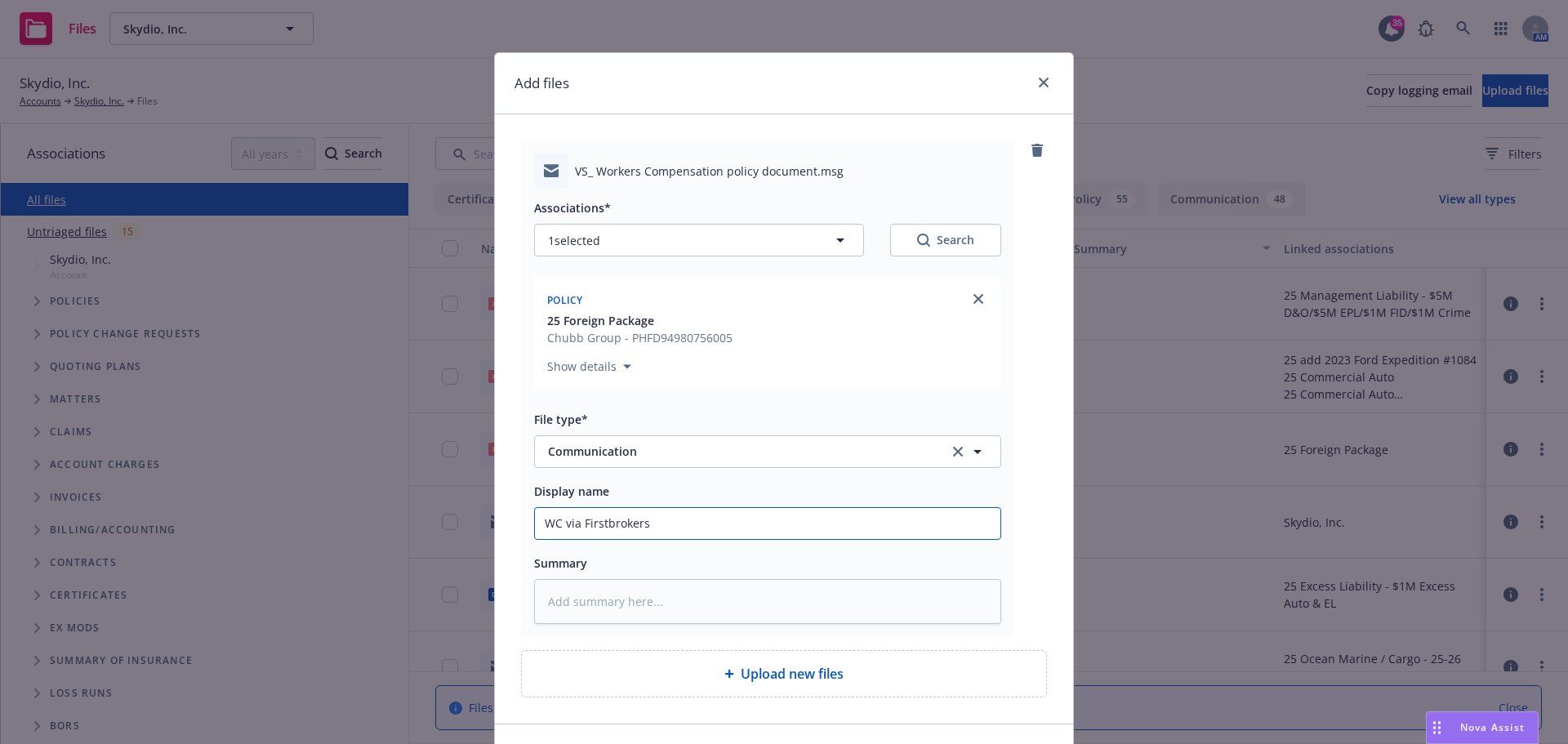
type input "WC via Firstbrokers"
type textarea "x"
type input "WC via Firstbrokers c"
type textarea "x"
type input "WC via Firstbrokers co"
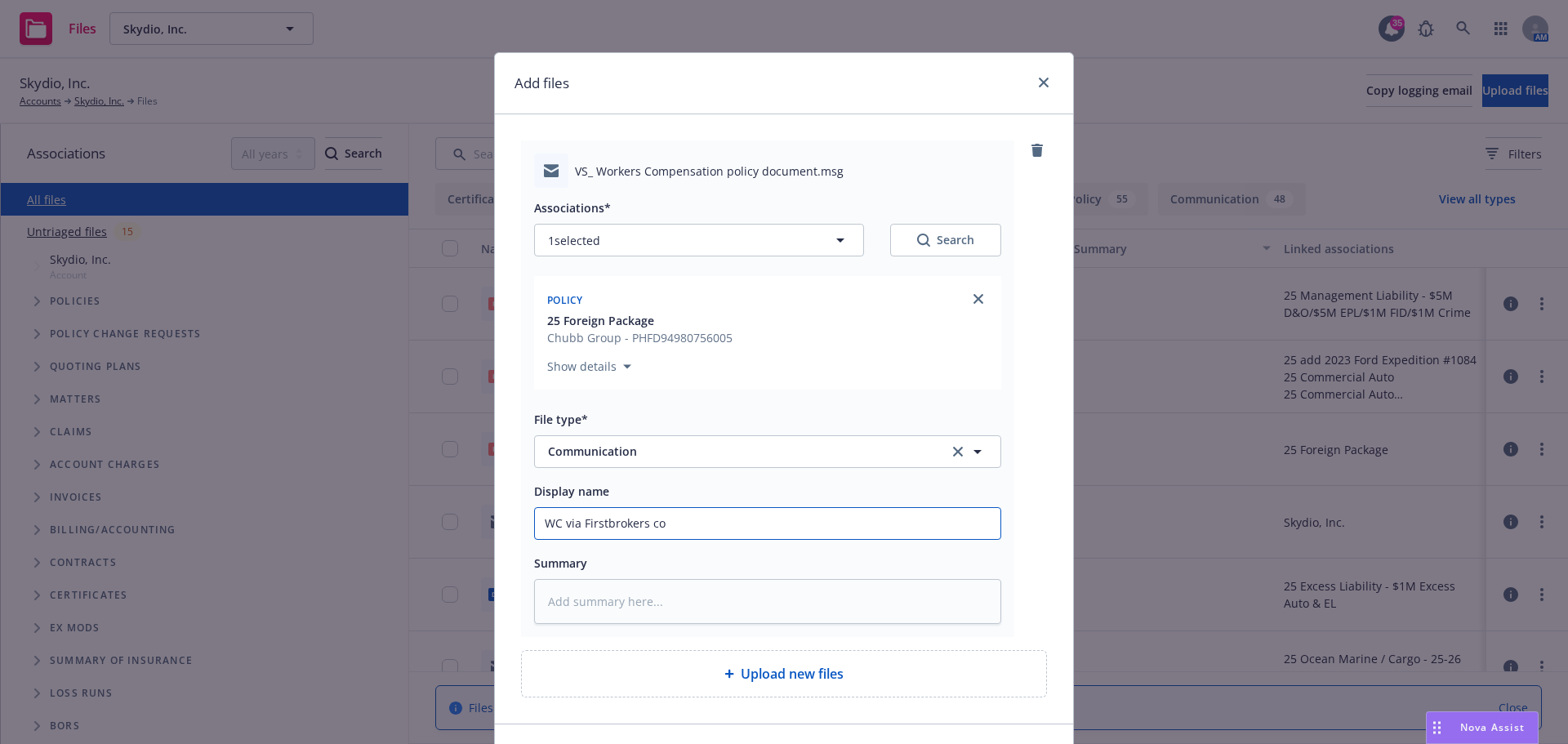
type textarea "x"
type input "WC via Firstbrokers con"
type textarea "x"
type input "WC via Firstbrokers conf"
type textarea "x"
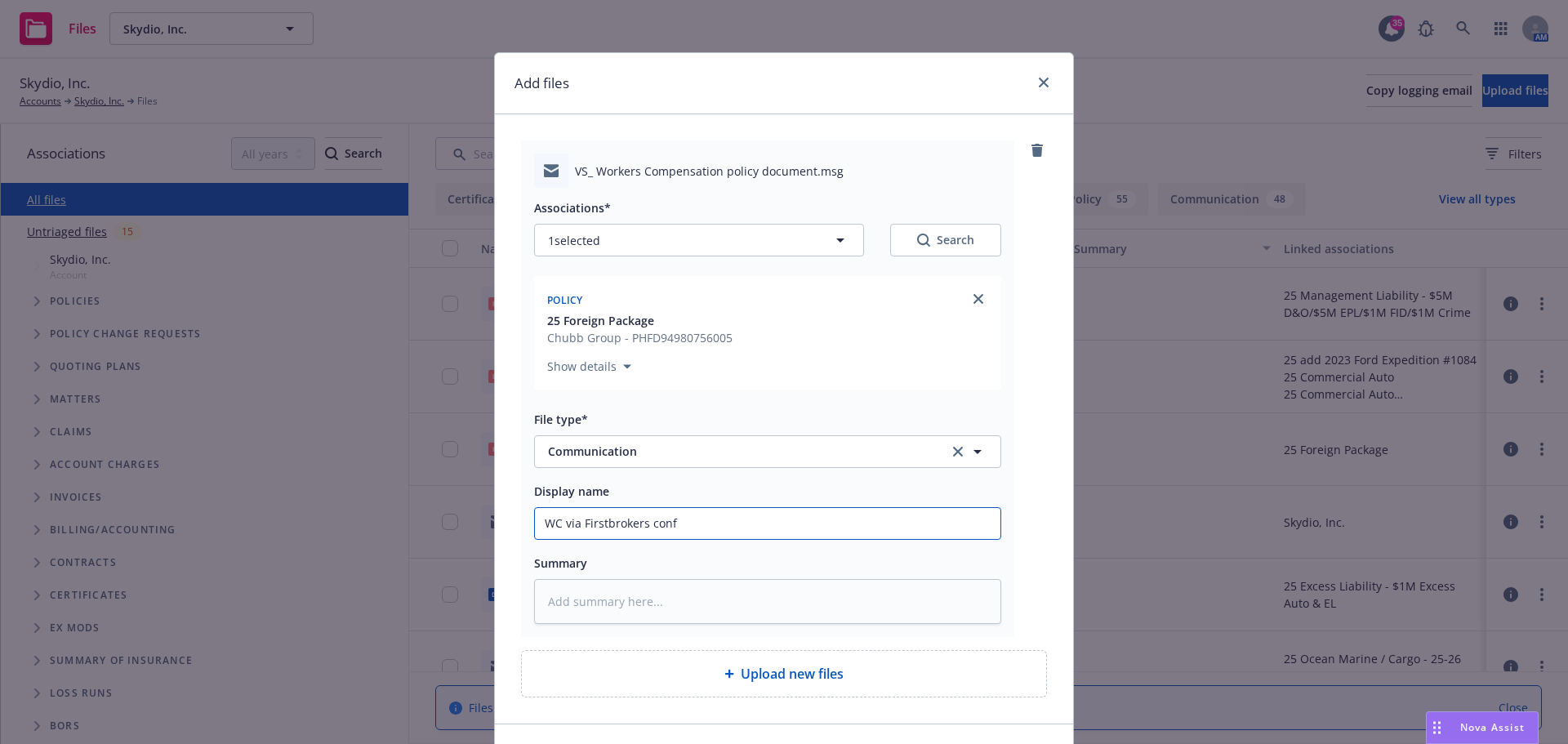
type input "WC via Firstbrokers confi"
type textarea "x"
type input "WC via Firstbrokers confir"
type textarea "x"
type input "WC via Firstbrokers confirm"
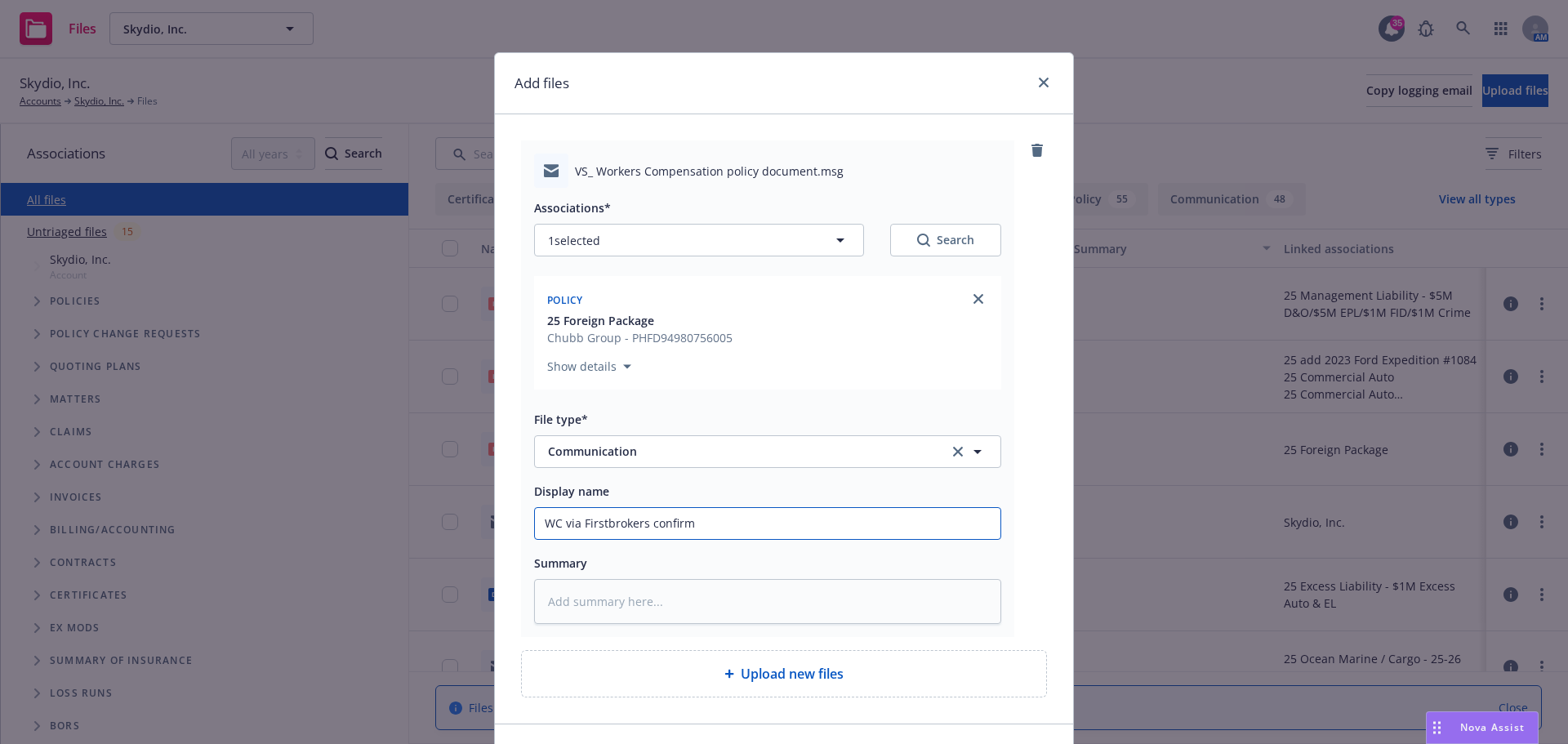
type textarea "x"
type input "WC via Firstbrokers confirms"
type textarea "x"
type input "WC via Firstbrokers confirms"
type textarea "x"
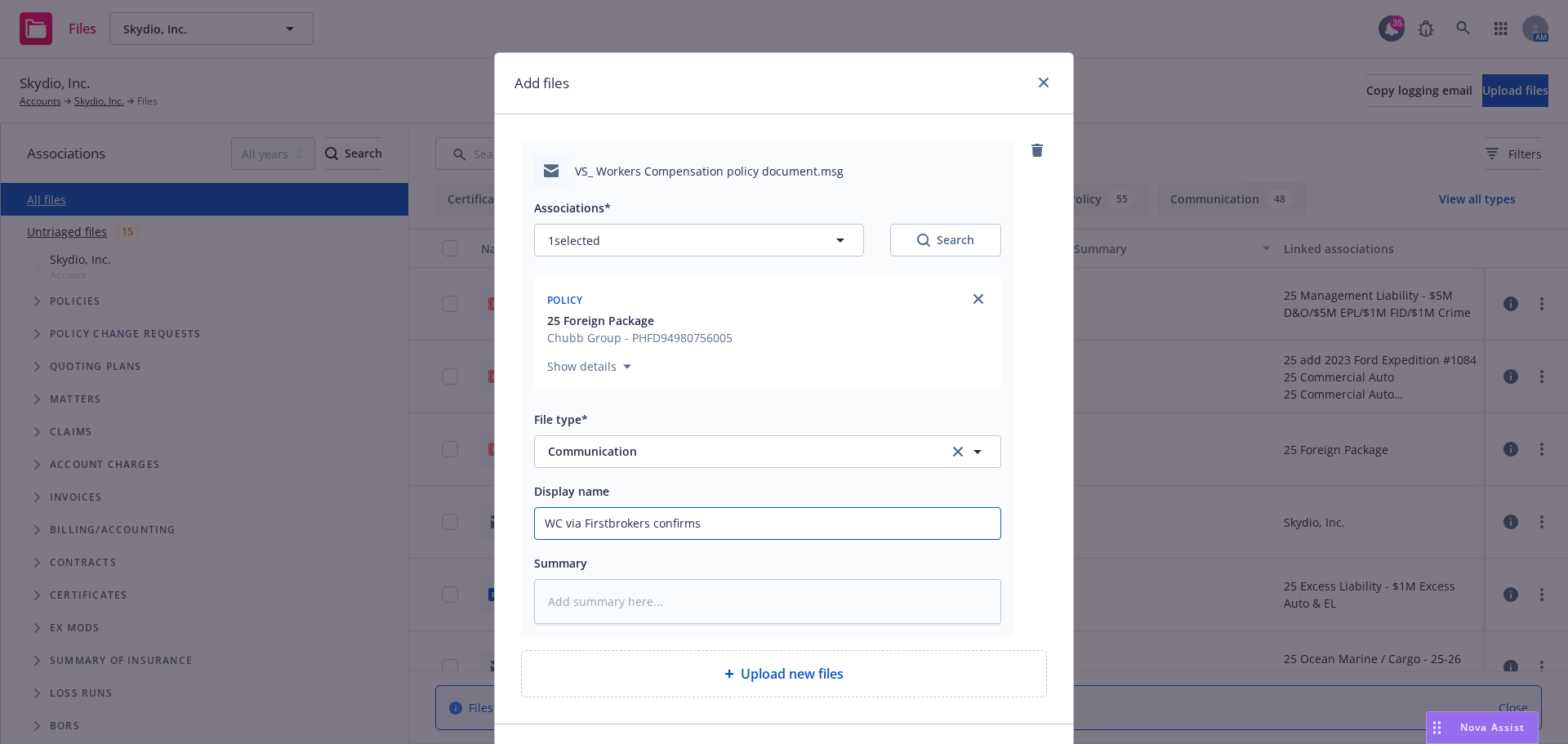
type input "WC via Firstbrokers confirms w"
type textarea "x"
type input "WC via Firstbrokers confirms wh"
type textarea "x"
type input "WC via Firstbrokers confirms whe"
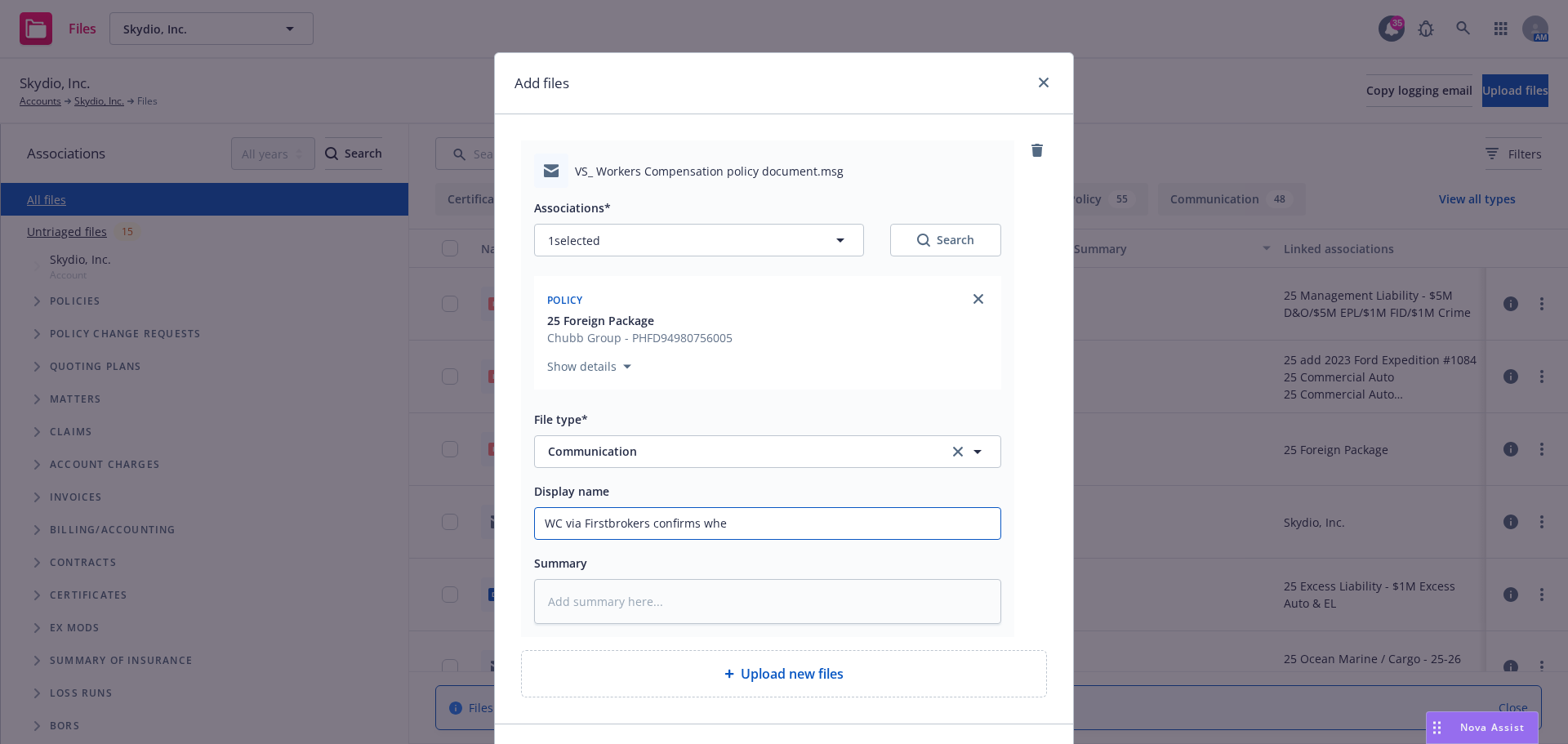
type textarea "x"
type input "WC via Firstbrokers confirms wher"
type textarea "x"
type input "WC via Firstbrokers confirms where"
type textarea "x"
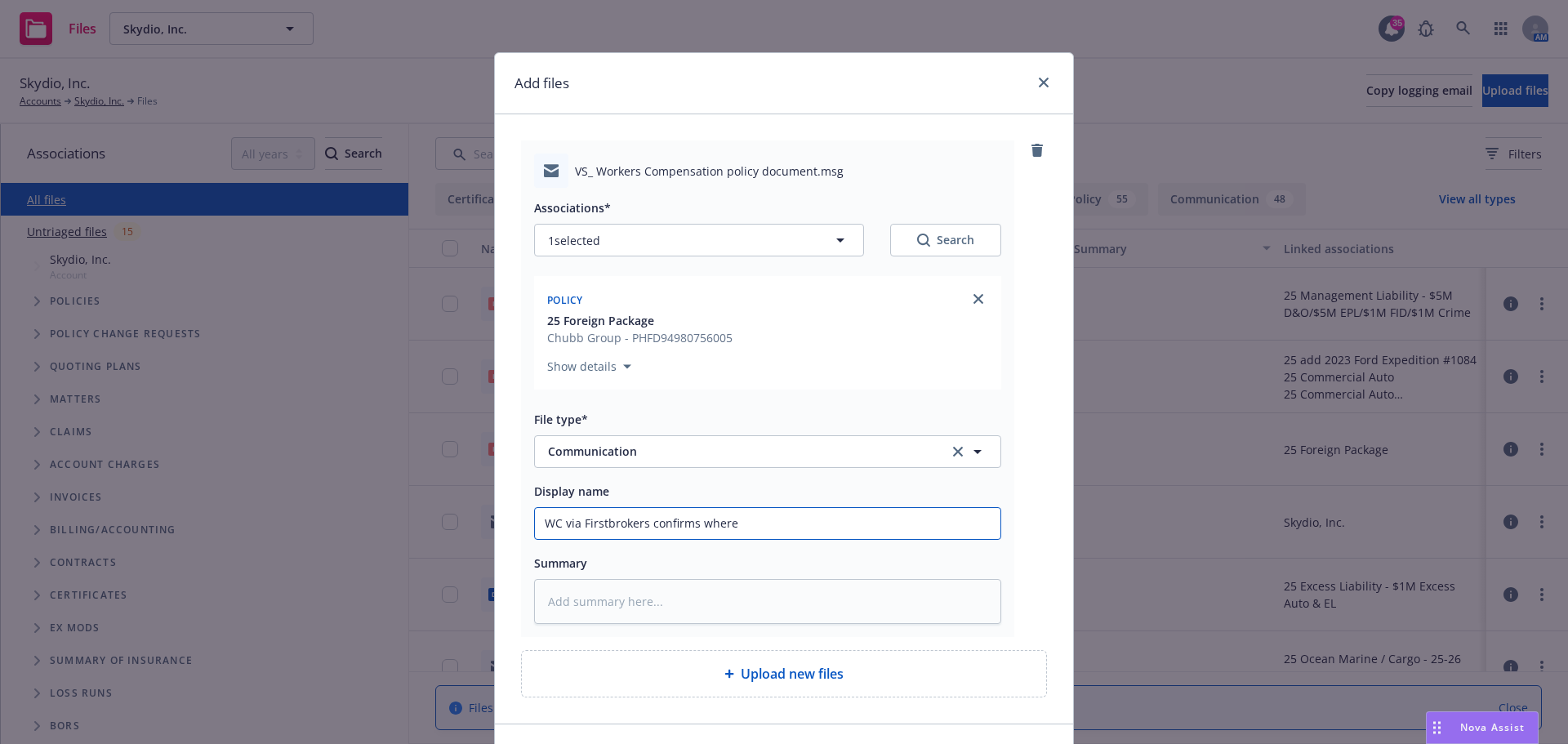
type input "WC via Firstbrokers confirms where"
type textarea "x"
type input "WC via Firstbrokers confirms where i"
type textarea "x"
type input "WC via Firstbrokers confirms where in"
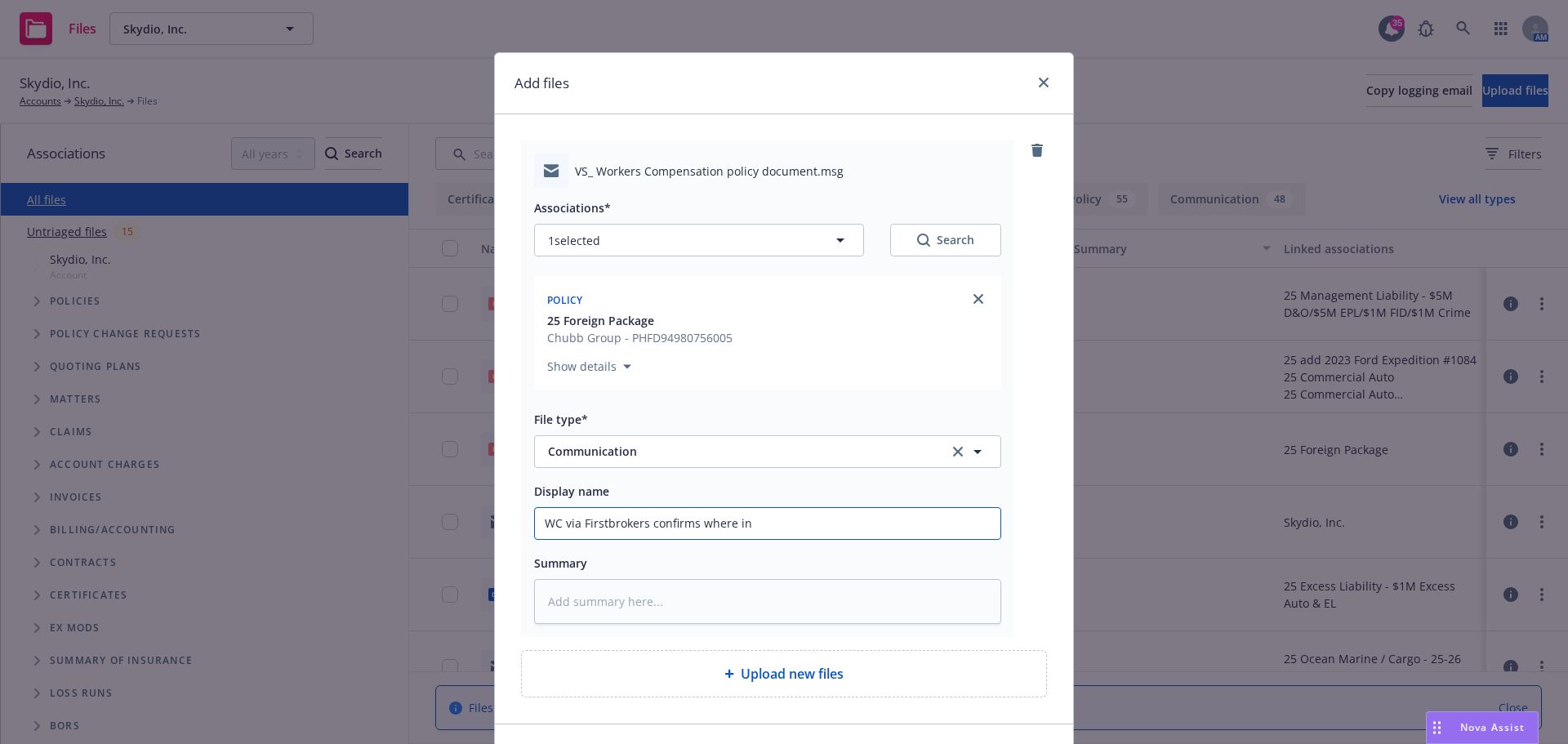
type textarea "x"
type input "WC via Firstbrokers confirms where inv"
type textarea "x"
type input "WC via Firstbrokers confirms where invo"
type textarea "x"
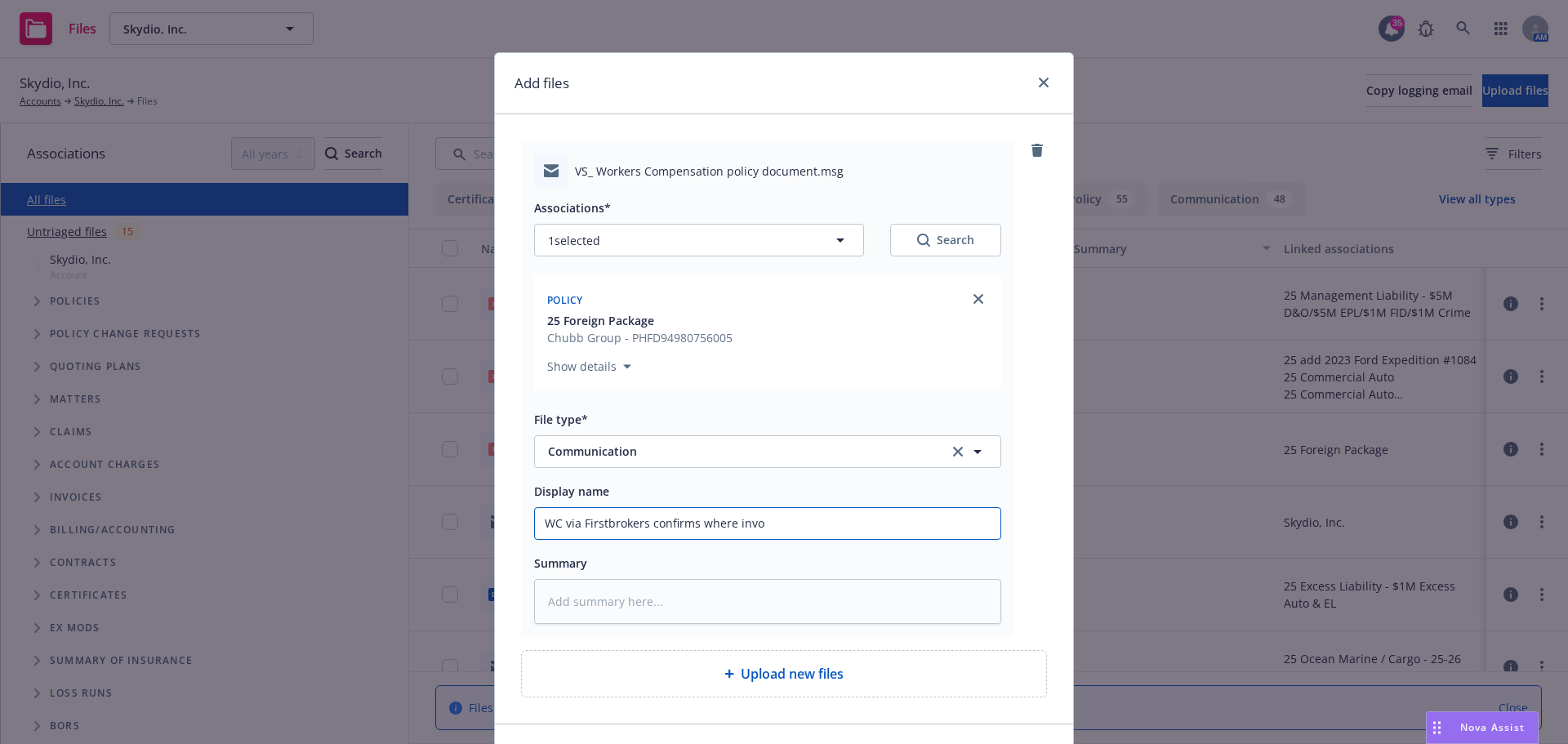
type input "WC via Firstbrokers confirms where invoi"
type textarea "x"
type input "WC via Firstbrokers confirms where invoic"
type textarea "x"
type input "WC via Firstbrokers confirms where invoicv"
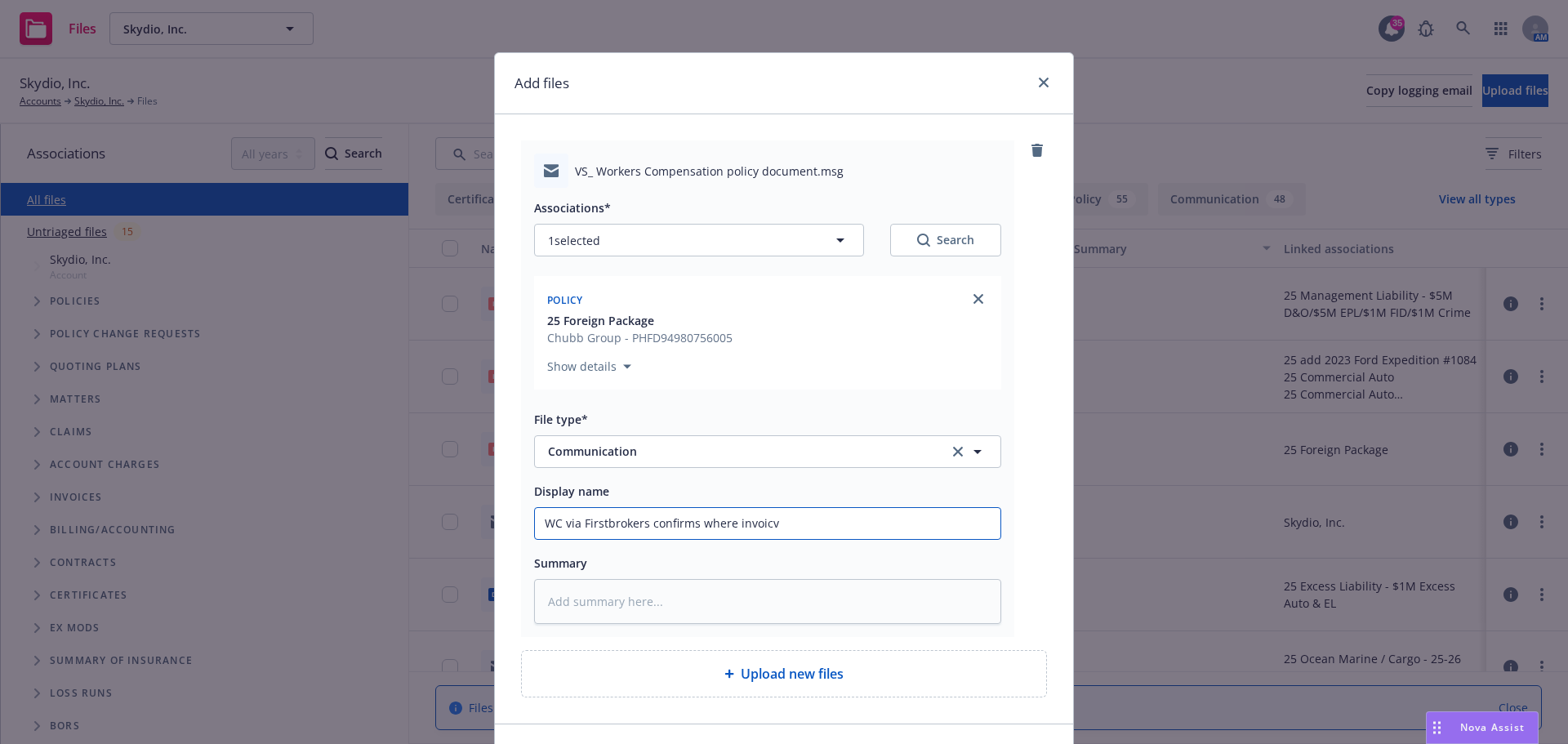
type textarea "x"
type input "WC via Firstbrokers confirms where invoicve"
type textarea "x"
type input "WC via Firstbrokers confirms where invoicve"
type textarea "x"
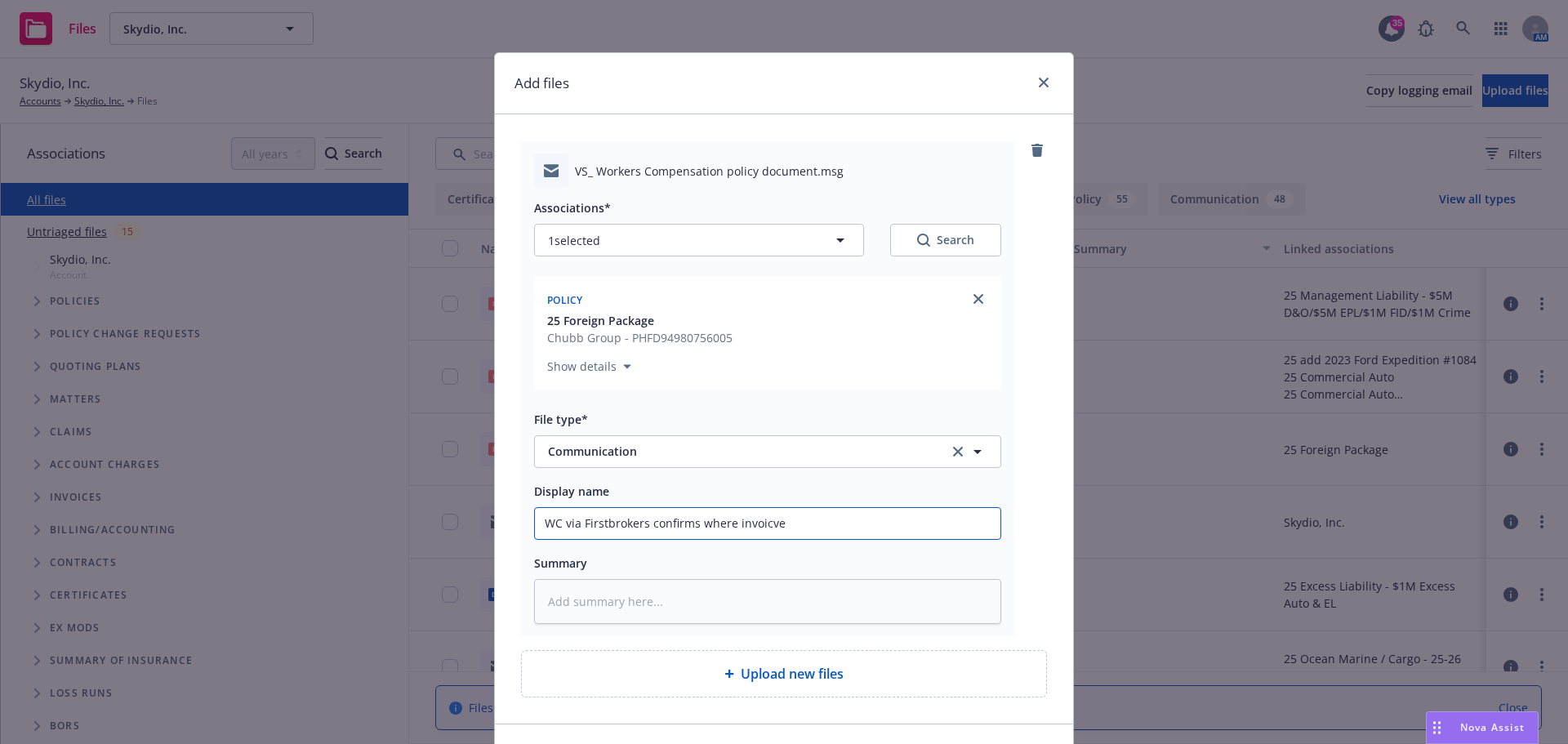
type input "WC via Firstbrokers confirms where invoicve"
type textarea "x"
type input "WC via Firstbrokers confirms where invoicv"
type textarea "x"
type input "WC via Firstbrokers confirms where invoic"
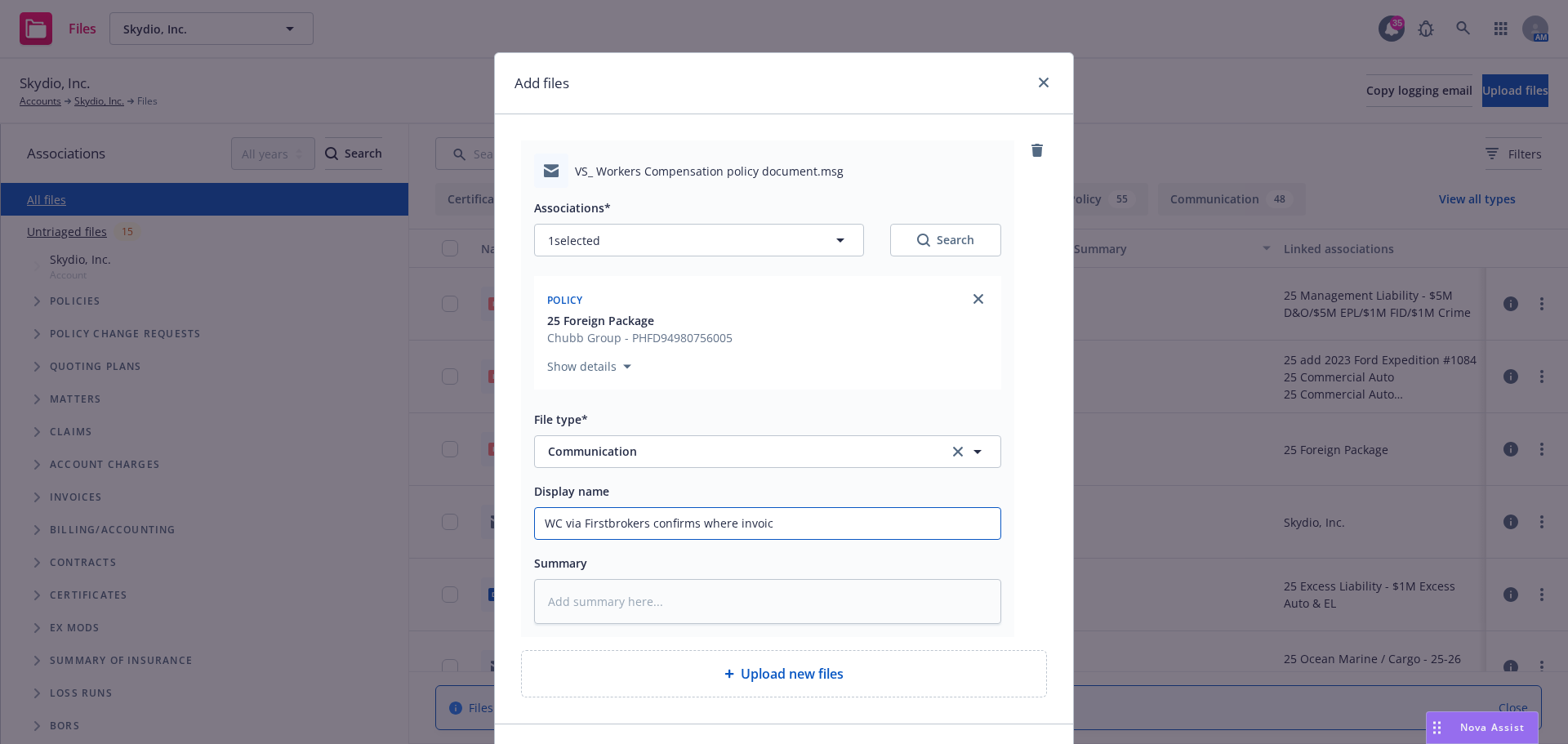
type textarea "x"
type input "WC via Firstbrokers confirms where invoice"
type textarea "x"
type input "WC via Firstbrokers confirms where invoice"
type textarea "x"
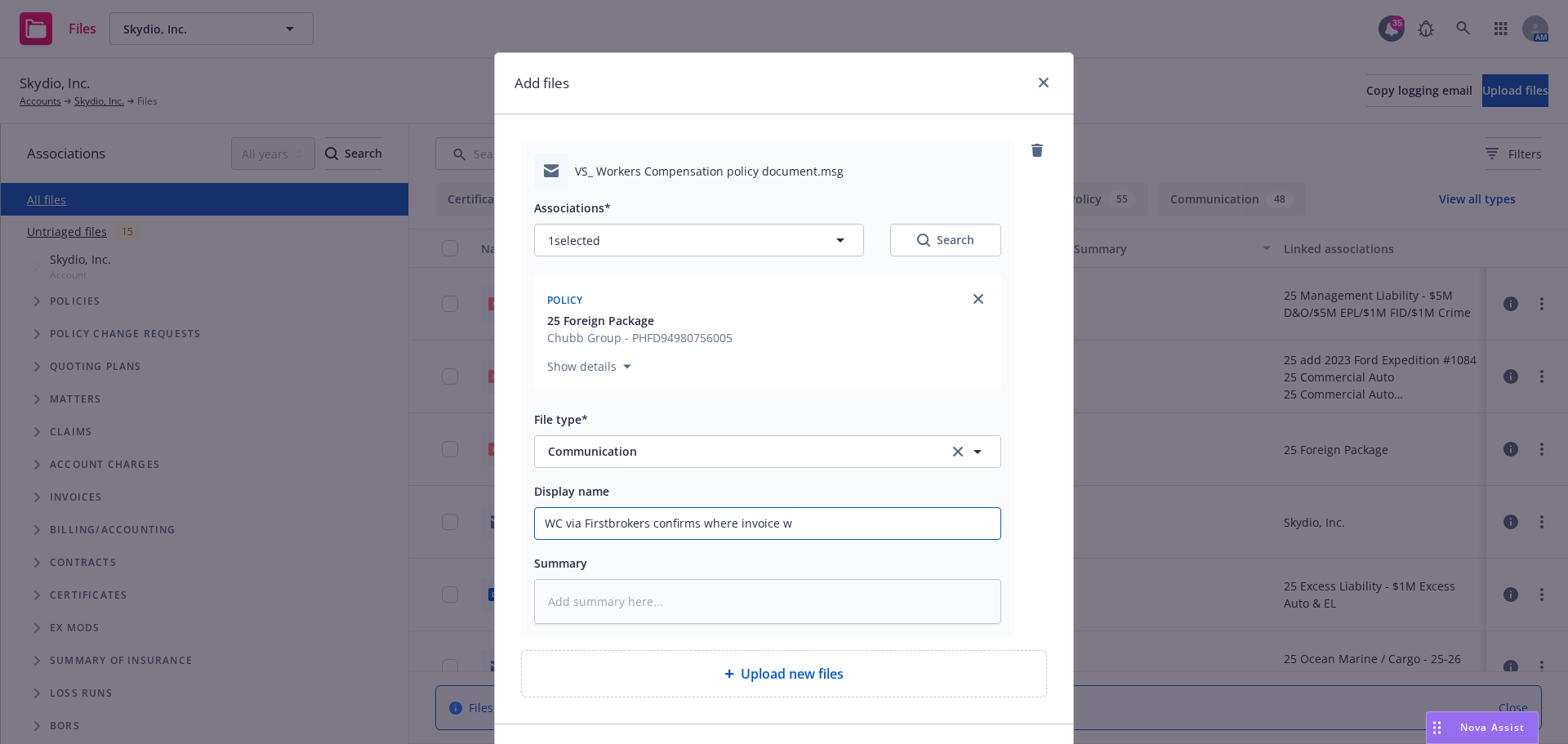
type input "WC via Firstbrokers confirms where invoice wi"
type textarea "x"
type input "WC via Firstbrokers confirms where invoice wil"
type textarea "x"
type input "WC via Firstbrokers confirms where invoice will"
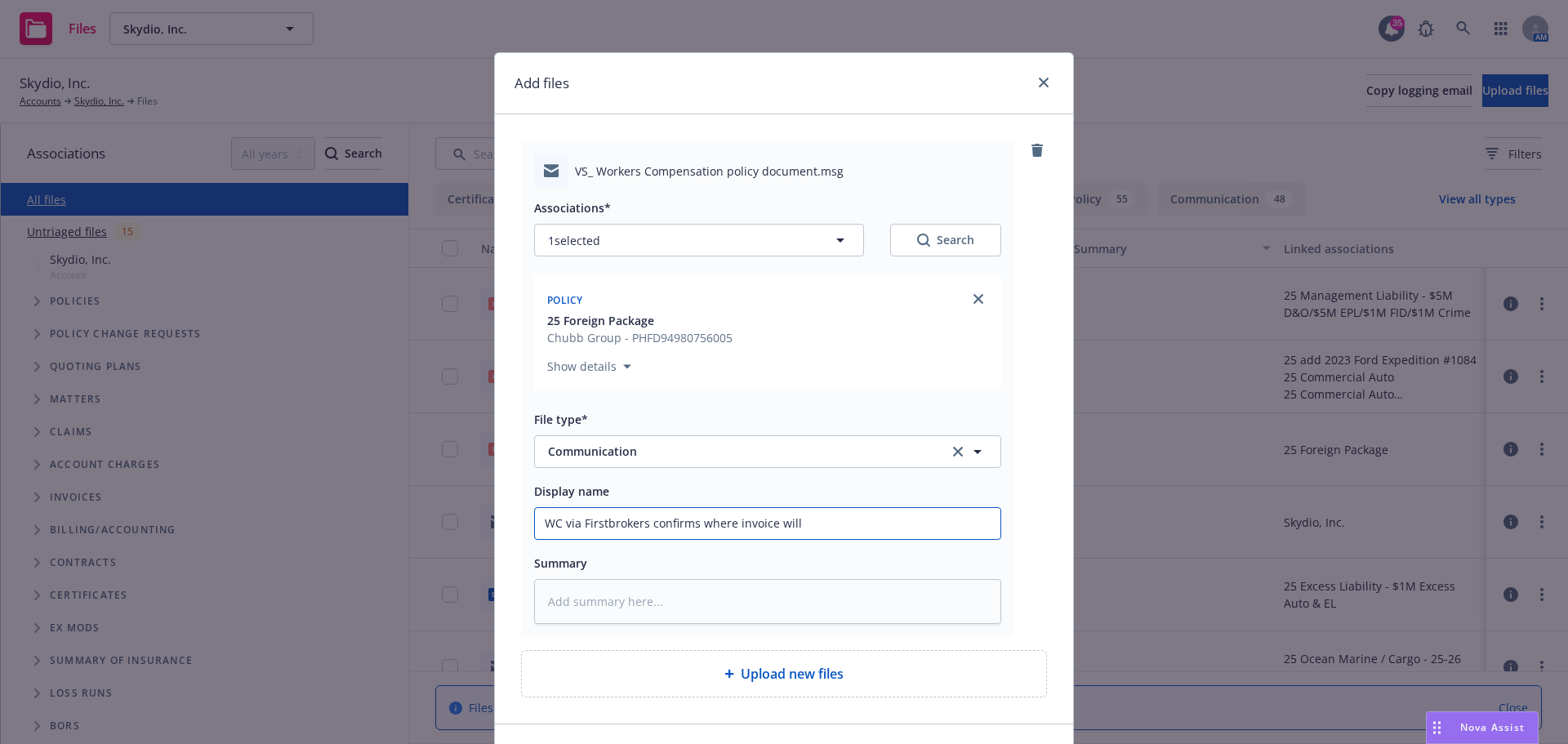
type textarea "x"
type input "WC via Firstbrokers confirms where invoice will g"
type textarea "x"
type input "WC via Firstbrokers confirms where invoice will go"
type textarea "x"
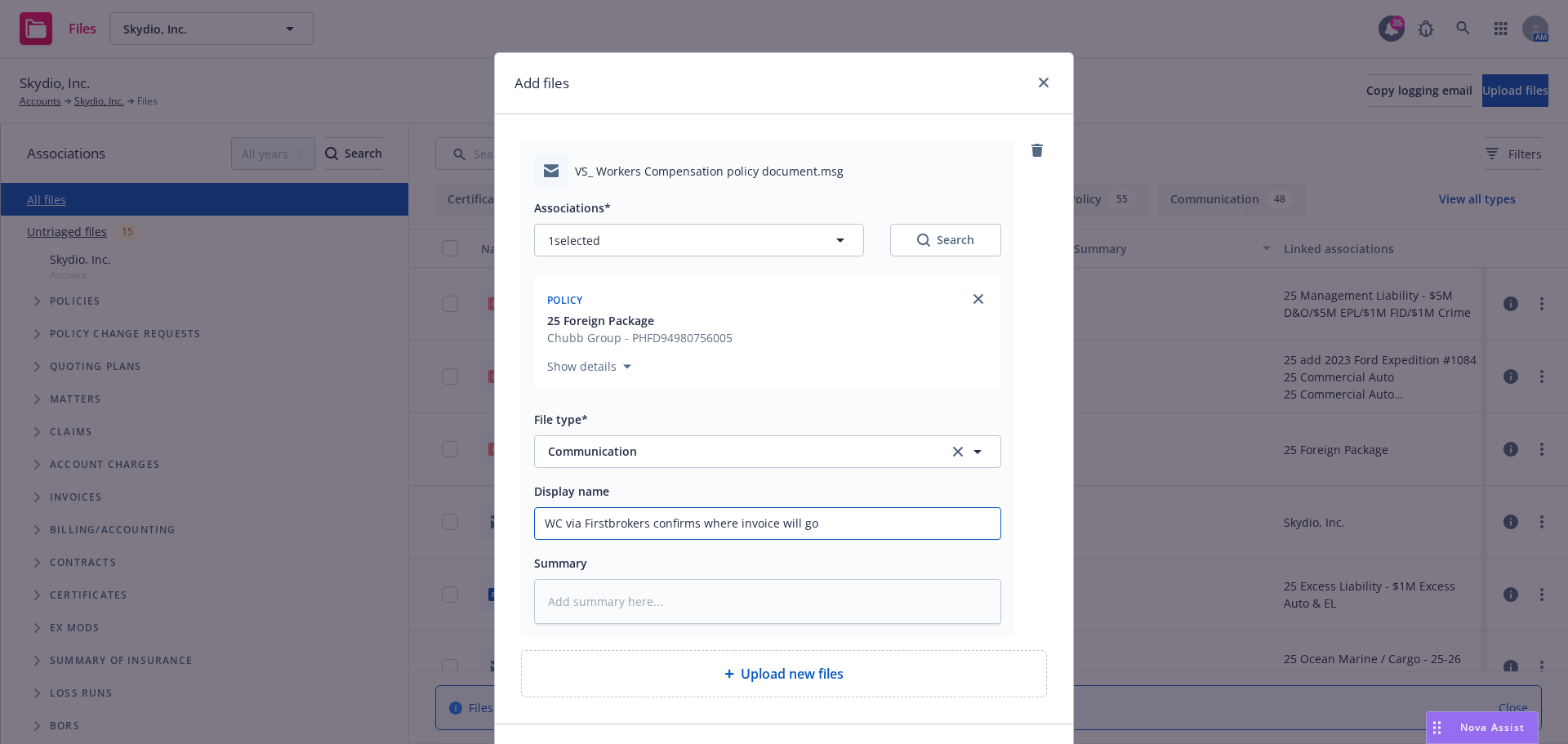
type input "WC via Firstbrokers confirms where invoice will go"
type textarea "x"
type input "WC via Firstbrokers confirms where invoice will go a"
type textarea "x"
type input "WC via Firstbrokers confirms where invoice will go an"
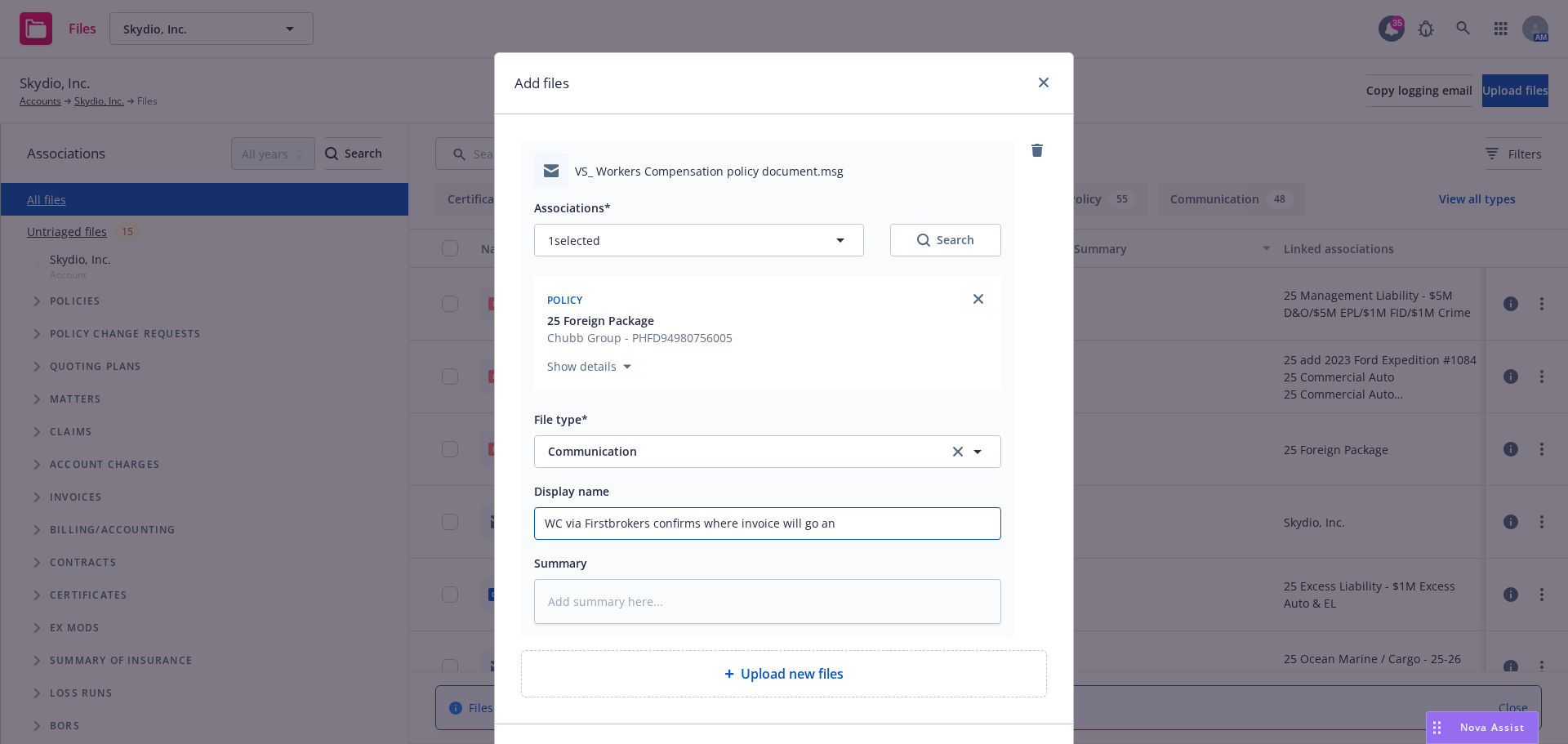
type textarea "x"
type input "WC via Firstbrokers confirms where invoice will go and"
type textarea "x"
type input "WC via Firstbrokers confirms where invoice will go and"
type textarea "x"
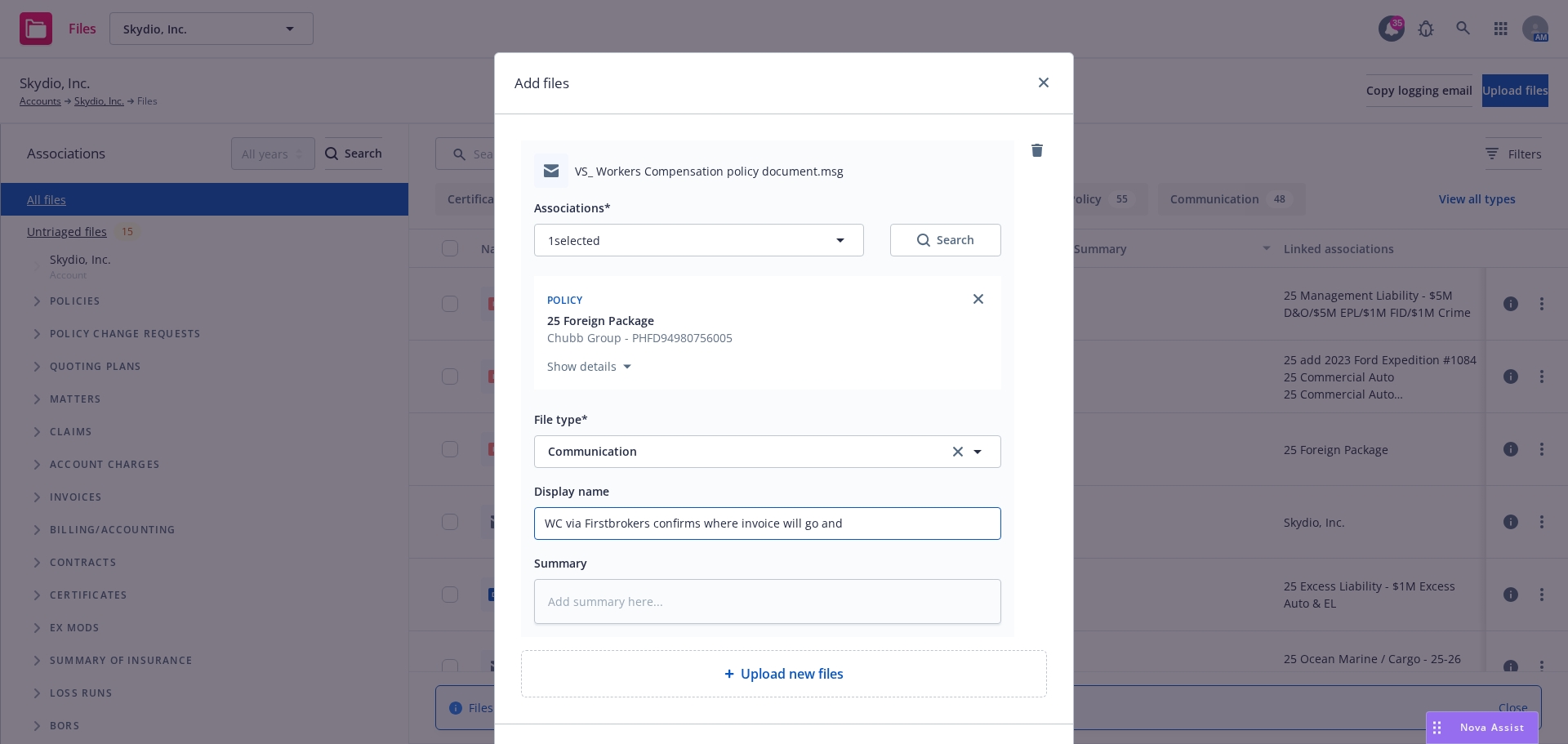
type input "WC via Firstbrokers confirms where invoice will go and c"
type textarea "x"
type input "WC via Firstbrokers confirms where invoice will go and co"
type textarea "x"
type input "WC via Firstbrokers confirms where invoice will go and con"
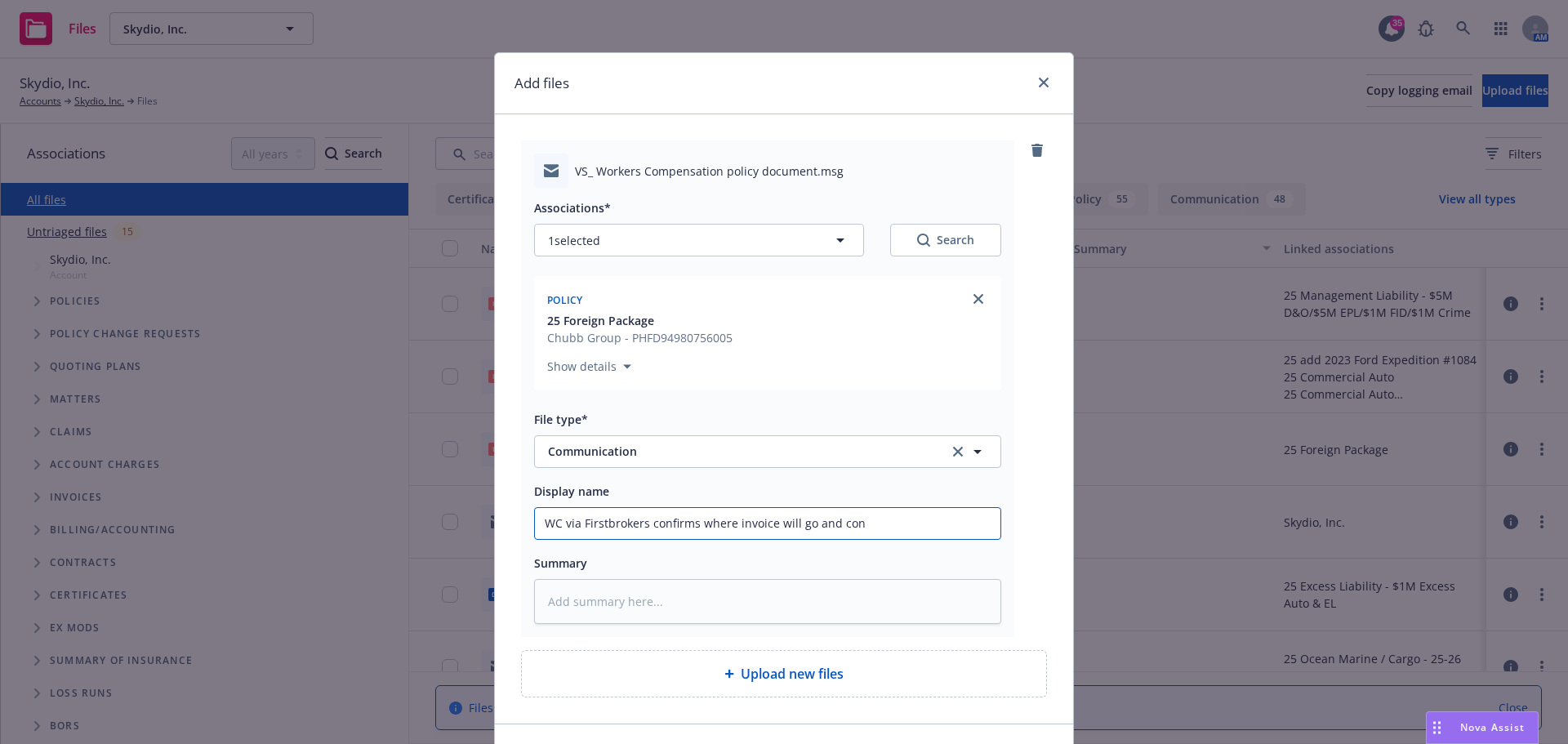
type textarea "x"
type input "WC via Firstbrokers confirms where invoice will go and cont"
type textarea "x"
type input "WC via Firstbrokers confirms where invoice will go and conta"
type textarea "x"
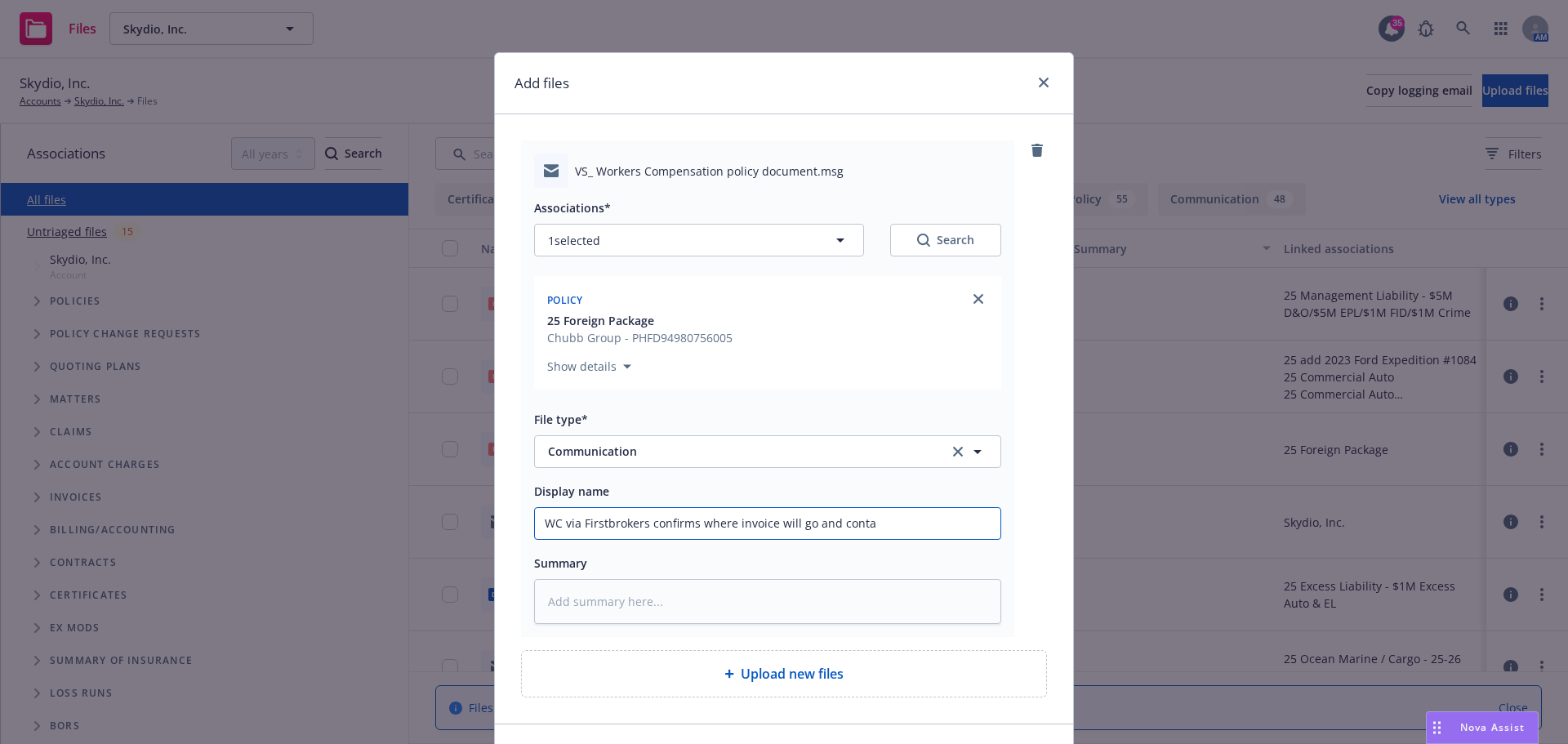
type input "WC via Firstbrokers confirms where invoice will go and contac"
type textarea "x"
type input "WC via Firstbrokers confirms where invoice will go and contact"
type textarea "x"
type input "WC via Firstbrokers confirms where invoice will go and contacts"
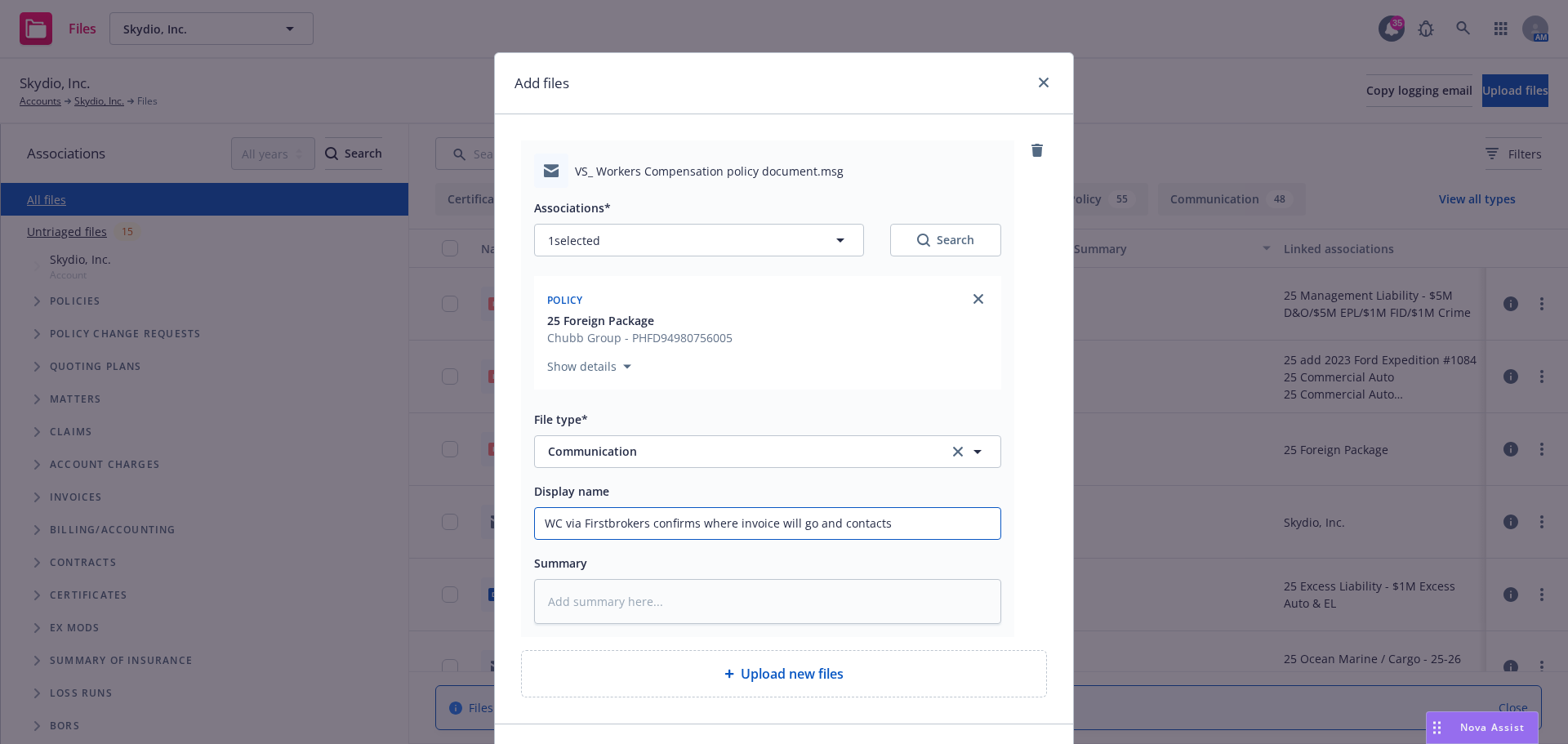
type textarea "x"
type input "WC via Firstbrokers confirms where invoice will go and contacts"
type textarea "x"
type input "WC via Firstbrokers confirms where invoice will go and contacts i"
type textarea "x"
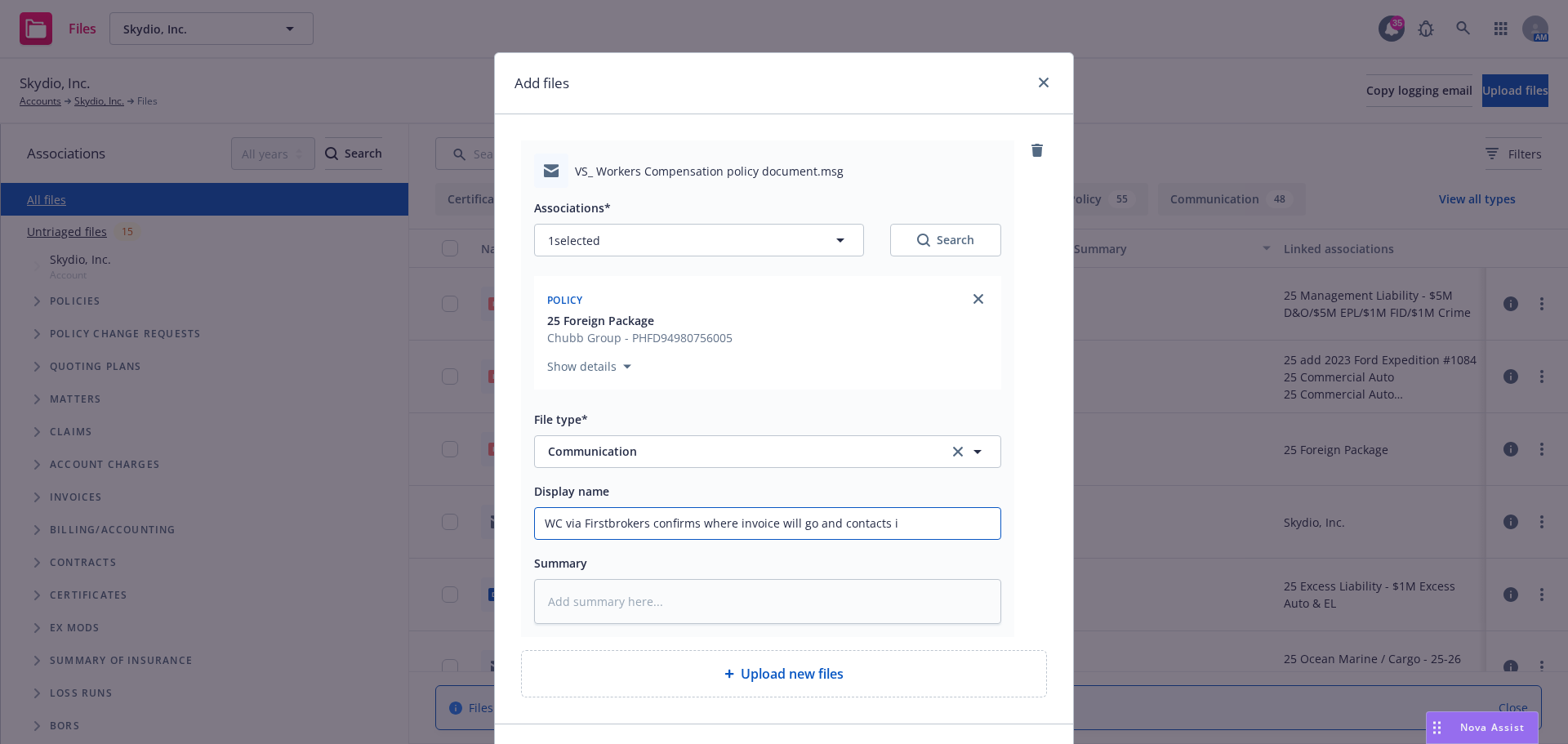
type input "WC via Firstbrokers confirms where invoice will go and contacts in"
type textarea "x"
type input "WC via Firstbrokers confirms where invoice will go and contacts in"
type textarea "x"
type input "WC via Firstbrokers confirms where invoice will go and contacts in f"
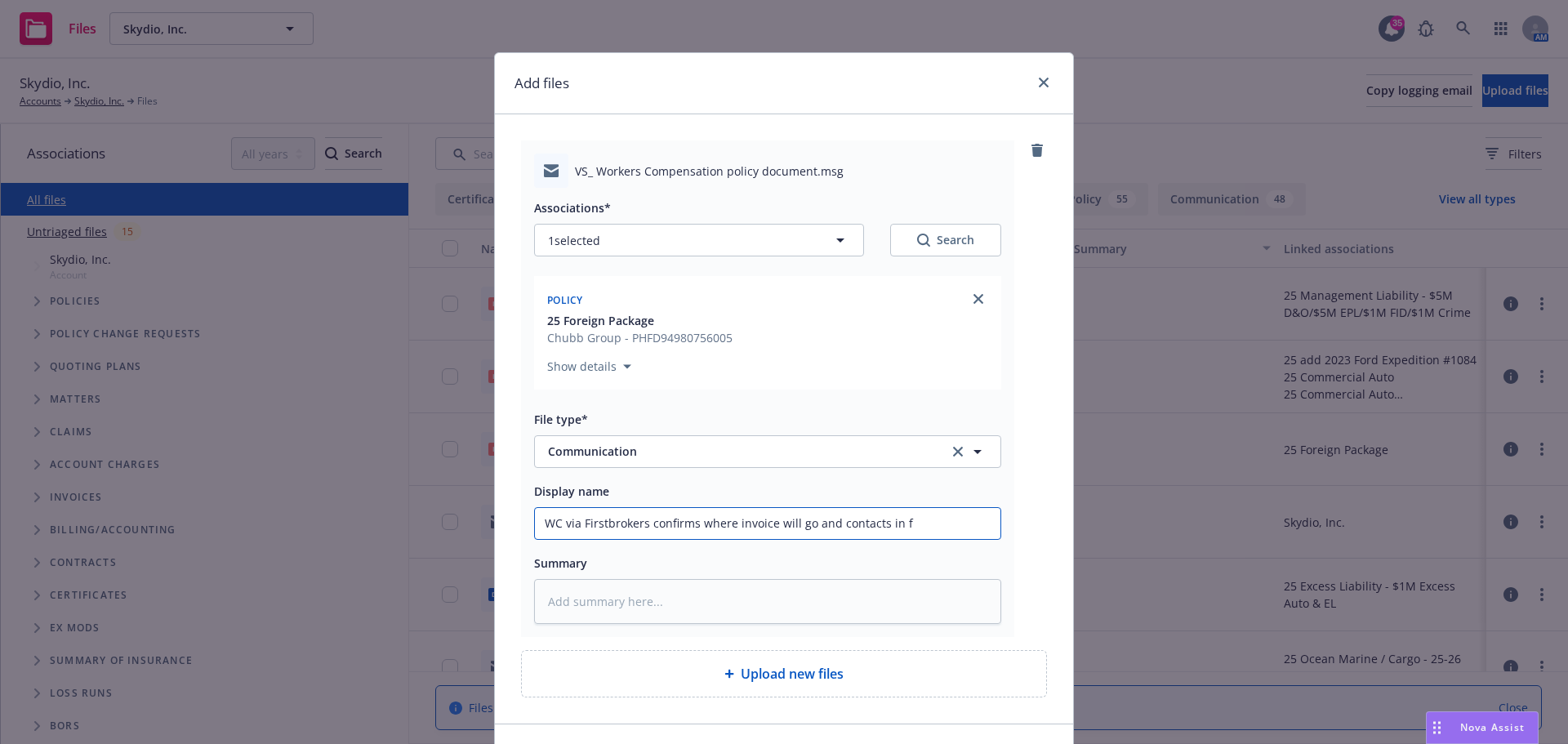
type textarea "x"
type input "WC via Firstbrokers confirms where invoice will go and contacts in fi"
type textarea "x"
type input "WC via Firstbrokers confirms where invoice will go and contacts in fin"
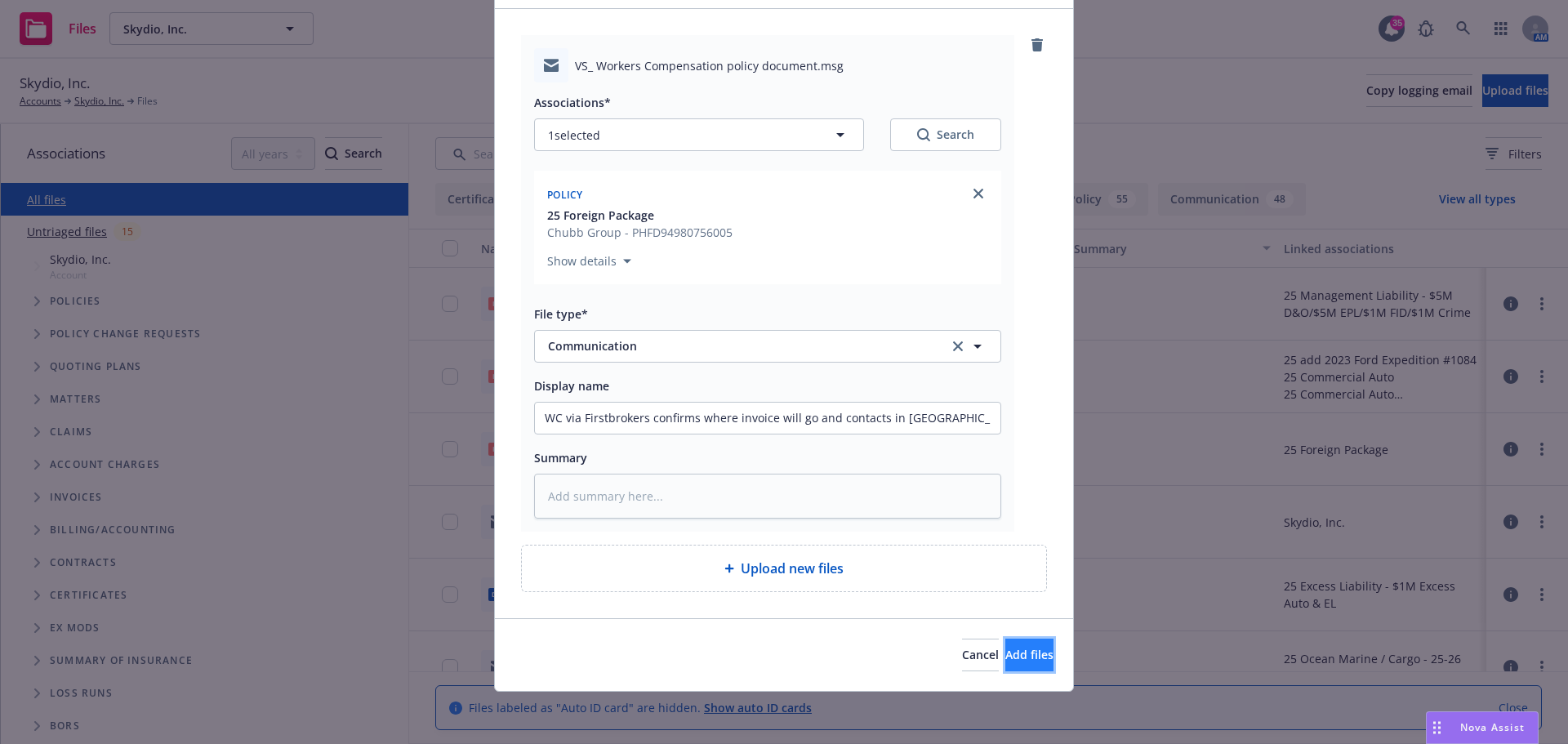
click at [1005, 661] on span "Add files" at bounding box center [1029, 654] width 49 height 16
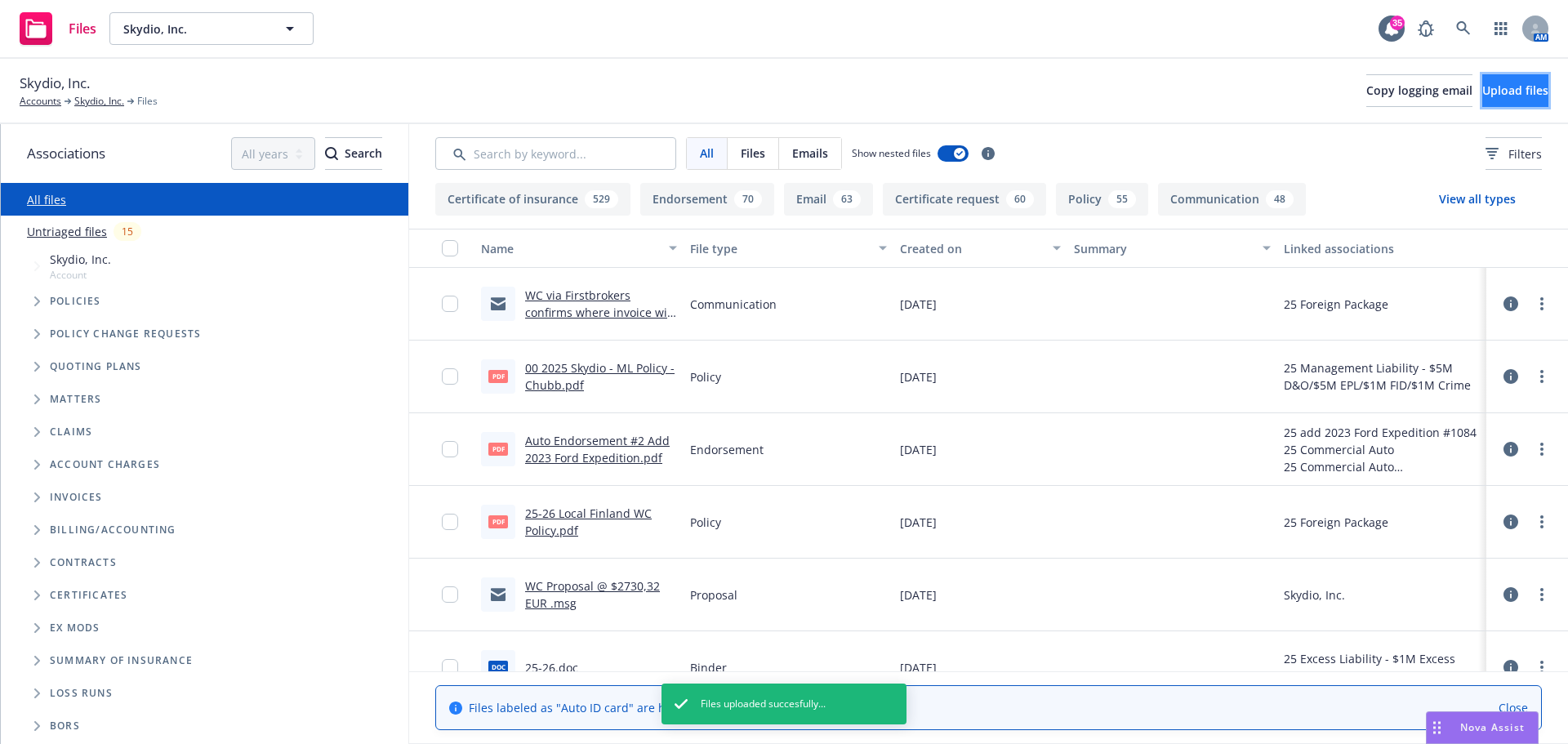
click at [1491, 96] on span "Upload files" at bounding box center [1515, 90] width 66 height 16
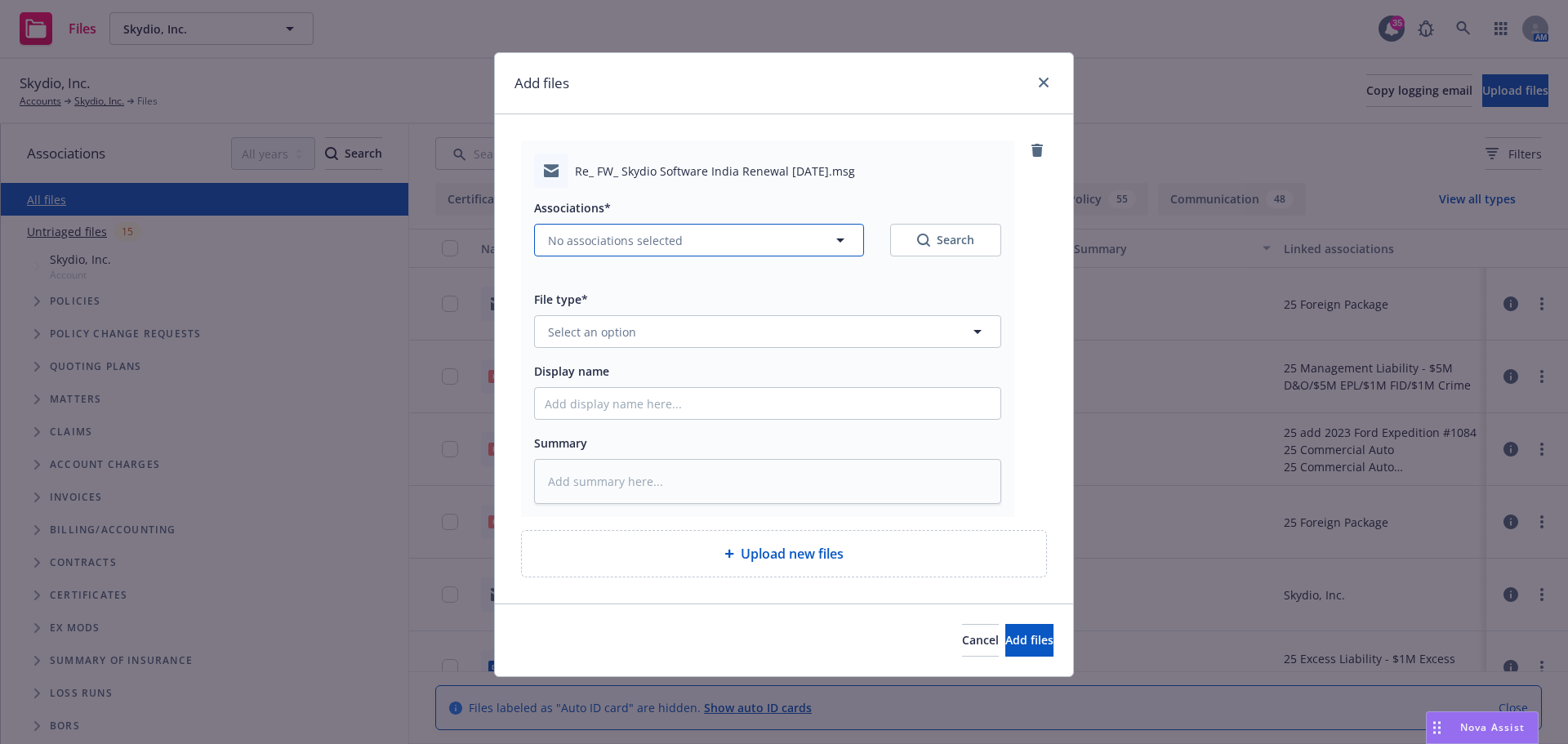
click at [593, 243] on span "No associations selected" at bounding box center [615, 240] width 134 height 17
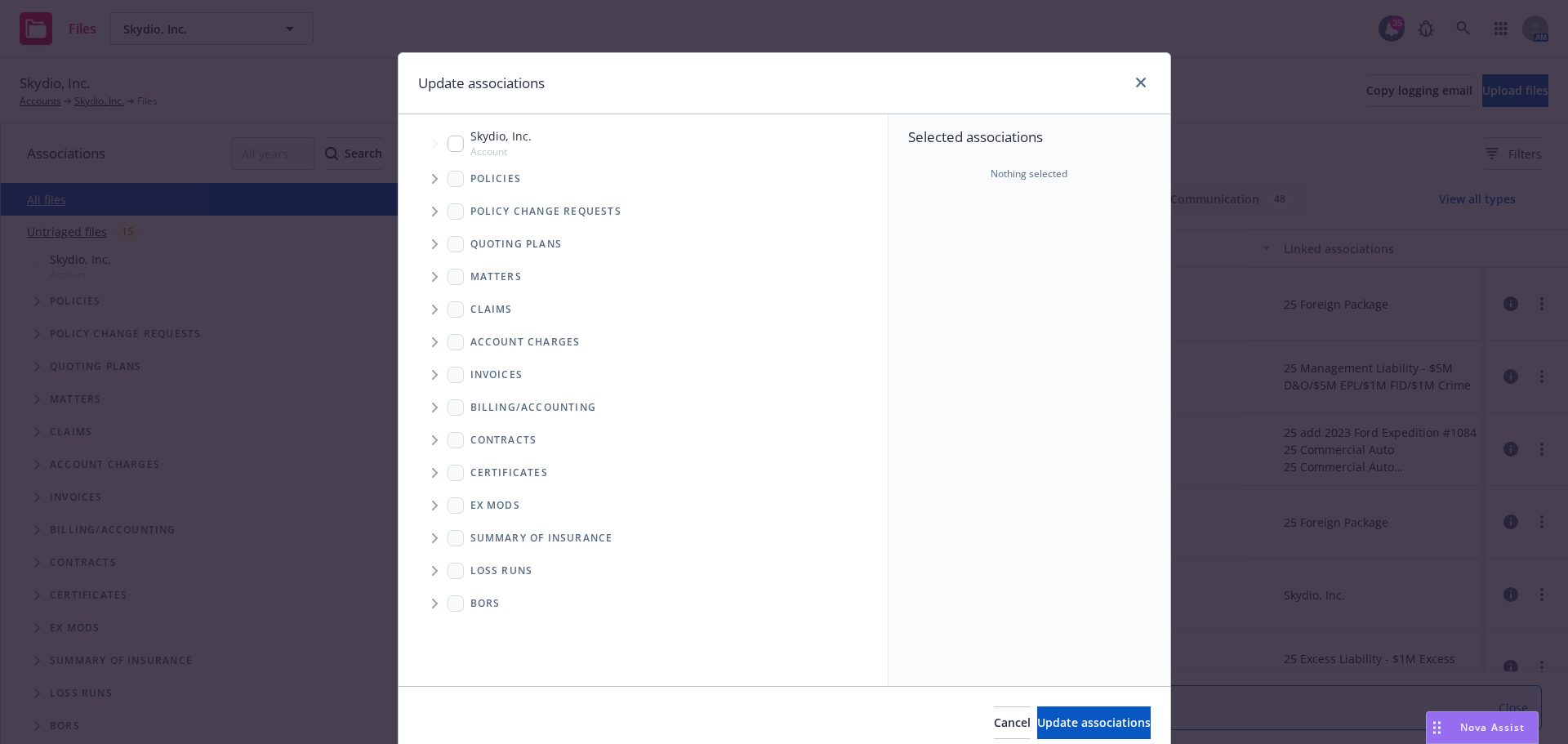
click at [429, 172] on span "Tree Example" at bounding box center [434, 179] width 26 height 26
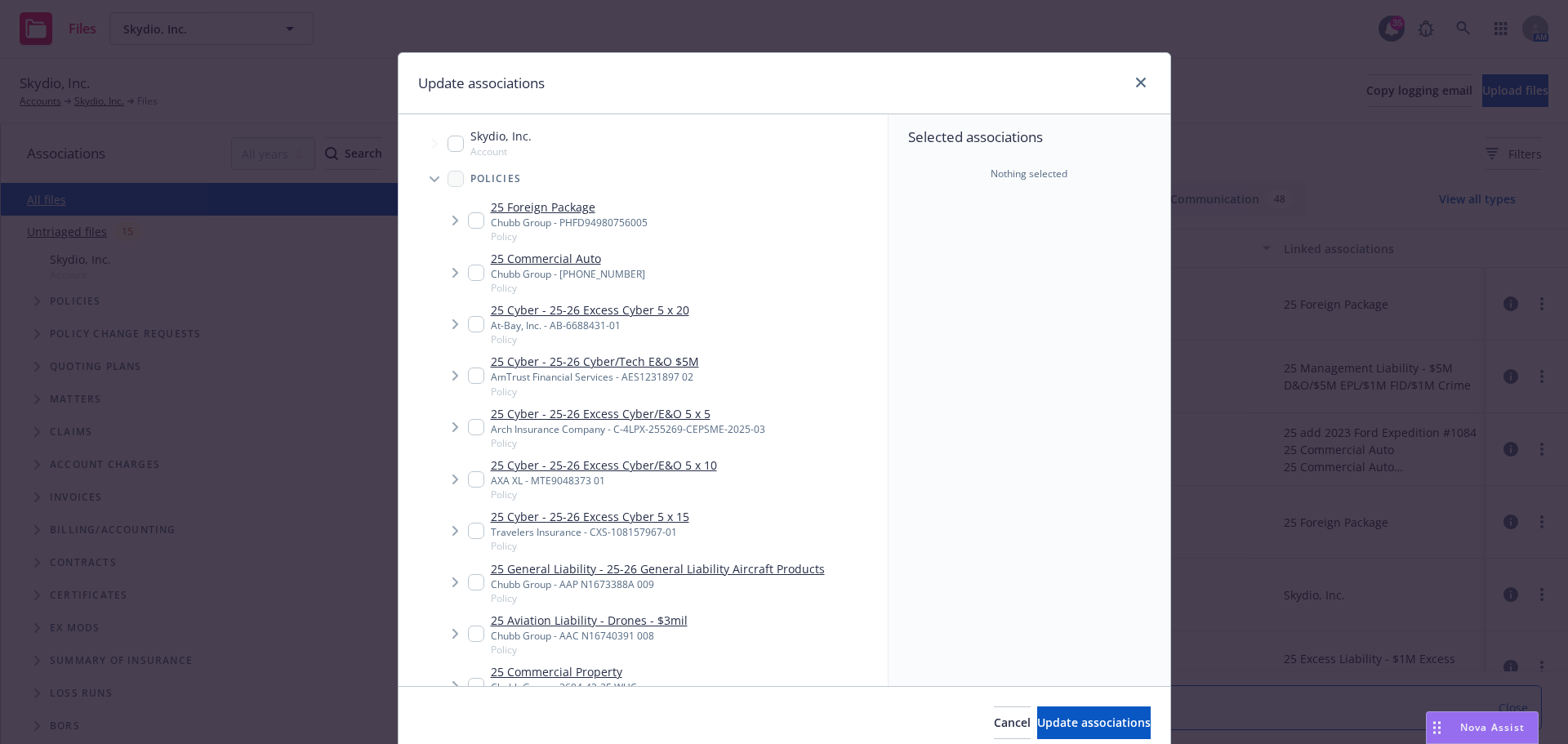
click at [547, 207] on link "25 Foreign Package" at bounding box center [570, 207] width 157 height 17
click at [1052, 717] on span "Update associations" at bounding box center [1095, 722] width 114 height 16
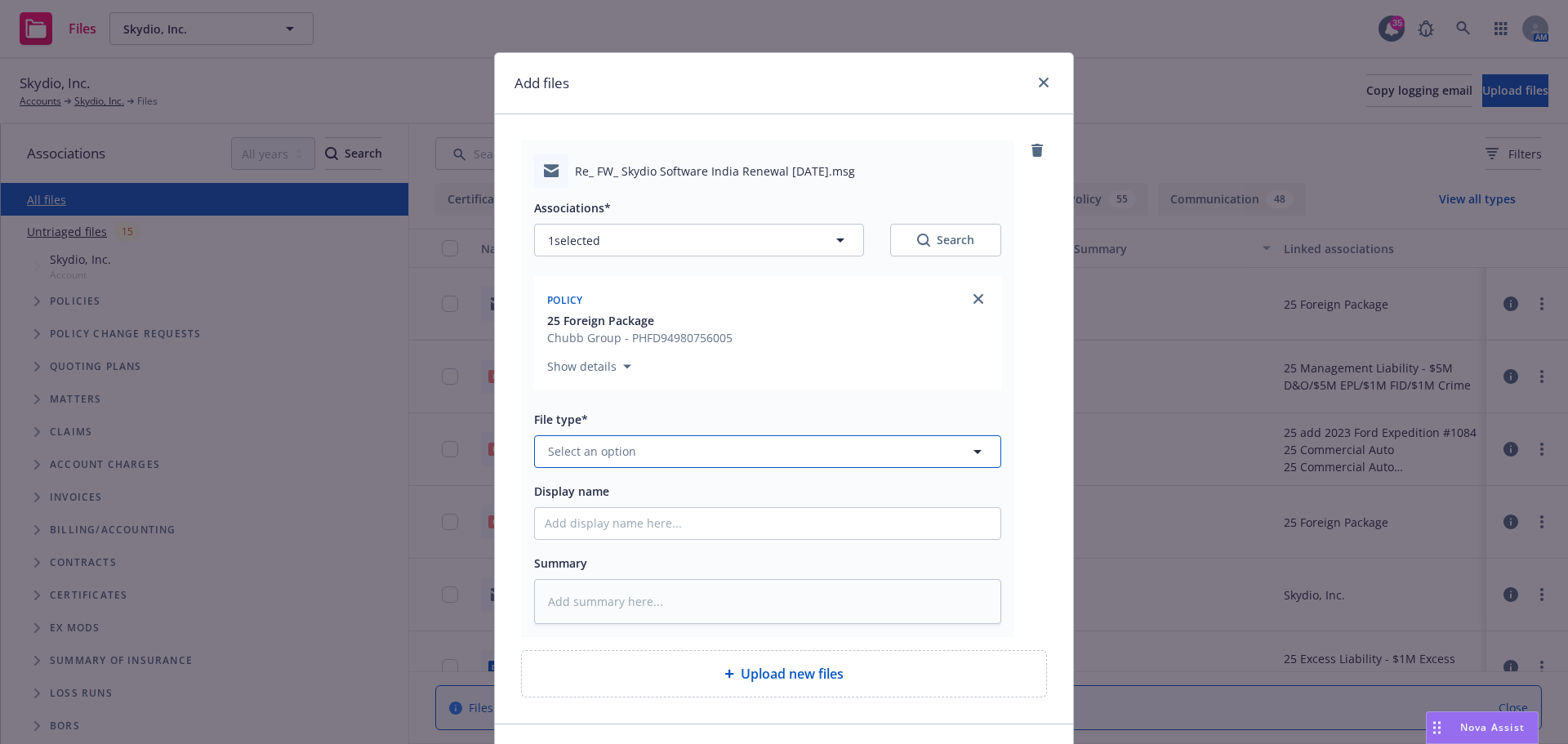
click at [570, 440] on button "Select an option" at bounding box center [768, 451] width 467 height 33
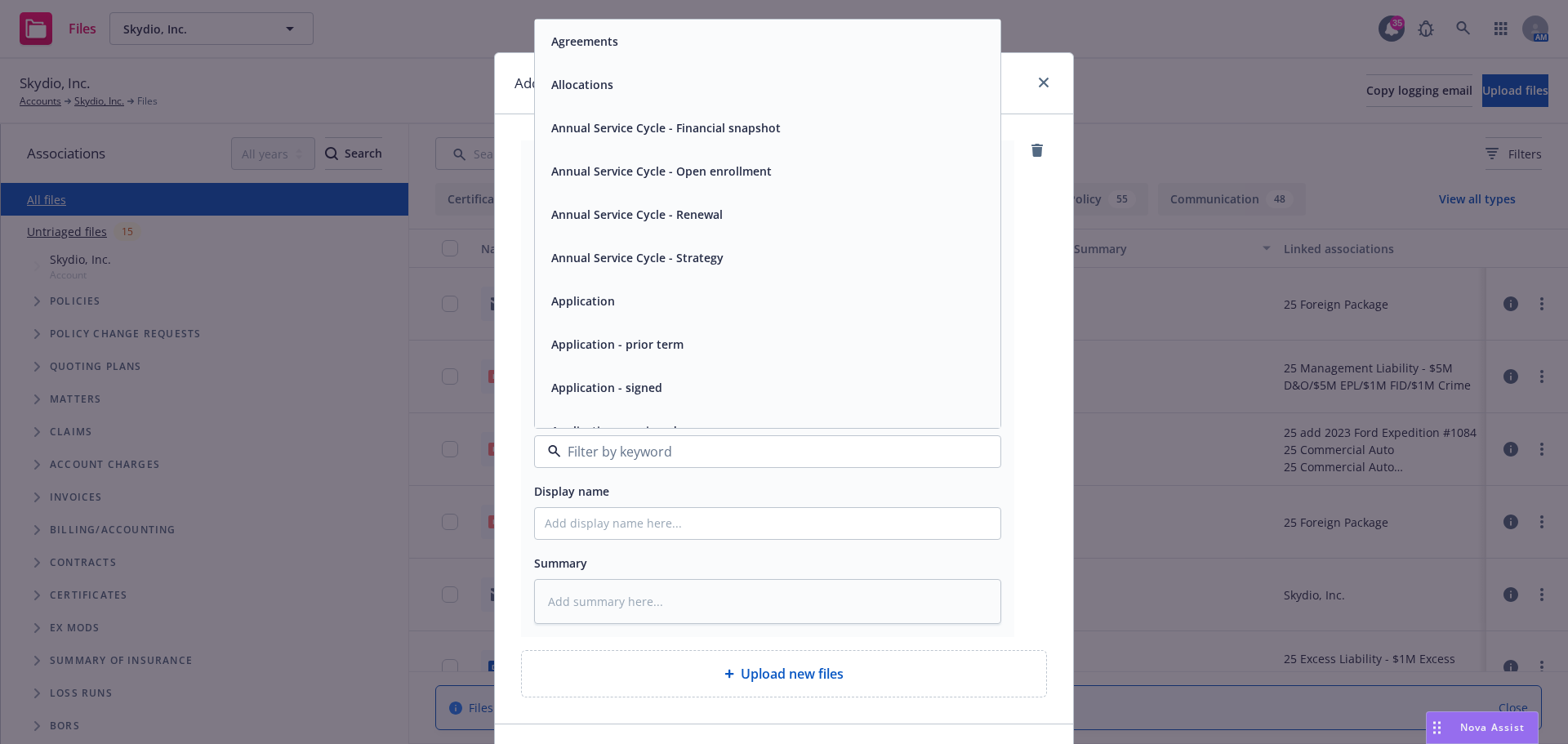
click at [577, 306] on span "Application" at bounding box center [583, 301] width 64 height 17
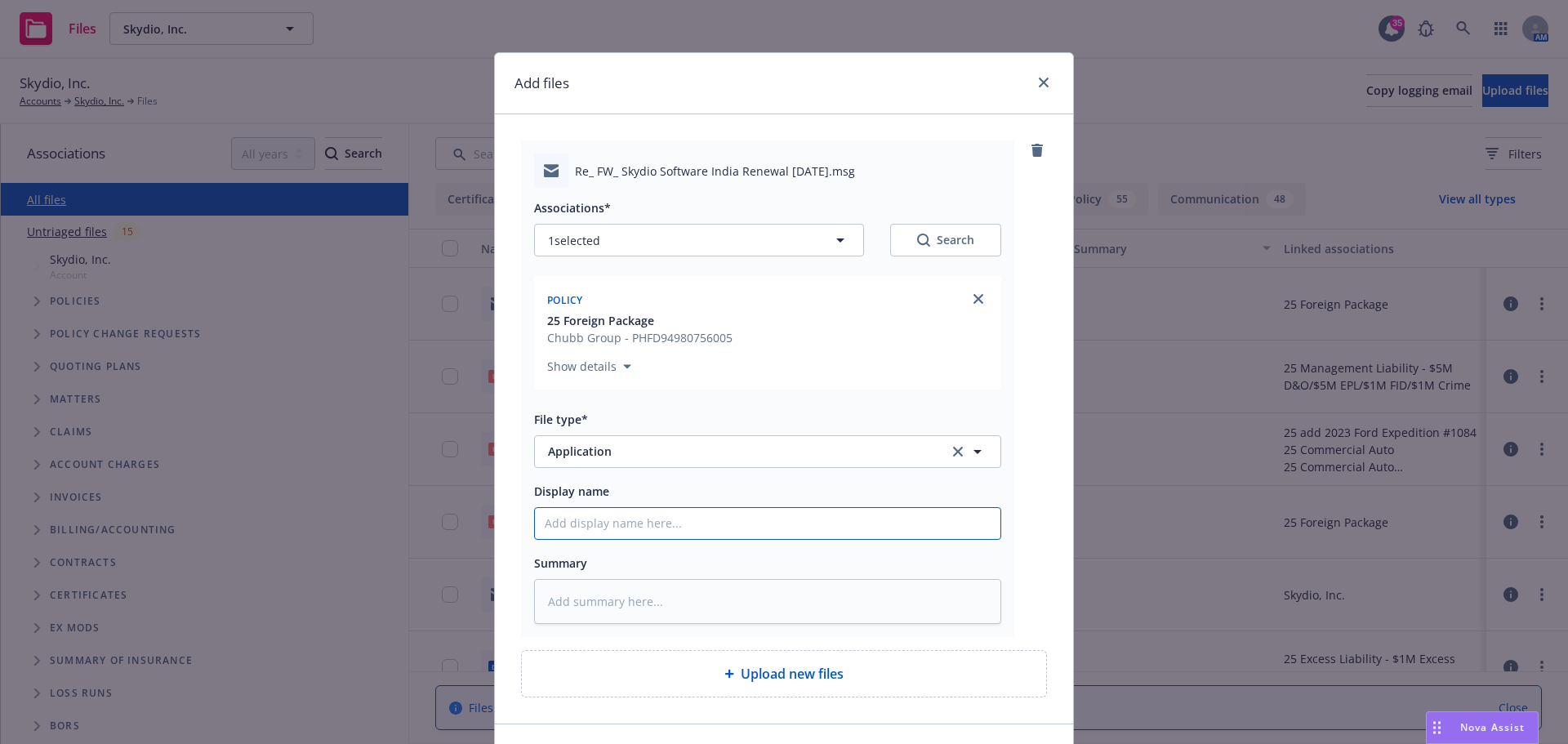
click at [672, 518] on input "Display name" at bounding box center [768, 523] width 465 height 31
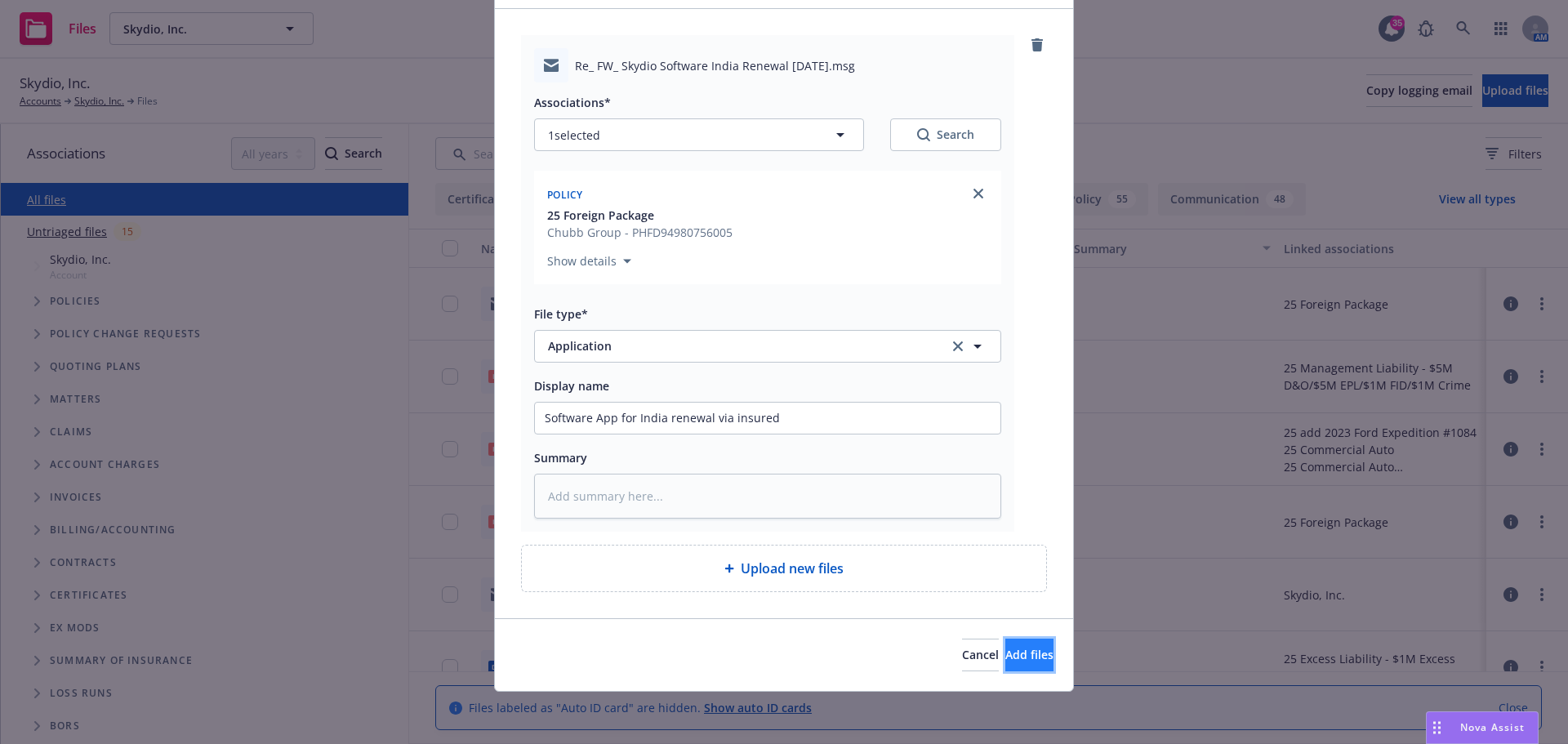
click at [1017, 660] on span "Add files" at bounding box center [1029, 654] width 49 height 16
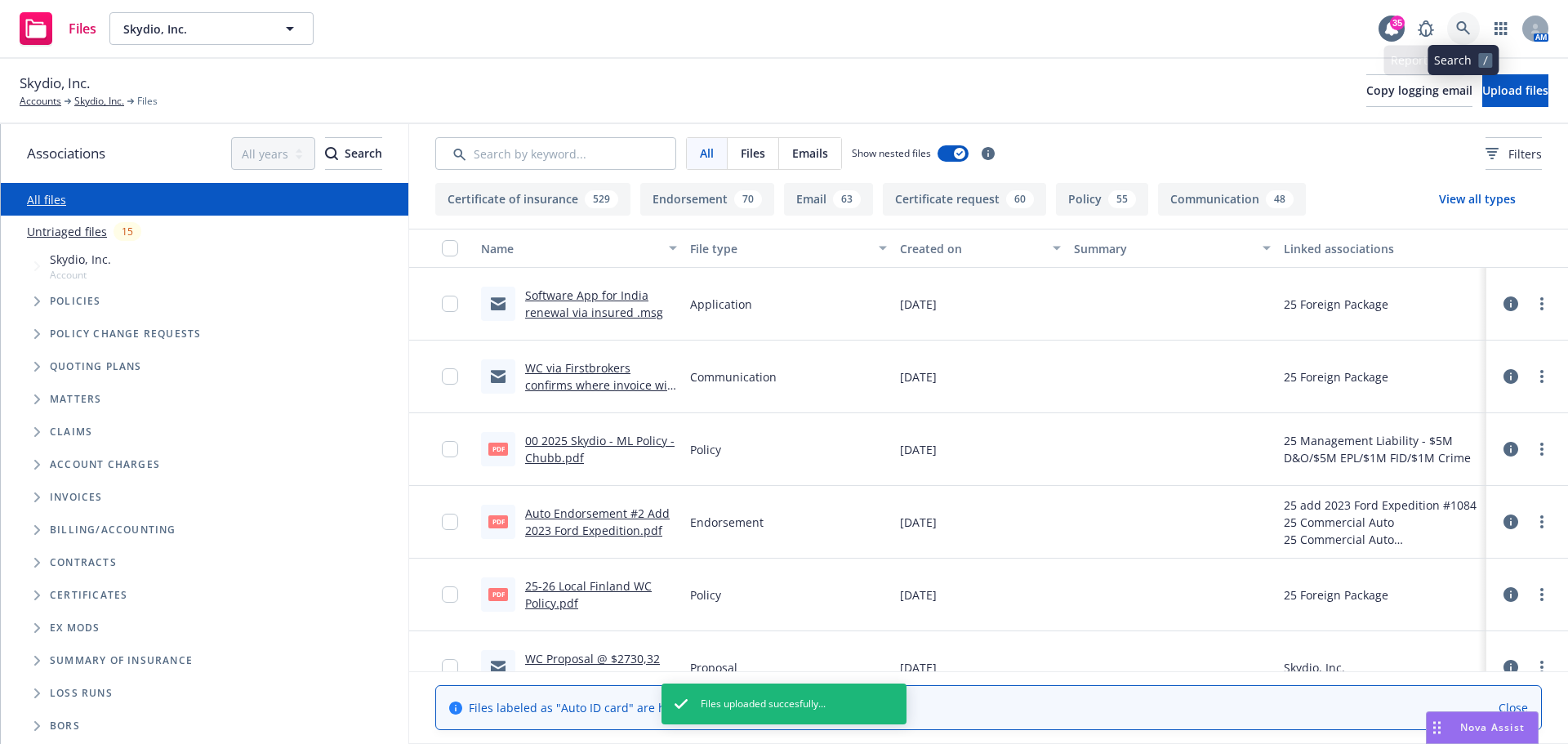
click at [1467, 33] on icon at bounding box center [1463, 29] width 15 height 15
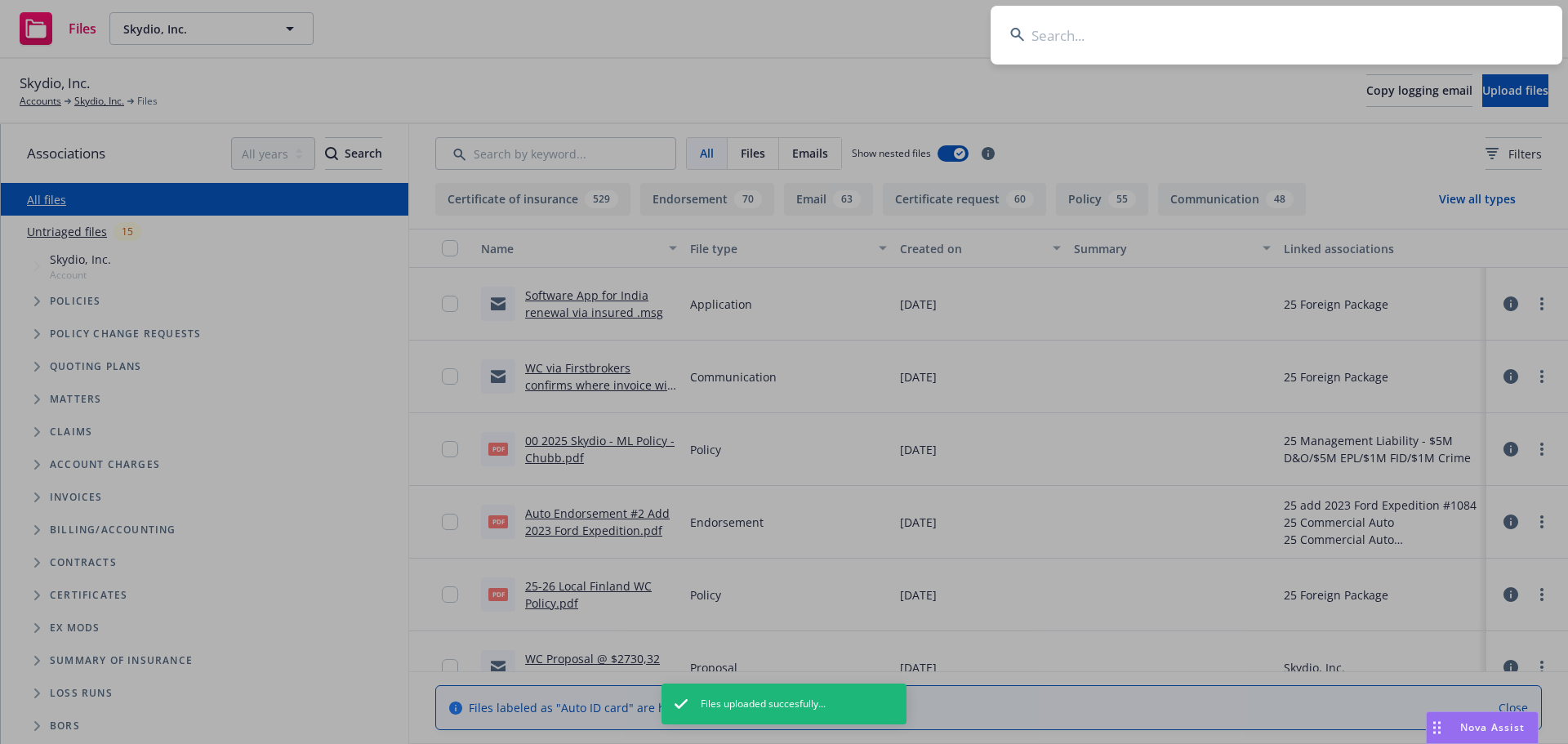
click at [1428, 30] on input at bounding box center [1277, 35] width 572 height 59
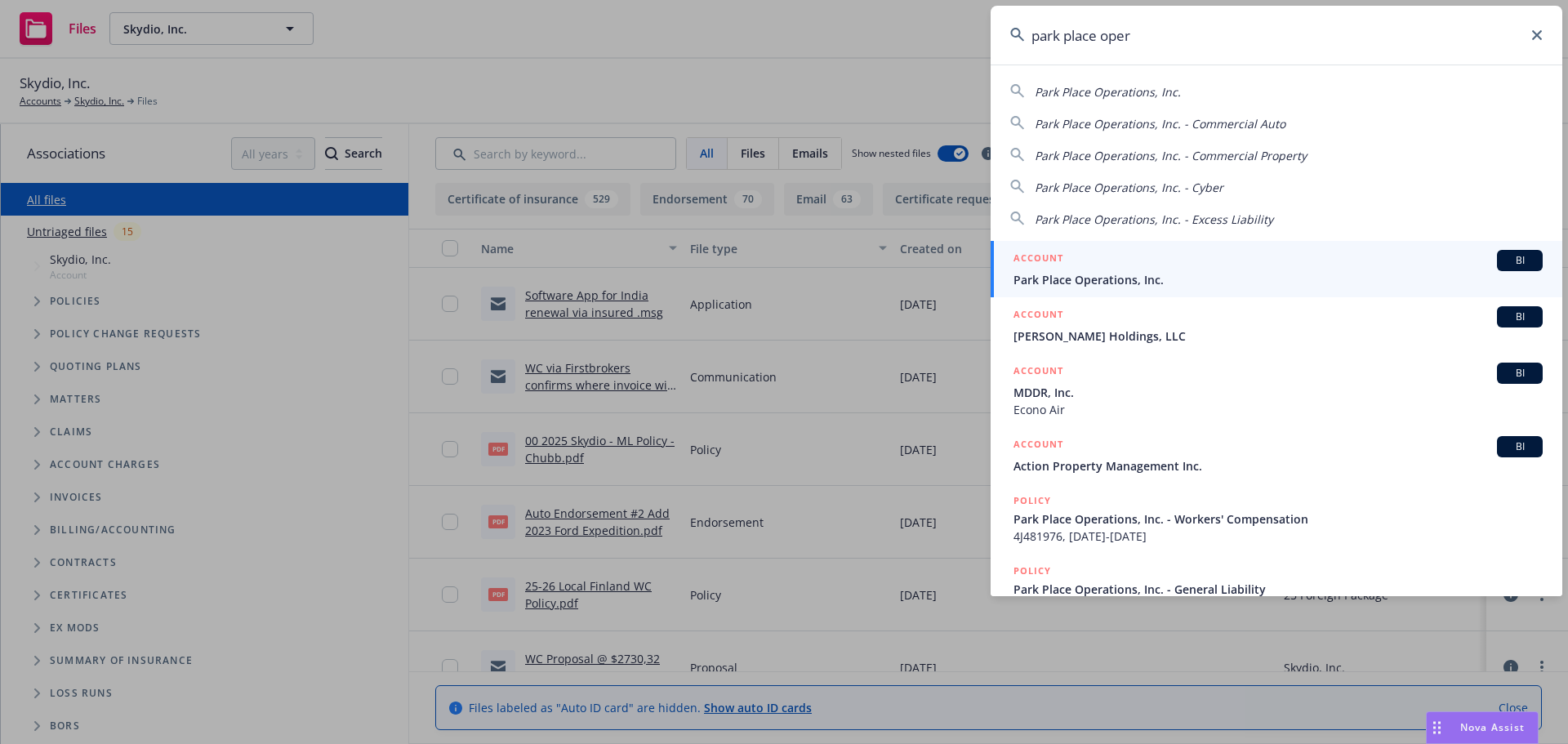
click at [1122, 253] on div "ACCOUNT BI" at bounding box center [1278, 260] width 530 height 21
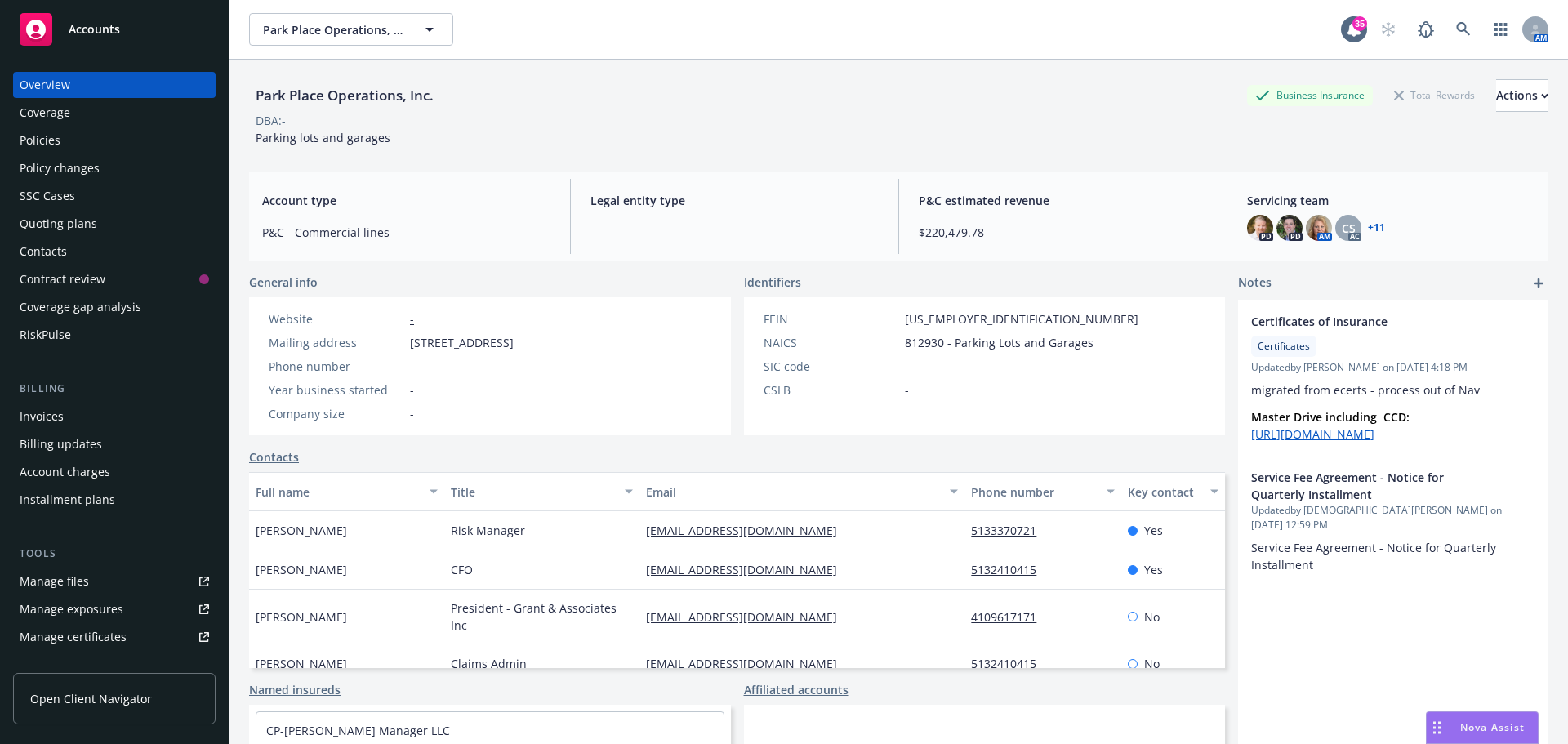
click at [76, 133] on div "Policies" at bounding box center [114, 140] width 190 height 26
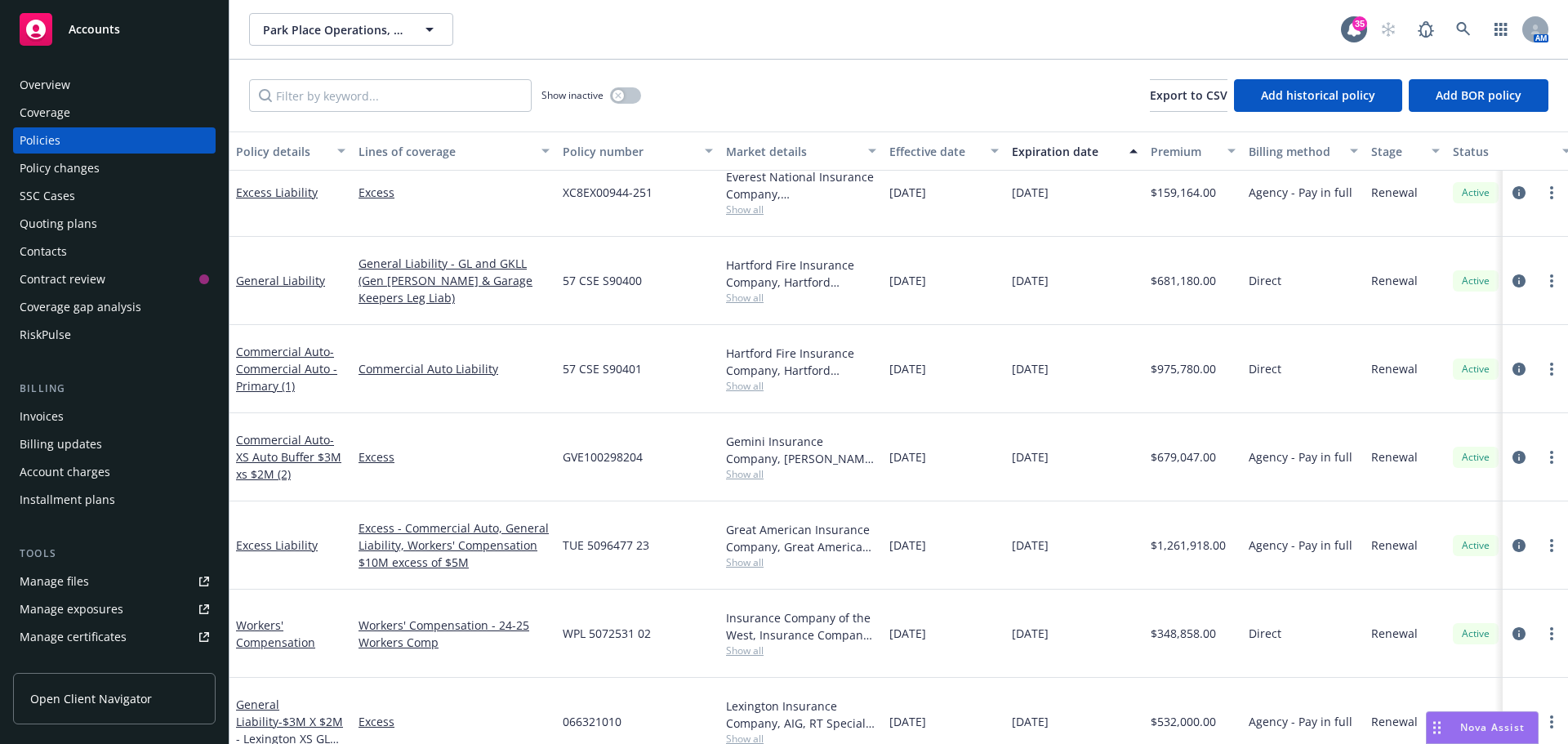
scroll to position [538, 0]
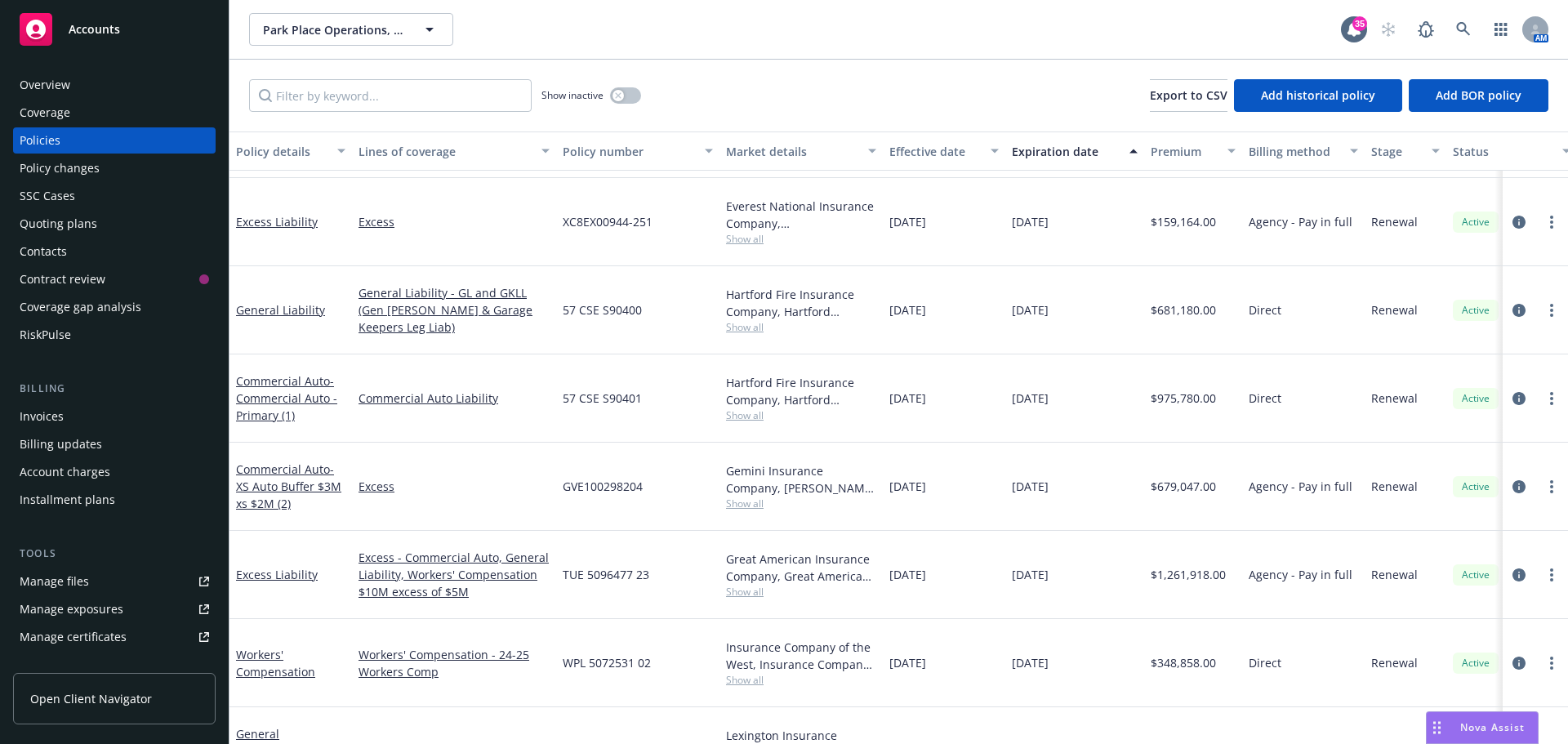
click at [74, 576] on div "Manage files" at bounding box center [54, 582] width 69 height 26
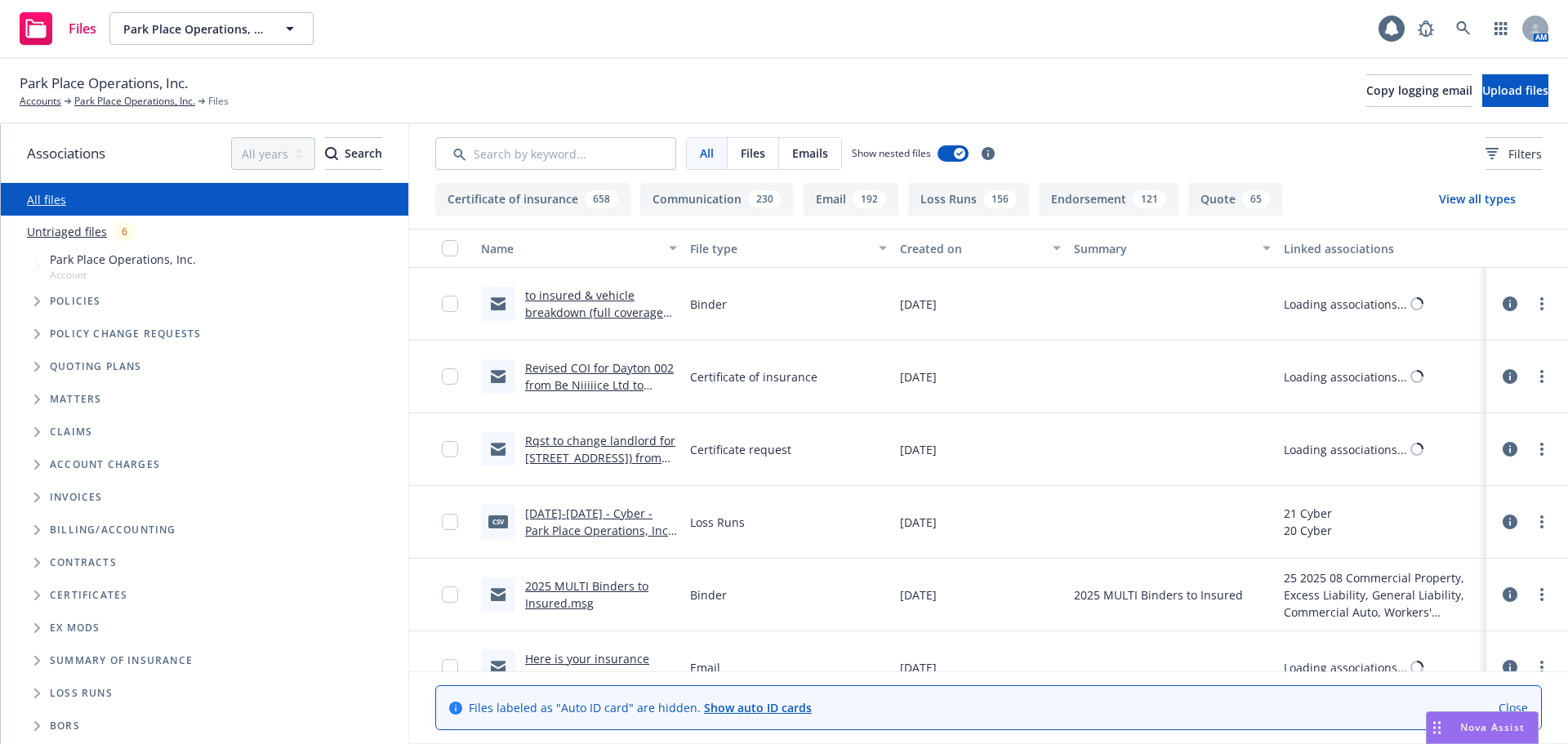
click at [34, 296] on span "Tree Example" at bounding box center [36, 302] width 26 height 26
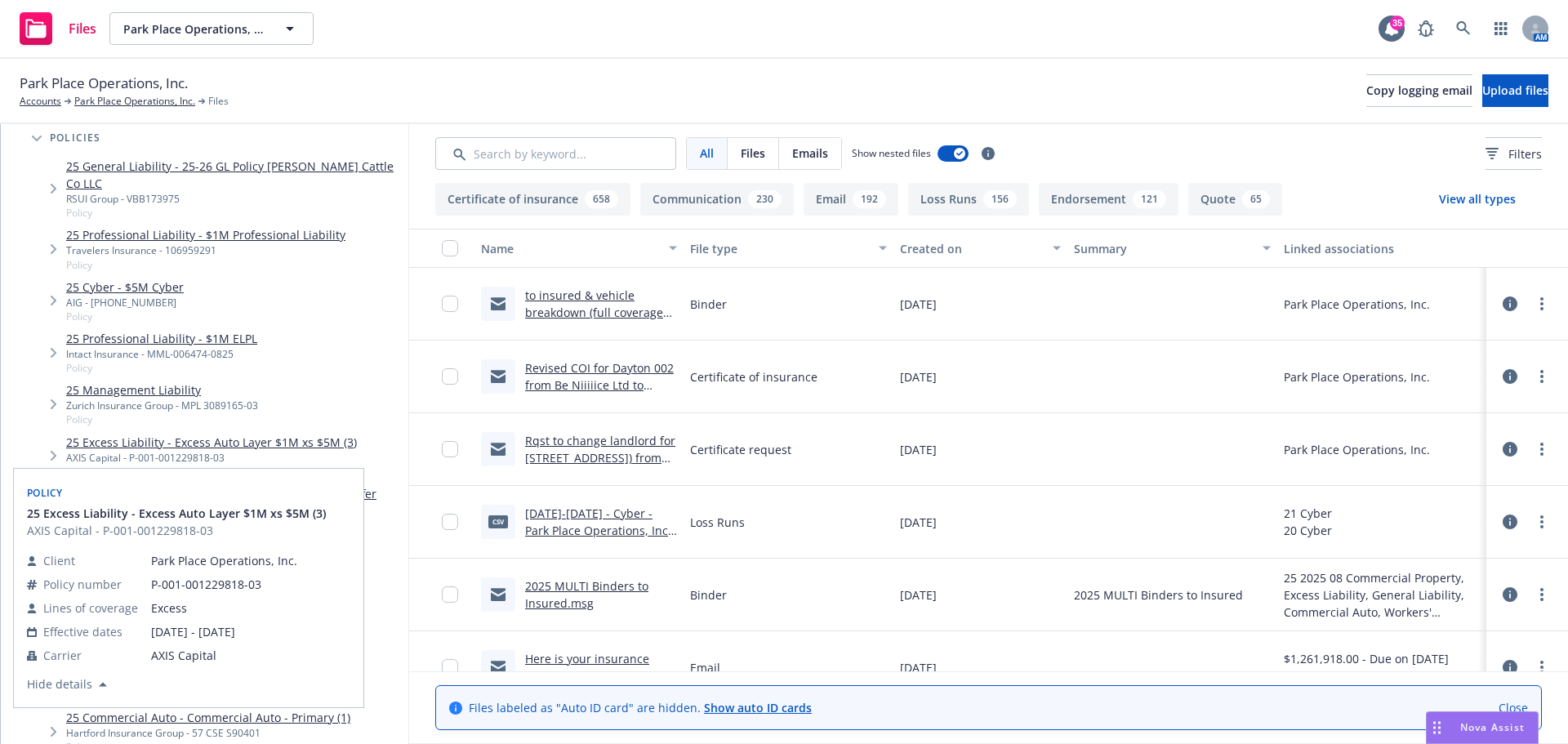
scroll to position [245, 0]
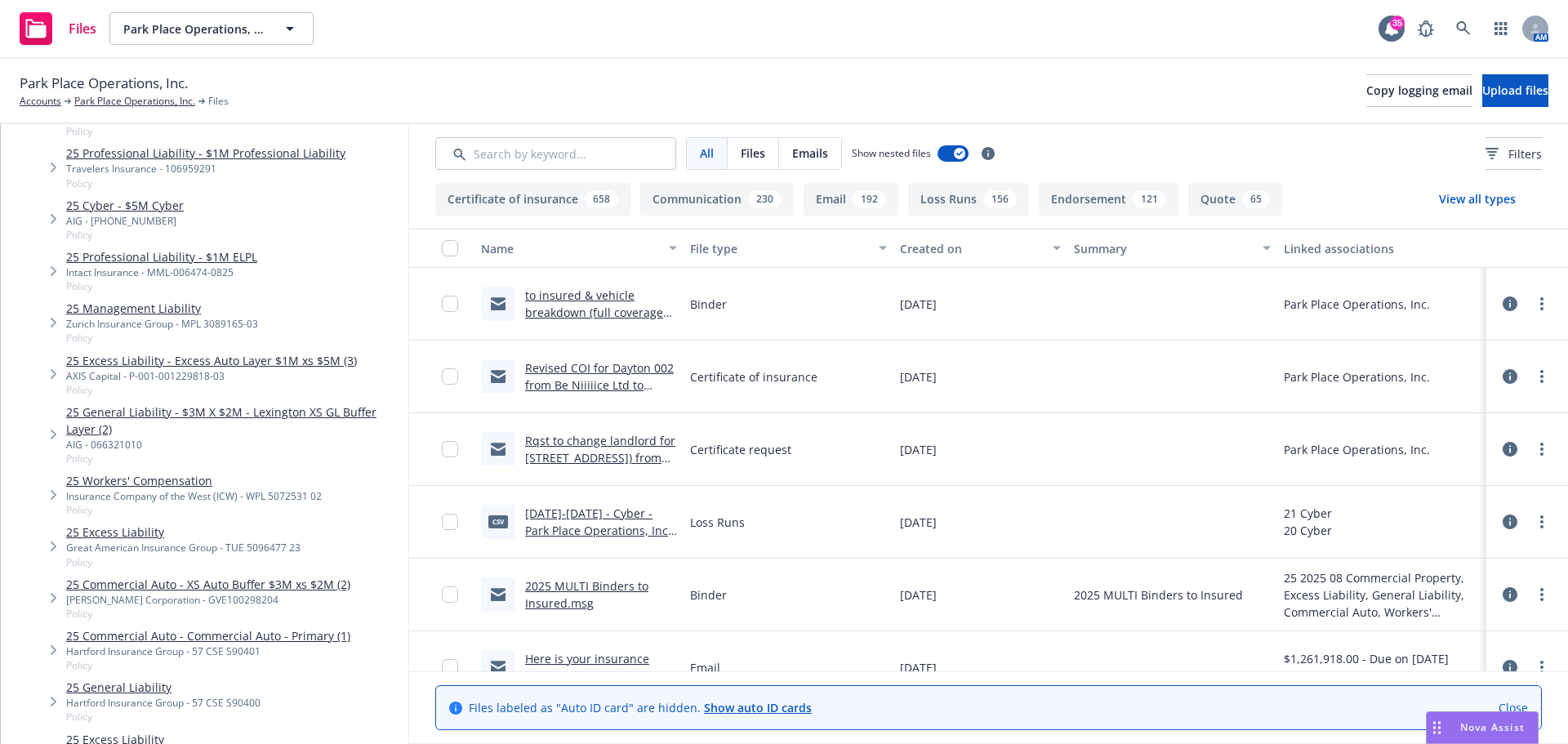
click at [305, 627] on link "25 Commercial Auto - Commercial Auto - Primary (1)" at bounding box center [208, 636] width 284 height 17
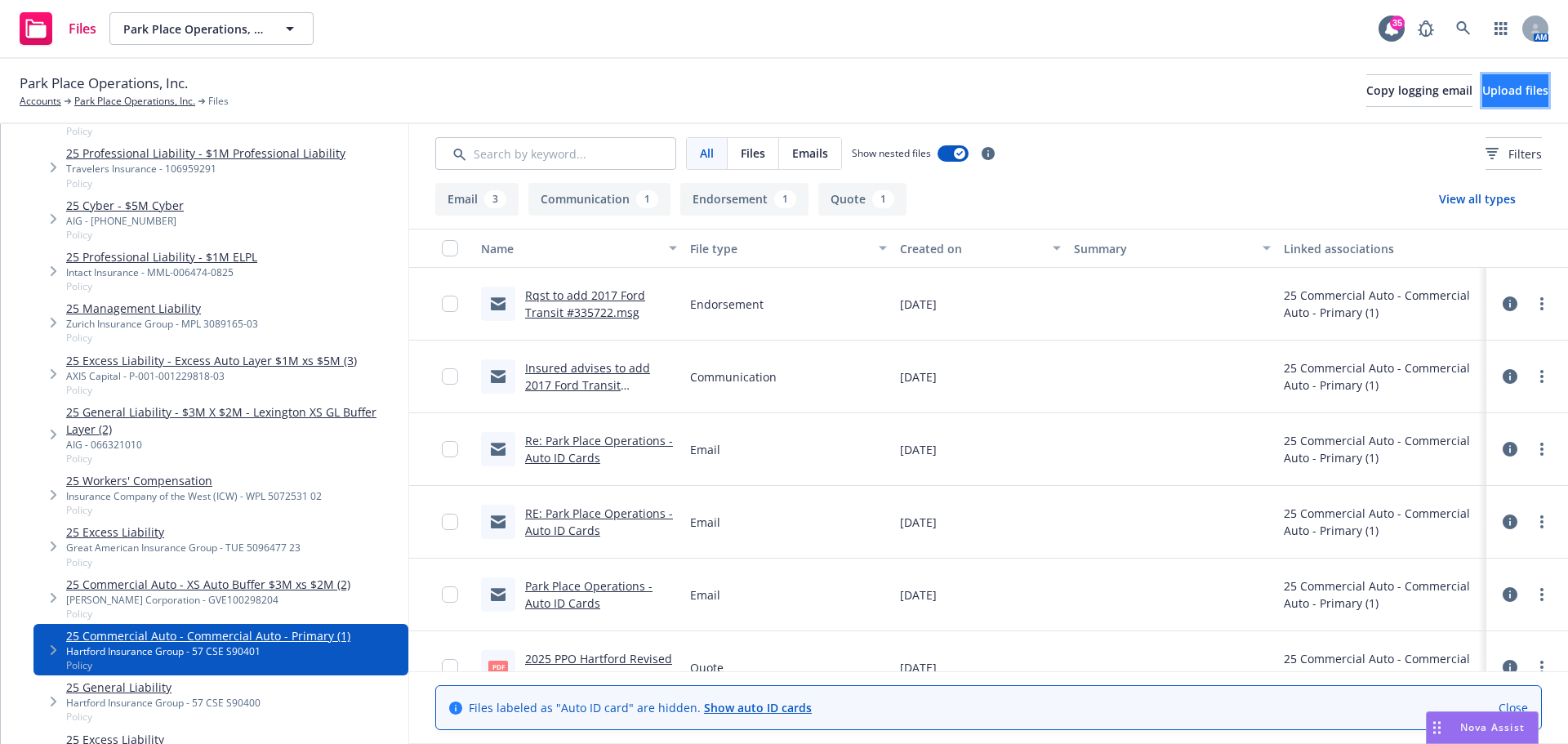
click at [1499, 98] on button "Upload files" at bounding box center [1515, 91] width 66 height 33
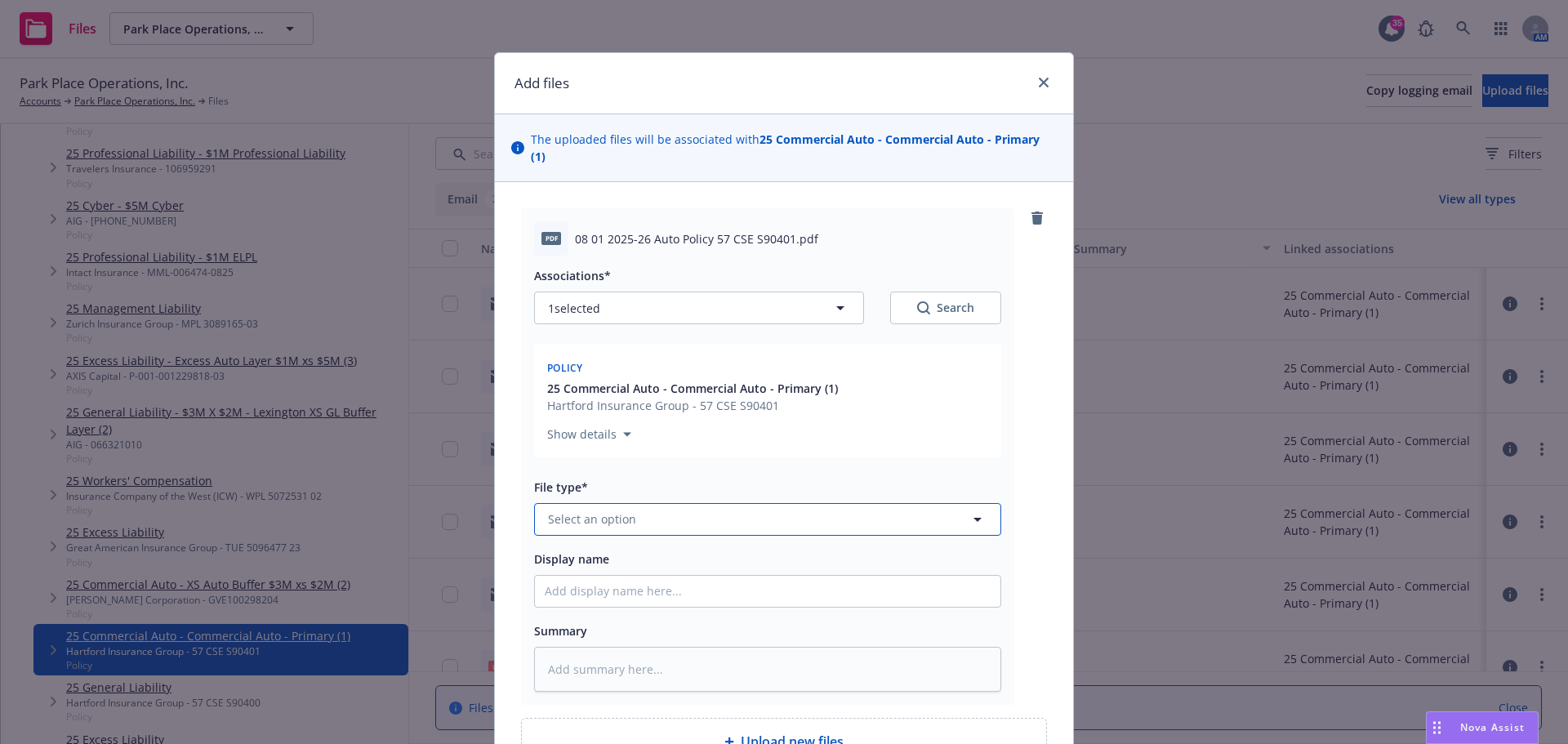
click at [643, 505] on button "Select an option" at bounding box center [768, 519] width 467 height 33
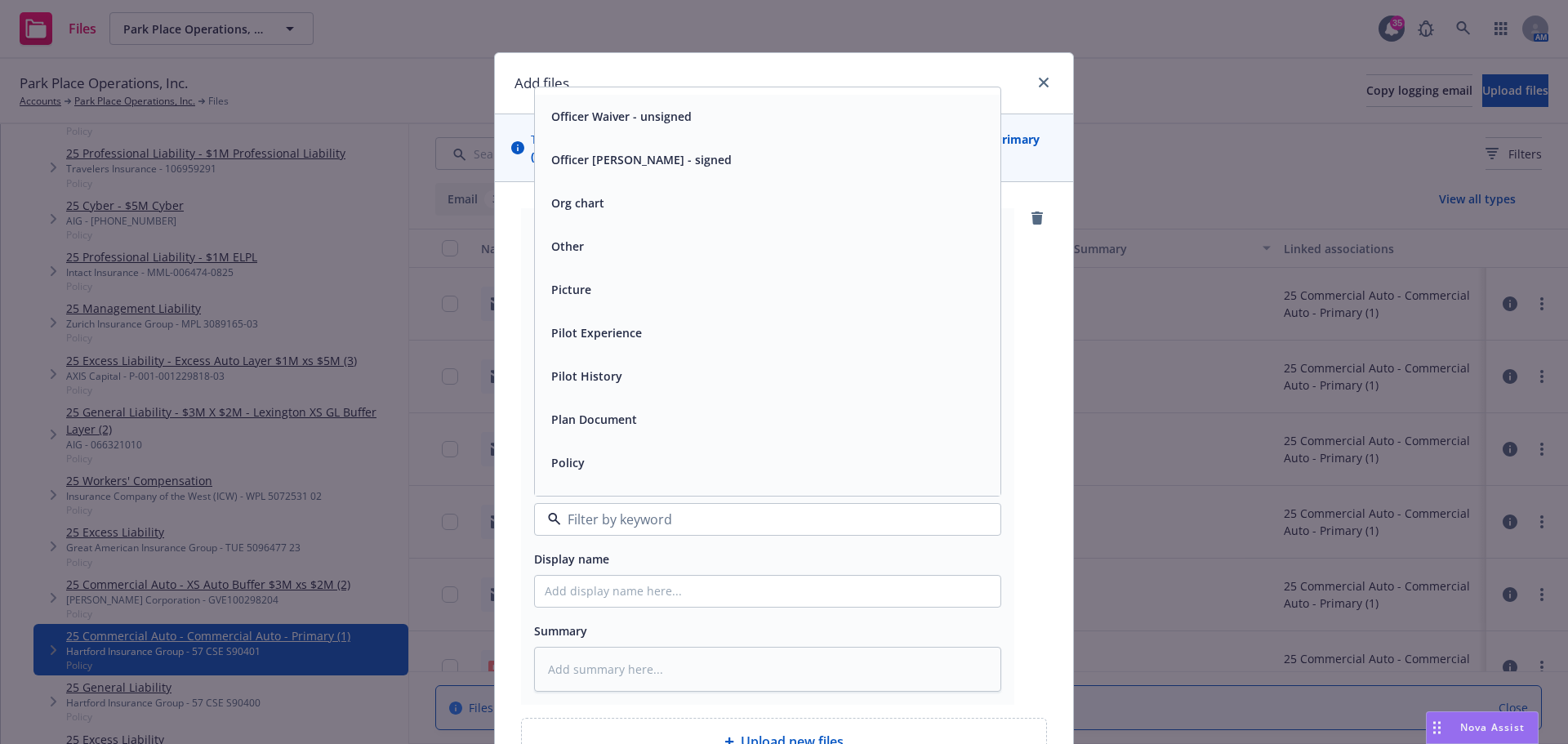
scroll to position [5143, 0]
click at [608, 362] on div "Policy" at bounding box center [767, 373] width 445 height 23
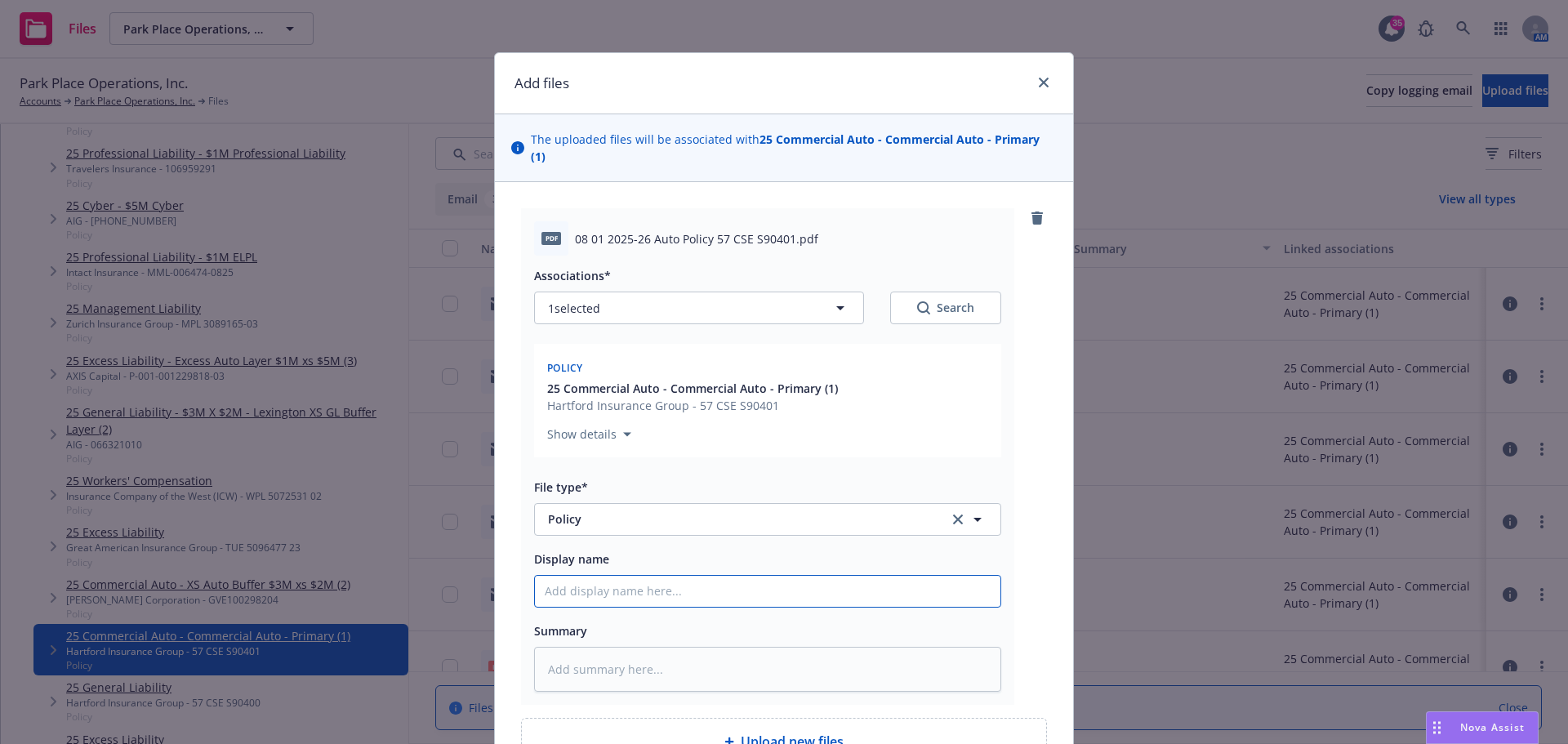
click at [647, 579] on input "Display name" at bounding box center [768, 591] width 465 height 31
type textarea "x"
type input "2"
type textarea "x"
type input "25"
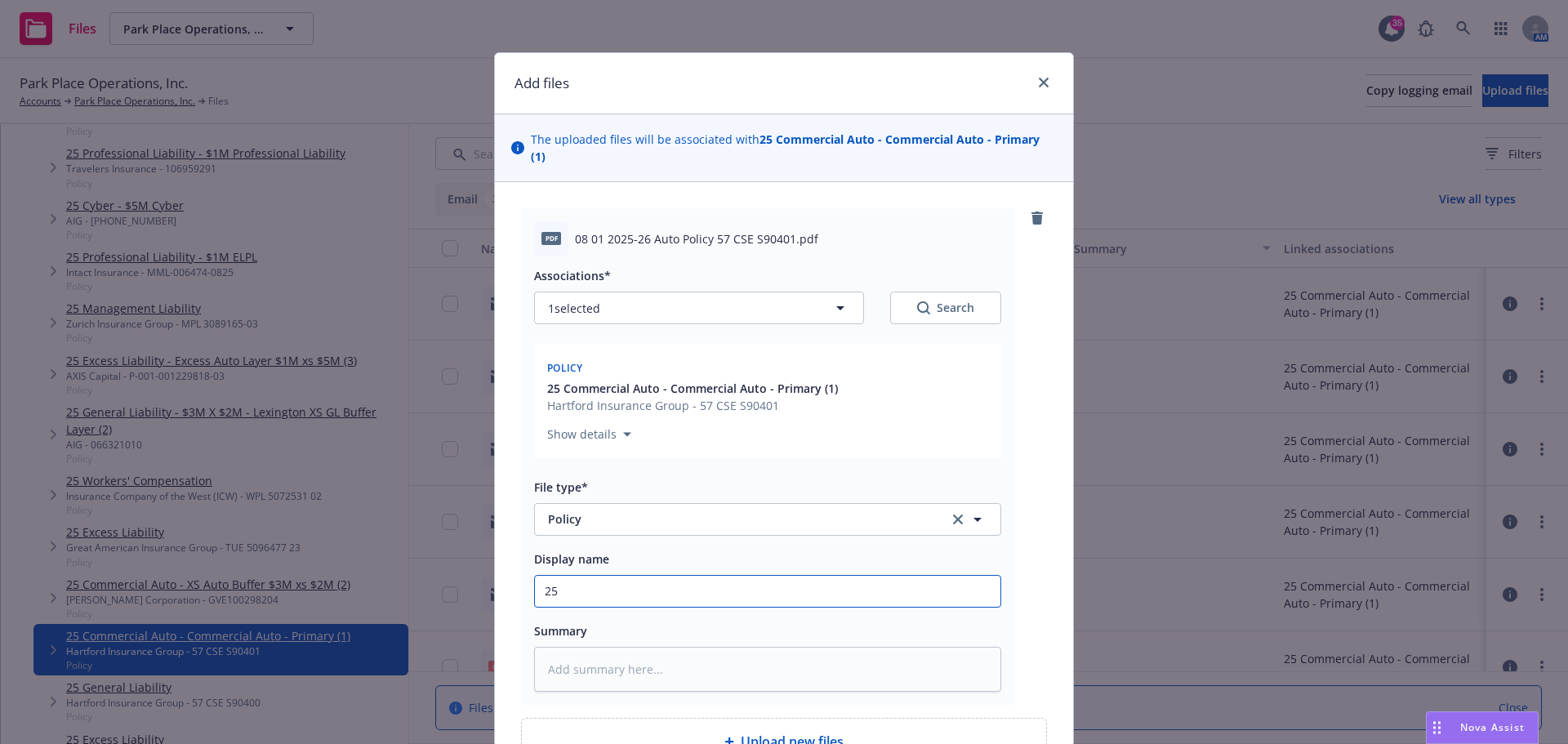
type textarea "x"
type input "25-"
type textarea "x"
type input "25-2"
type textarea "x"
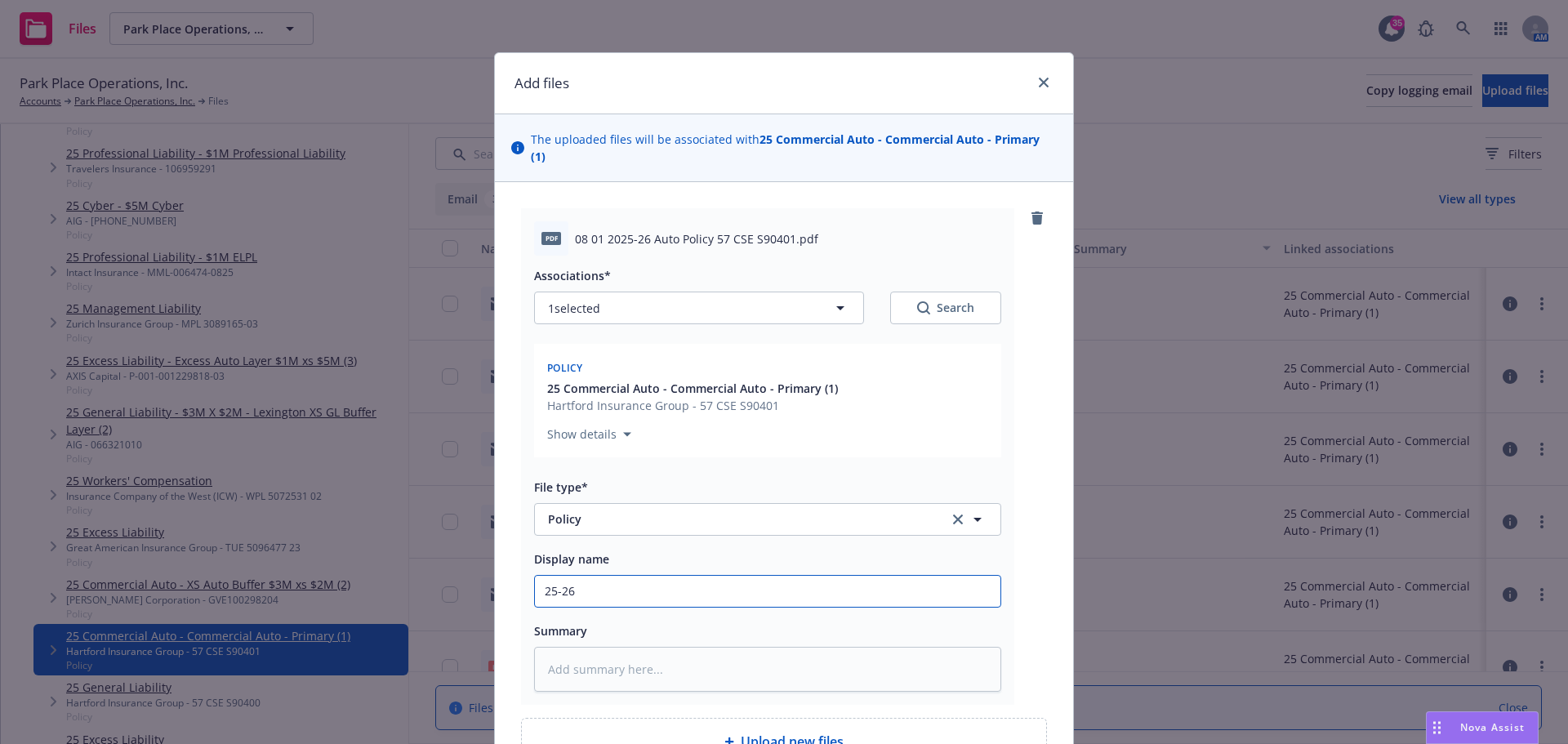
type input "25-26"
click at [1032, 465] on div "pdf 08 01 2025-26 Auto Policy 57 CSE S90401.pdf Associations* 1 selected Search…" at bounding box center [784, 456] width 526 height 497
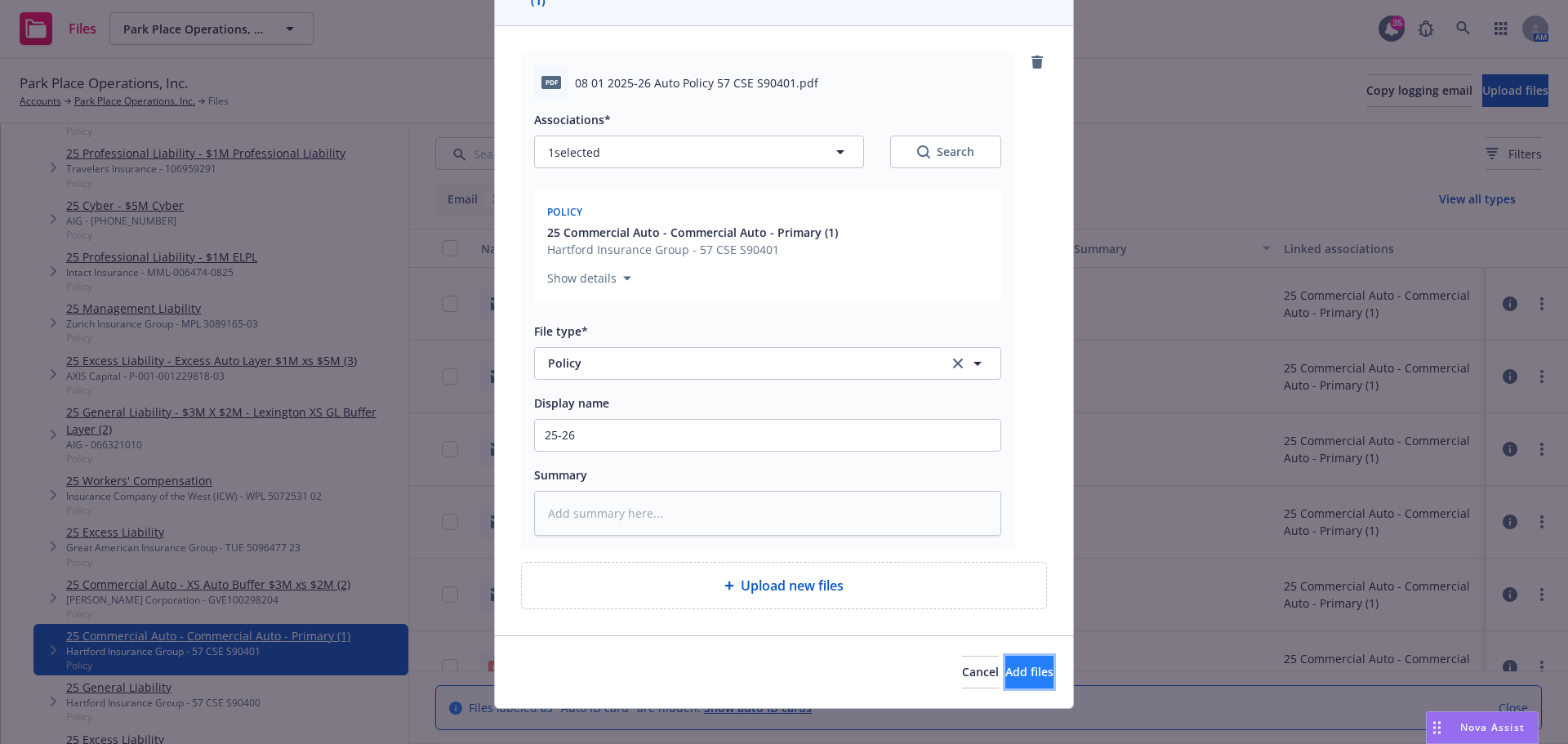
click at [1018, 664] on span "Add files" at bounding box center [1029, 671] width 49 height 16
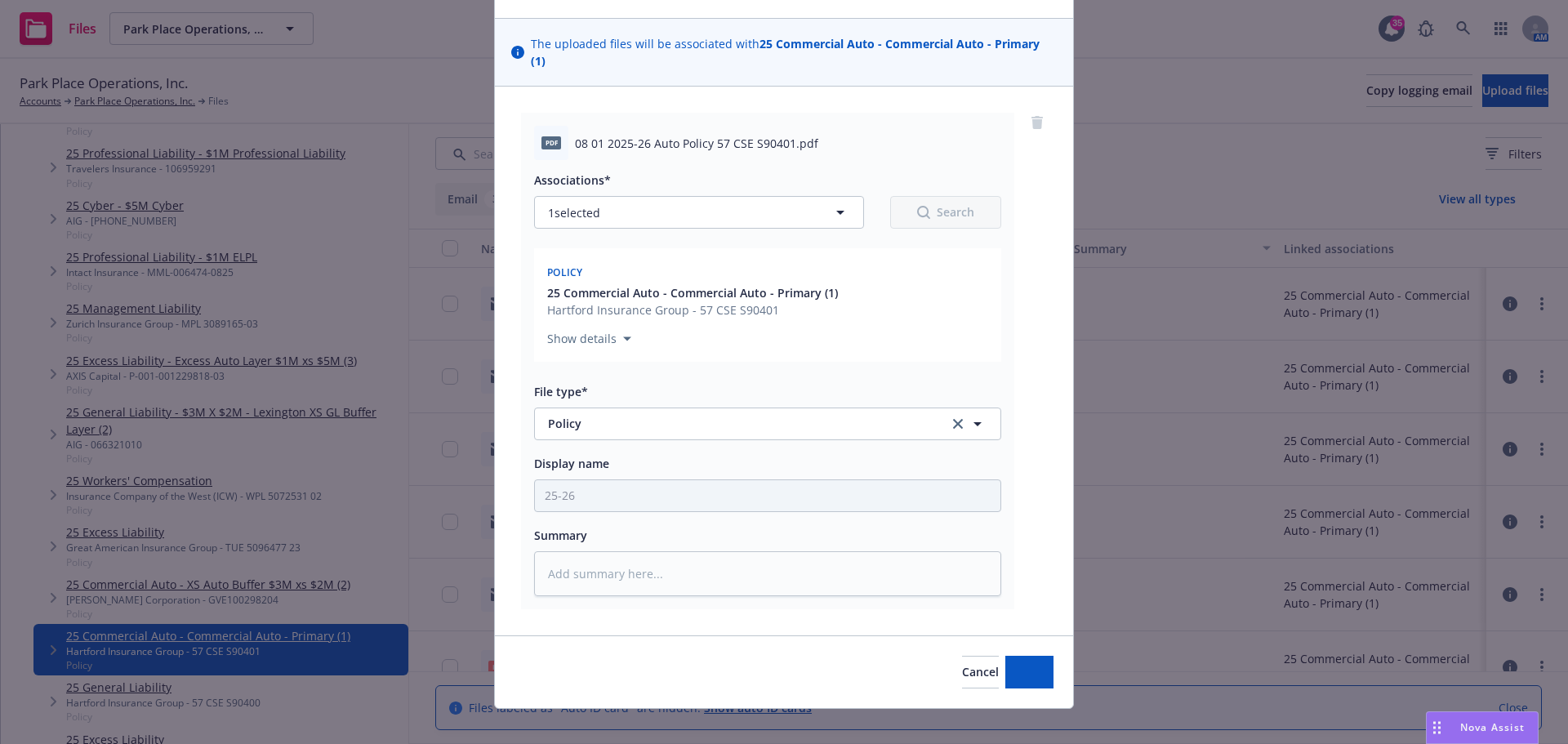
scroll to position [0, 0]
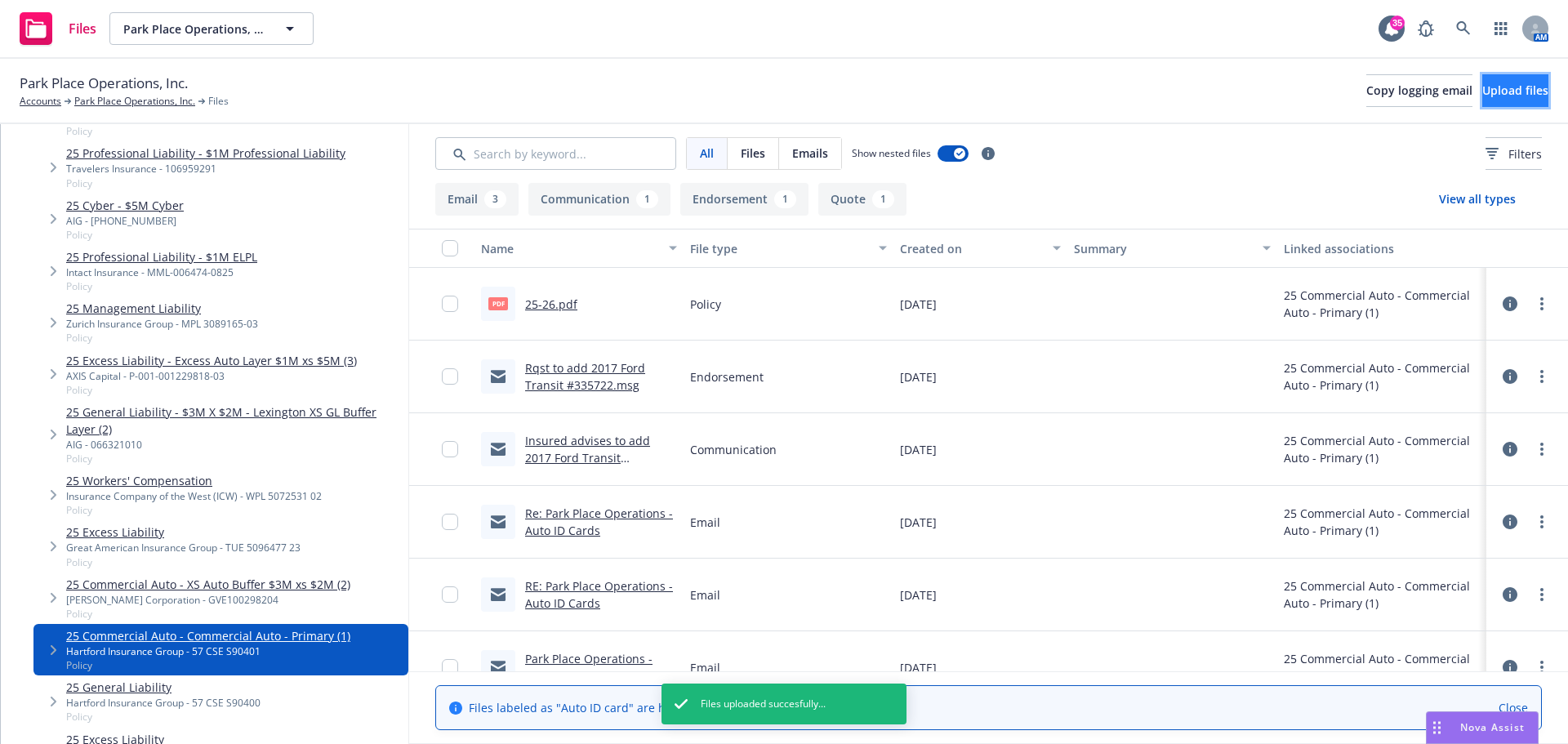
click at [1515, 98] on button "Upload files" at bounding box center [1515, 91] width 66 height 33
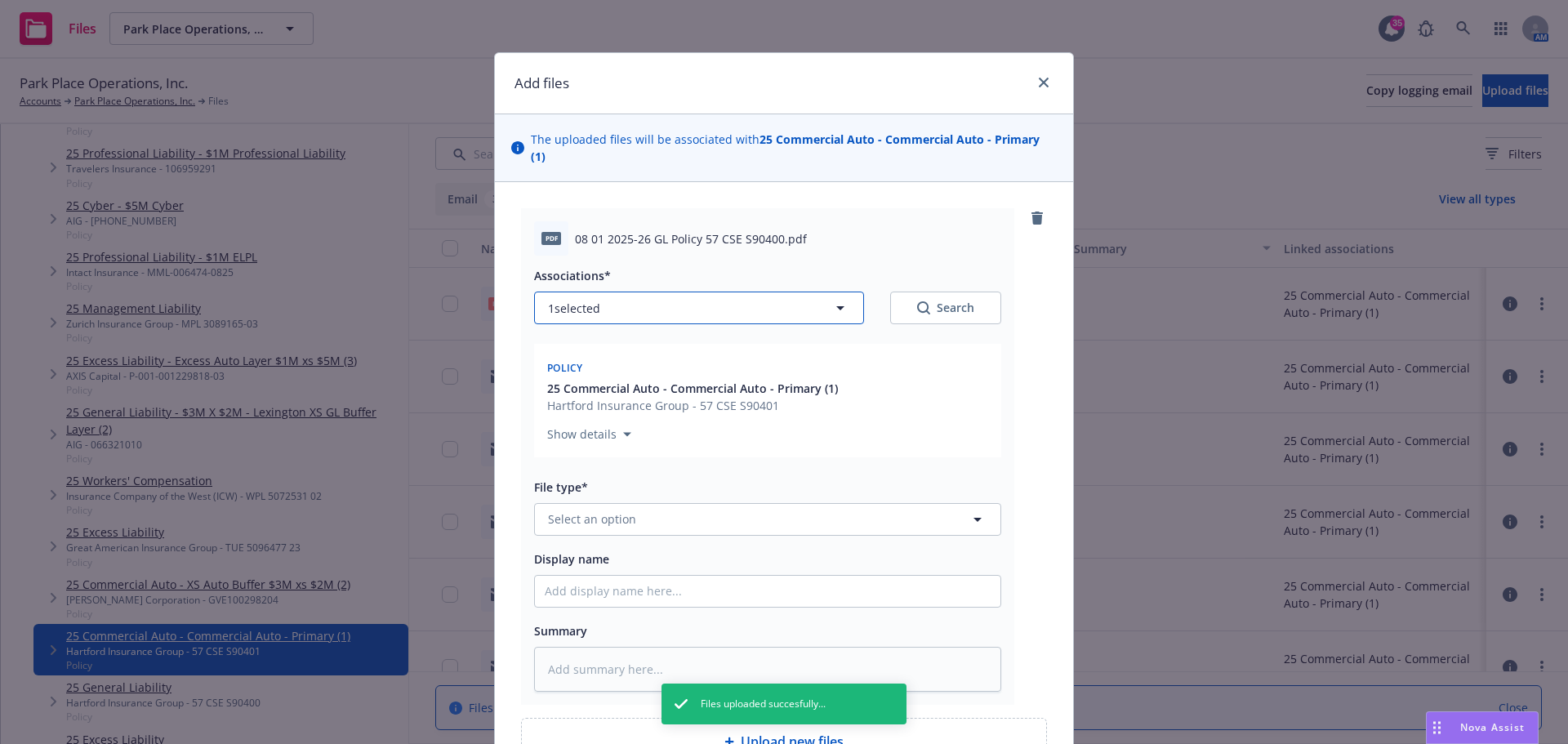
click at [612, 291] on button "1 selected" at bounding box center [699, 307] width 330 height 33
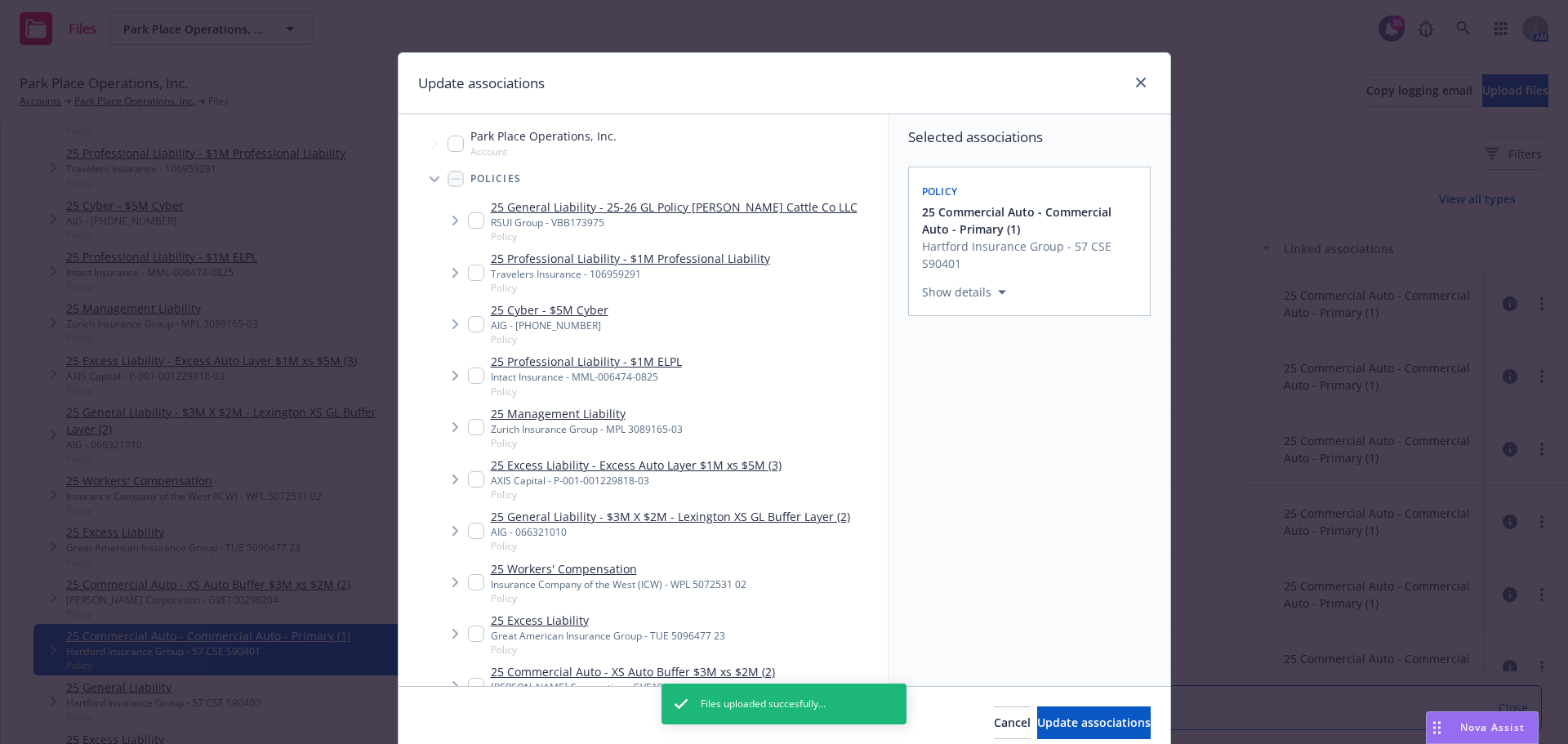
scroll to position [327, 0]
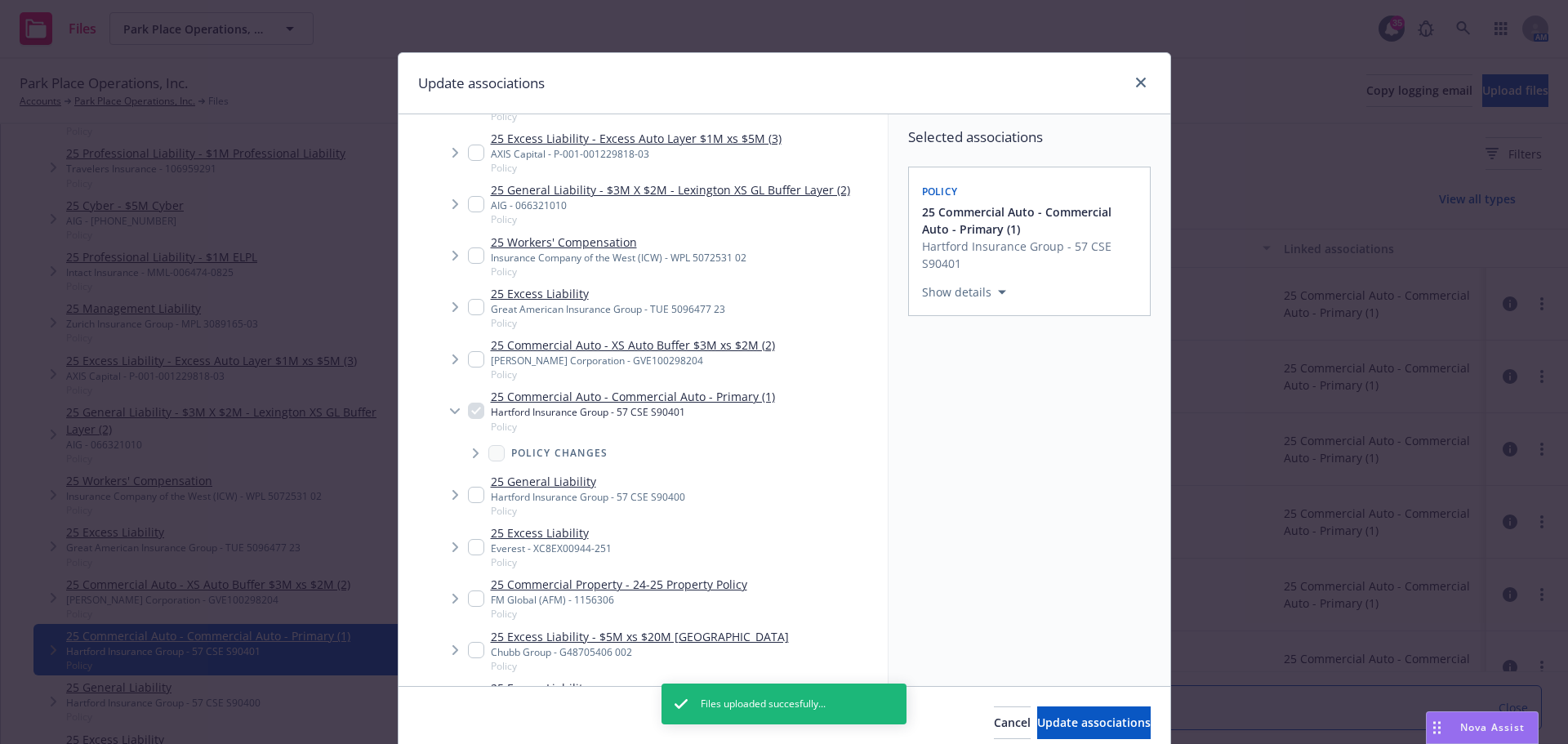
click at [469, 411] on li "25 Commercial Auto - Commercial Auto - Primary (1) Hartford Insurance Group - 5…" at bounding box center [661, 427] width 452 height 84
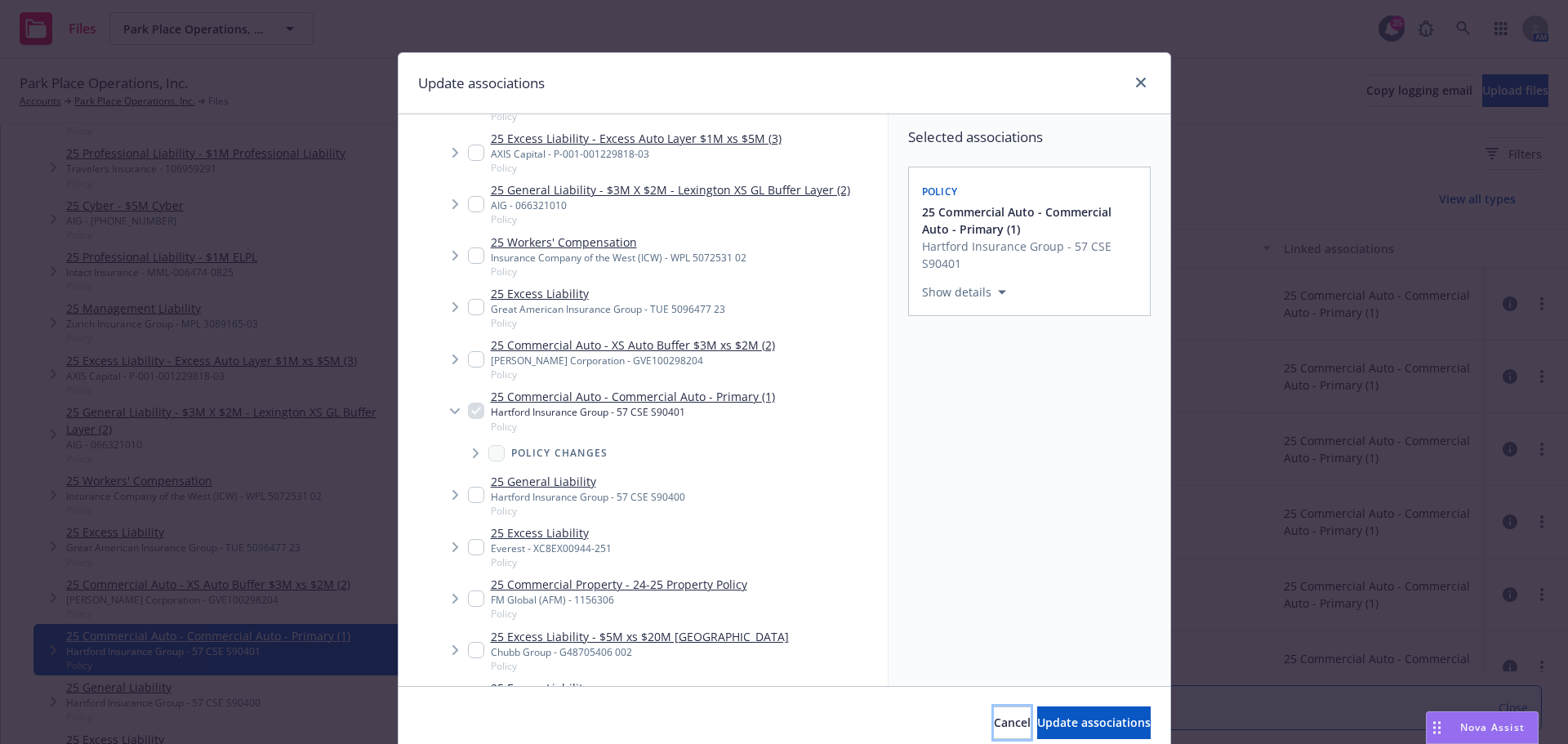
drag, startPoint x: 925, startPoint y: 714, endPoint x: 865, endPoint y: 597, distance: 131.5
click at [994, 714] on span "Cancel" at bounding box center [1011, 722] width 36 height 16
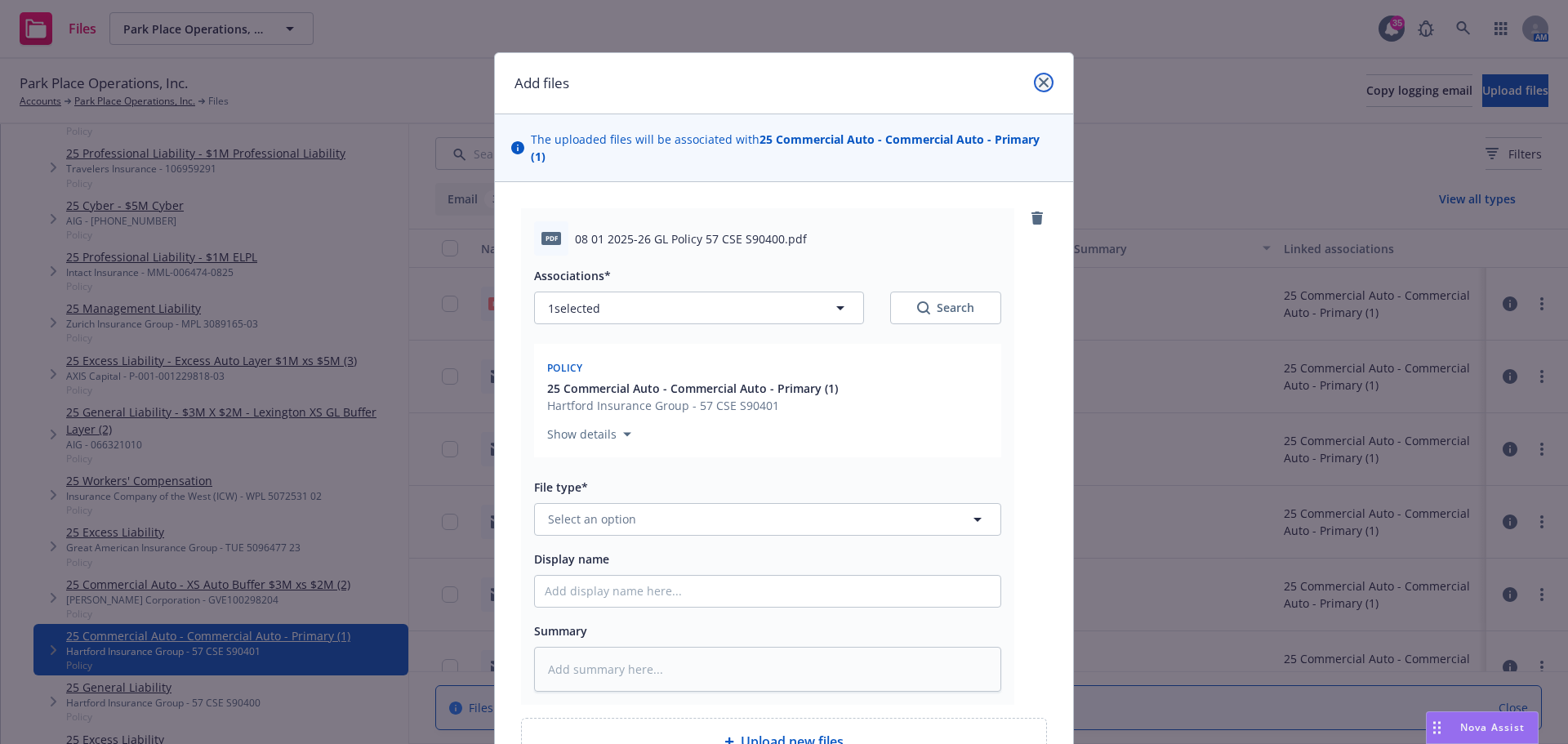
click at [1038, 77] on icon "close" at bounding box center [1043, 82] width 9 height 9
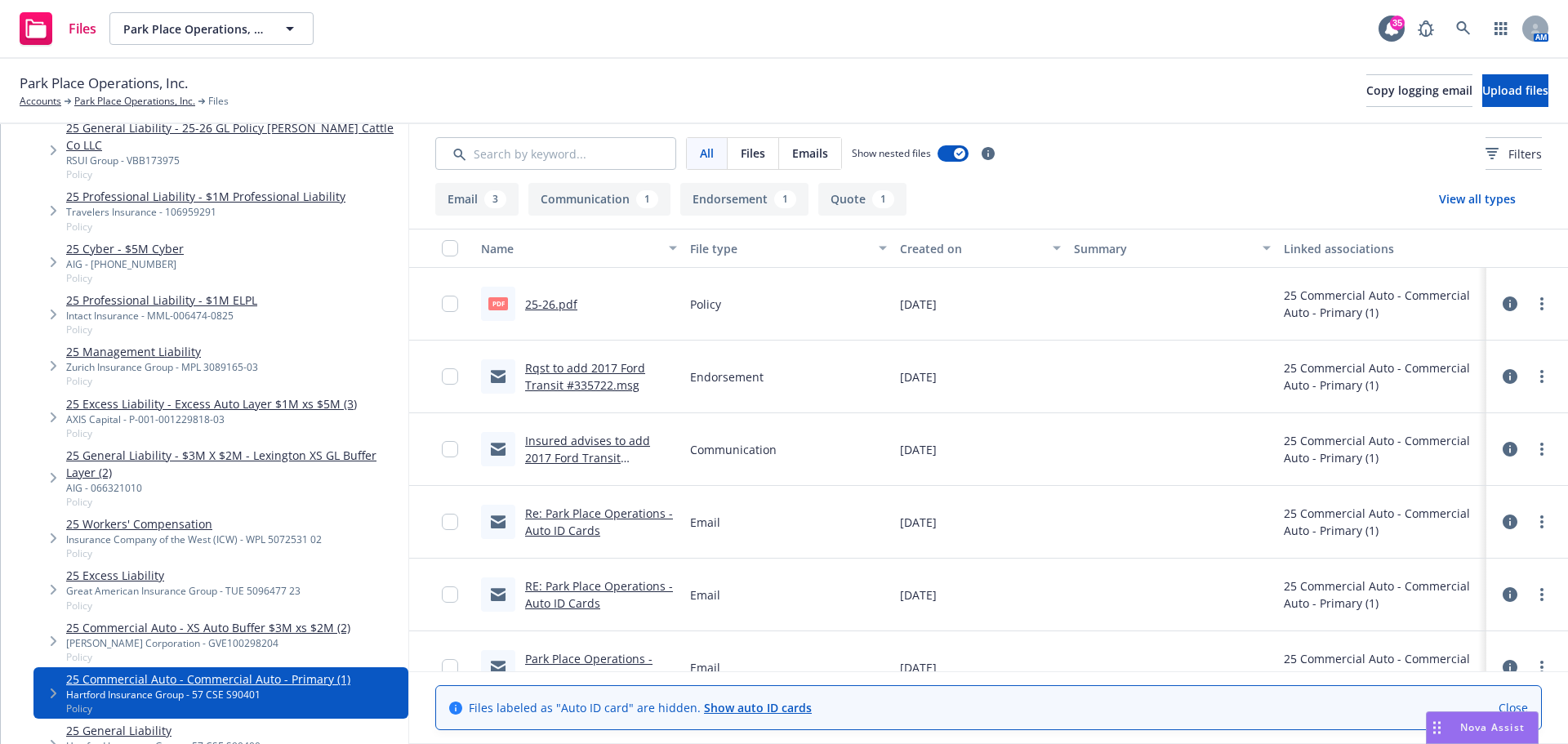
scroll to position [0, 0]
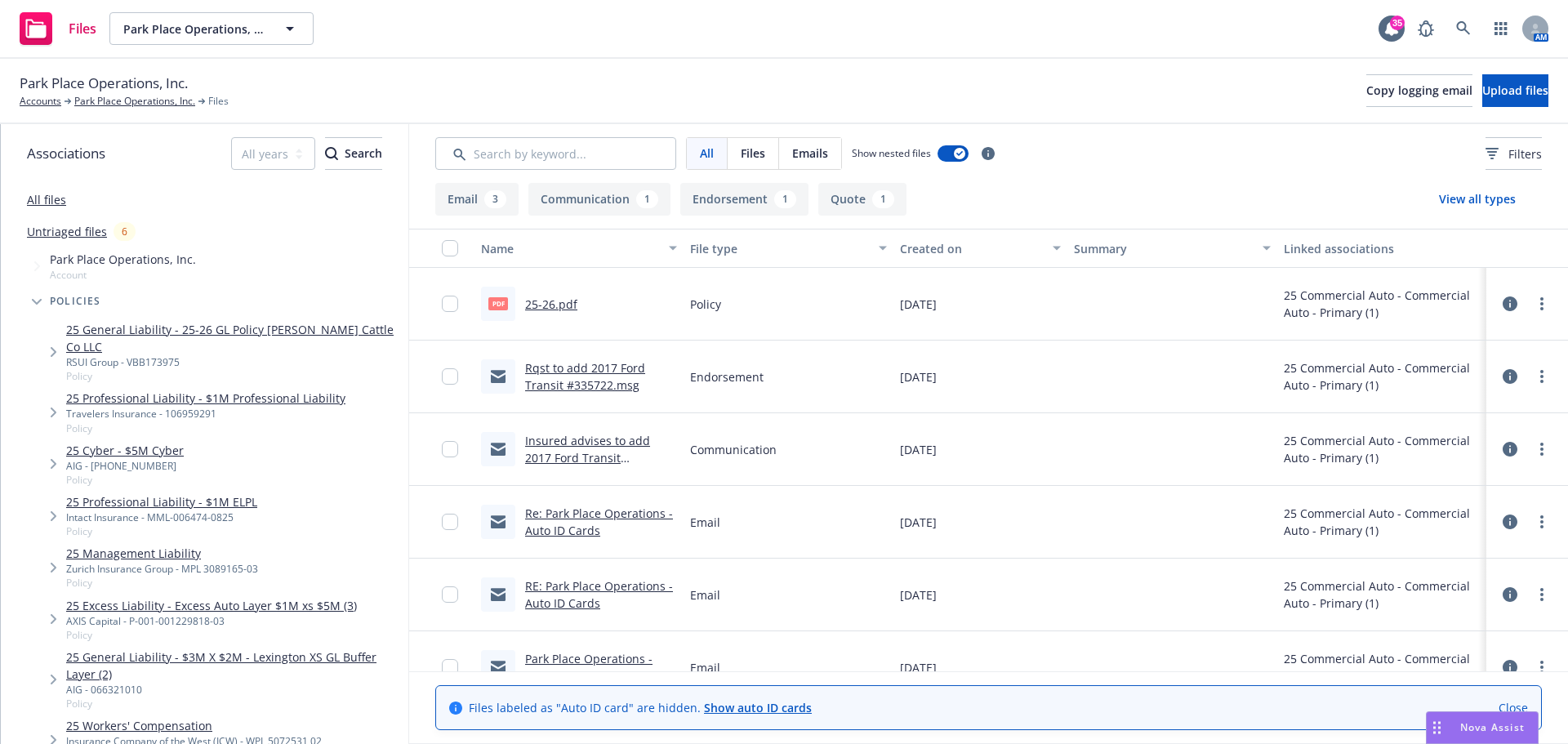
click at [46, 197] on link "All files" at bounding box center [47, 200] width 39 height 16
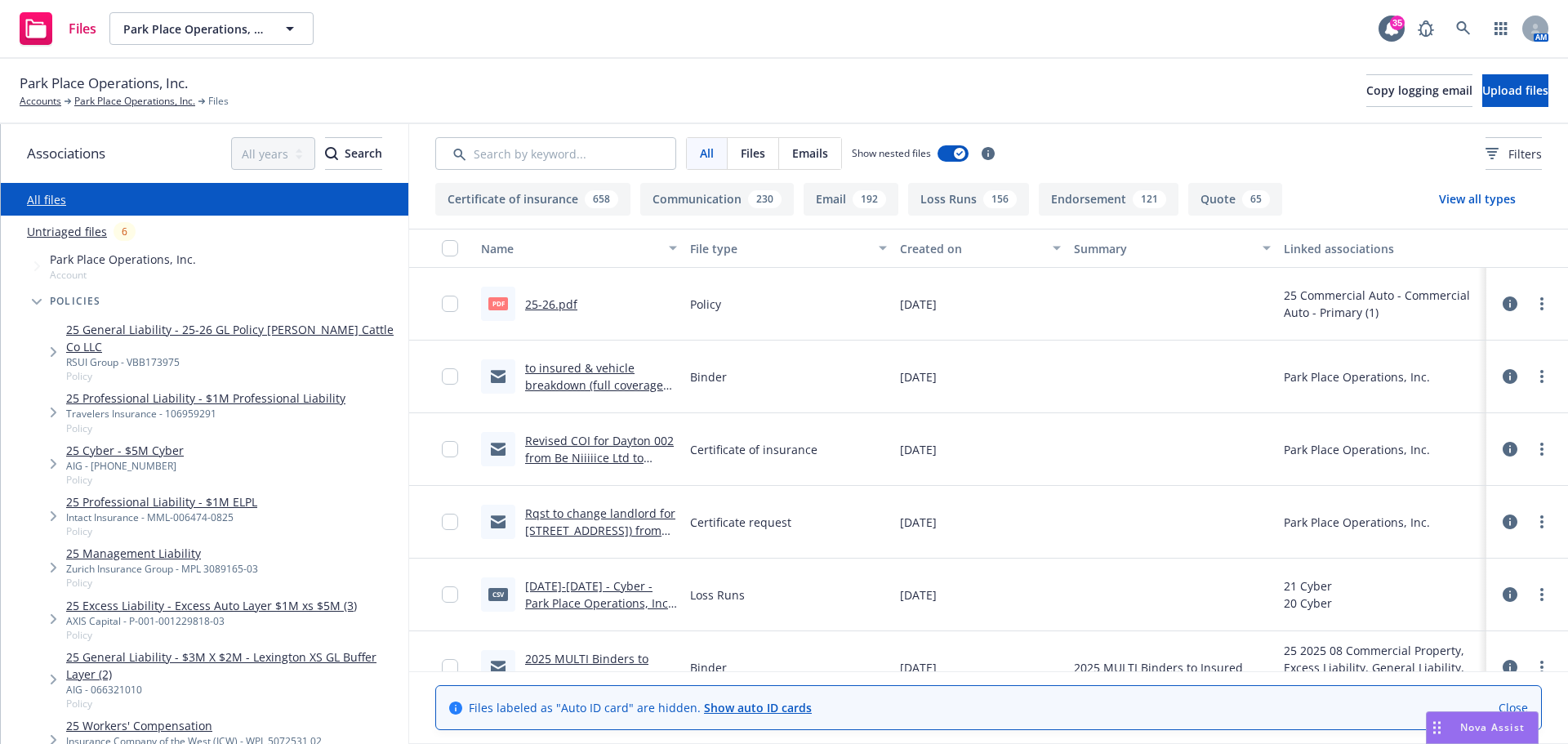
click at [44, 201] on link "All files" at bounding box center [47, 200] width 39 height 16
click at [1492, 95] on span "Upload files" at bounding box center [1515, 90] width 66 height 16
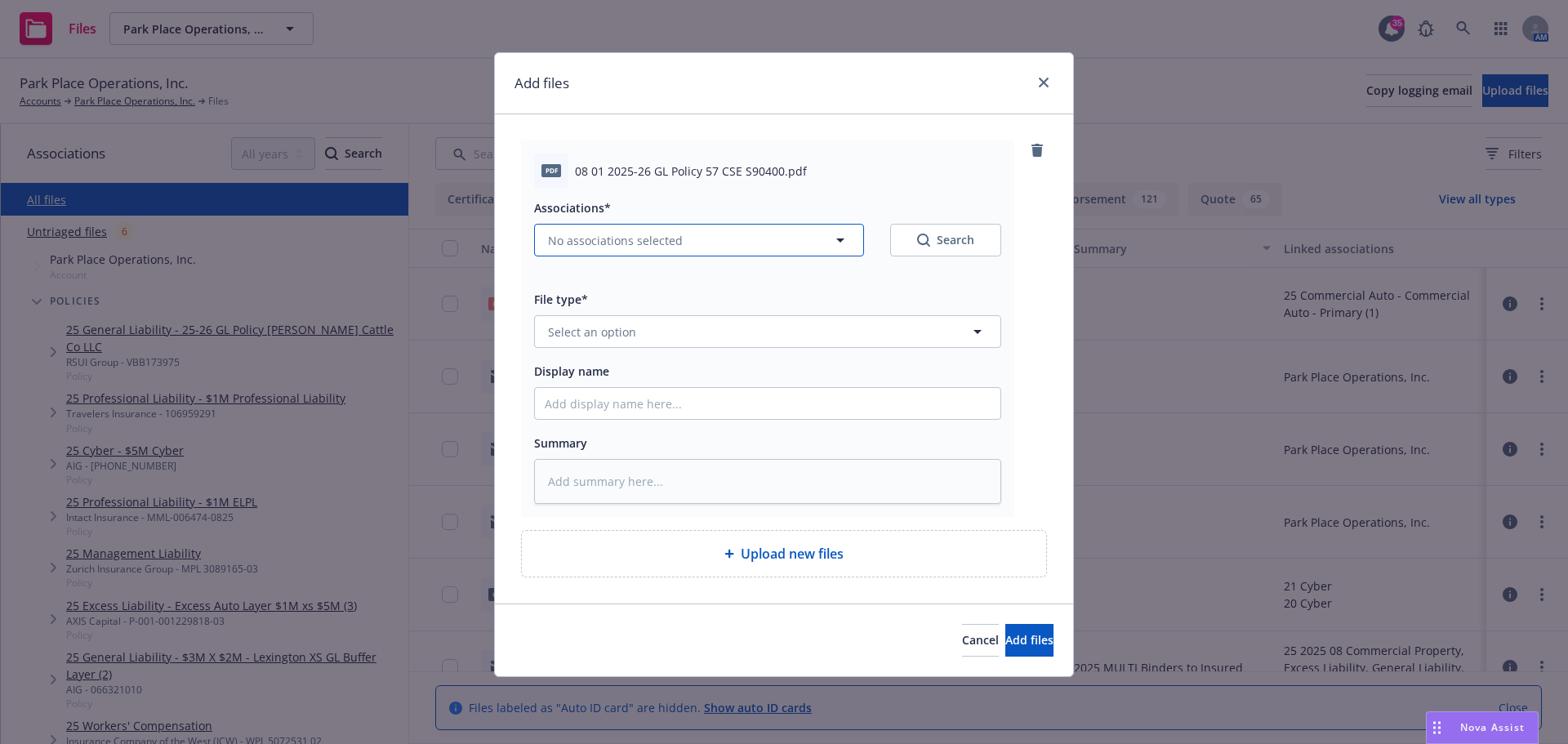
click at [641, 242] on span "No associations selected" at bounding box center [615, 240] width 134 height 17
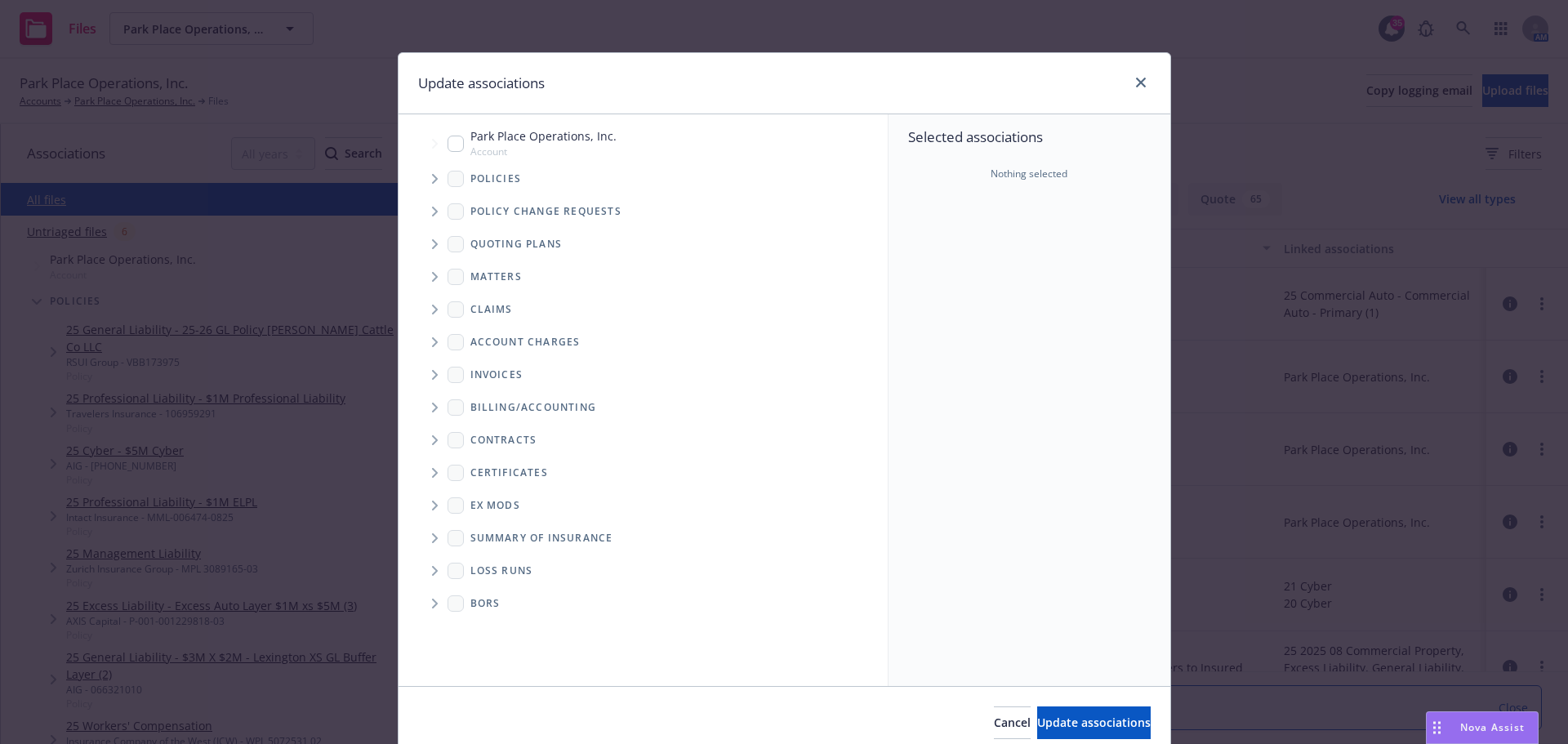
type textarea "x"
click at [432, 175] on icon "Tree Example" at bounding box center [435, 178] width 6 height 9
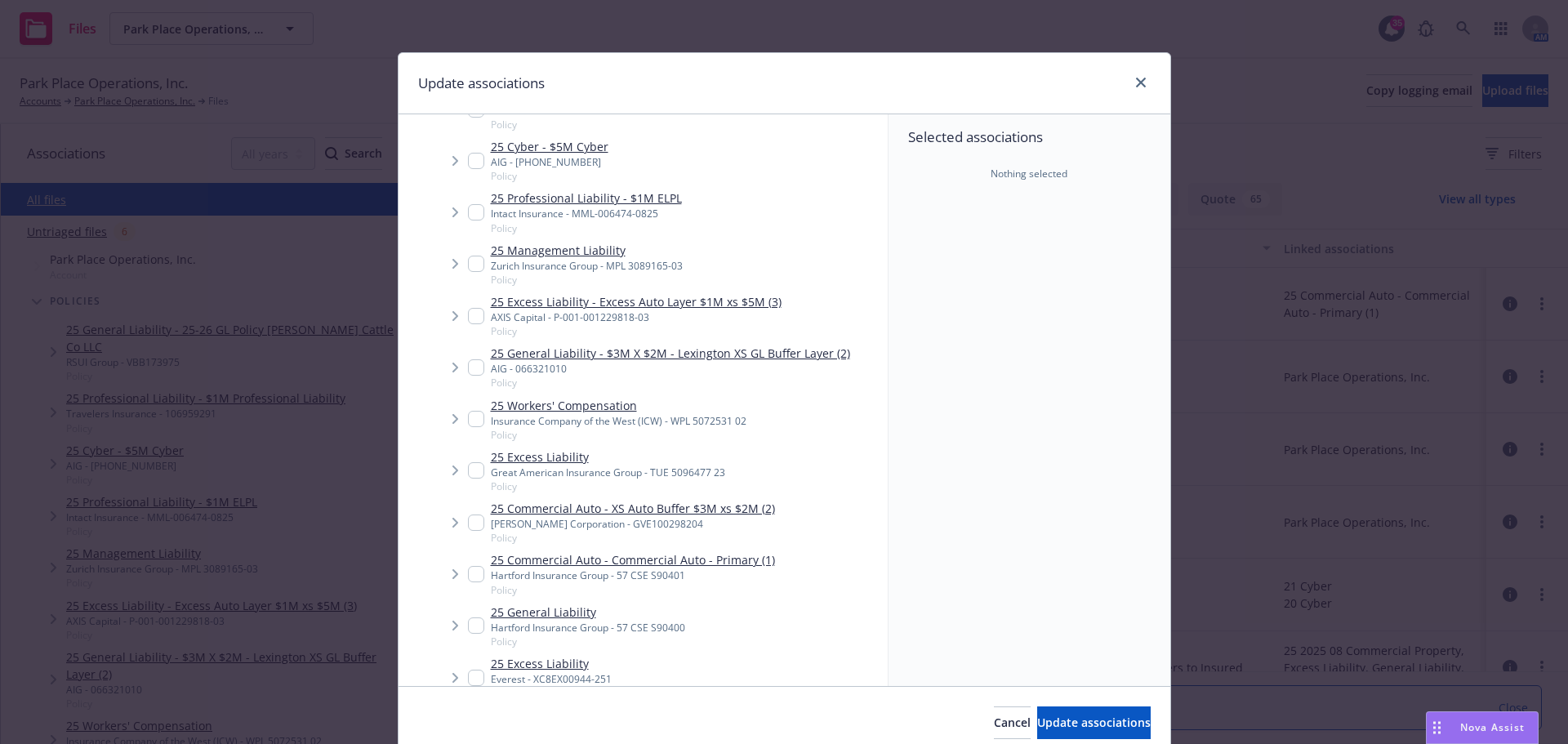
scroll to position [245, 0]
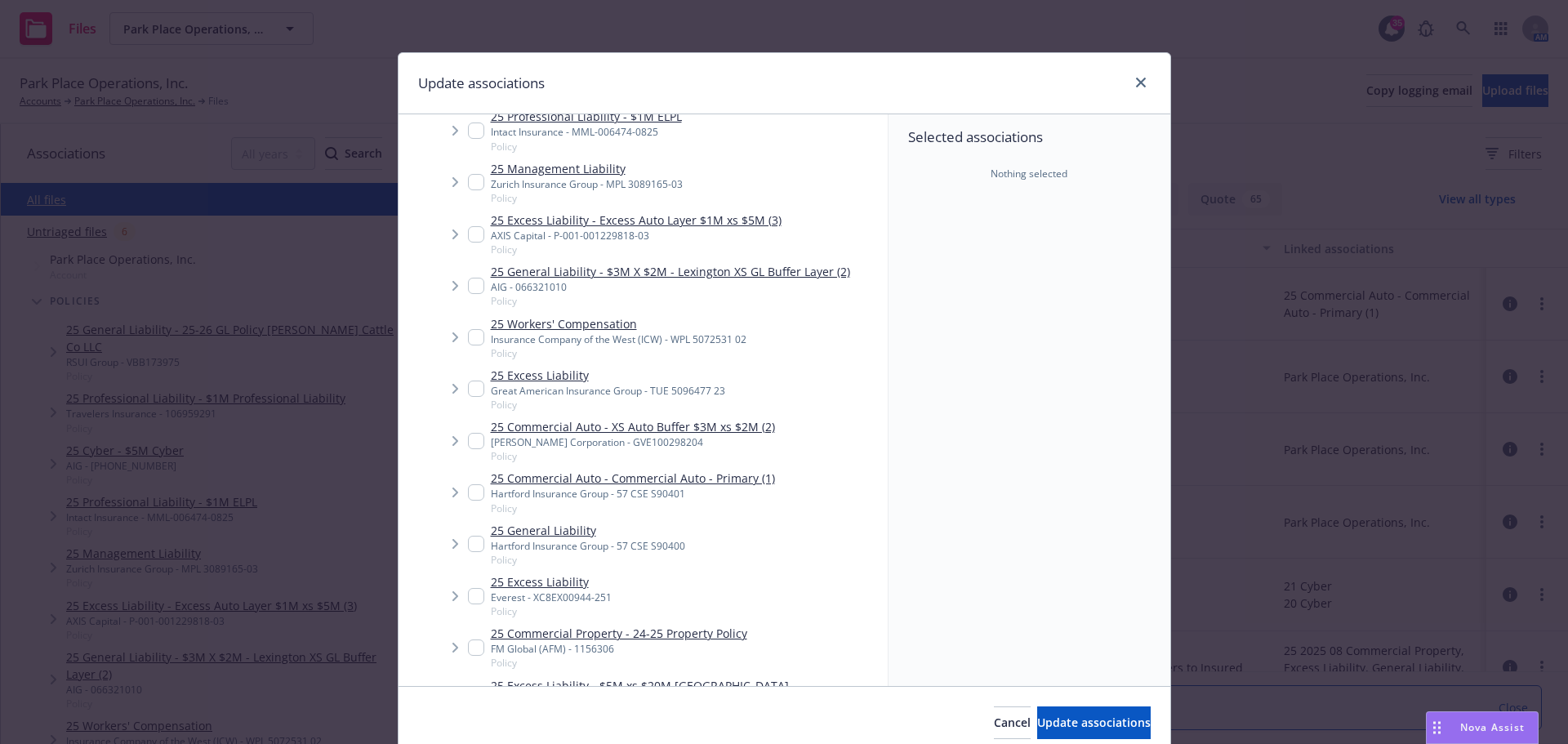
click at [561, 526] on link "25 General Liability" at bounding box center [588, 530] width 194 height 17
checkbox input "true"
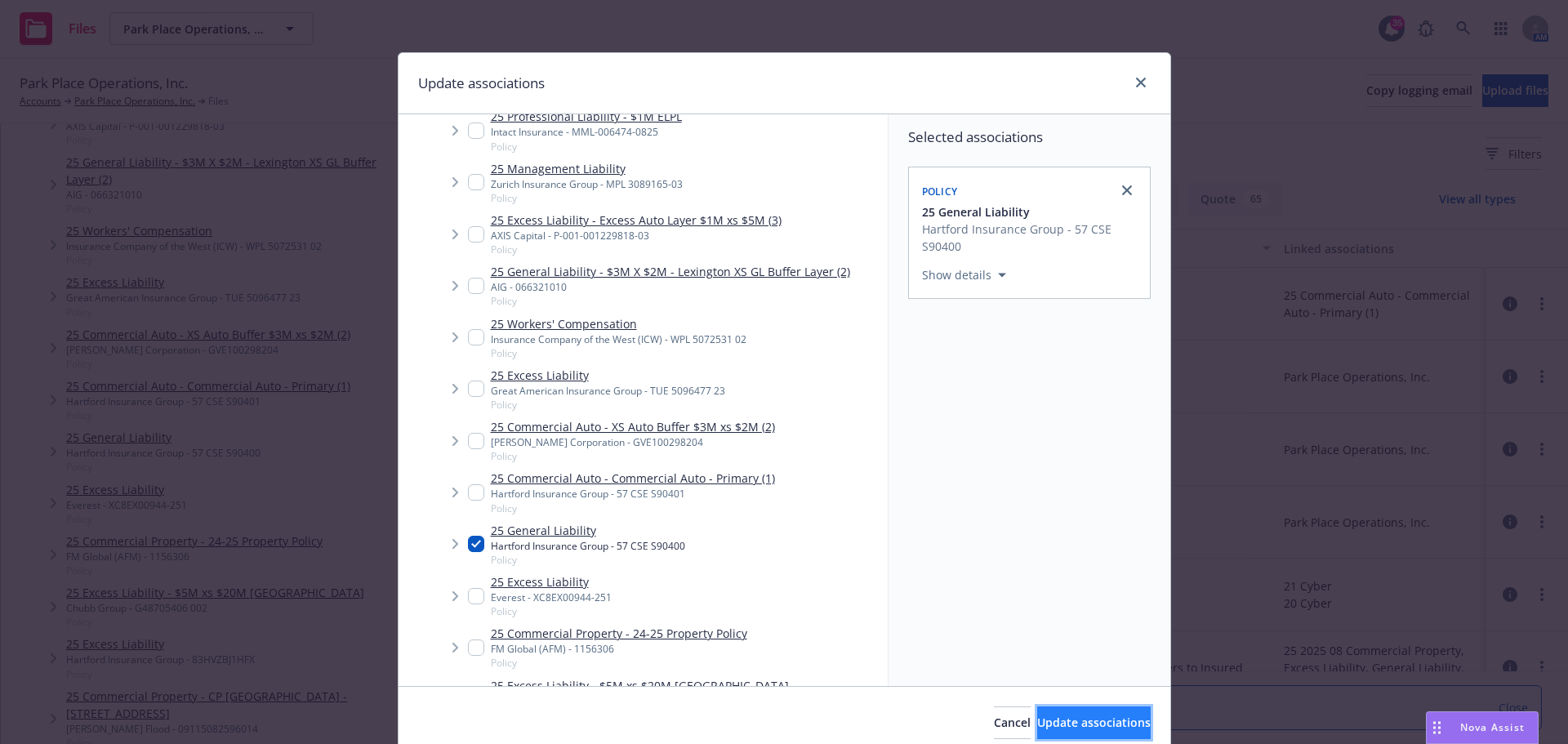
click at [1064, 728] on span "Update associations" at bounding box center [1095, 722] width 114 height 16
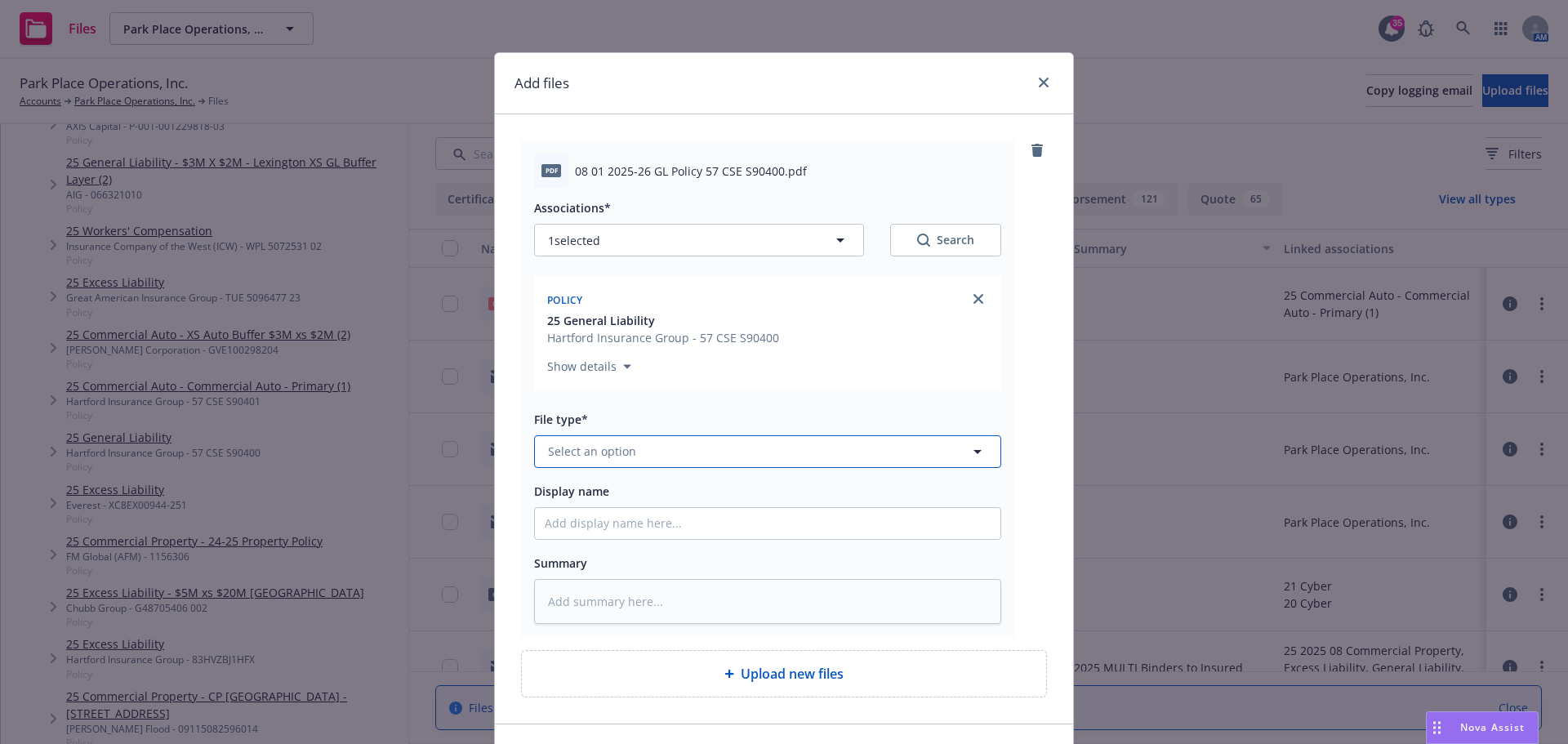
click at [642, 458] on button "Select an option" at bounding box center [768, 451] width 467 height 33
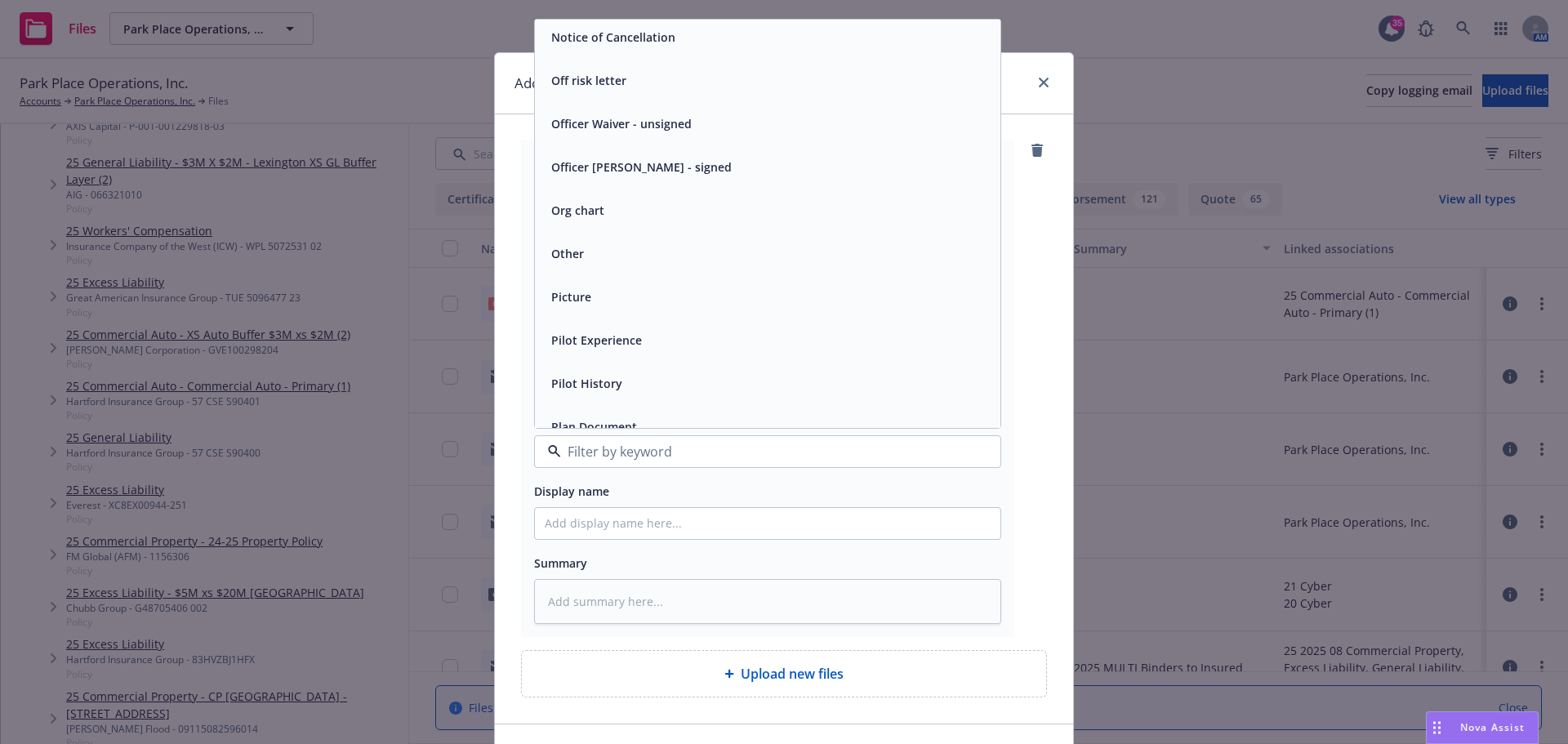
scroll to position [5225, 0]
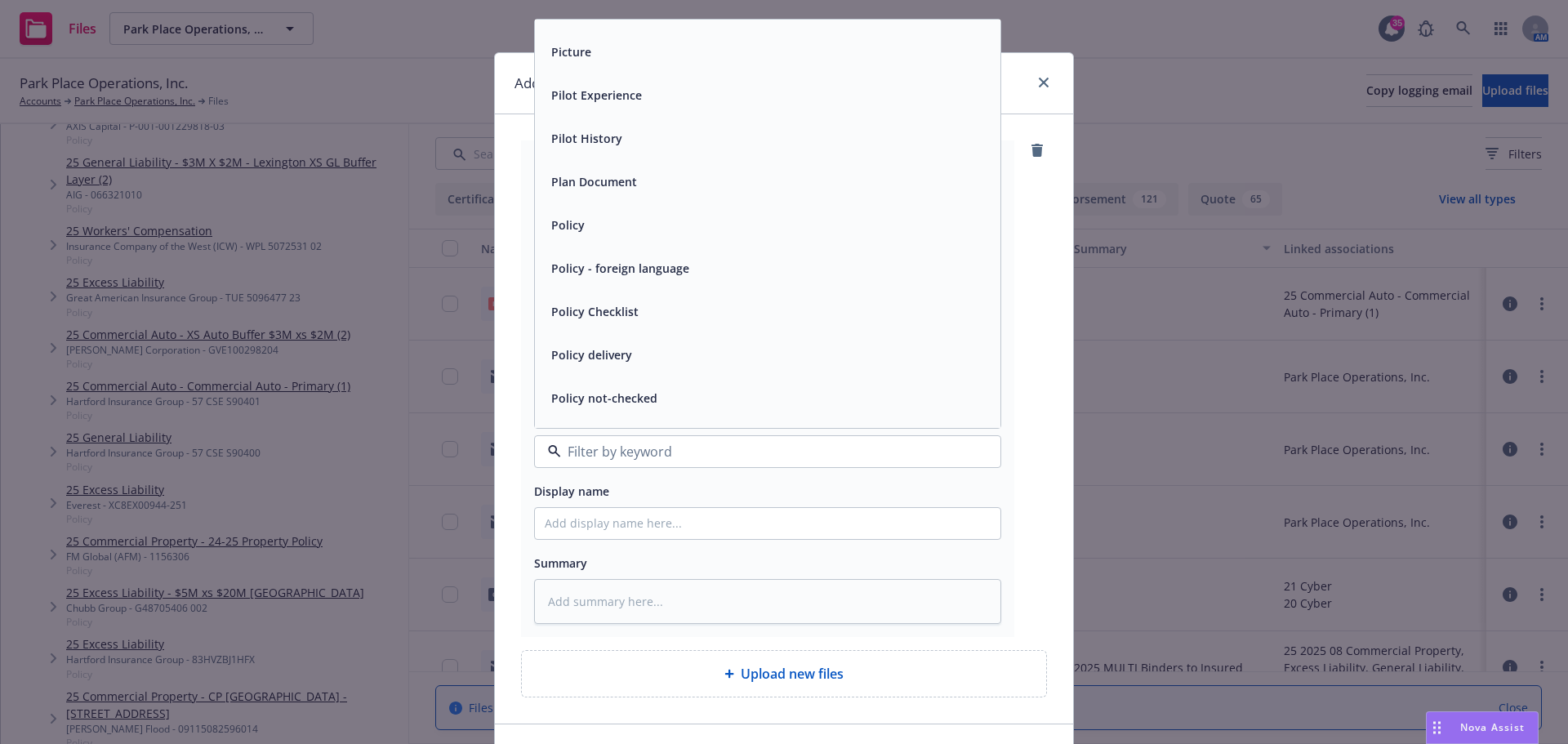
click at [582, 232] on div "Policy" at bounding box center [767, 224] width 445 height 23
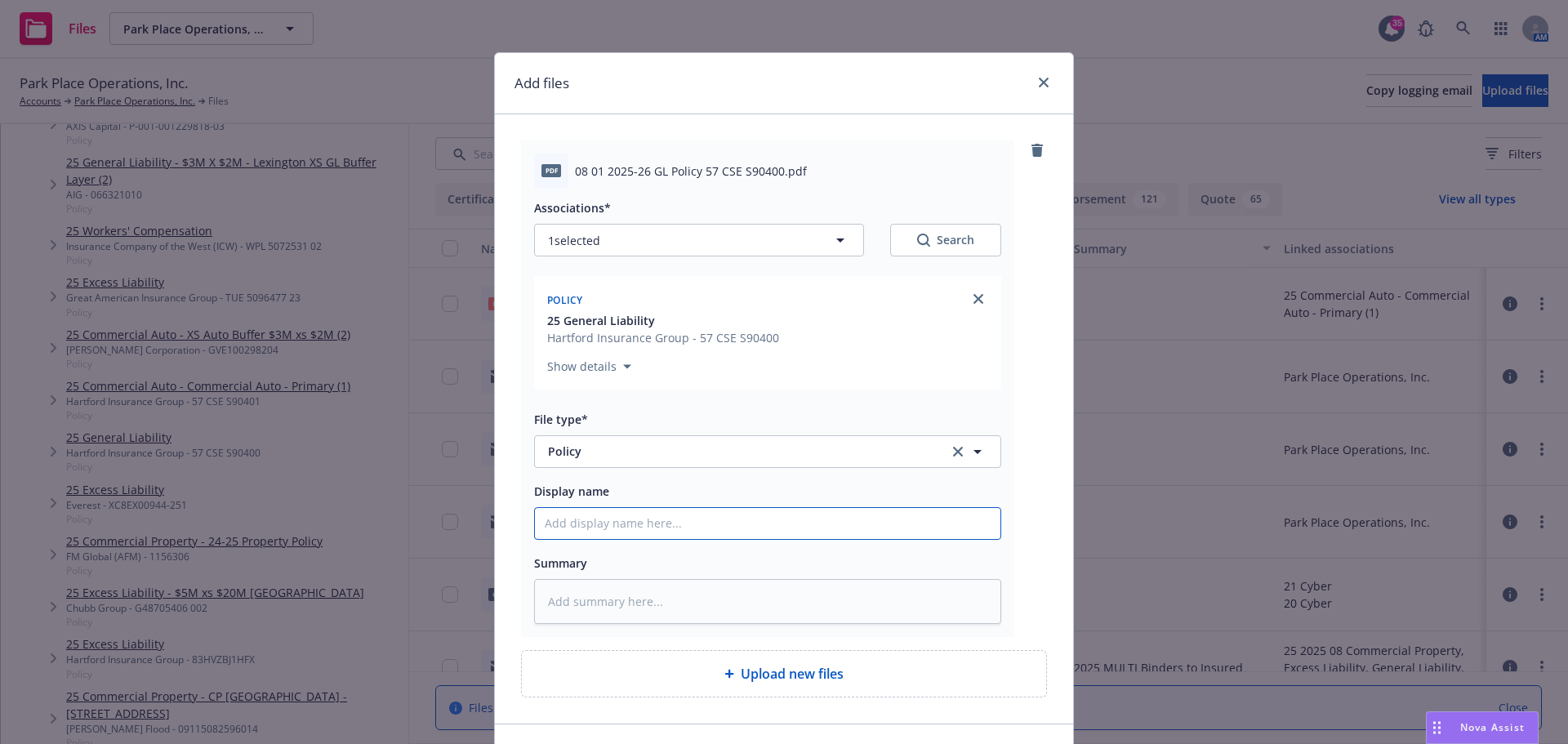
click at [626, 520] on input "Display name" at bounding box center [768, 523] width 465 height 31
type textarea "x"
type input "2"
type textarea "x"
type input "25"
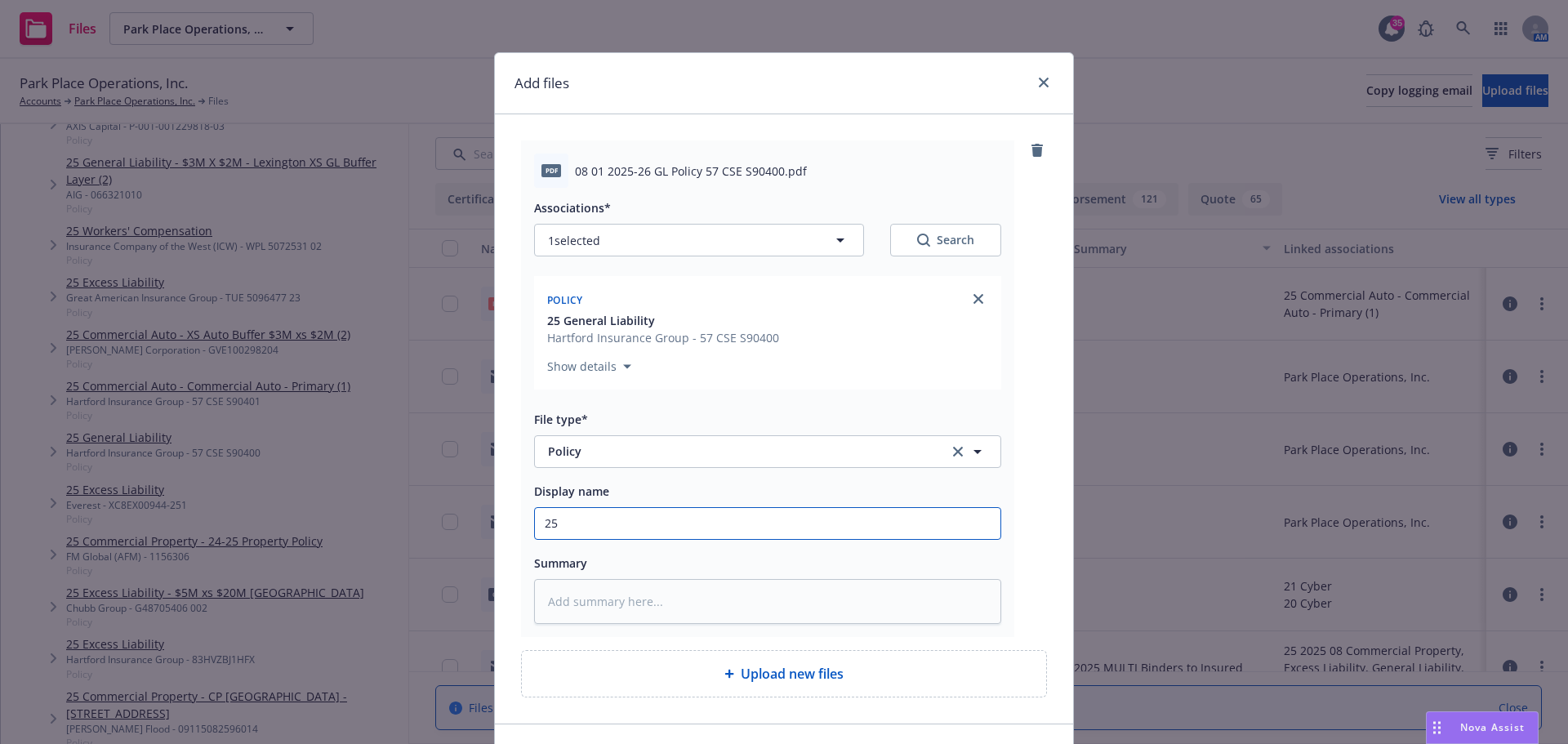
type textarea "x"
type input "25-"
type textarea "x"
type input "25-2"
type textarea "x"
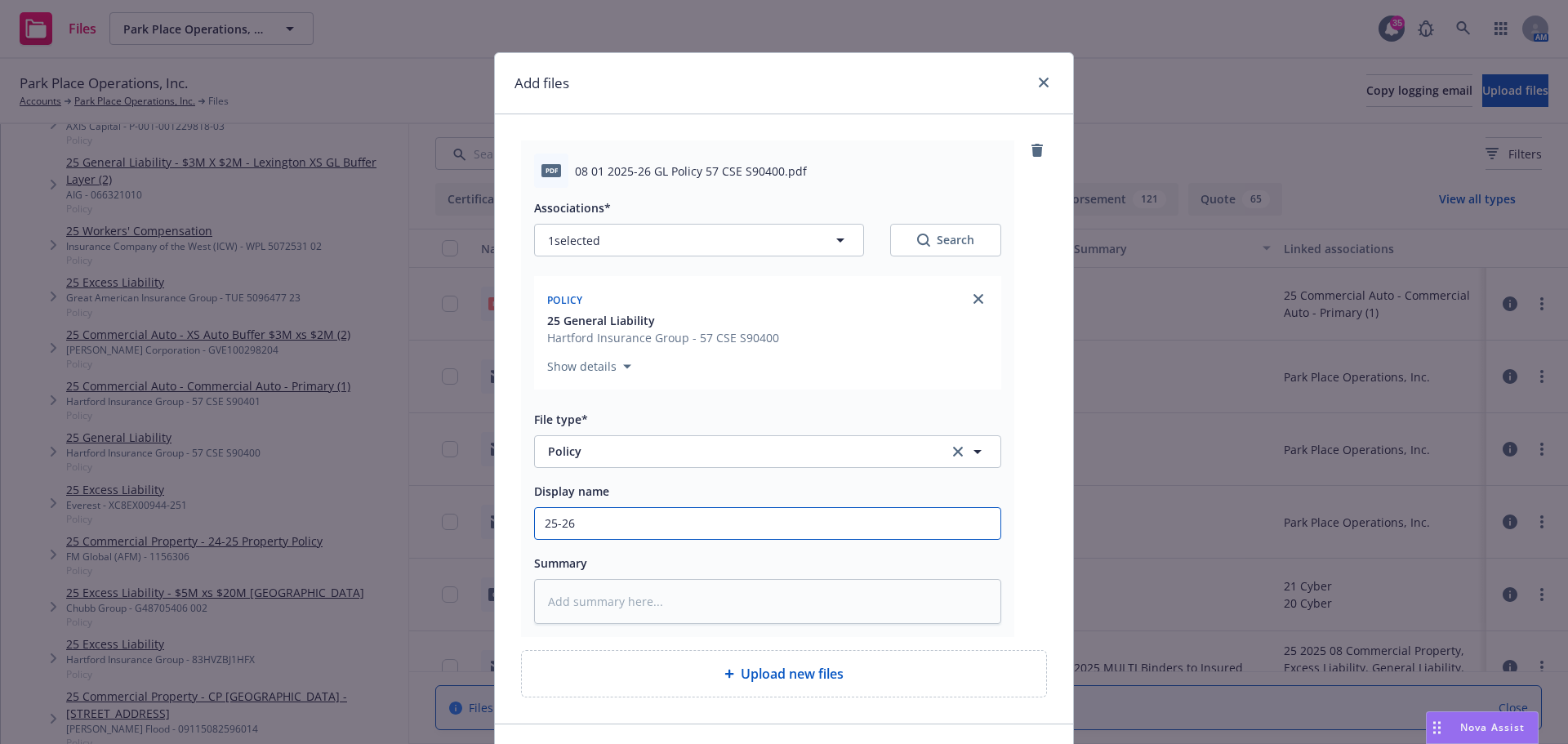
type input "25-26"
click at [1027, 491] on div "pdf 08 01 2025-26 GL Policy 57 CSE S90400.pdf Associations* 1 selected Search P…" at bounding box center [784, 388] width 526 height 497
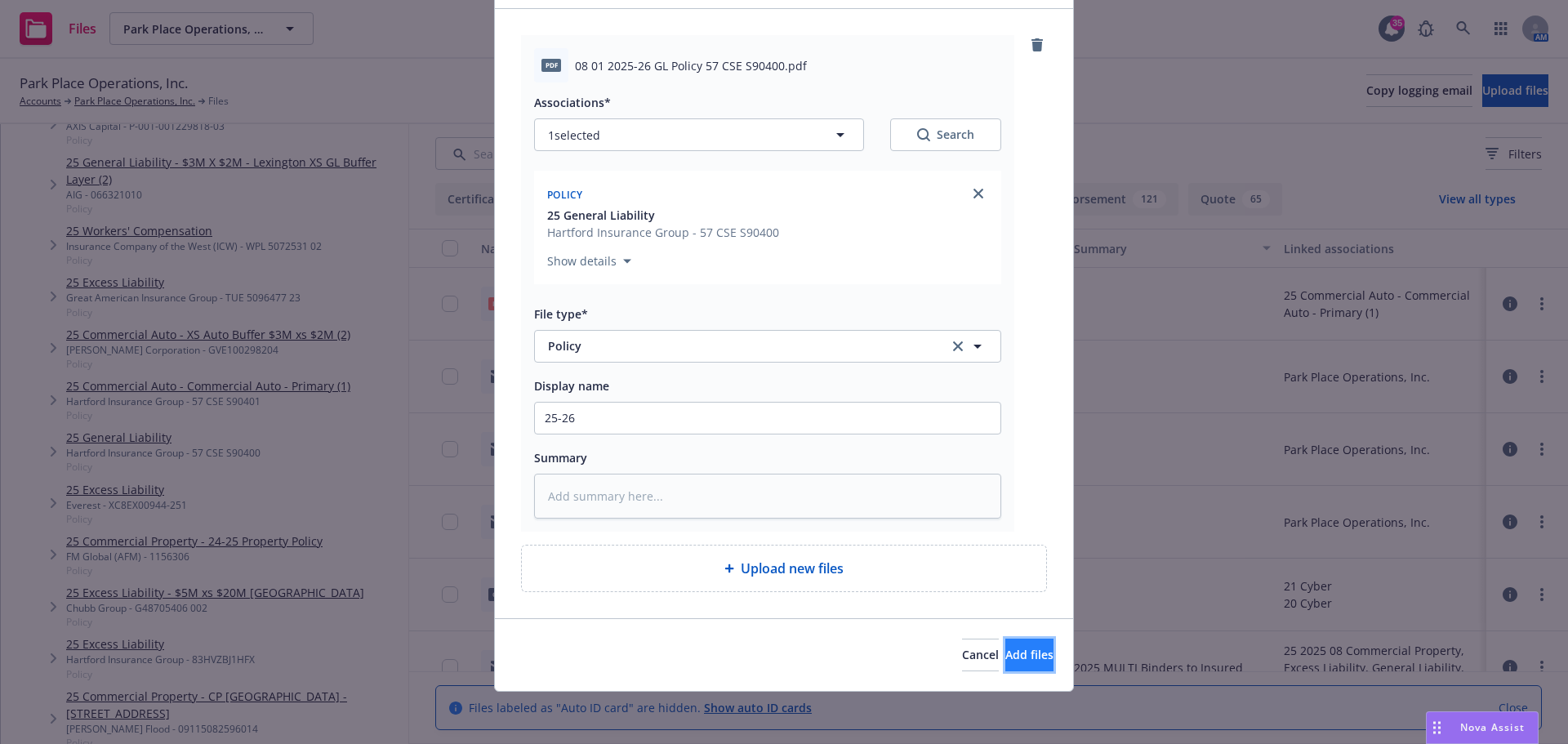
click at [1005, 656] on span "Add files" at bounding box center [1029, 654] width 49 height 16
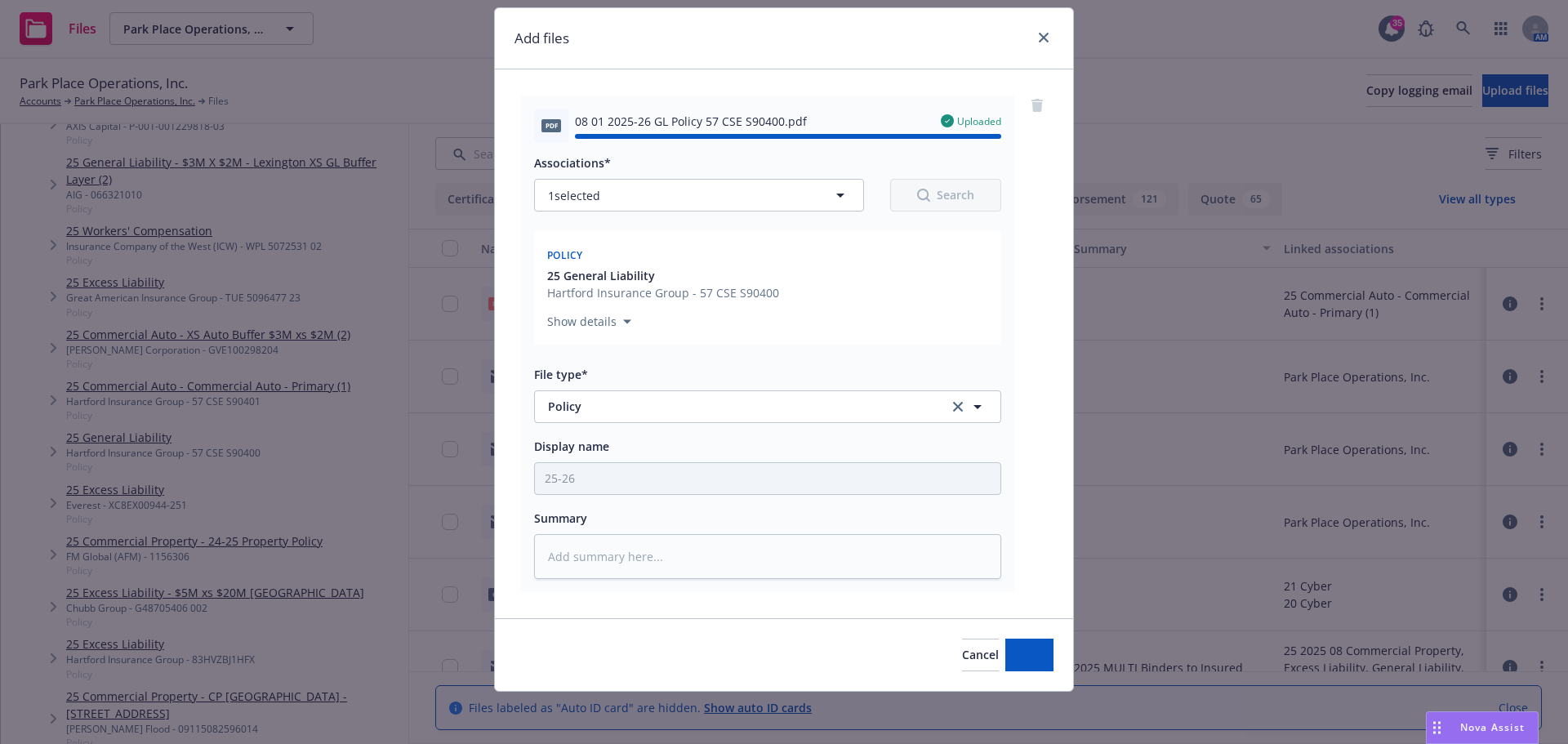
type textarea "x"
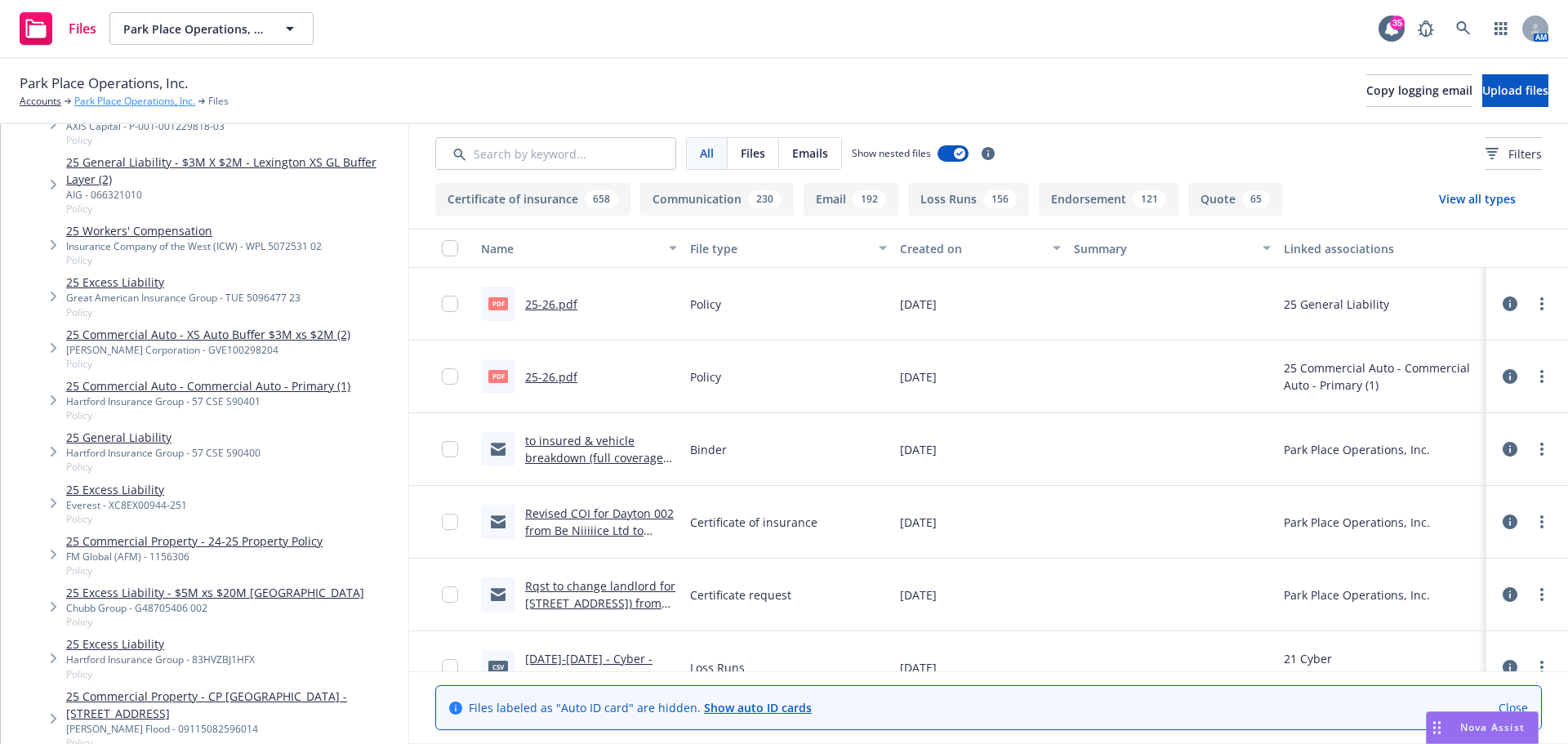
click at [140, 102] on link "Park Place Operations, Inc." at bounding box center [134, 102] width 120 height 15
